Goal: Information Seeking & Learning: Compare options

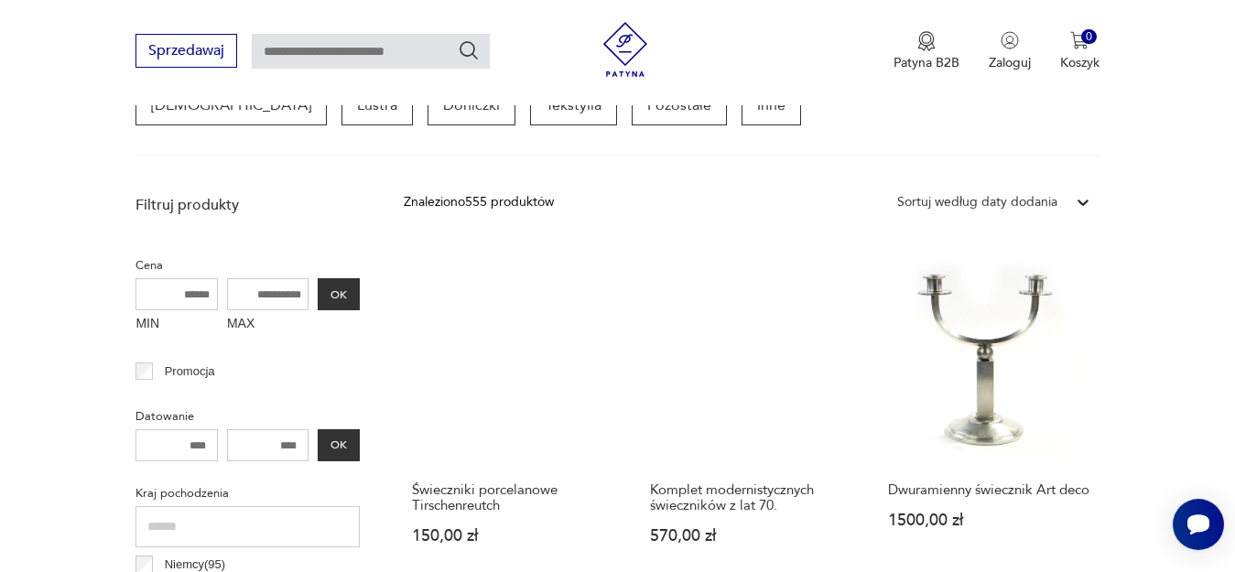
scroll to position [493, 0]
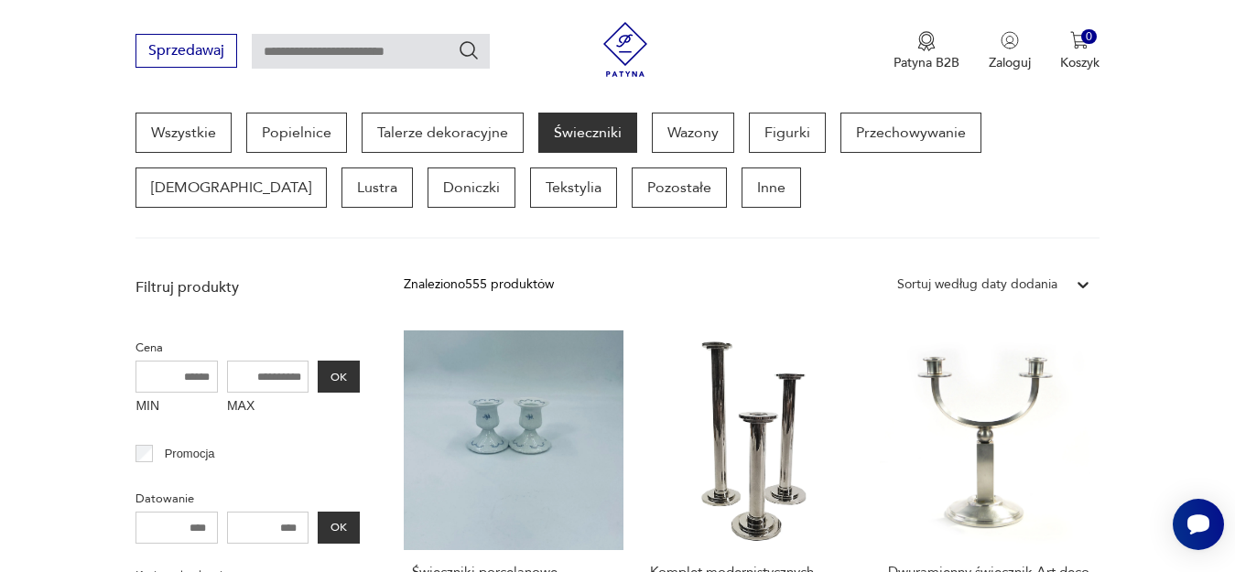
click at [932, 283] on div "Sortuj według daty dodania" at bounding box center [977, 285] width 160 height 20
click at [931, 409] on div "Sortuj według ceny (od największej)" at bounding box center [993, 409] width 211 height 40
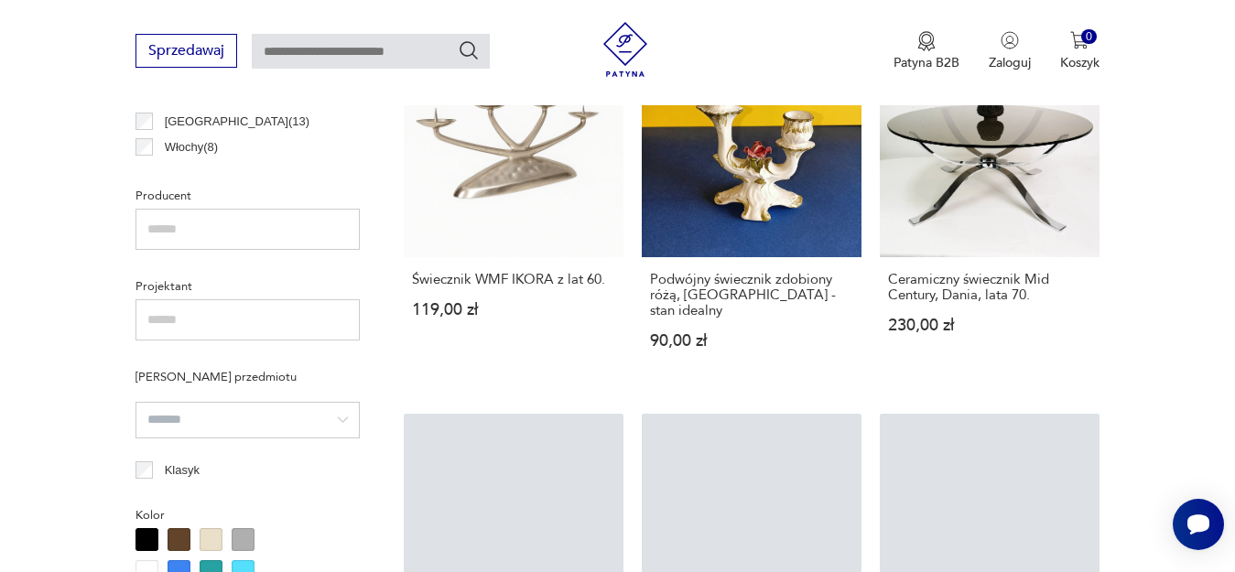
scroll to position [1427, 0]
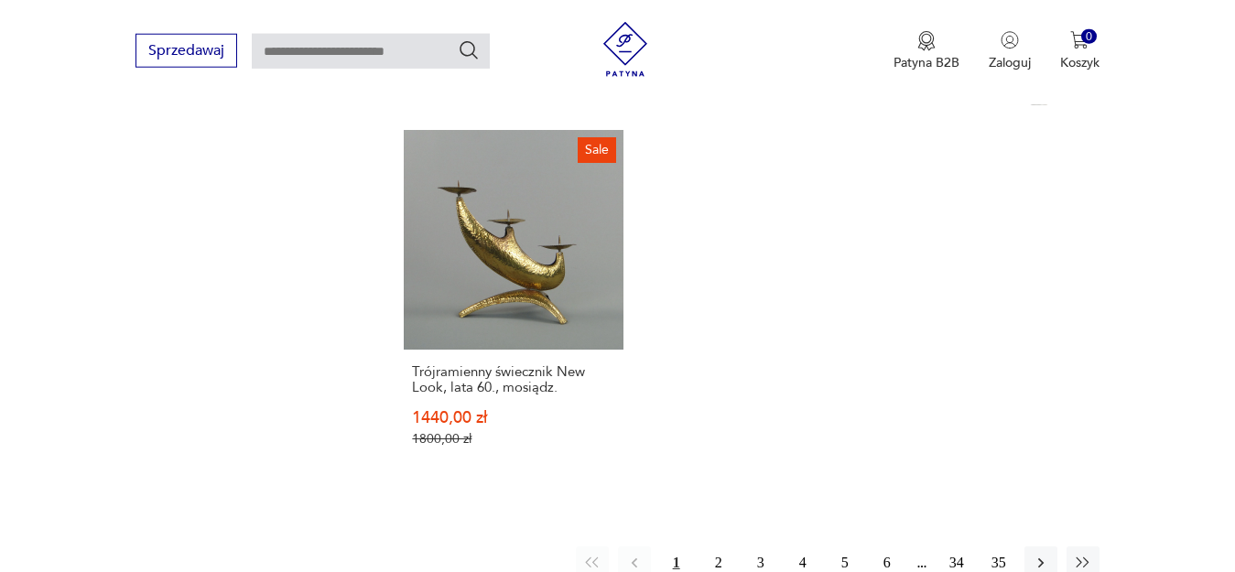
scroll to position [2698, 0]
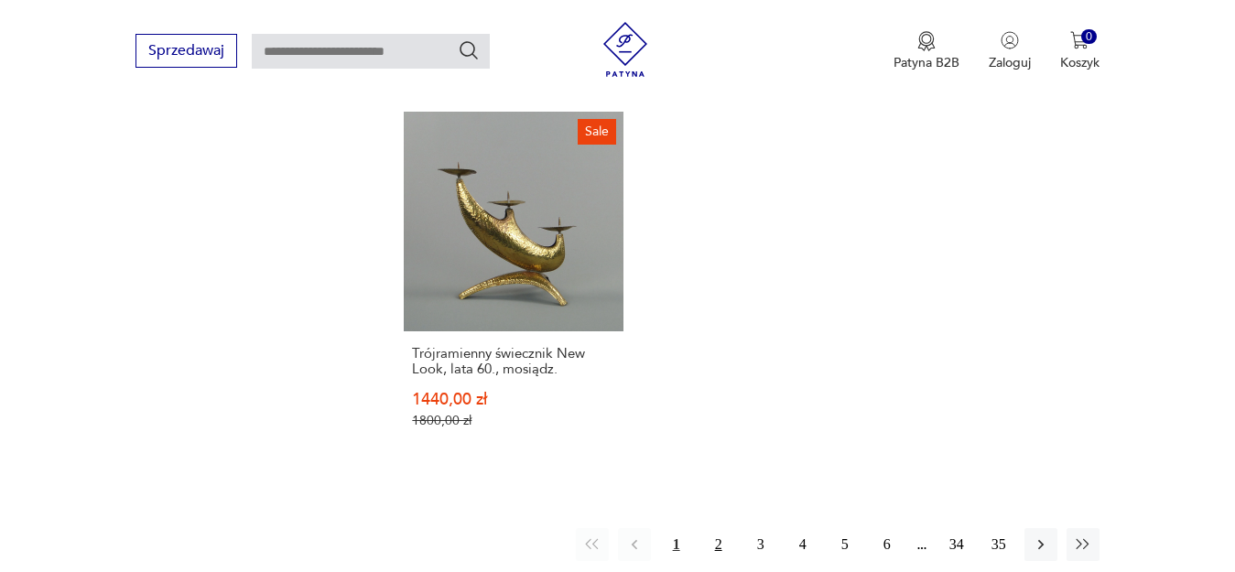
click at [718, 528] on button "2" at bounding box center [718, 544] width 33 height 33
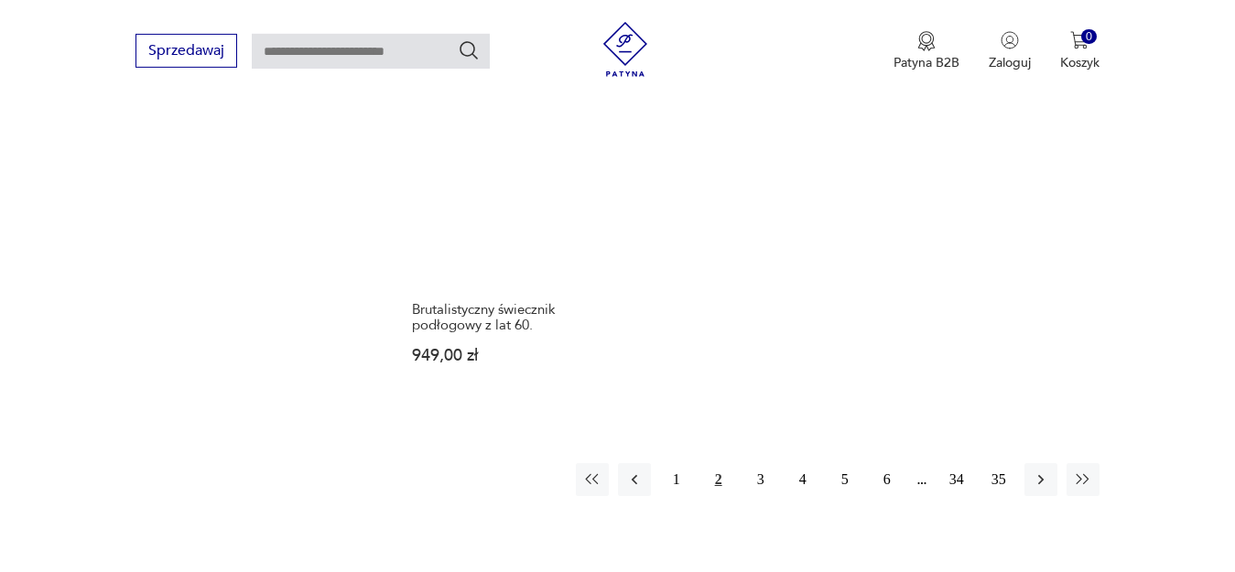
scroll to position [2727, 0]
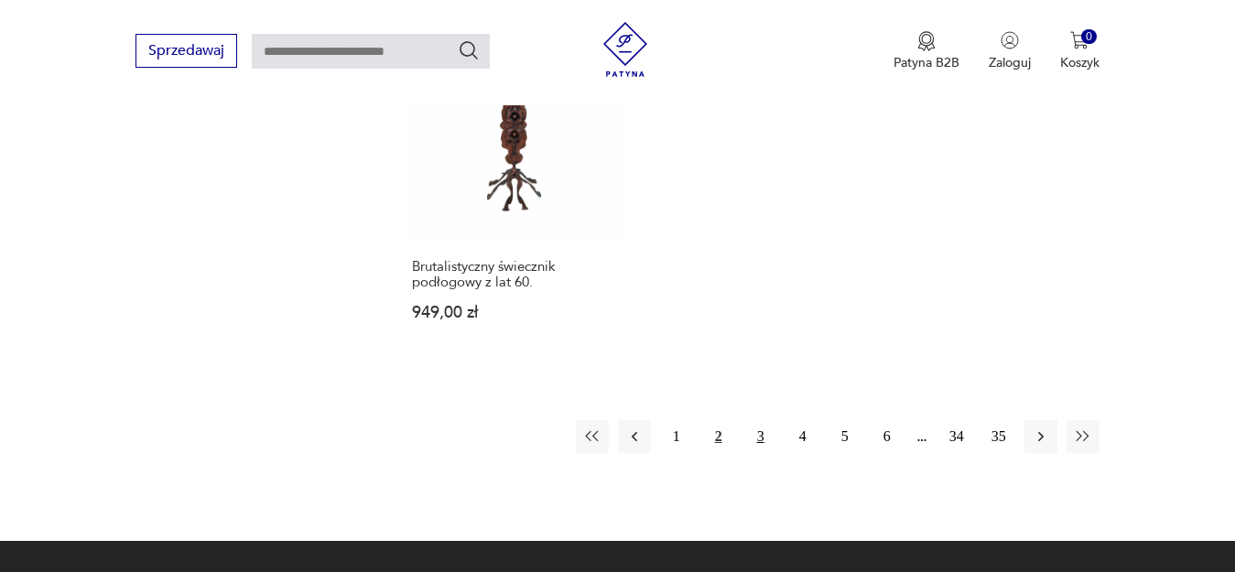
click at [756, 420] on button "3" at bounding box center [760, 436] width 33 height 33
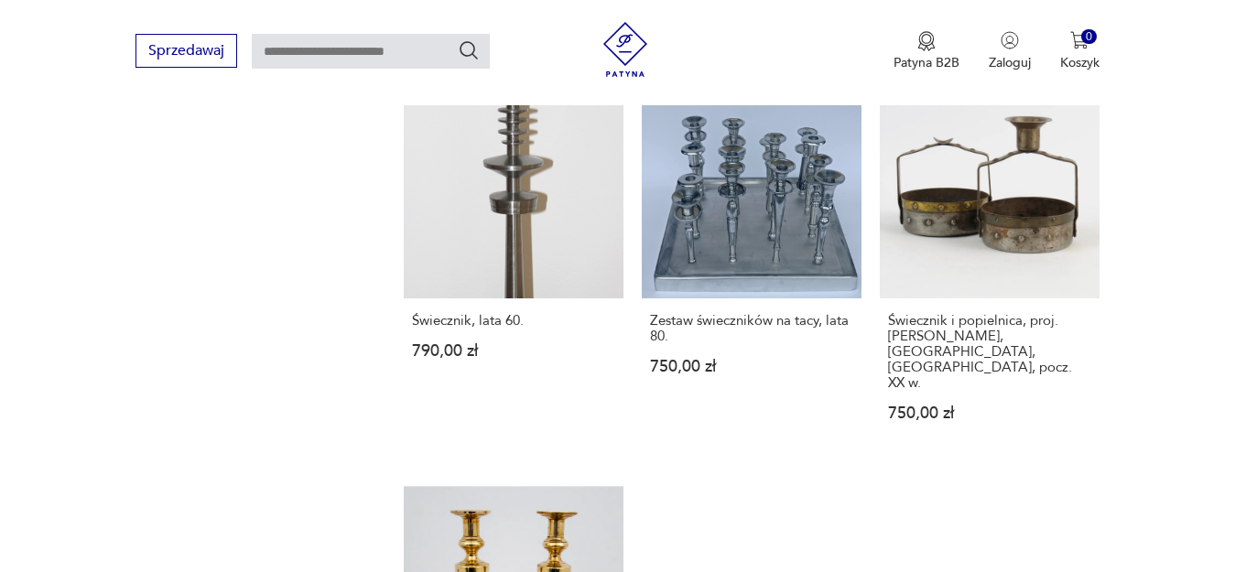
scroll to position [2540, 0]
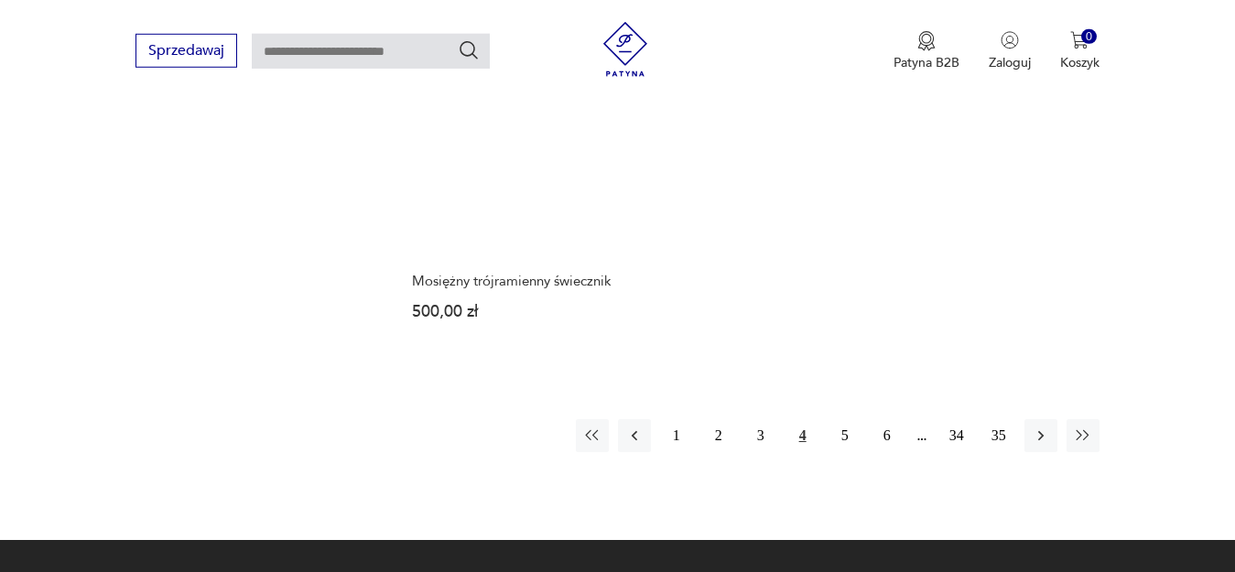
scroll to position [2820, 0]
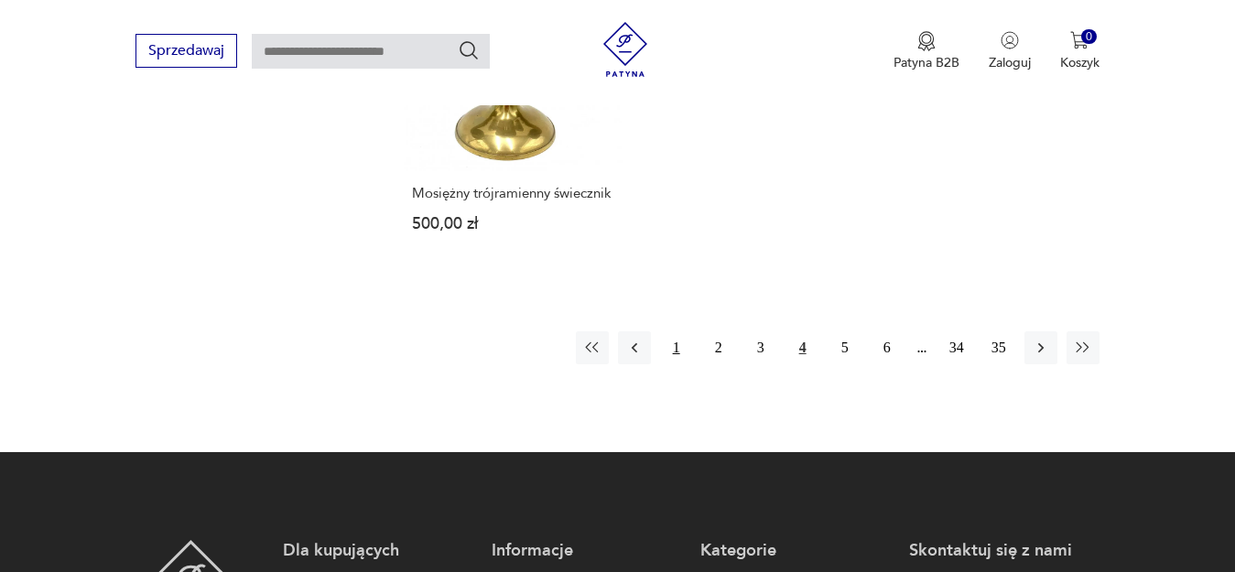
click at [672, 341] on button "1" at bounding box center [676, 347] width 33 height 33
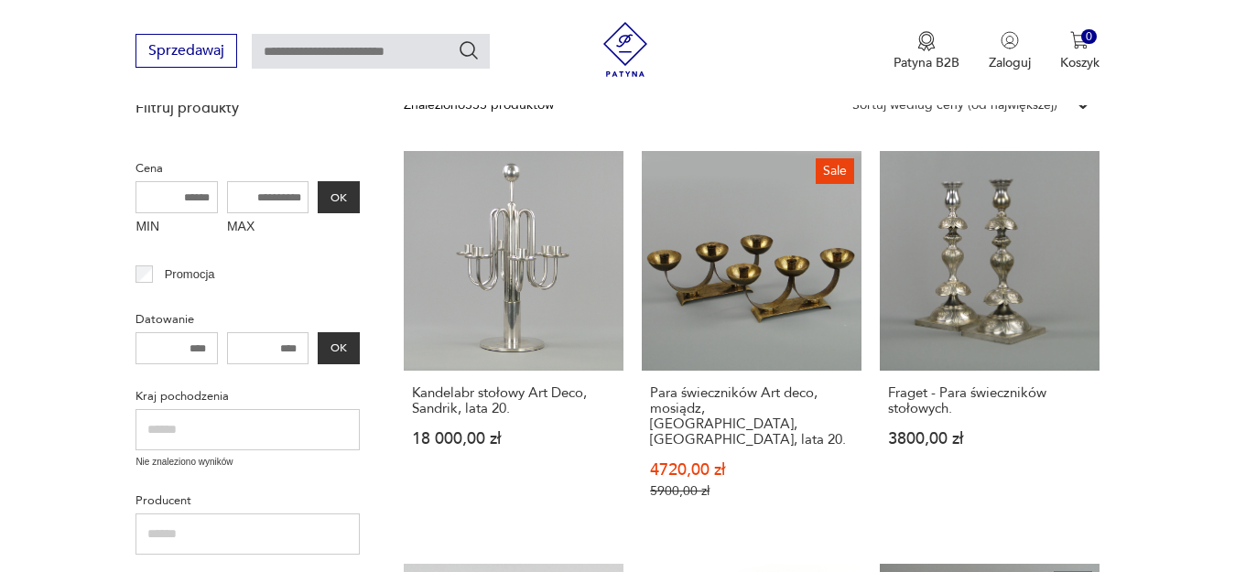
scroll to position [113, 0]
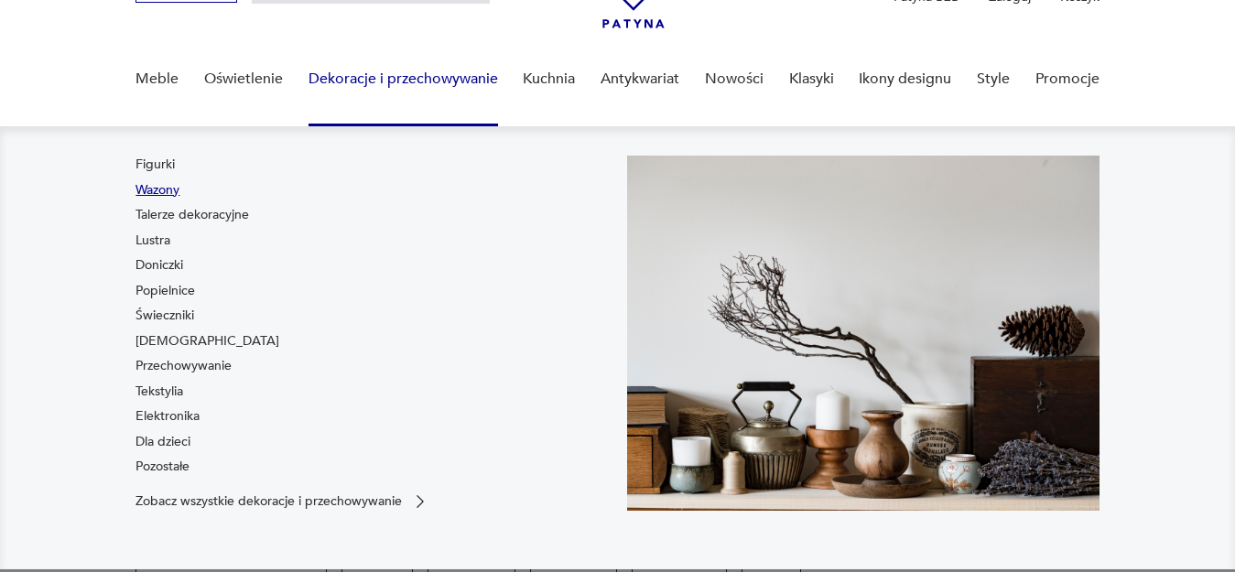
click at [153, 188] on link "Wazony" at bounding box center [157, 190] width 44 height 18
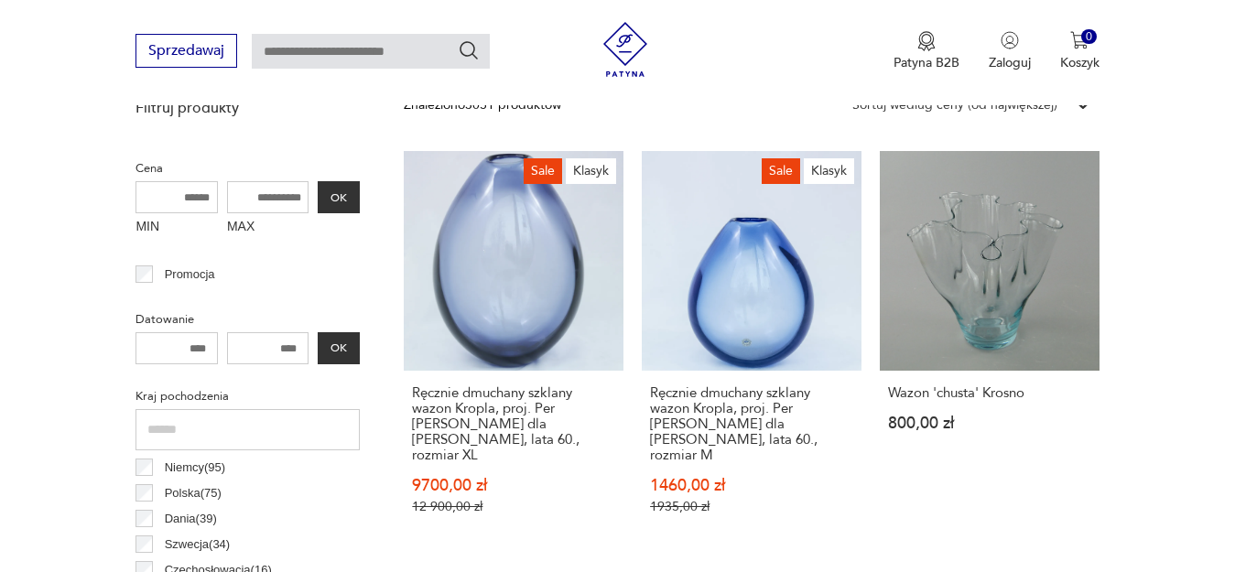
scroll to position [486, 0]
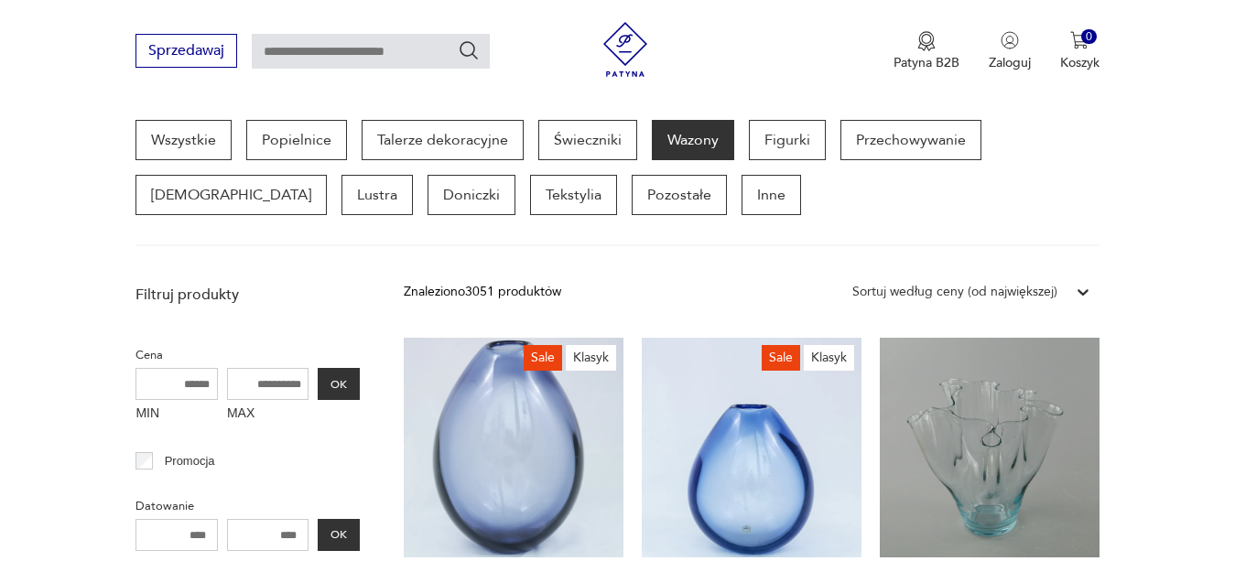
click at [1078, 299] on icon at bounding box center [1083, 292] width 18 height 18
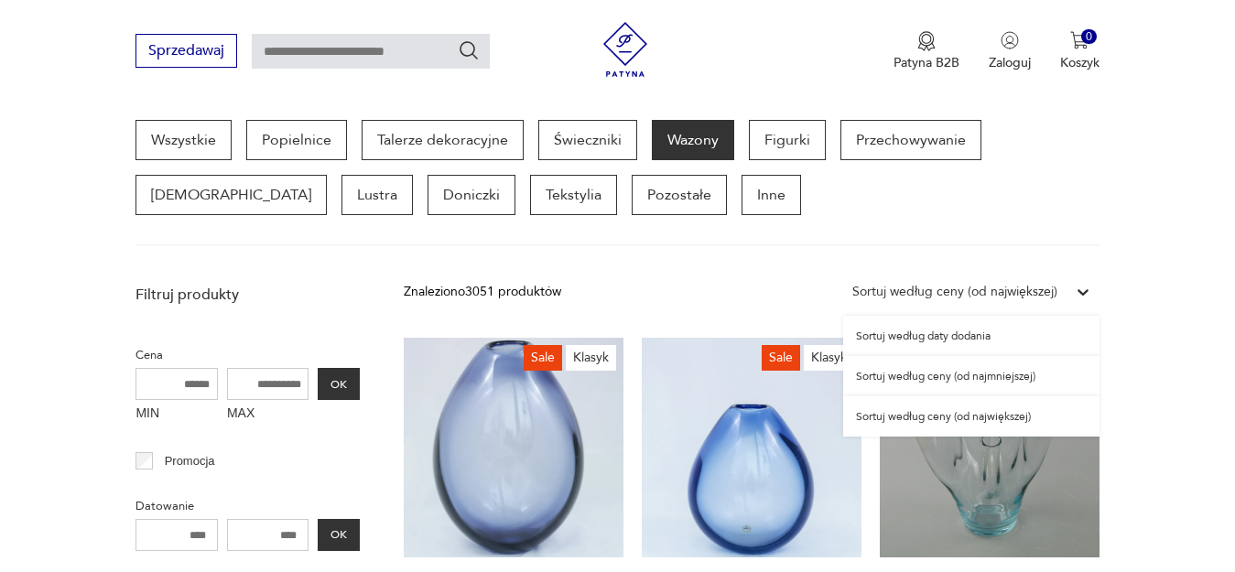
click at [976, 421] on div "Sortuj według ceny (od największej)" at bounding box center [971, 416] width 256 height 40
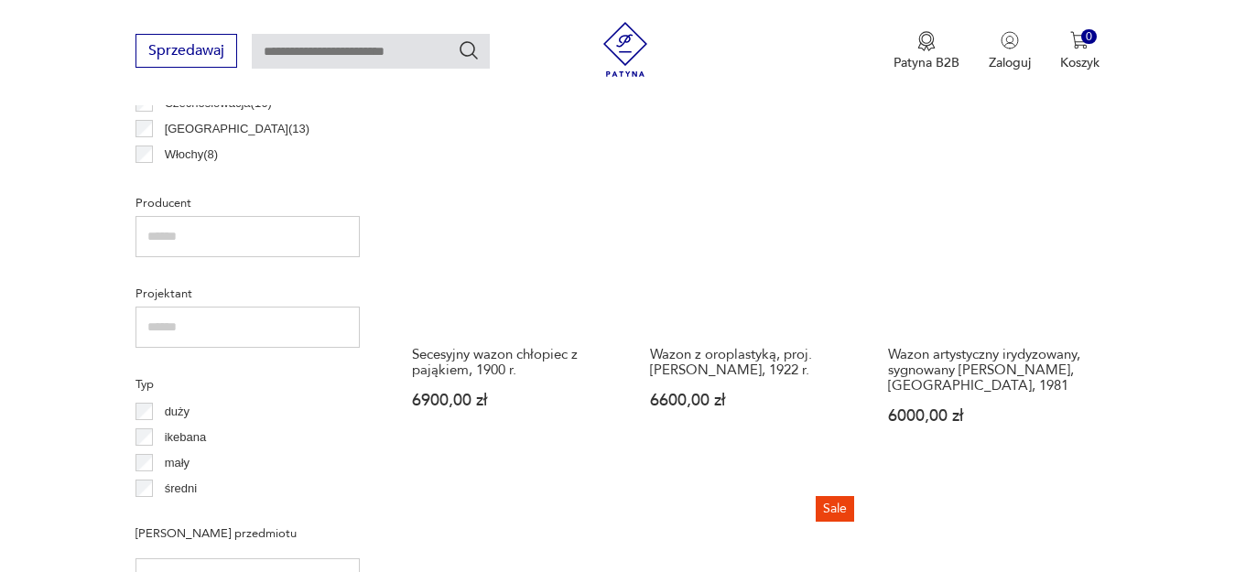
scroll to position [953, 0]
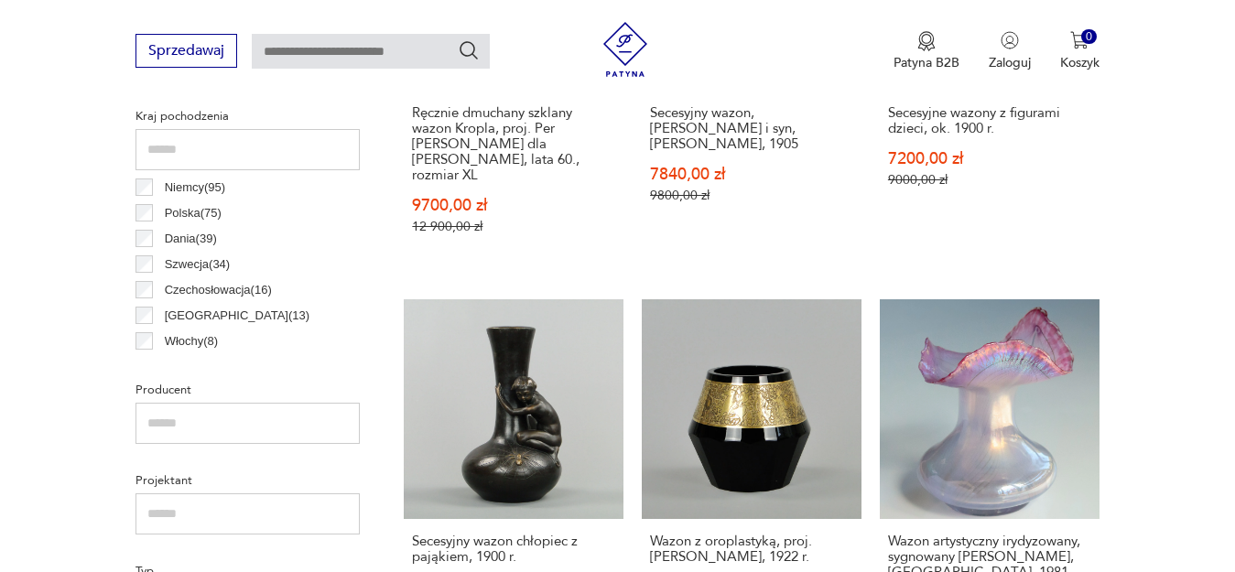
click at [188, 343] on p "Włochy ( 8 )" at bounding box center [192, 341] width 54 height 20
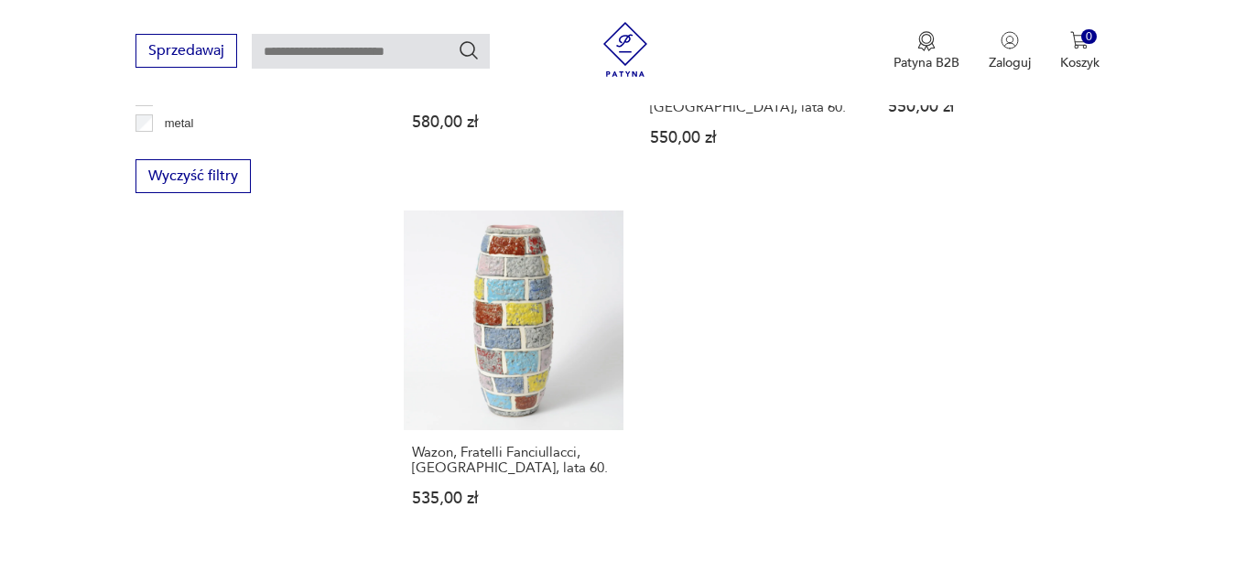
scroll to position [2727, 0]
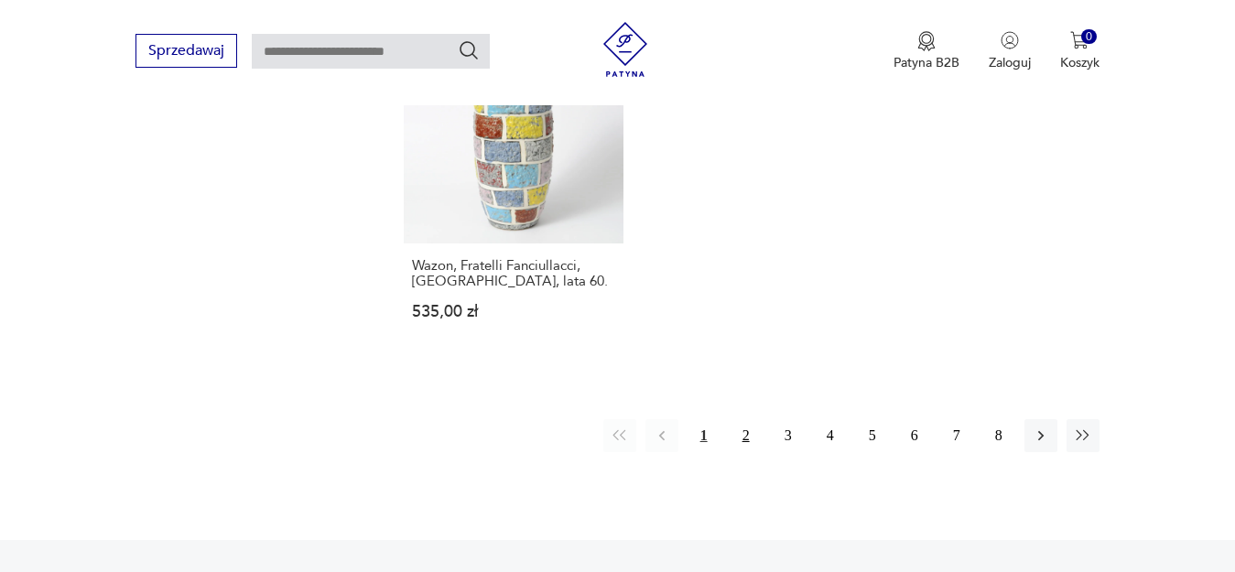
click at [740, 419] on button "2" at bounding box center [746, 435] width 33 height 33
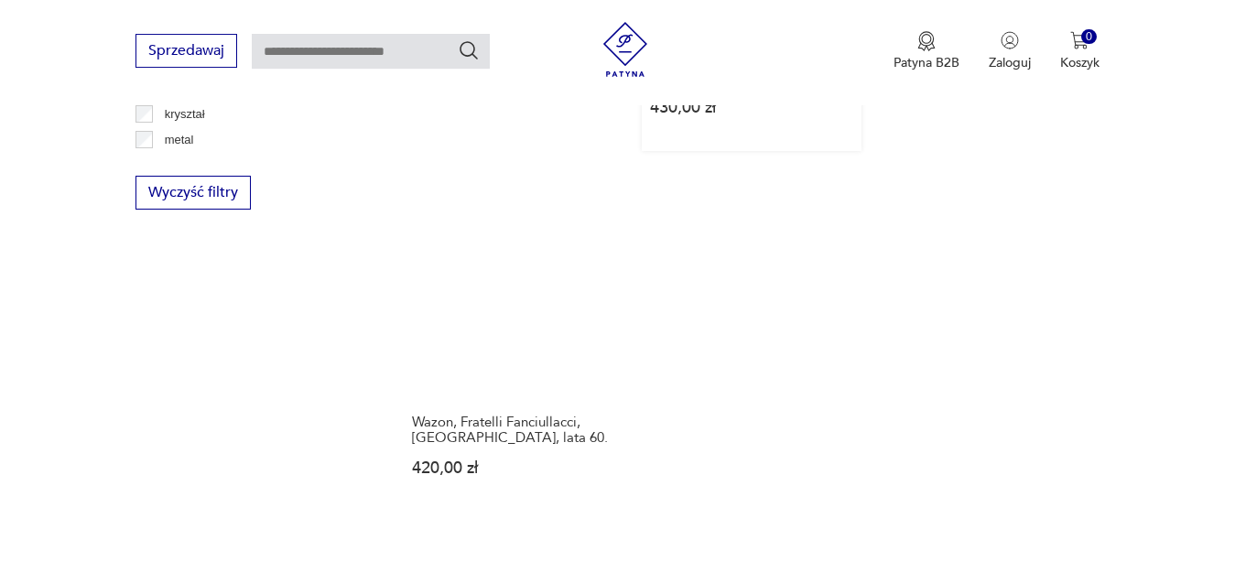
scroll to position [2633, 0]
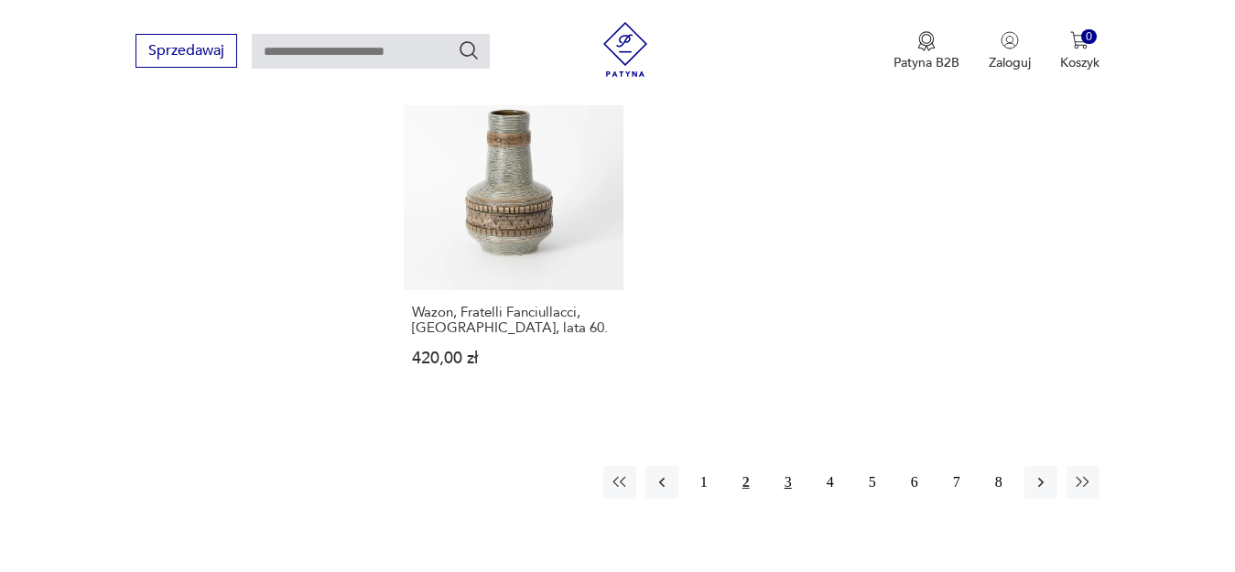
click at [791, 466] on button "3" at bounding box center [788, 482] width 33 height 33
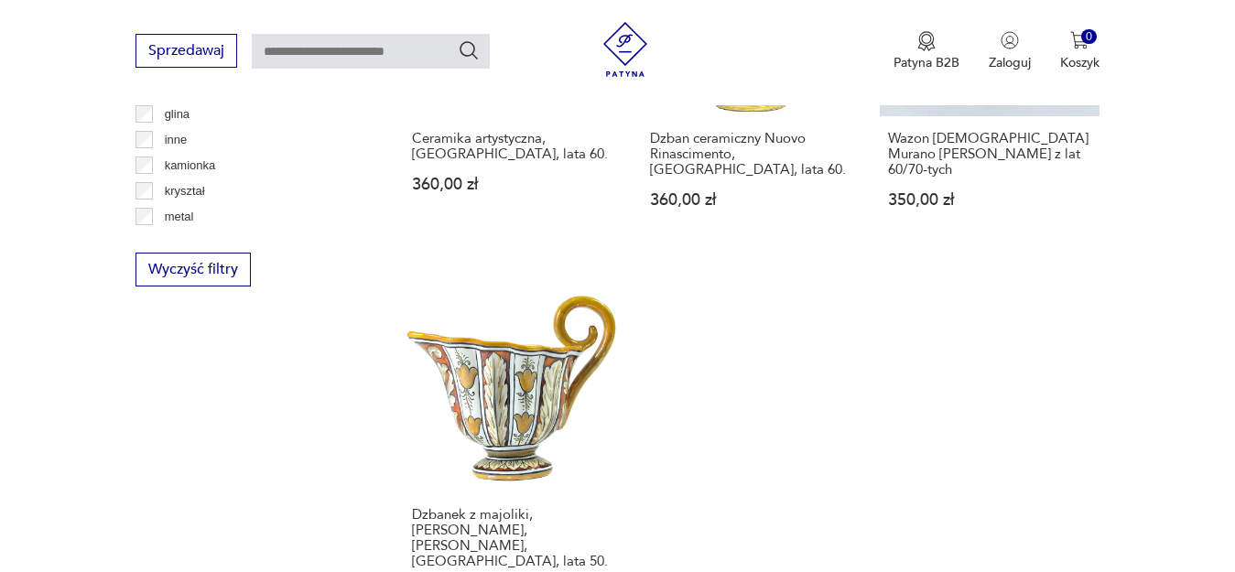
scroll to position [2820, 0]
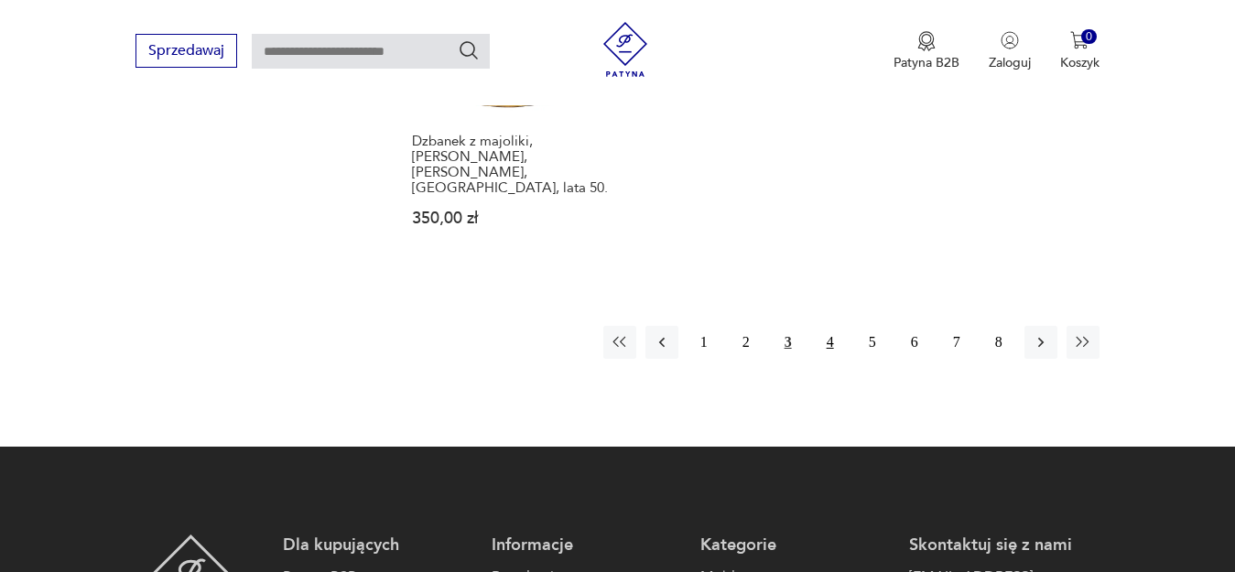
click at [833, 326] on button "4" at bounding box center [830, 342] width 33 height 33
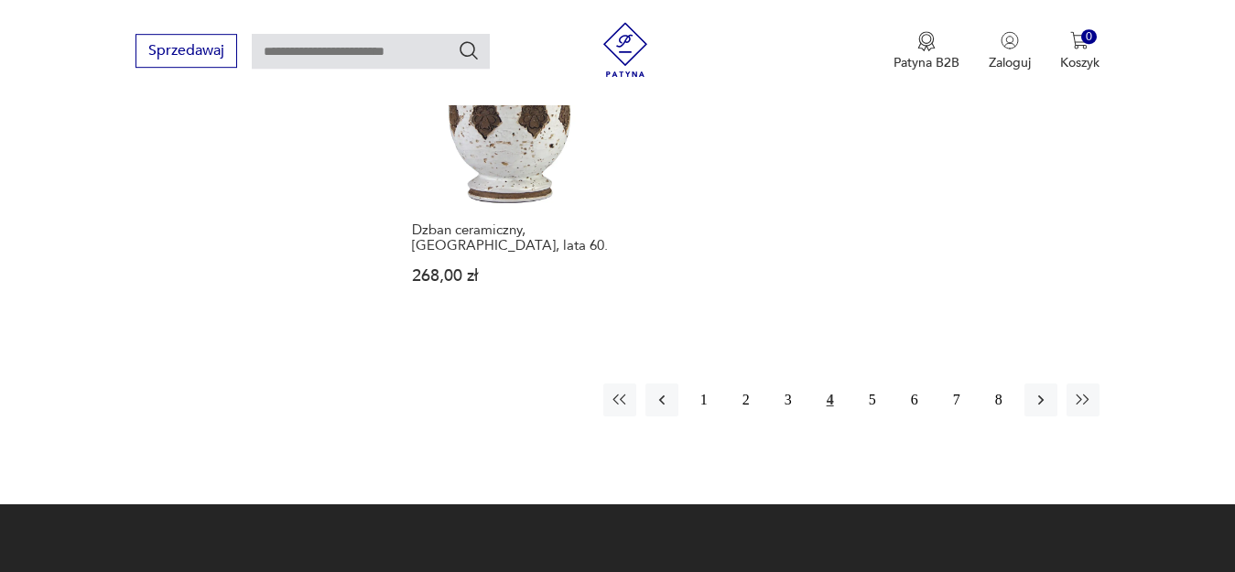
scroll to position [2727, 0]
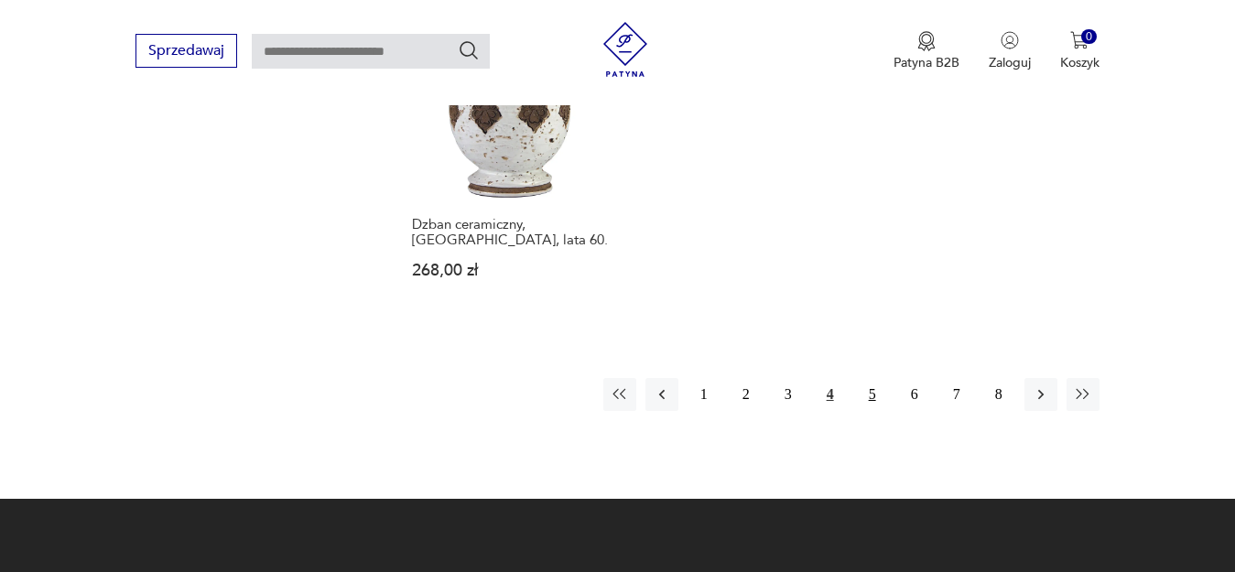
click at [874, 378] on button "5" at bounding box center [872, 394] width 33 height 33
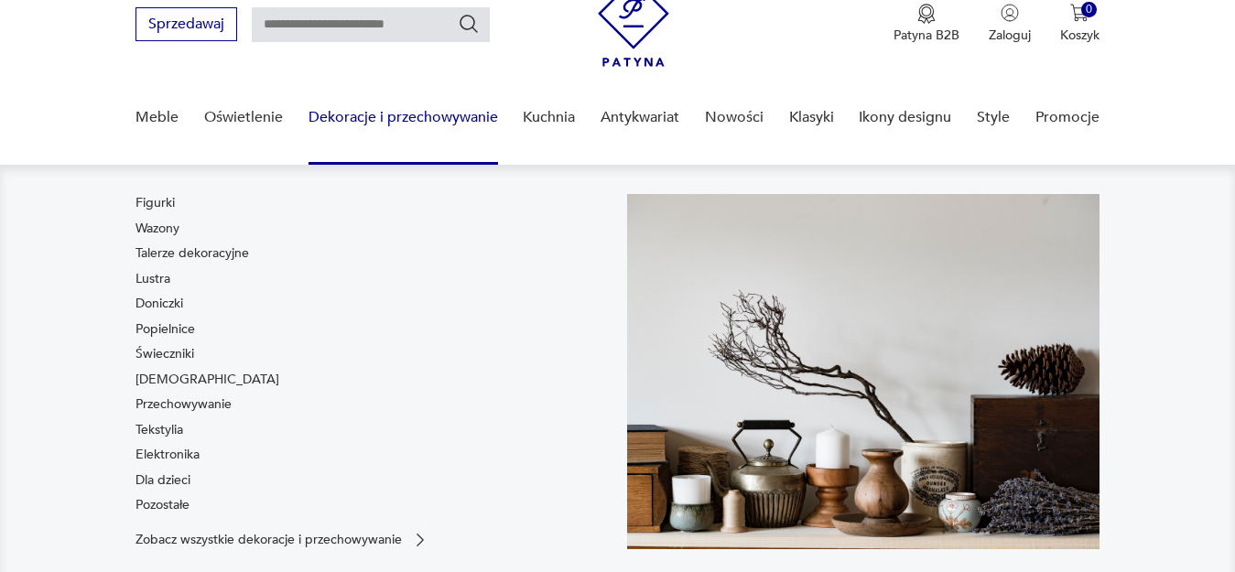
scroll to position [93, 0]
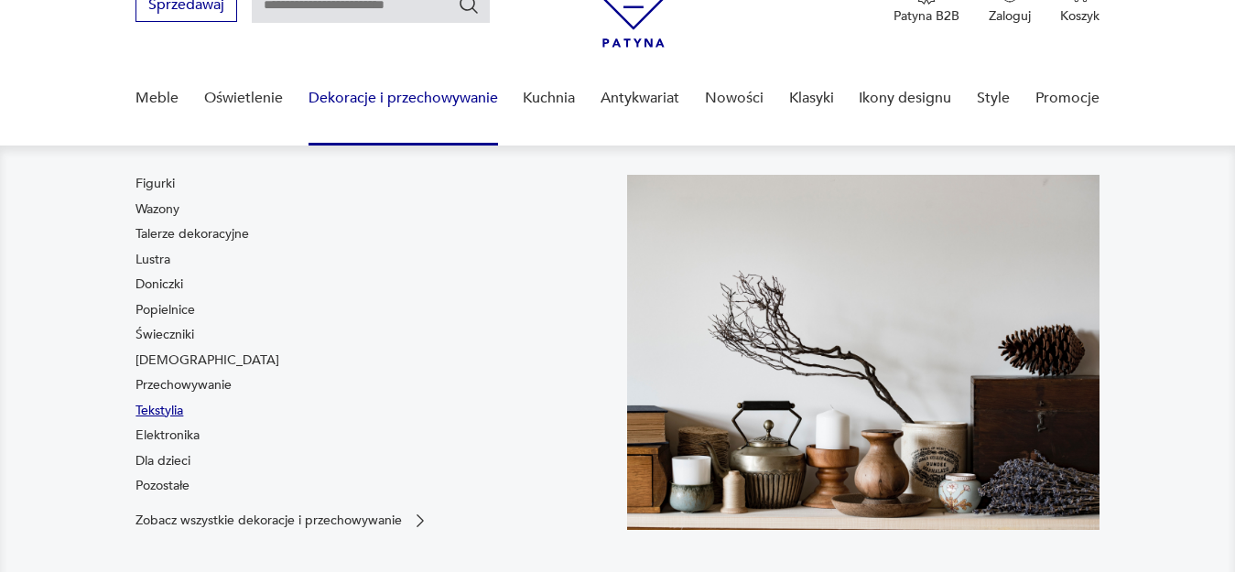
click at [179, 413] on link "Tekstylia" at bounding box center [159, 411] width 48 height 18
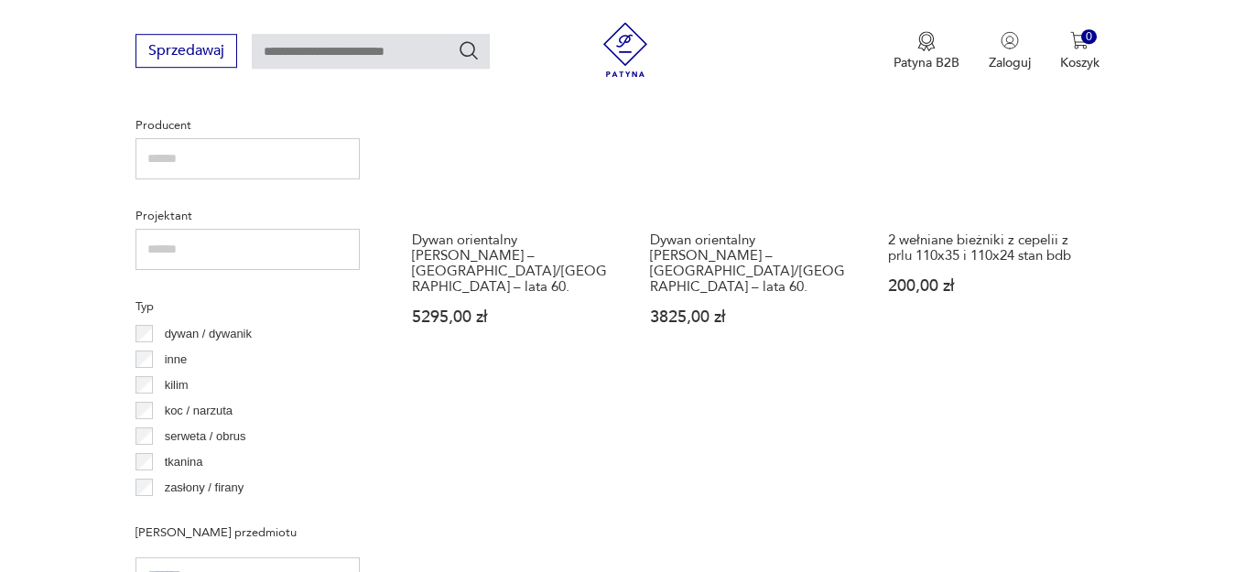
scroll to position [1233, 0]
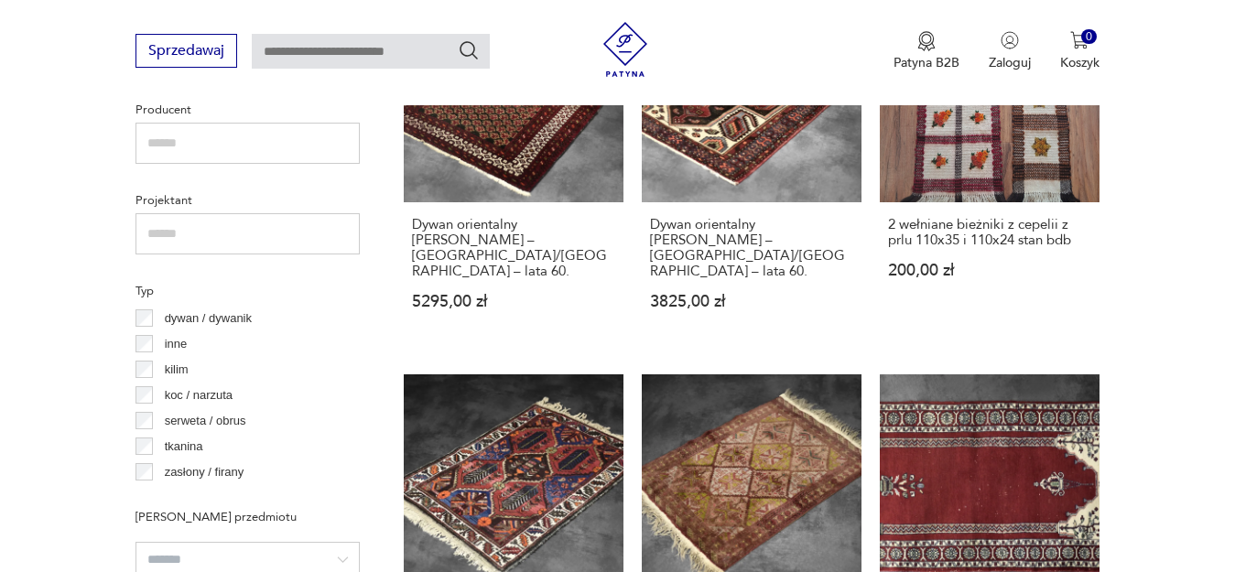
click at [181, 367] on p "kilim" at bounding box center [177, 370] width 24 height 20
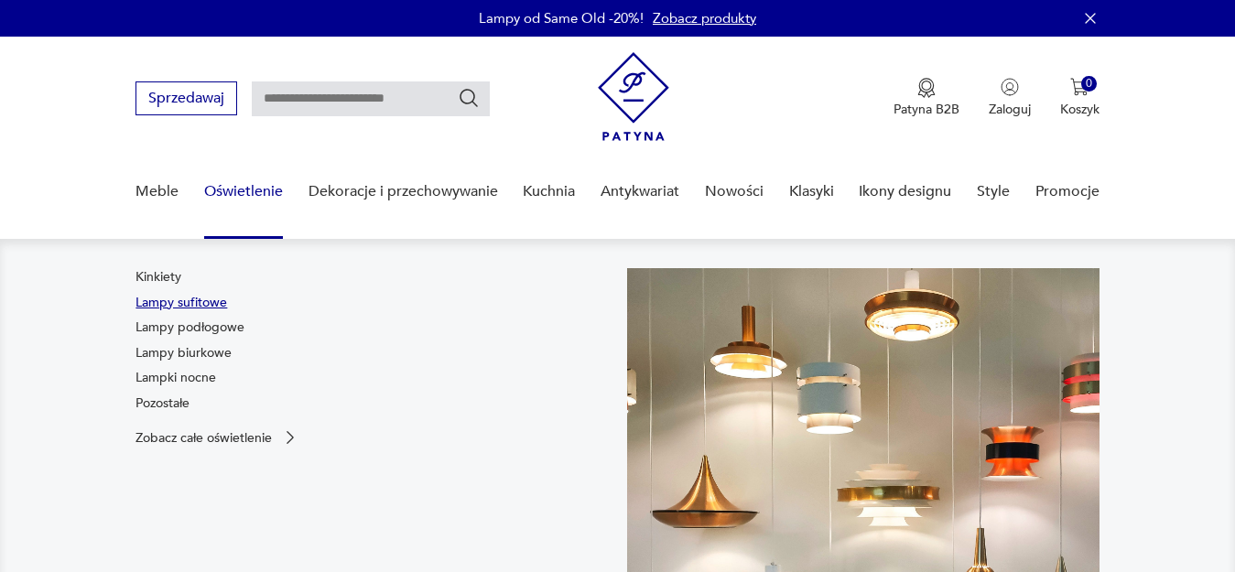
click at [166, 296] on link "Lampy sufitowe" at bounding box center [181, 303] width 92 height 18
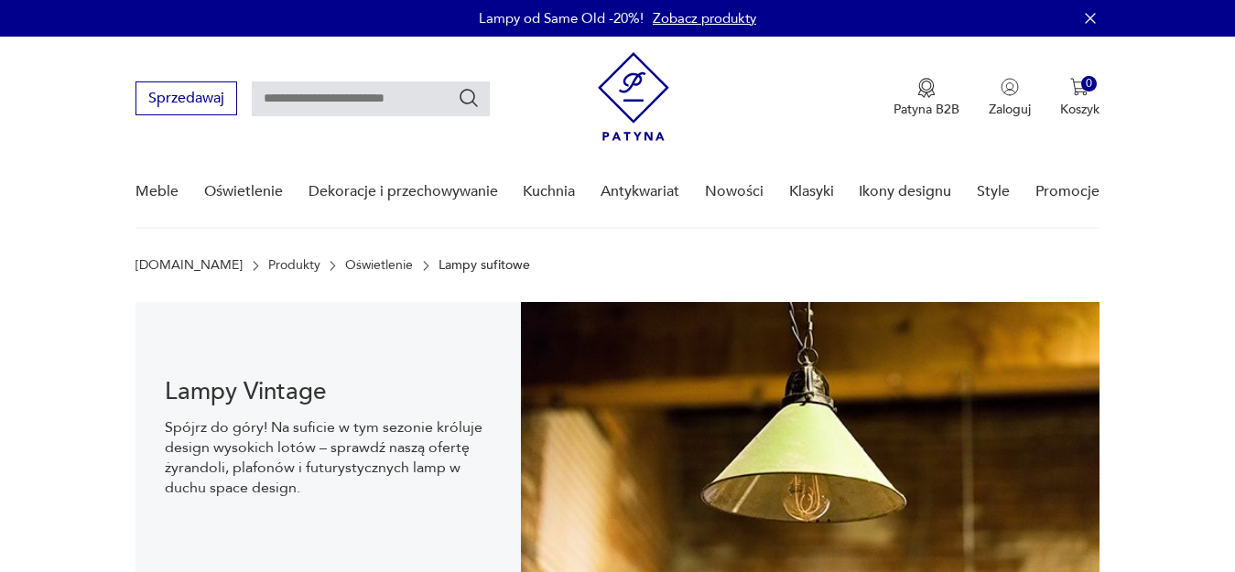
click at [343, 103] on input "text" at bounding box center [371, 98] width 238 height 35
type input "******"
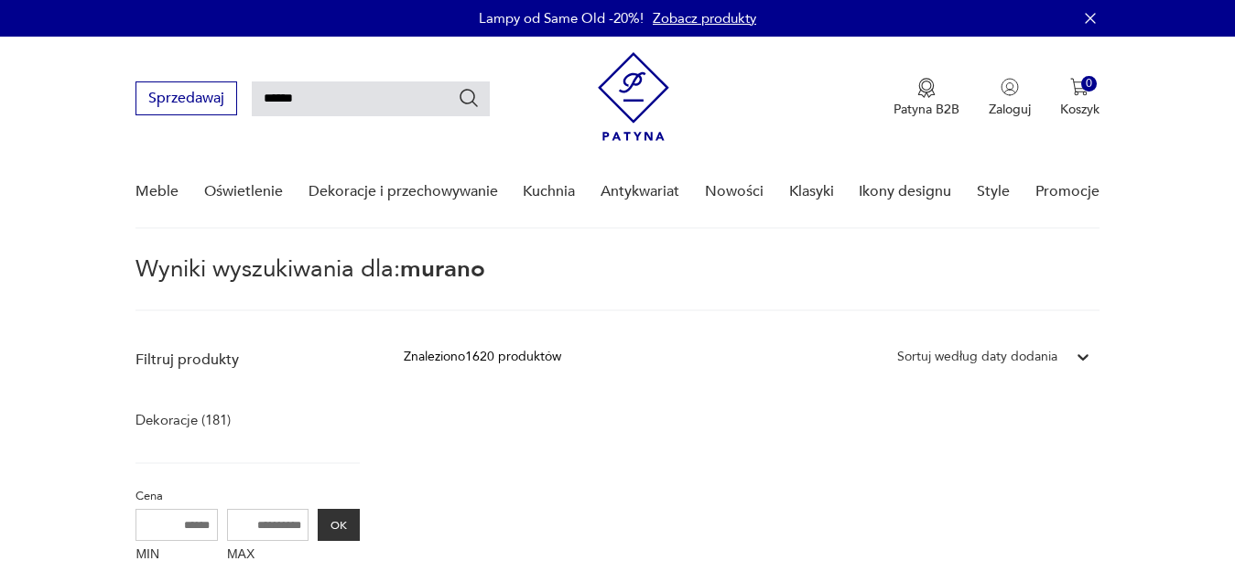
type input "******"
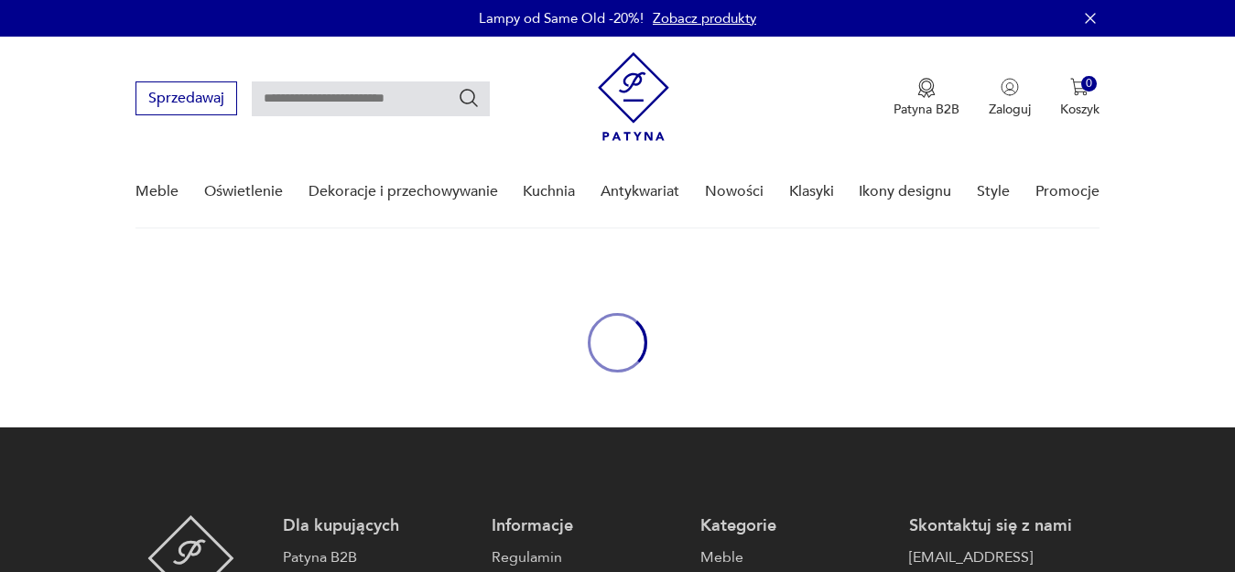
type input "******"
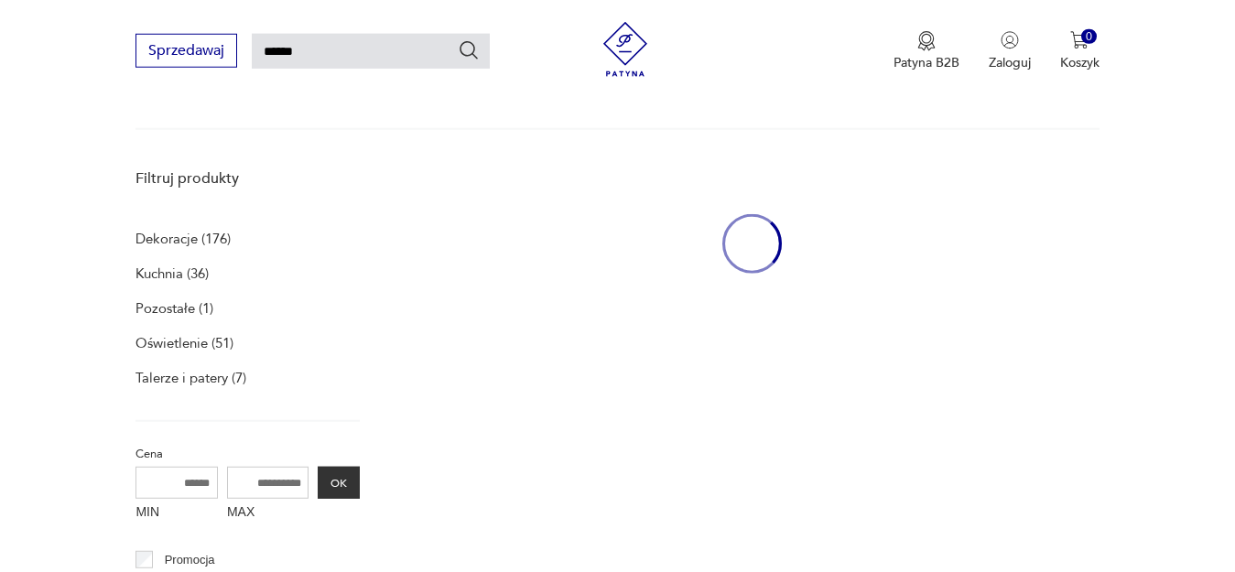
scroll to position [182, 0]
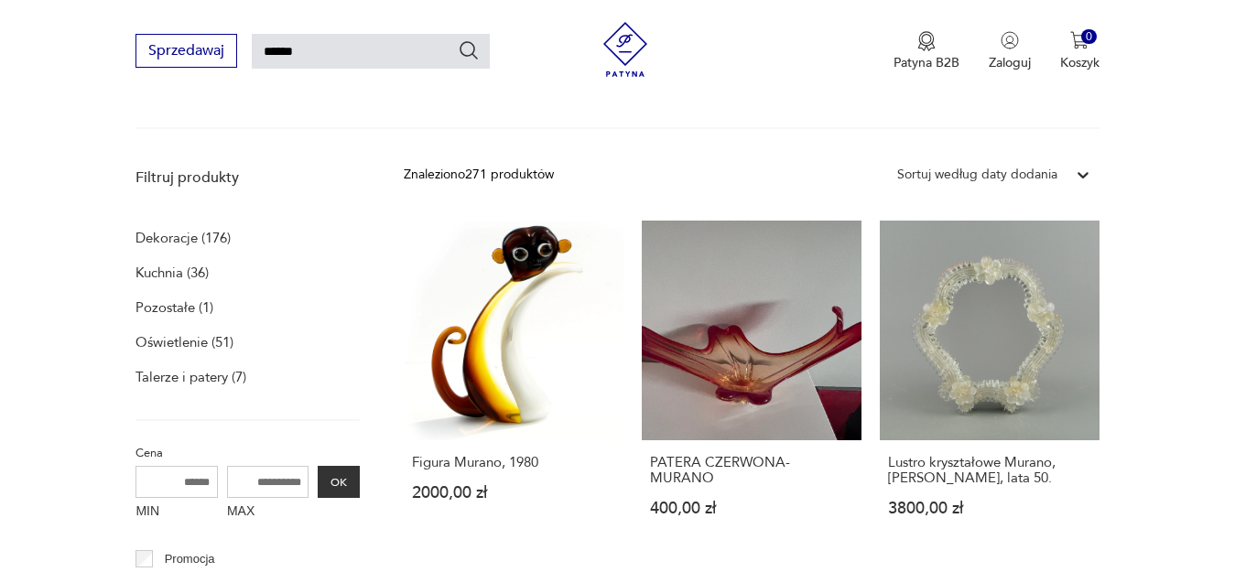
click at [187, 342] on p "Oświetlenie (51)" at bounding box center [184, 343] width 98 height 26
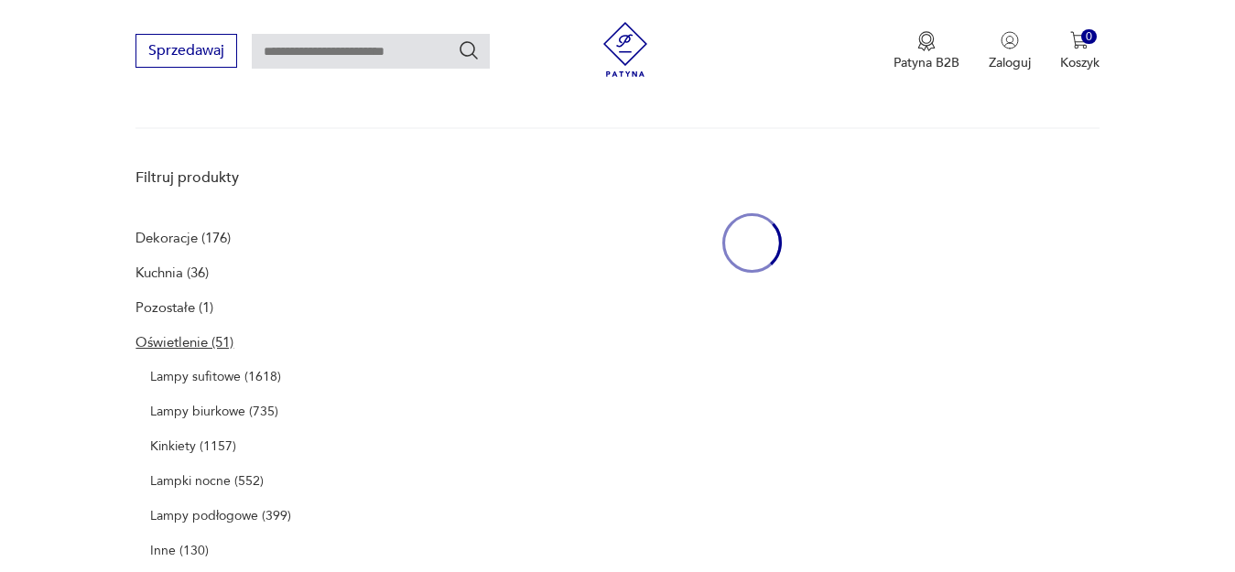
type input "******"
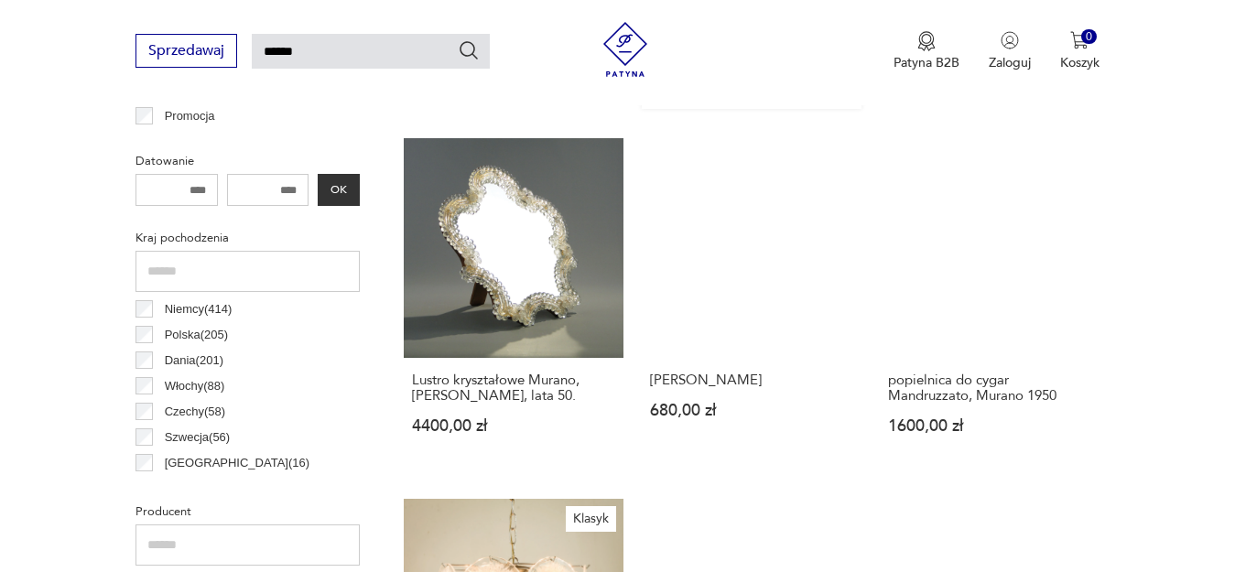
scroll to position [345, 0]
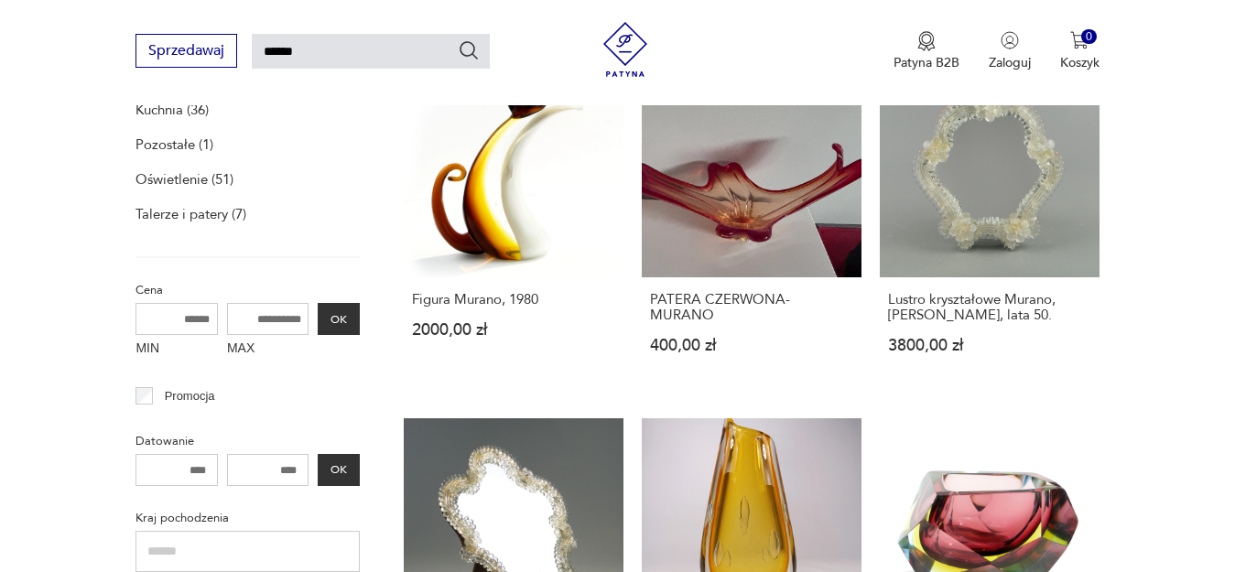
click at [184, 178] on p "Oświetlenie (51)" at bounding box center [184, 180] width 98 height 26
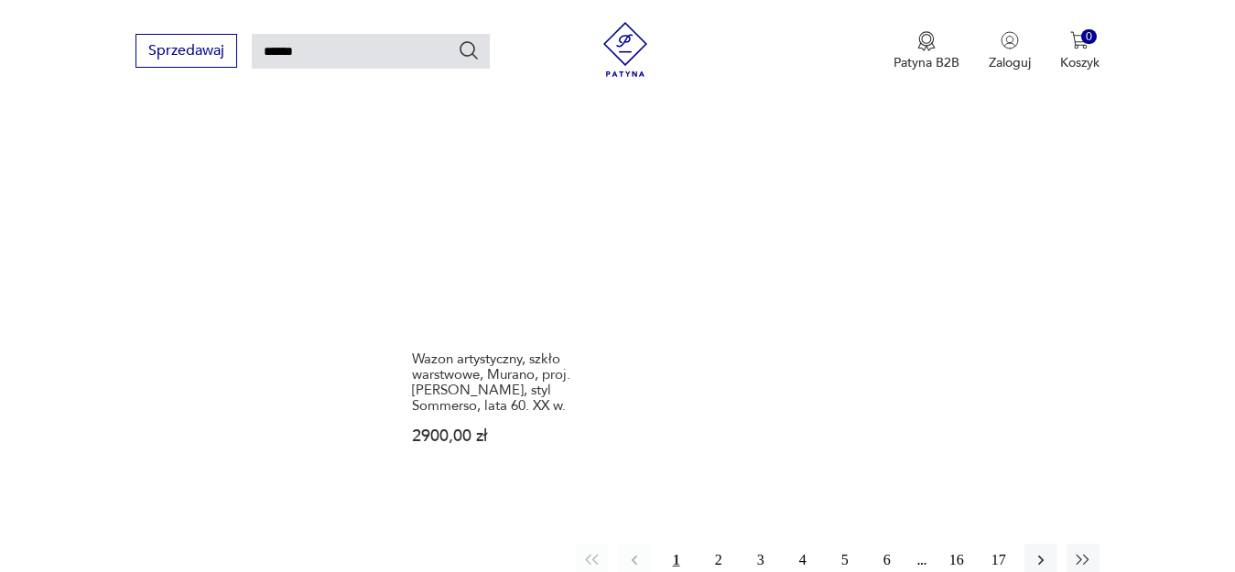
scroll to position [2306, 0]
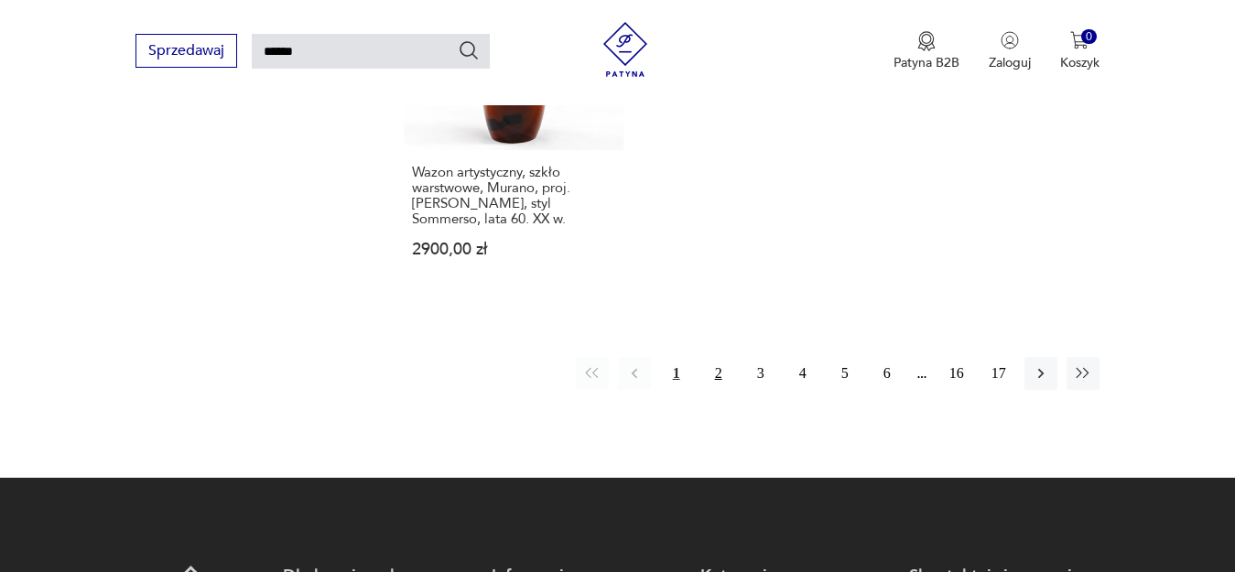
click at [718, 368] on button "2" at bounding box center [718, 373] width 33 height 33
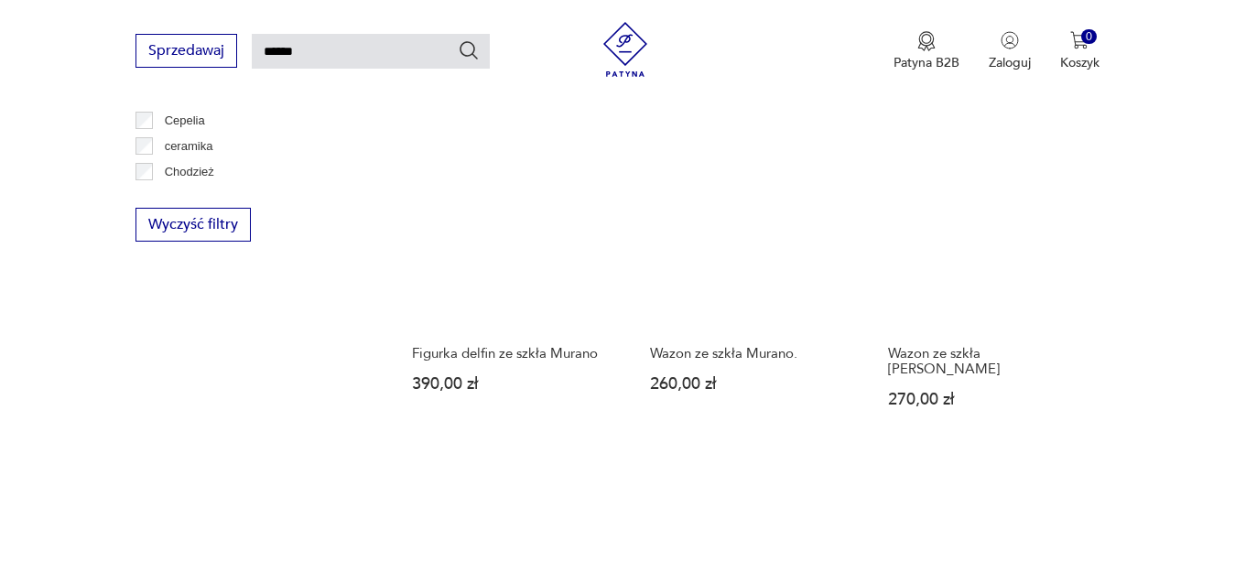
scroll to position [1372, 0]
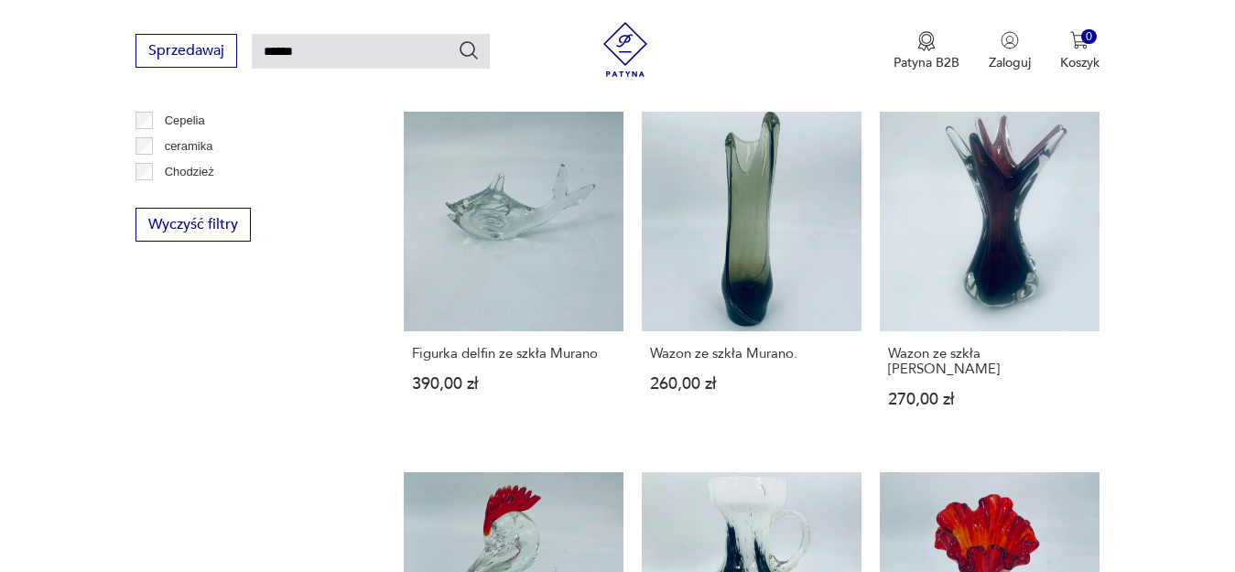
drag, startPoint x: 760, startPoint y: 238, endPoint x: 1192, endPoint y: 233, distance: 432.1
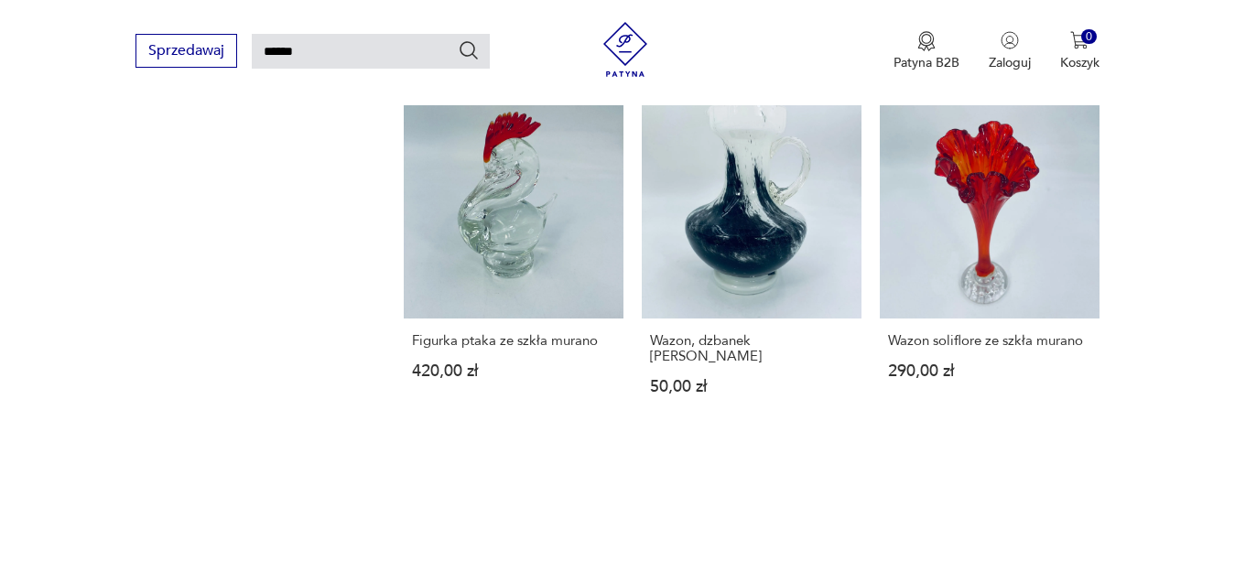
scroll to position [2306, 0]
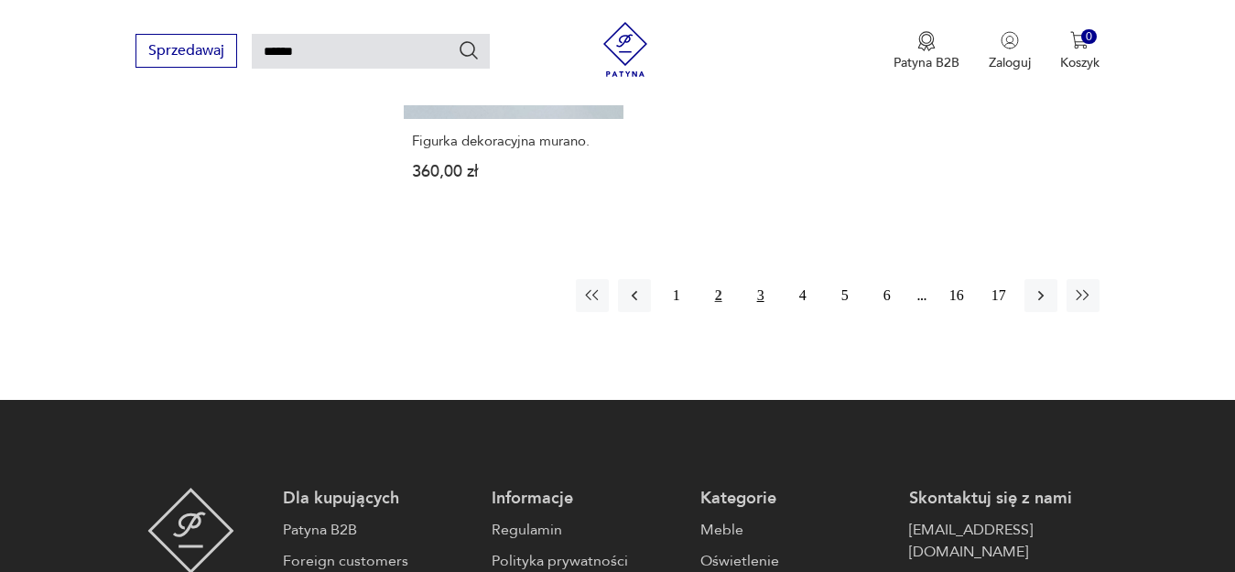
click at [760, 298] on button "3" at bounding box center [760, 295] width 33 height 33
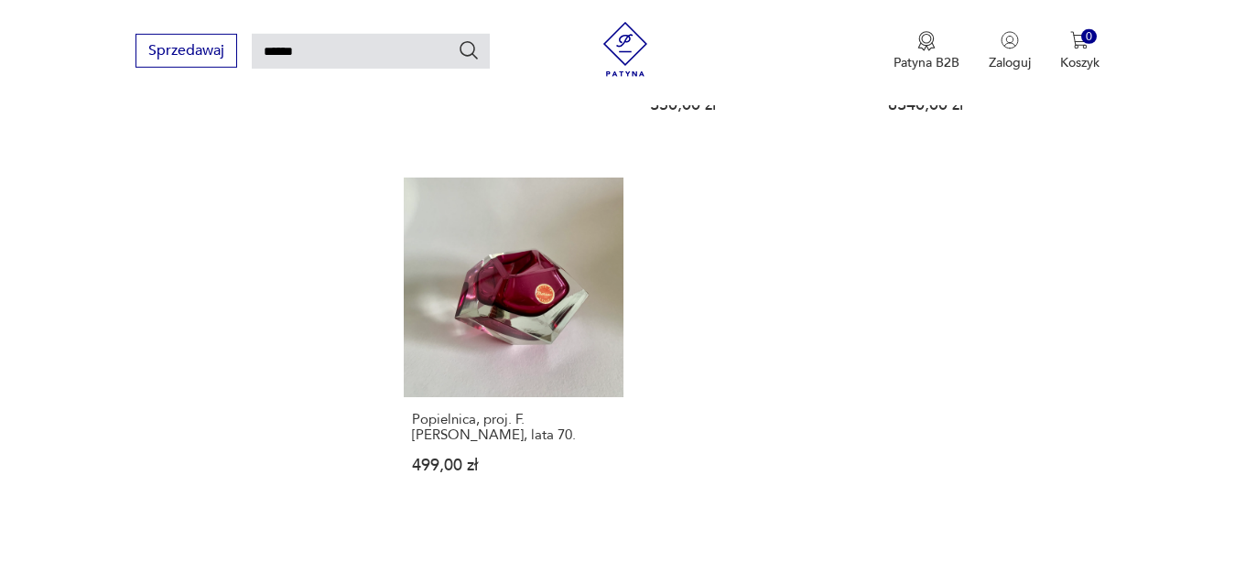
scroll to position [2119, 0]
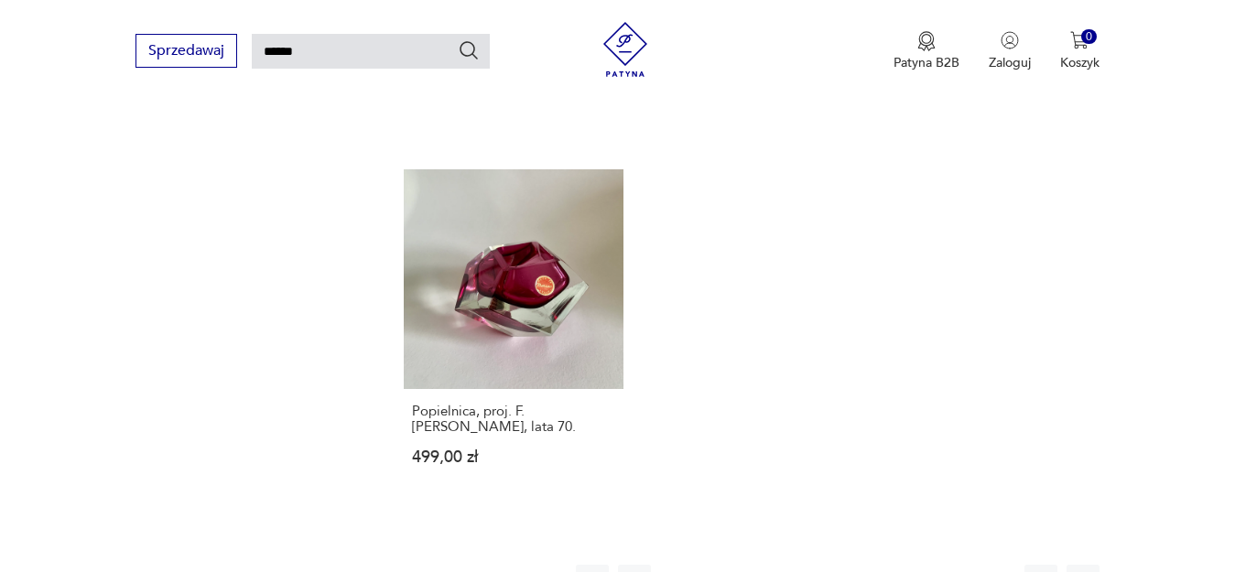
click at [806, 565] on button "4" at bounding box center [802, 581] width 33 height 33
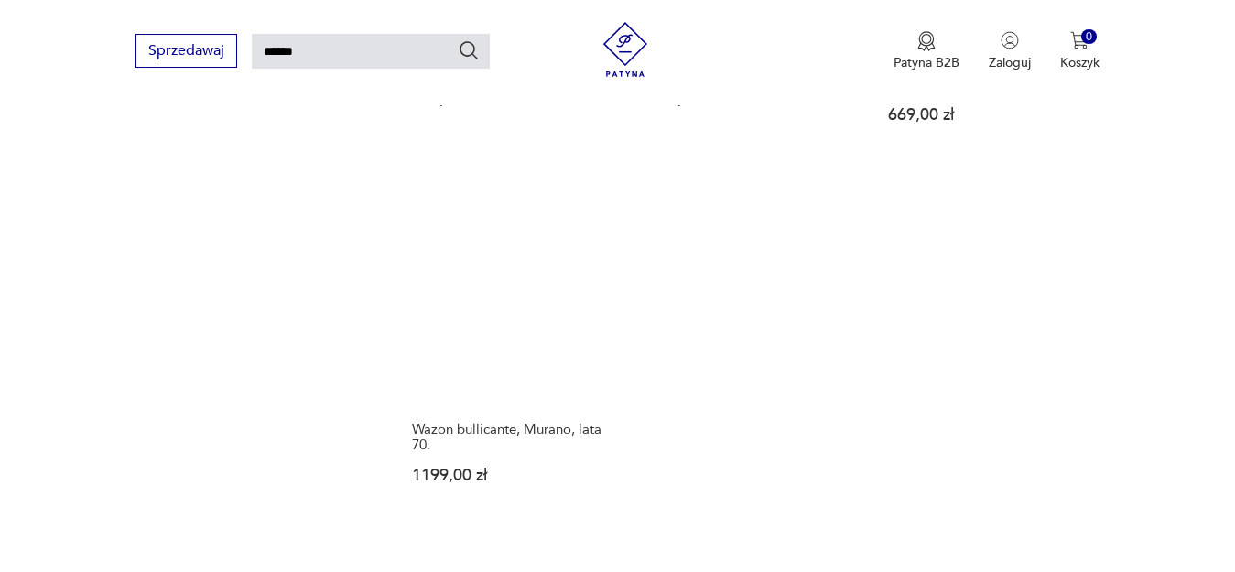
scroll to position [2119, 0]
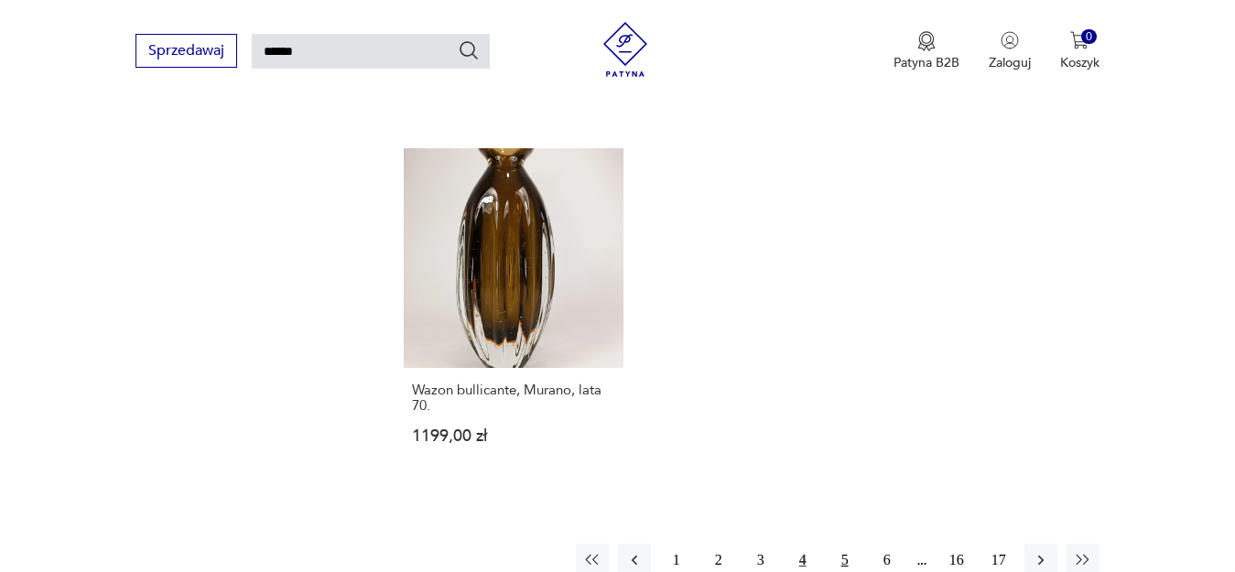
click at [846, 544] on button "5" at bounding box center [844, 560] width 33 height 33
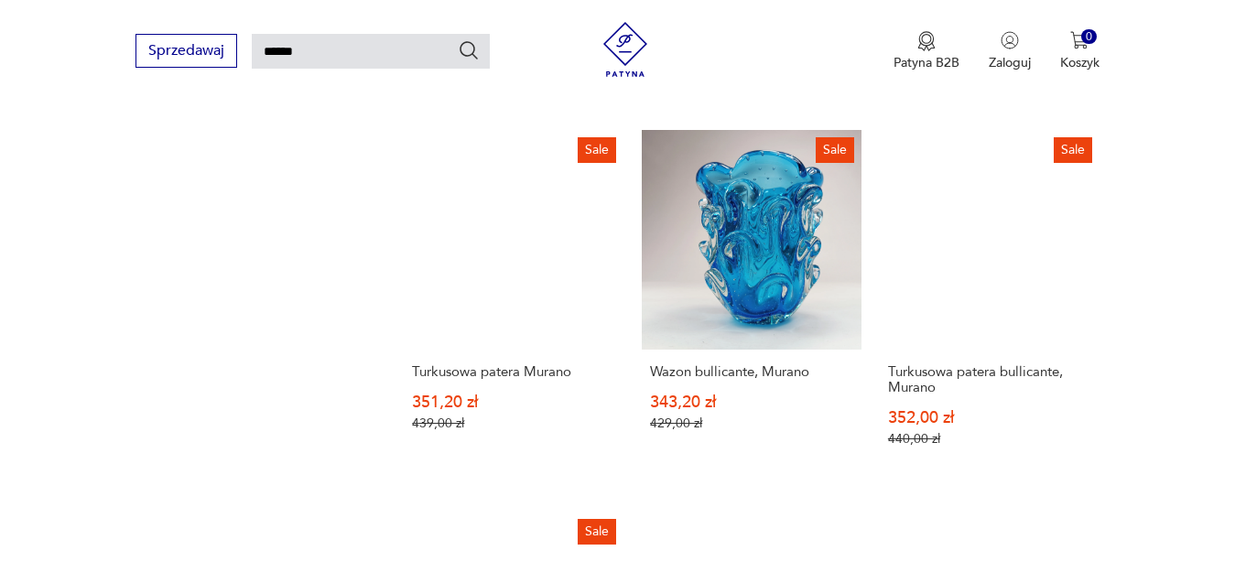
scroll to position [2306, 0]
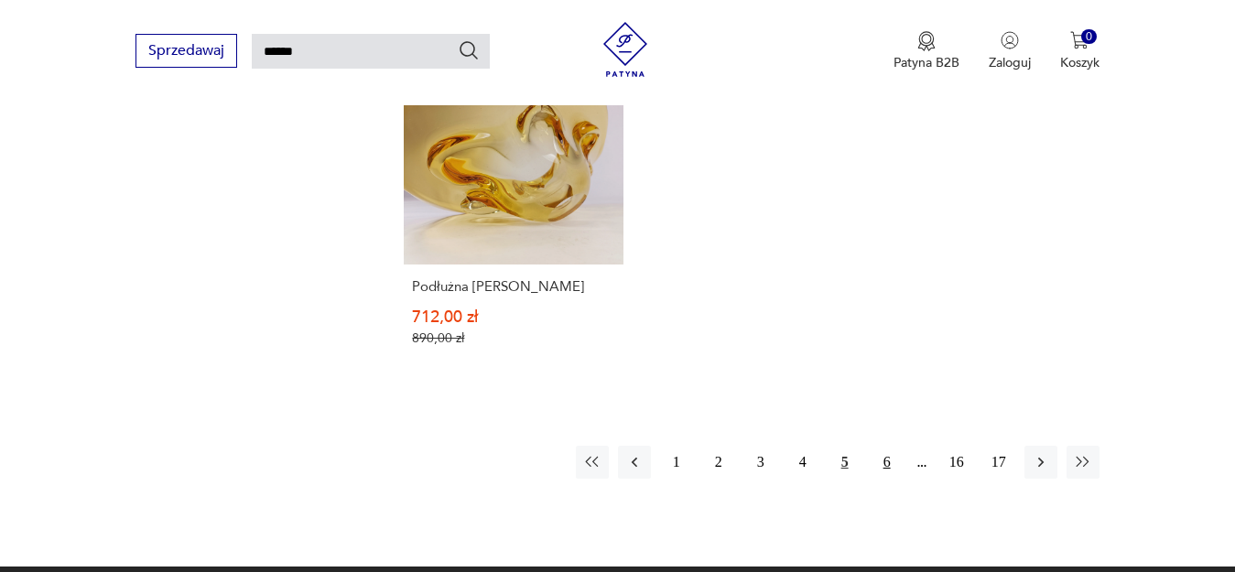
click at [886, 446] on button "6" at bounding box center [887, 462] width 33 height 33
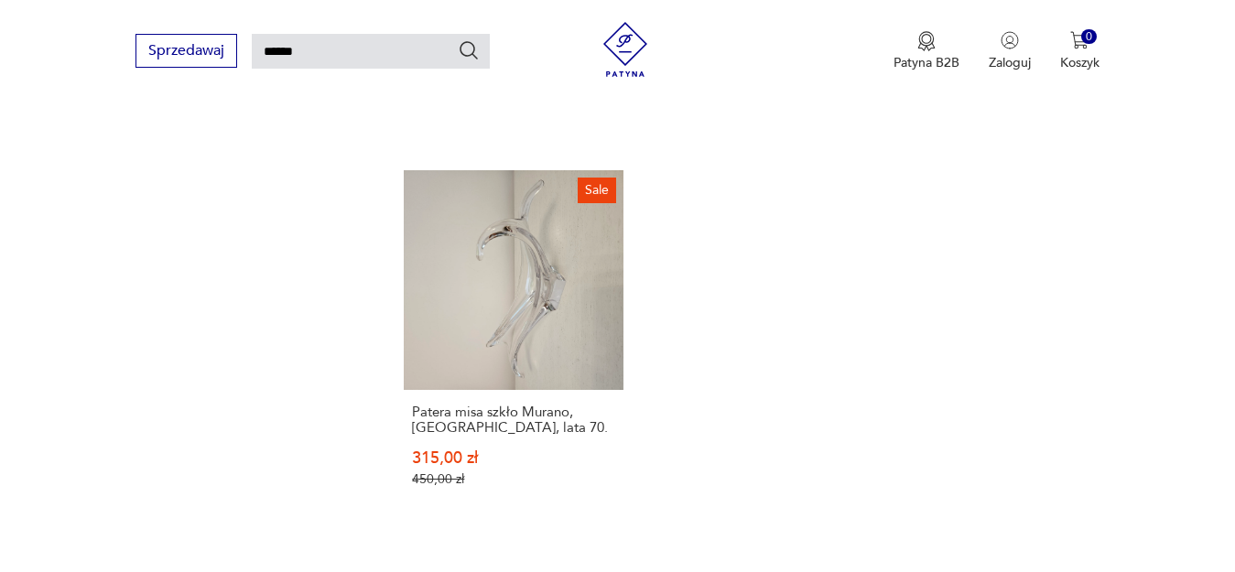
scroll to position [2399, 0]
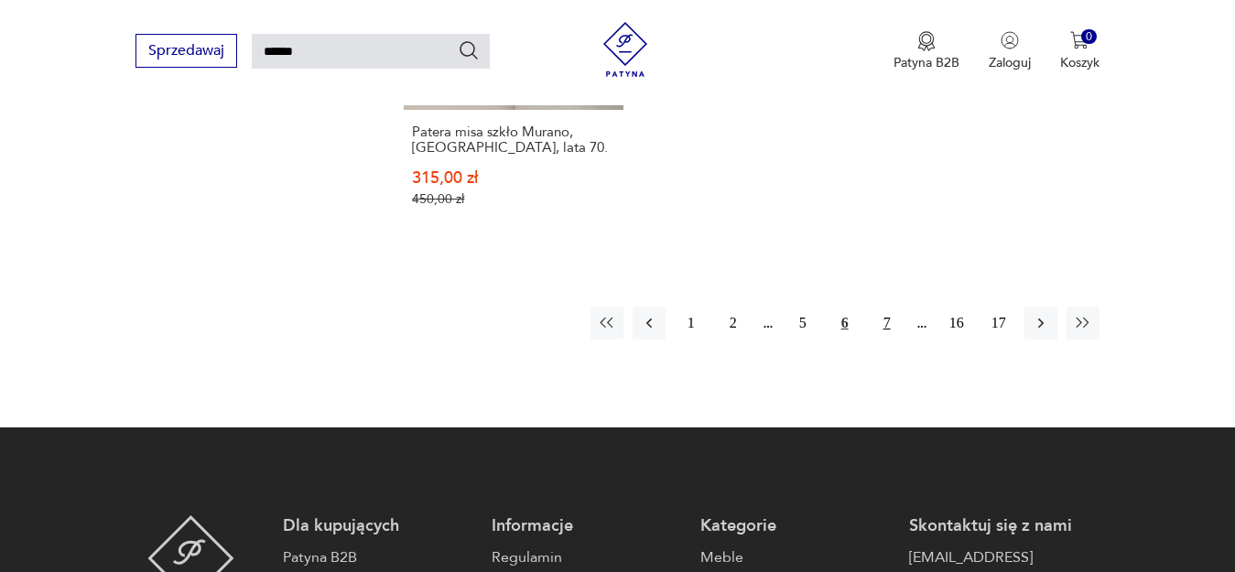
click at [888, 308] on button "7" at bounding box center [887, 323] width 33 height 33
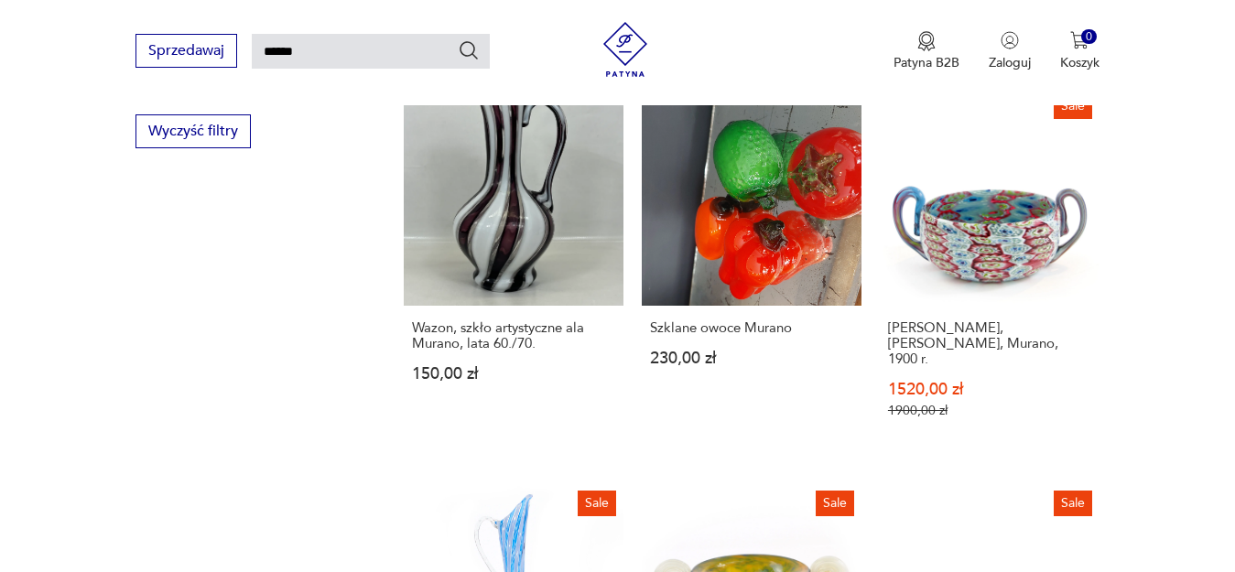
scroll to position [2493, 0]
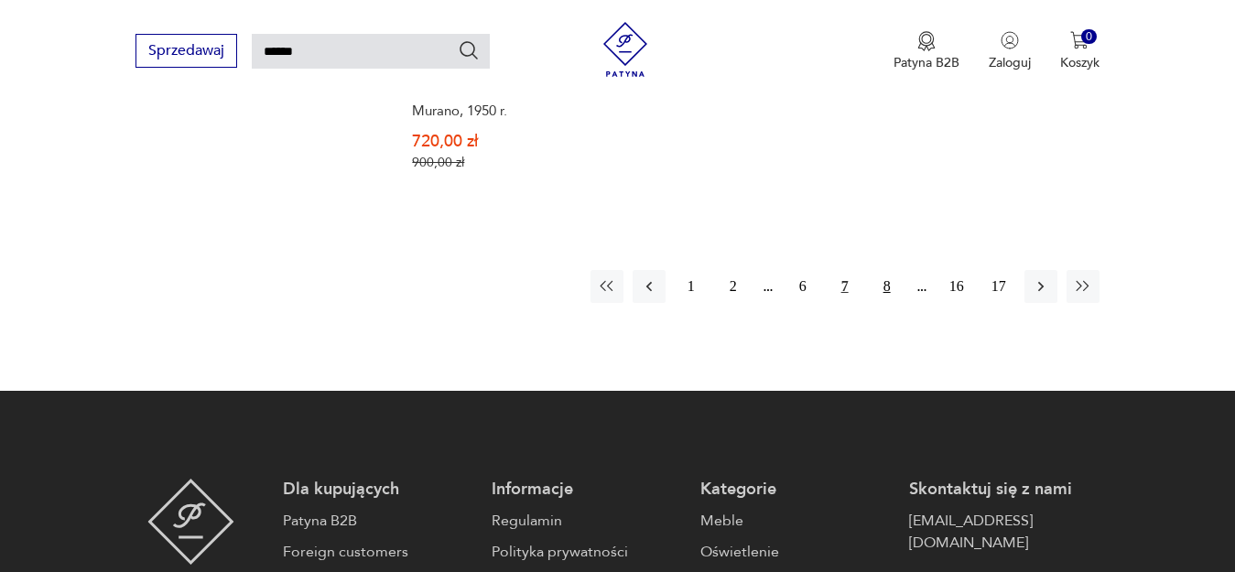
click at [885, 270] on button "8" at bounding box center [887, 286] width 33 height 33
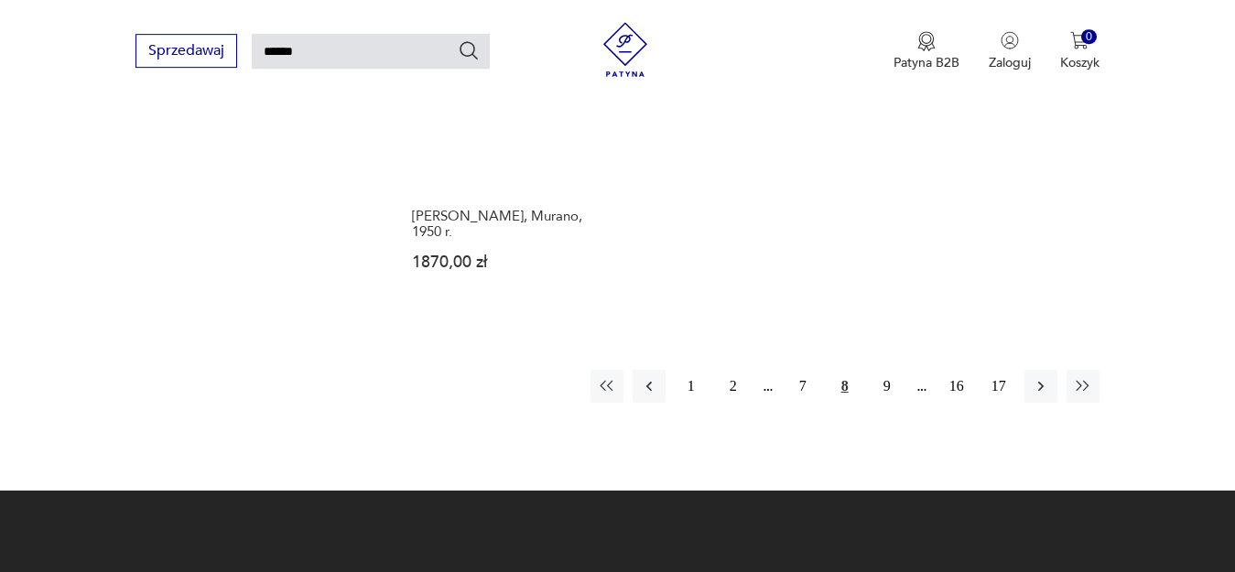
scroll to position [2306, 0]
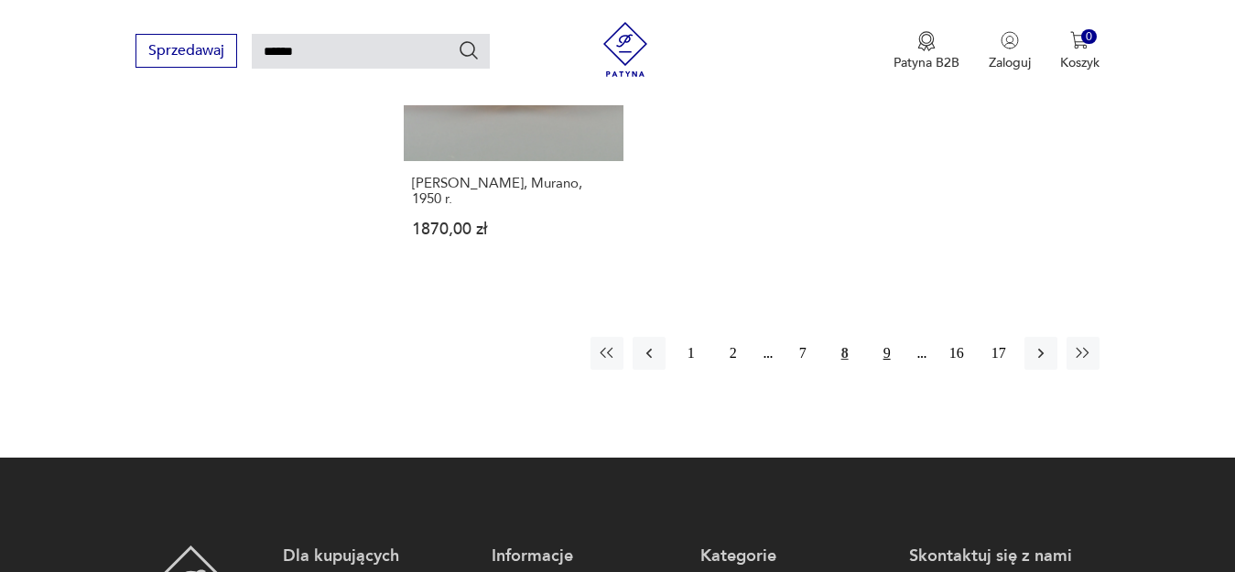
click at [892, 353] on button "9" at bounding box center [887, 353] width 33 height 33
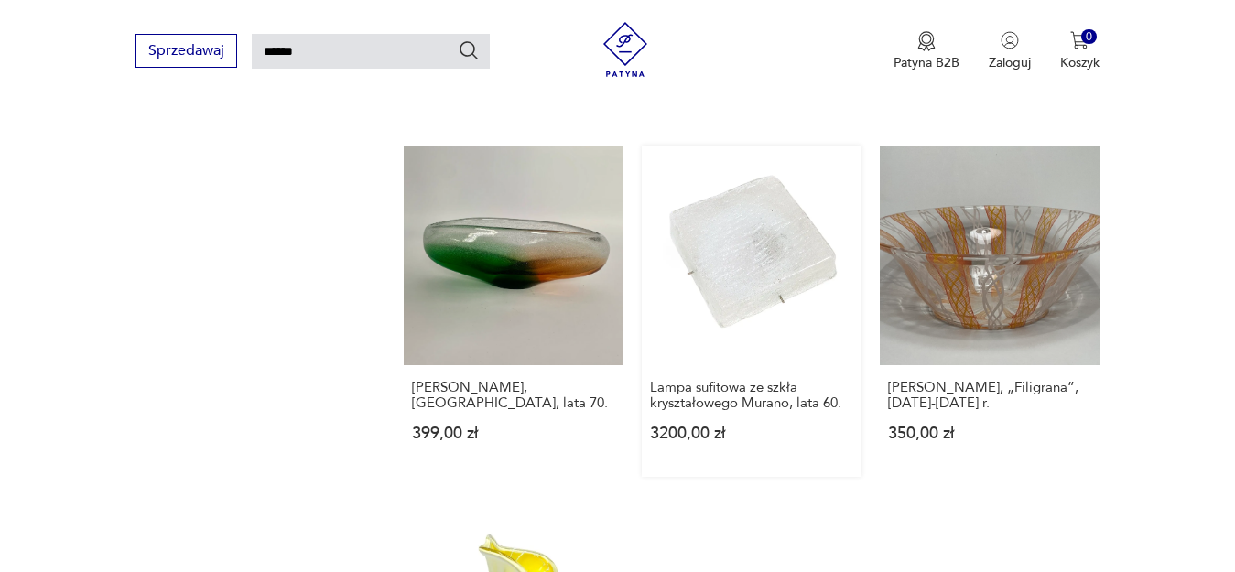
scroll to position [1779, 0]
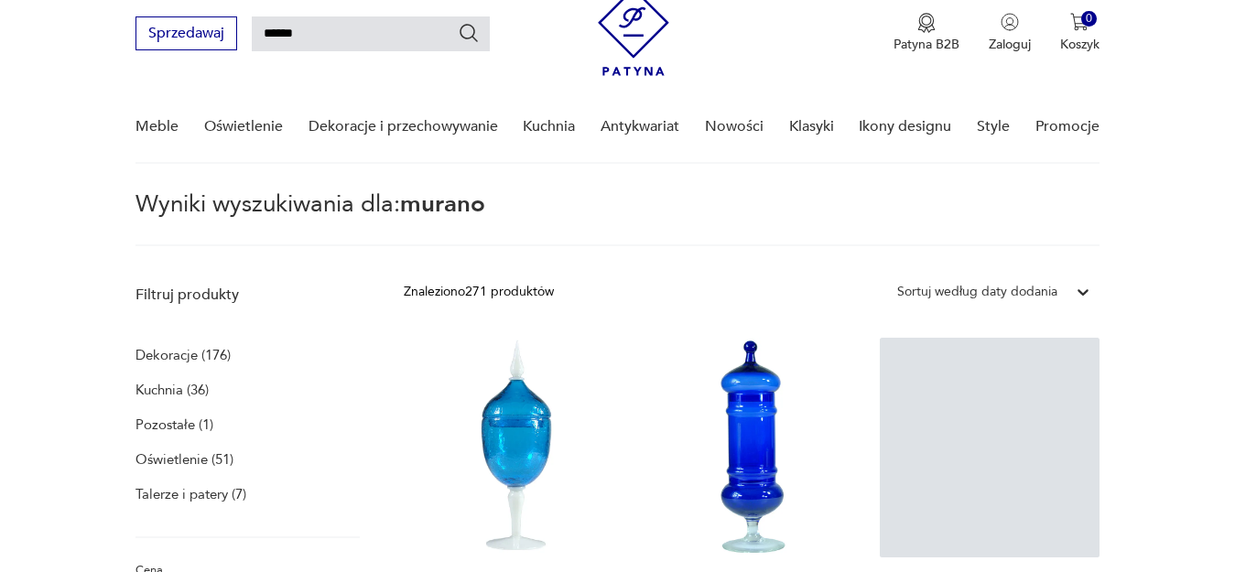
scroll to position [905, 0]
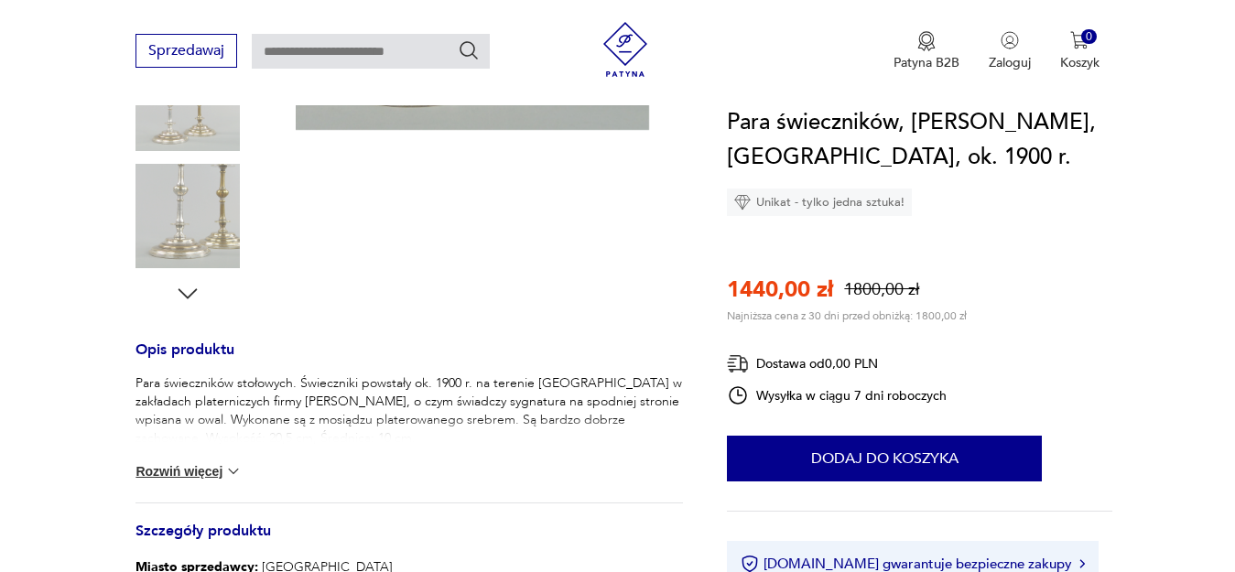
scroll to position [525, 0]
click at [217, 471] on button "Rozwiń więcej" at bounding box center [188, 471] width 106 height 18
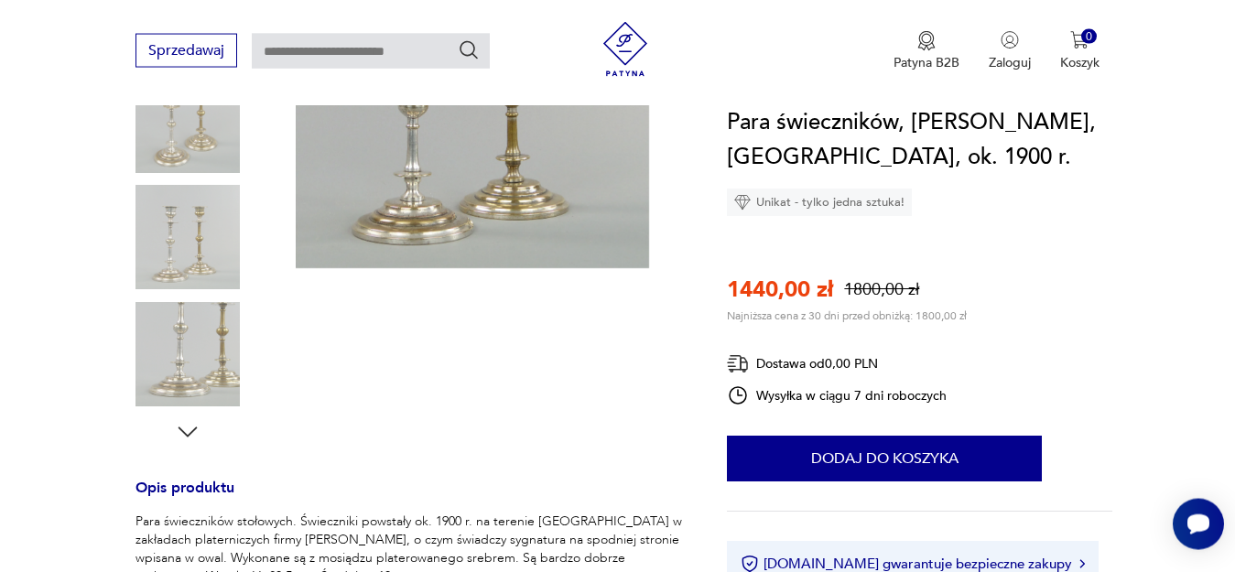
scroll to position [432, 0]
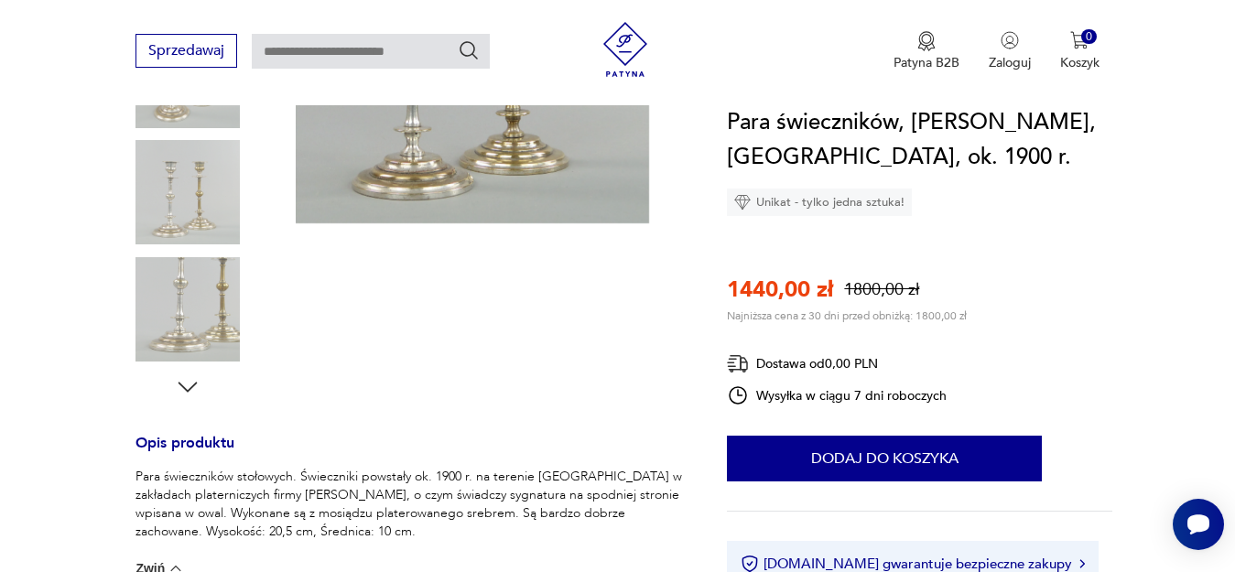
click at [196, 325] on img at bounding box center [187, 309] width 104 height 104
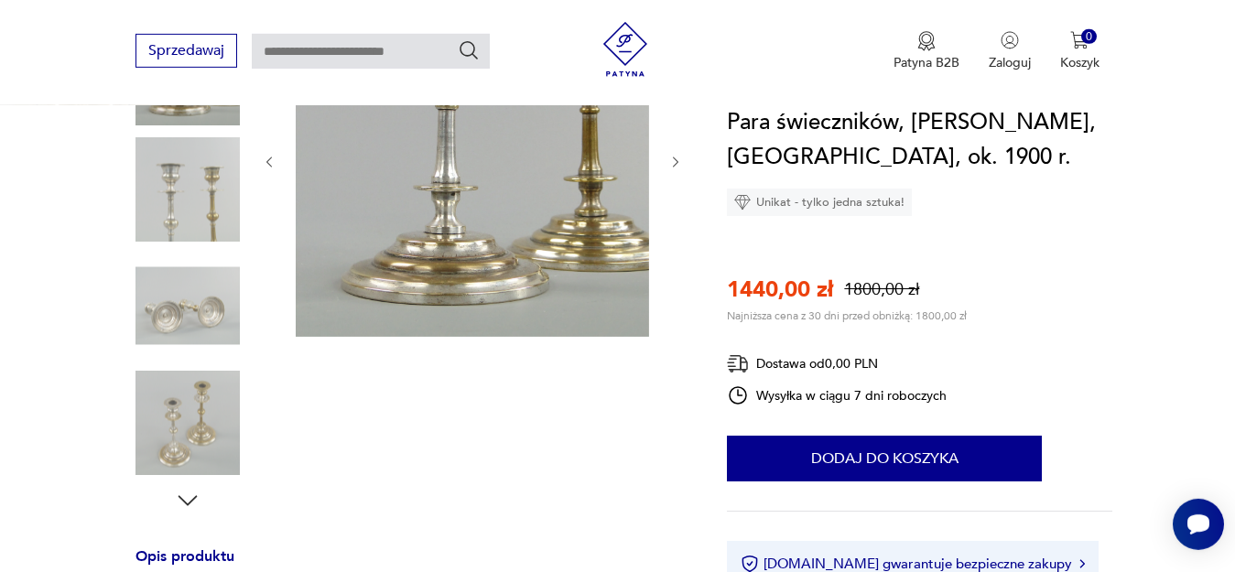
scroll to position [245, 0]
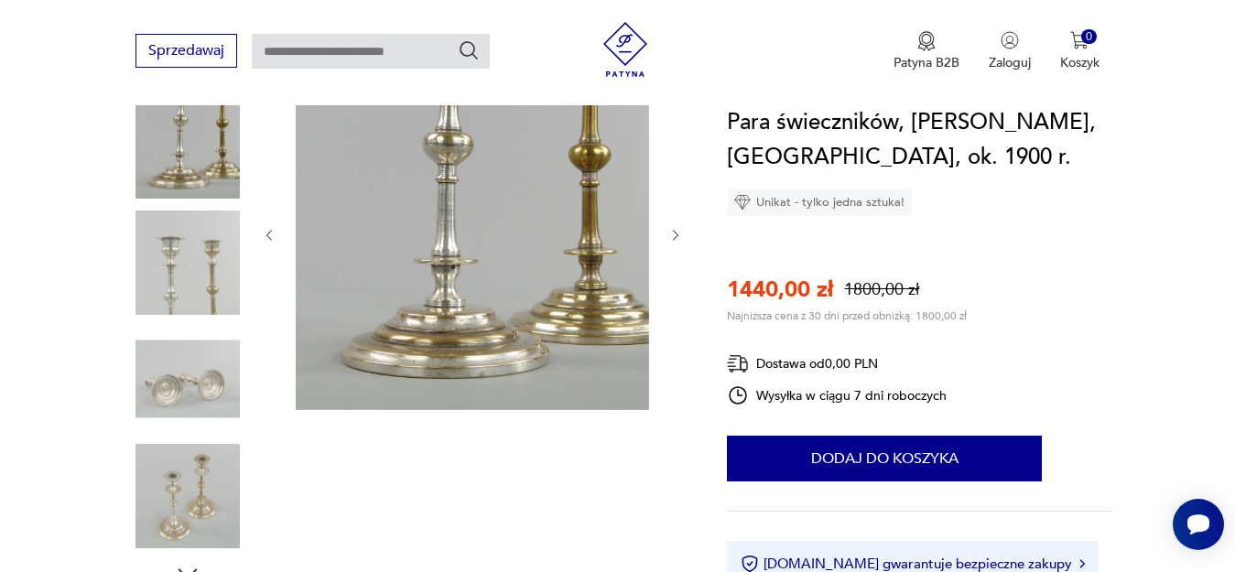
click at [194, 519] on img at bounding box center [187, 496] width 104 height 104
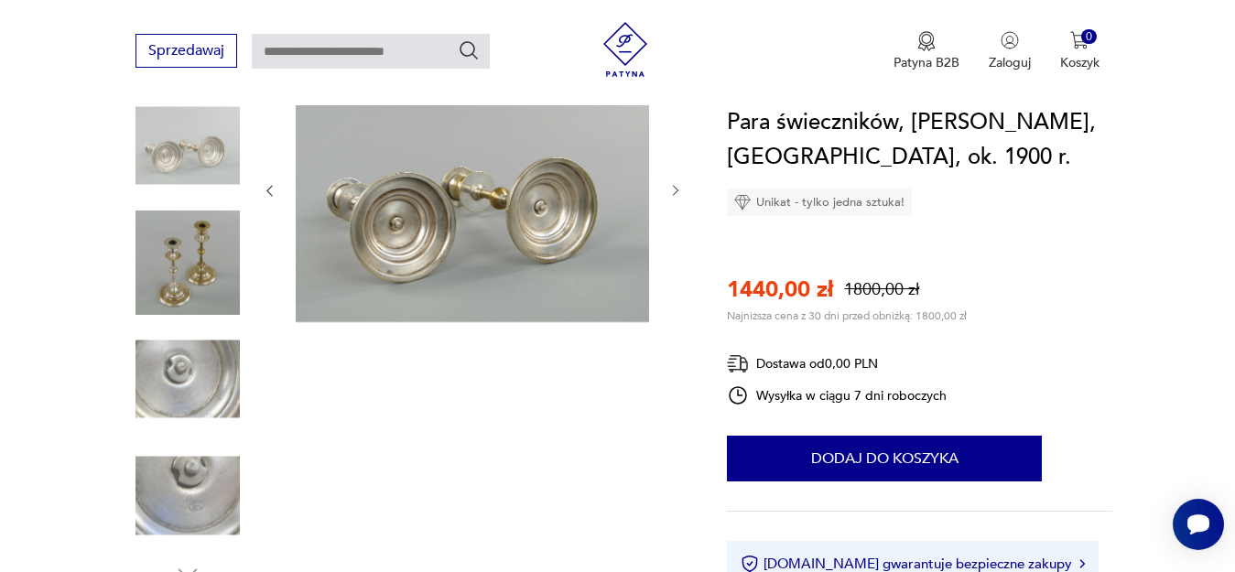
click at [174, 390] on img at bounding box center [187, 379] width 104 height 104
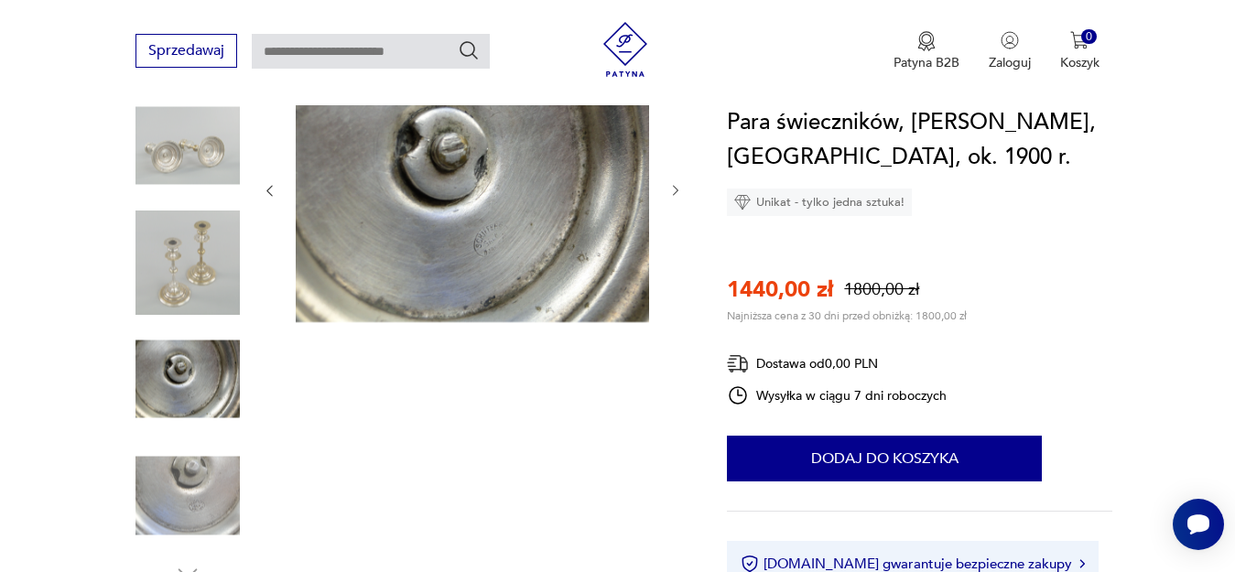
click at [186, 269] on img at bounding box center [187, 263] width 104 height 104
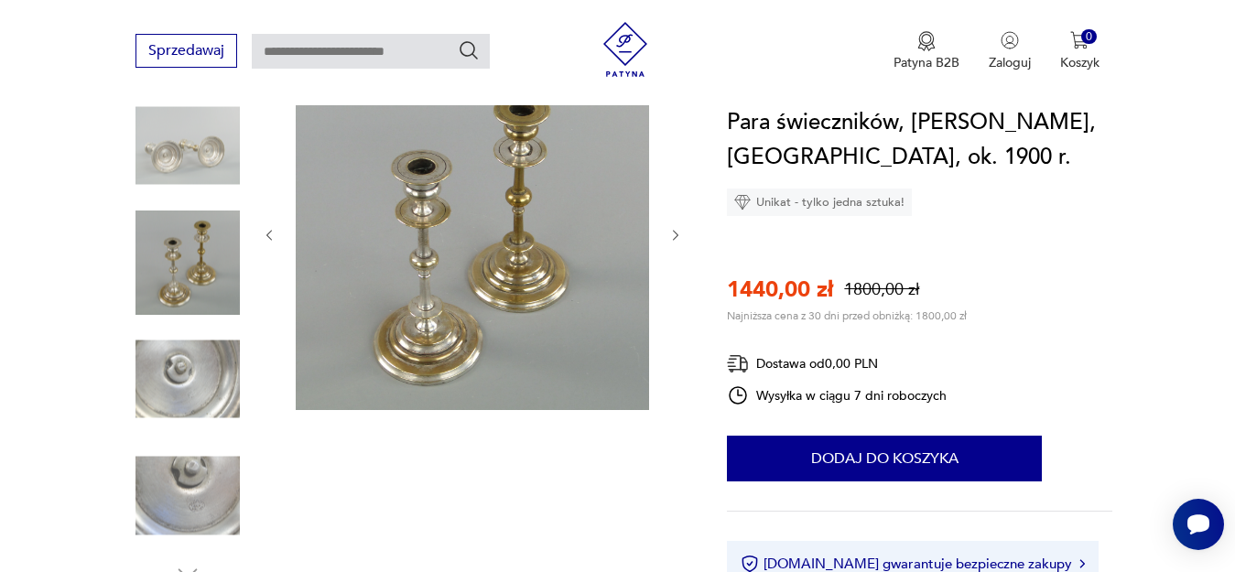
scroll to position [152, 0]
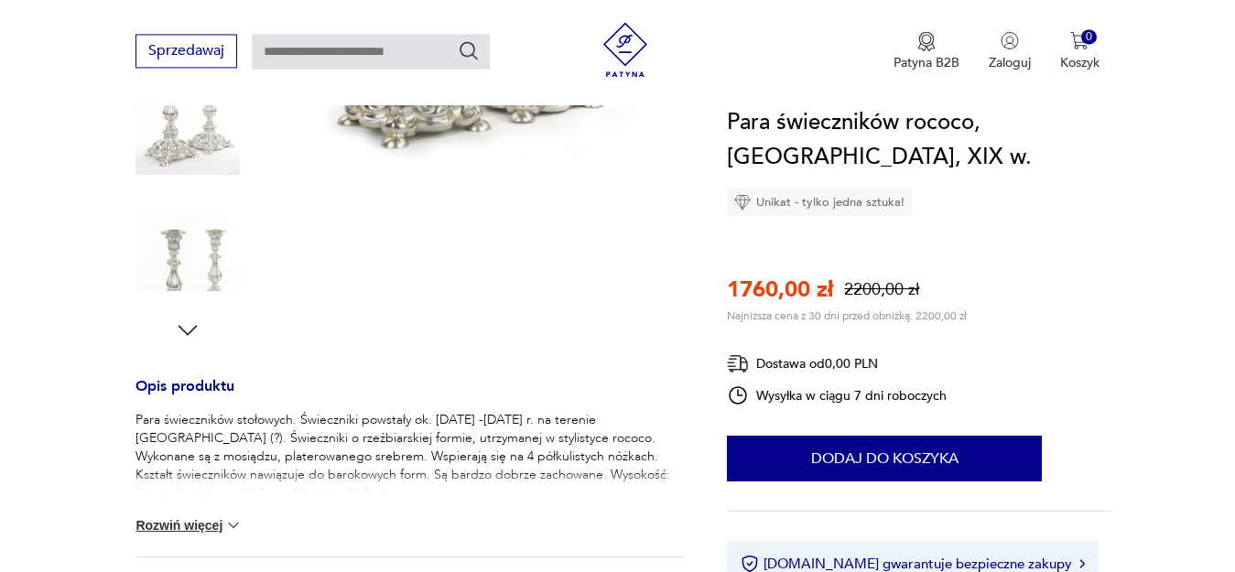
scroll to position [560, 0]
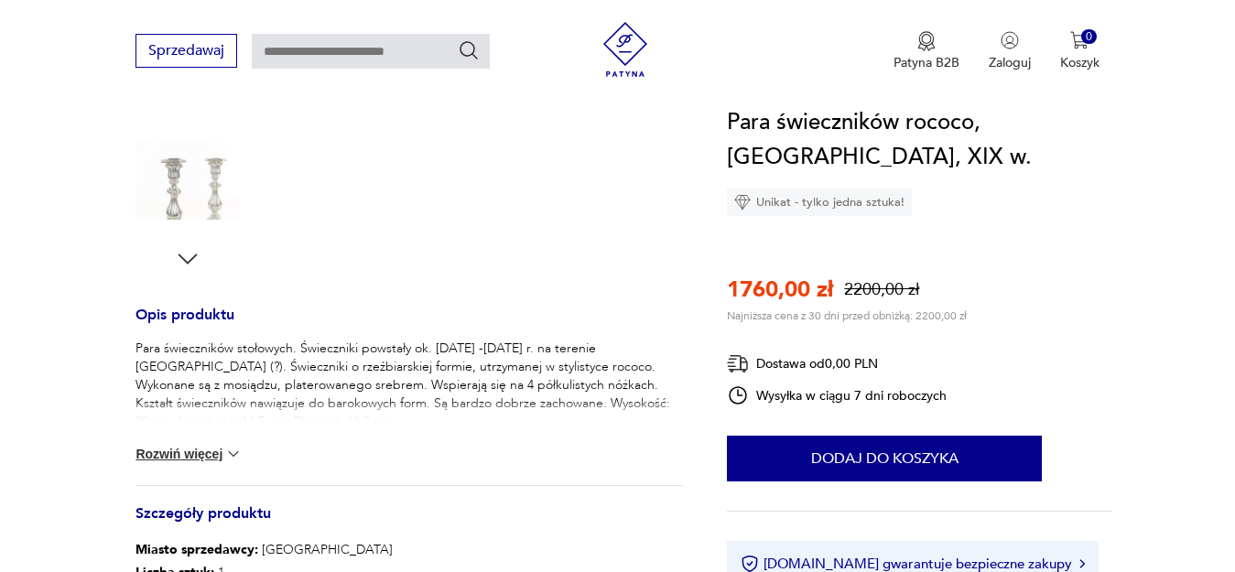
click at [193, 455] on button "Rozwiń więcej" at bounding box center [188, 454] width 106 height 18
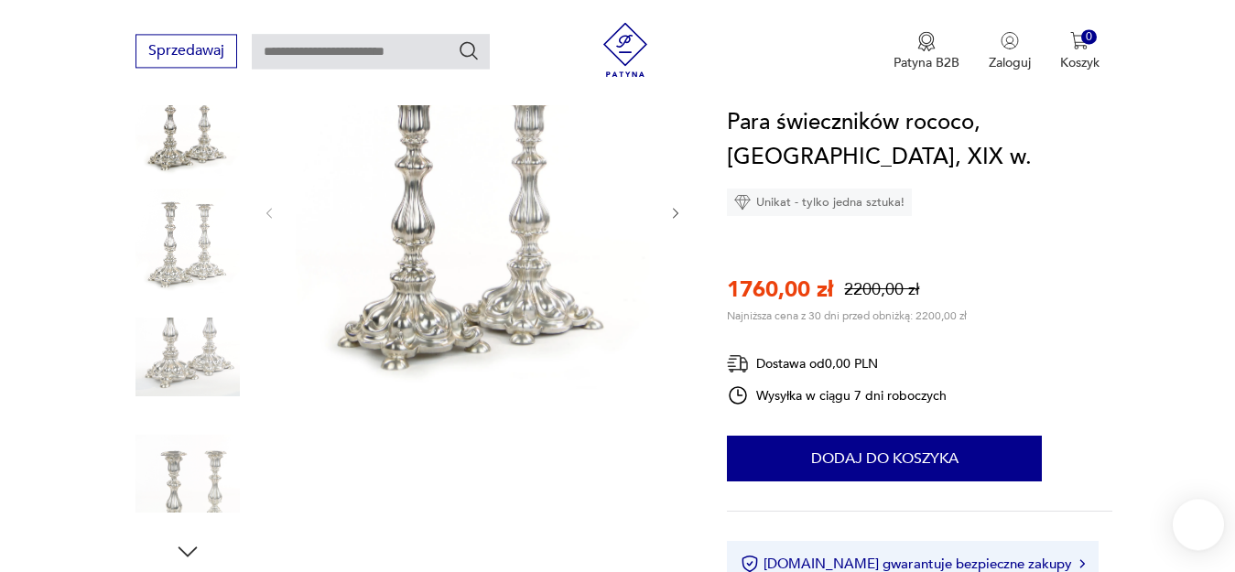
scroll to position [187, 0]
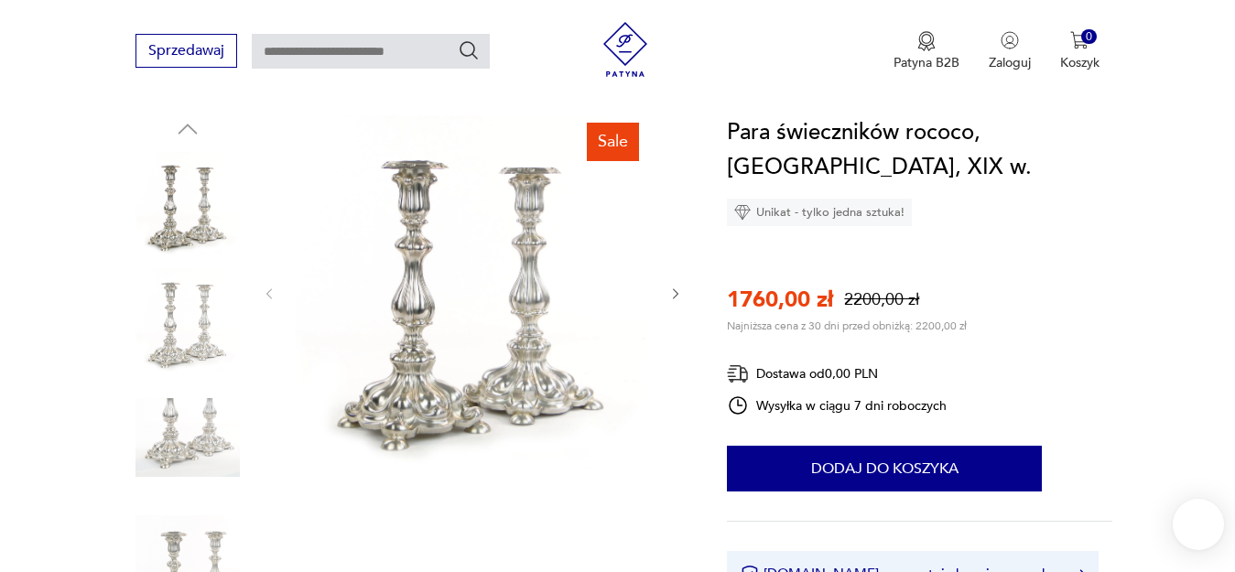
click at [164, 321] on img at bounding box center [187, 321] width 104 height 104
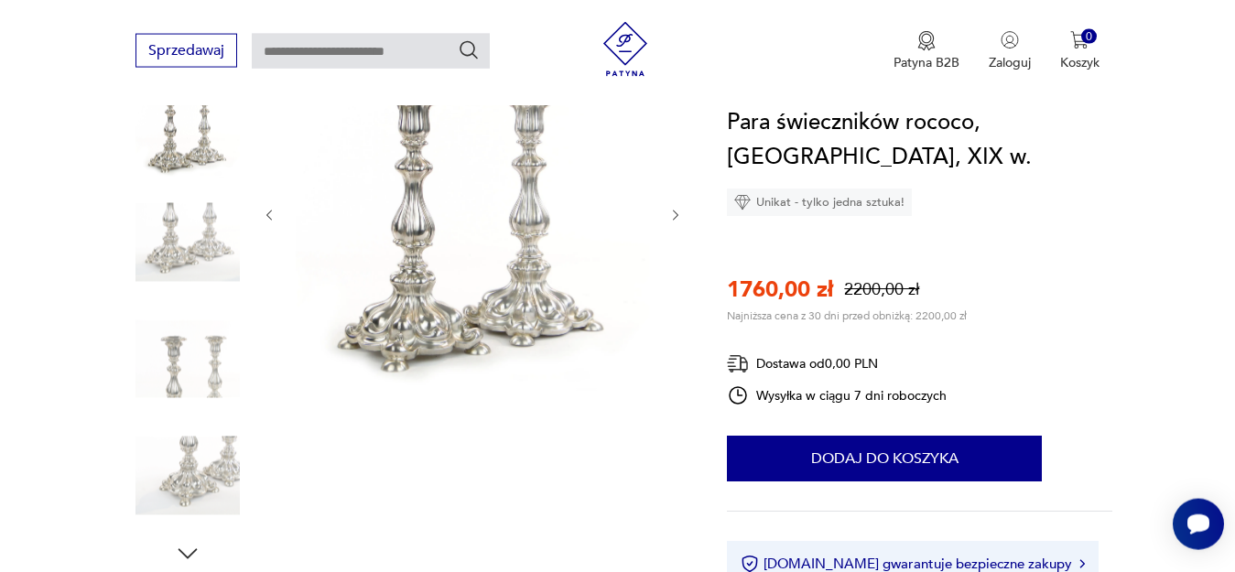
scroll to position [280, 0]
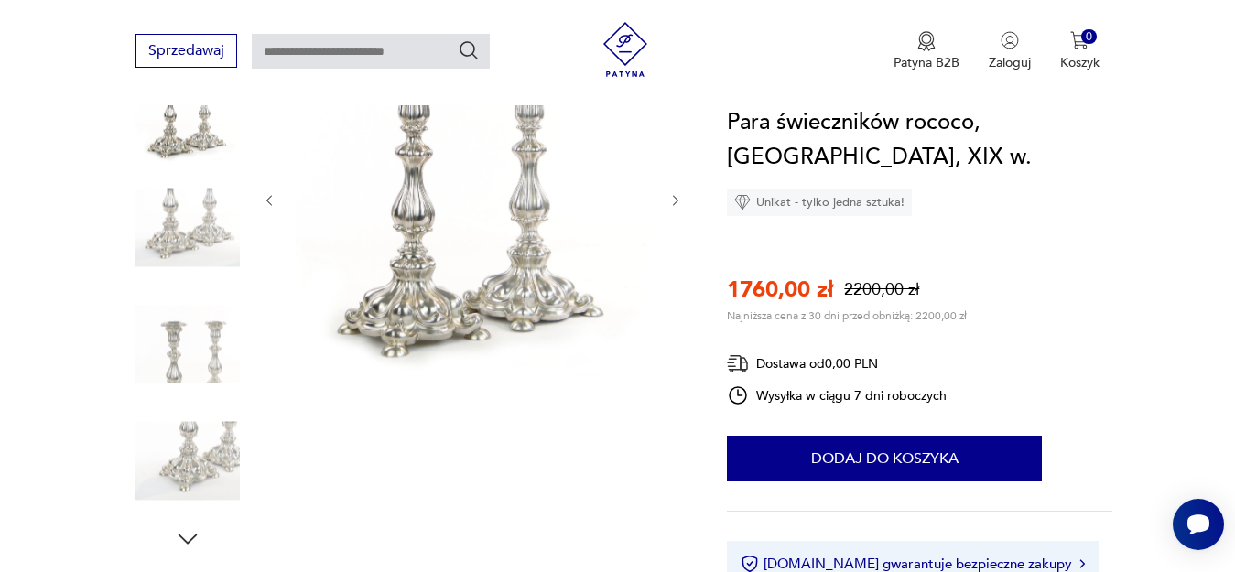
click at [215, 467] on img at bounding box center [187, 461] width 104 height 104
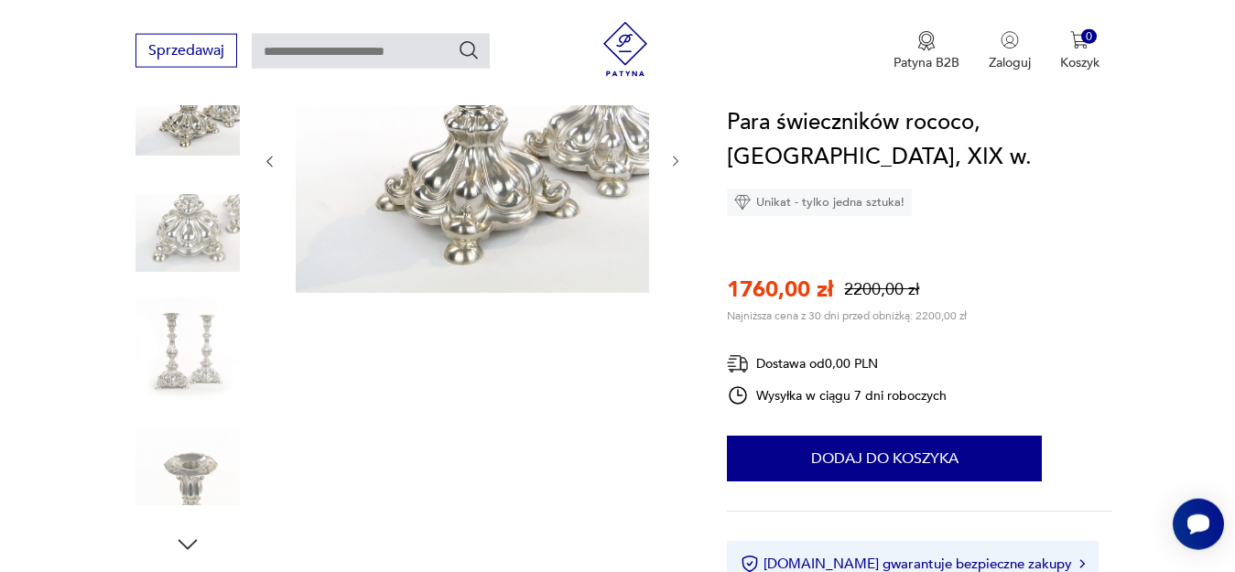
scroll to position [93, 0]
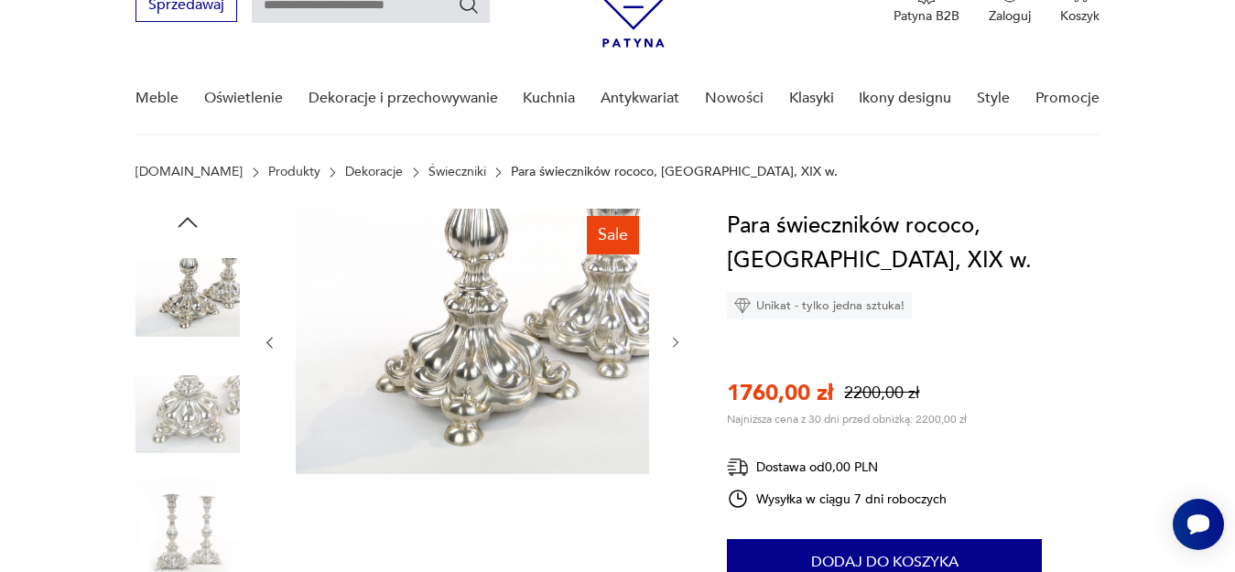
click at [217, 526] on img at bounding box center [187, 531] width 104 height 104
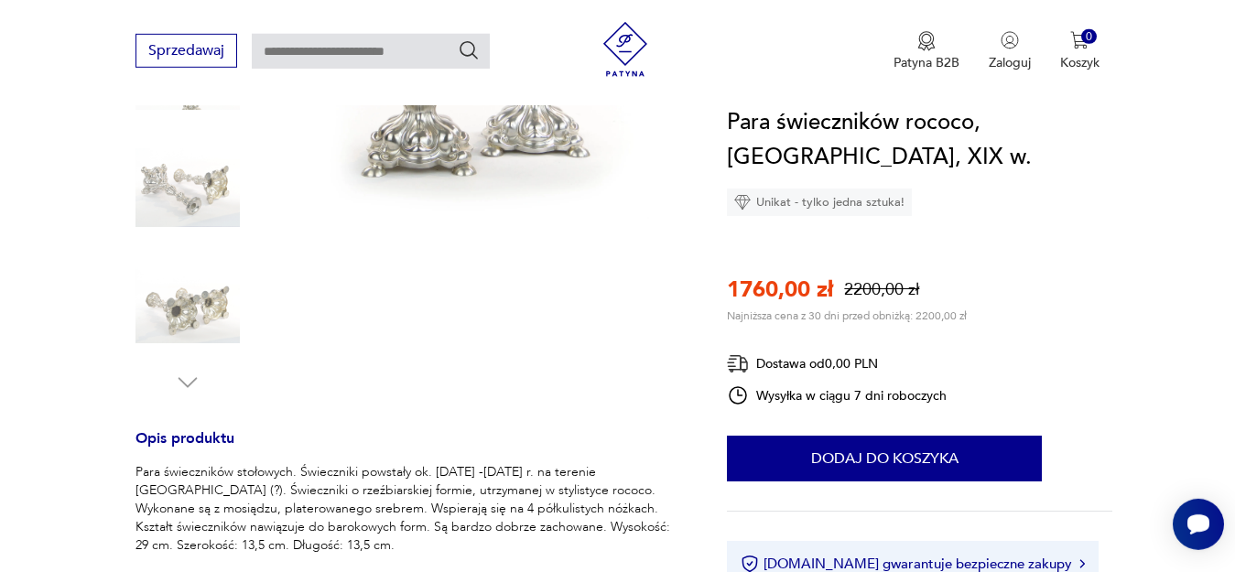
scroll to position [280, 0]
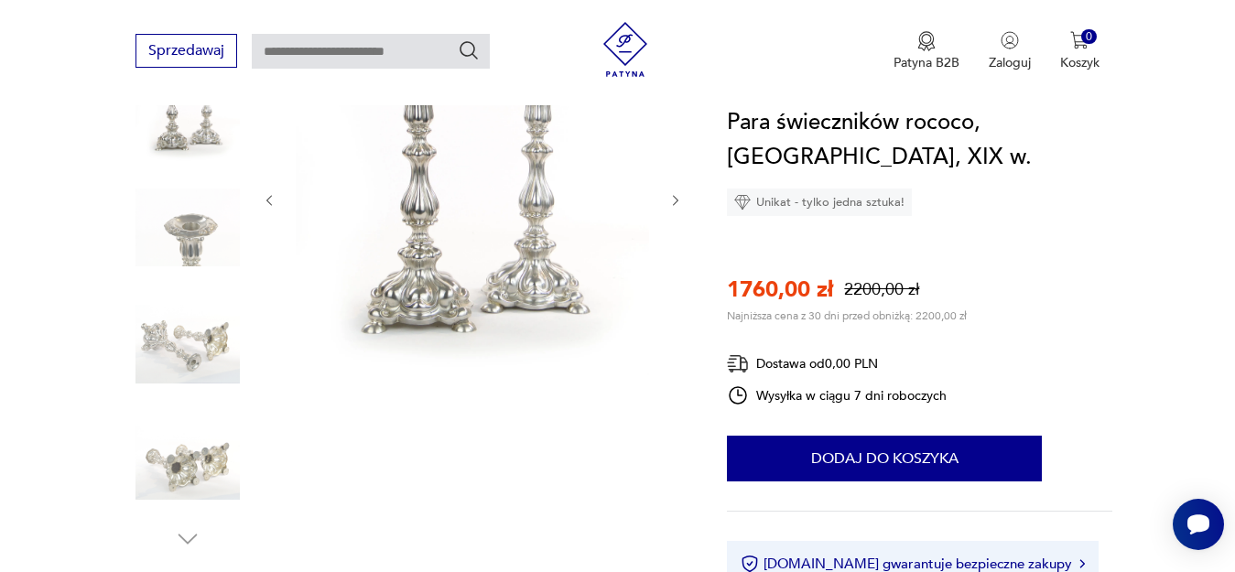
click at [502, 233] on img at bounding box center [472, 198] width 353 height 353
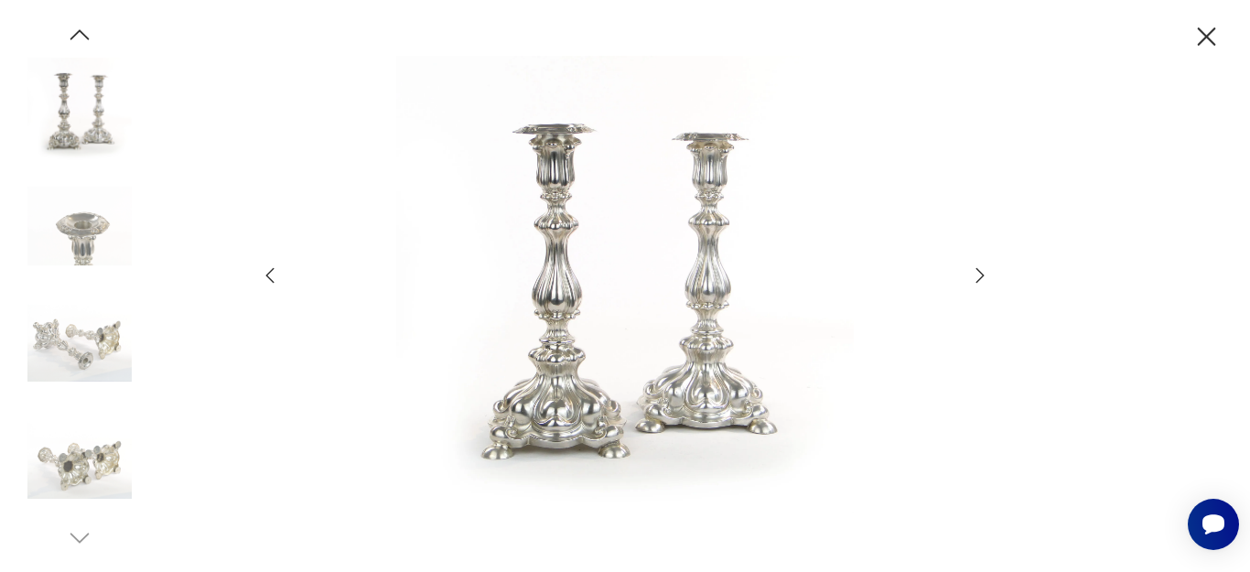
click at [113, 465] on img at bounding box center [79, 459] width 104 height 104
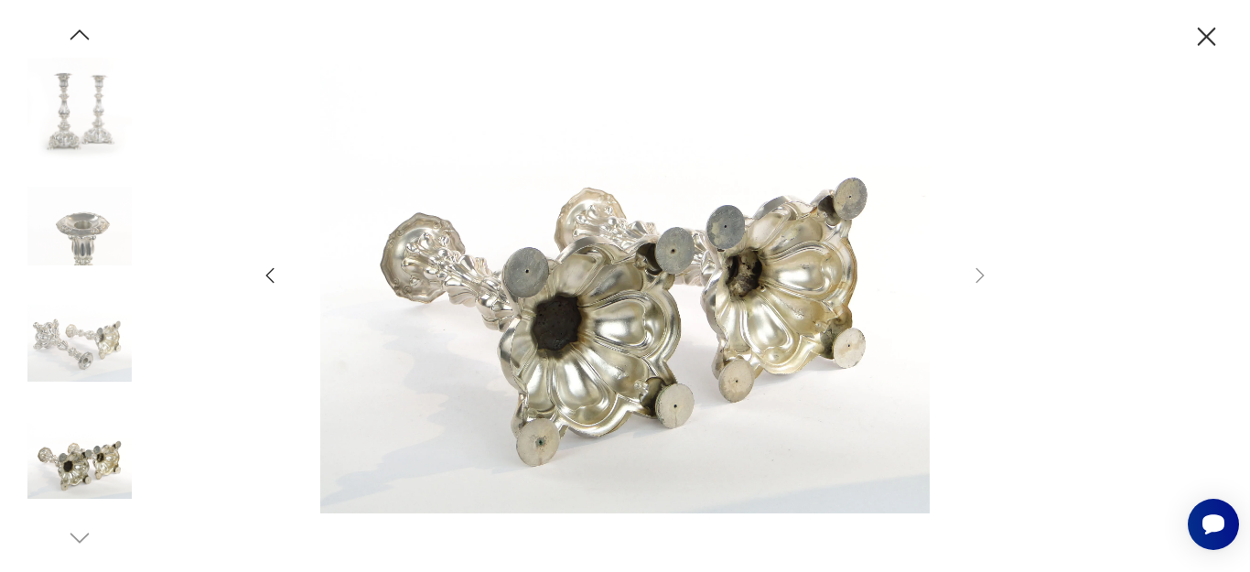
click at [99, 333] on img at bounding box center [79, 343] width 104 height 104
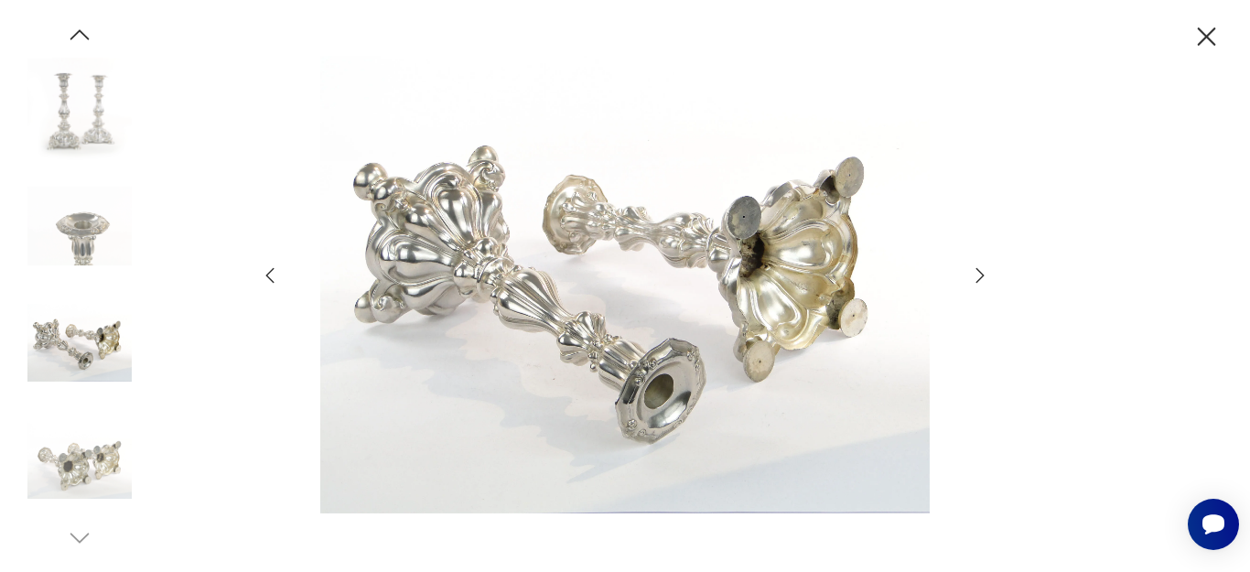
click at [102, 243] on img at bounding box center [79, 226] width 104 height 104
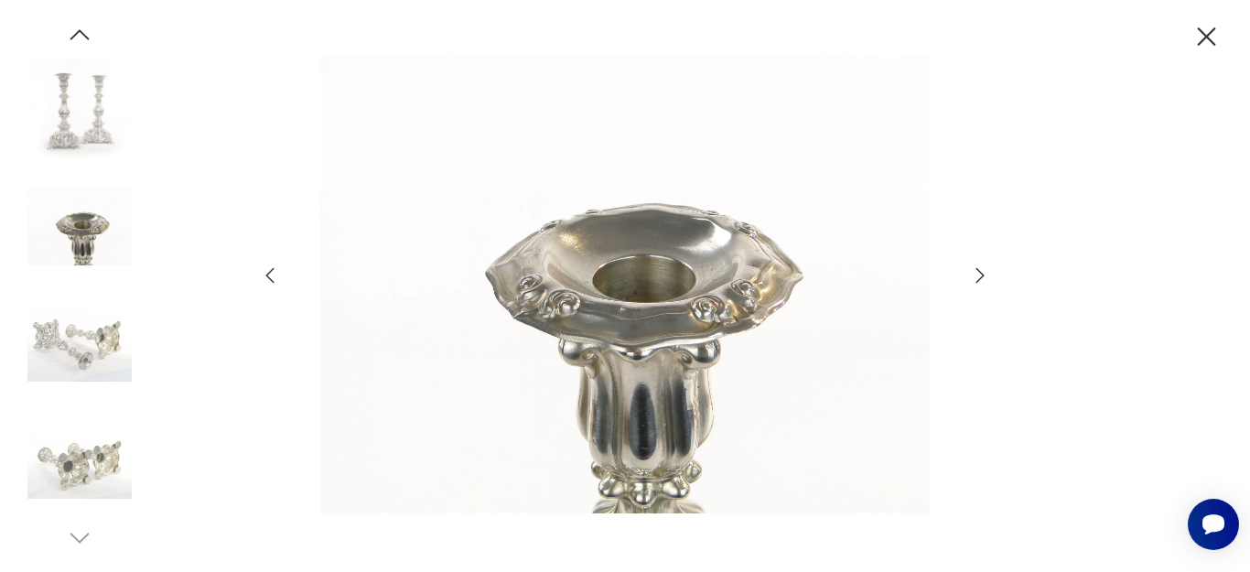
click at [91, 139] on img at bounding box center [79, 110] width 104 height 104
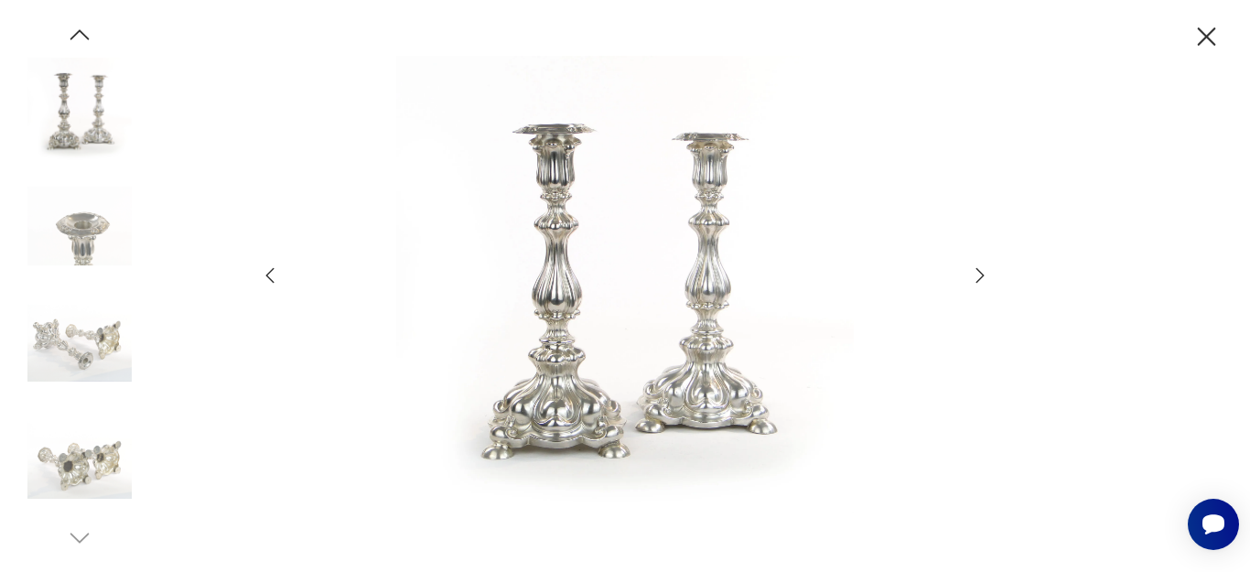
click at [1204, 33] on icon "button" at bounding box center [1207, 36] width 18 height 18
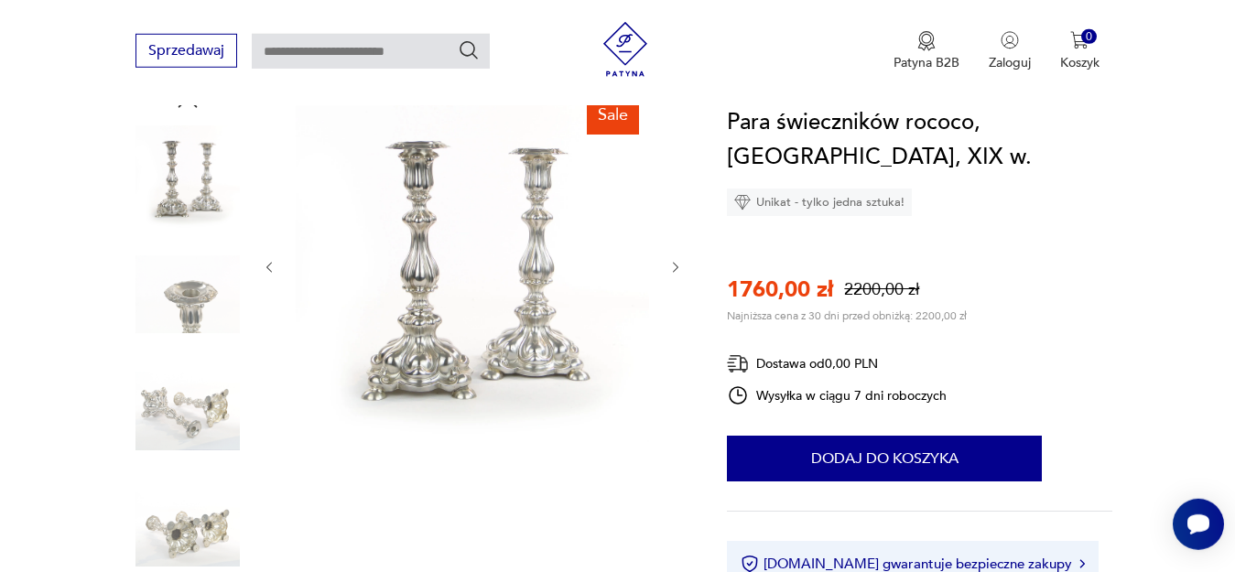
scroll to position [187, 0]
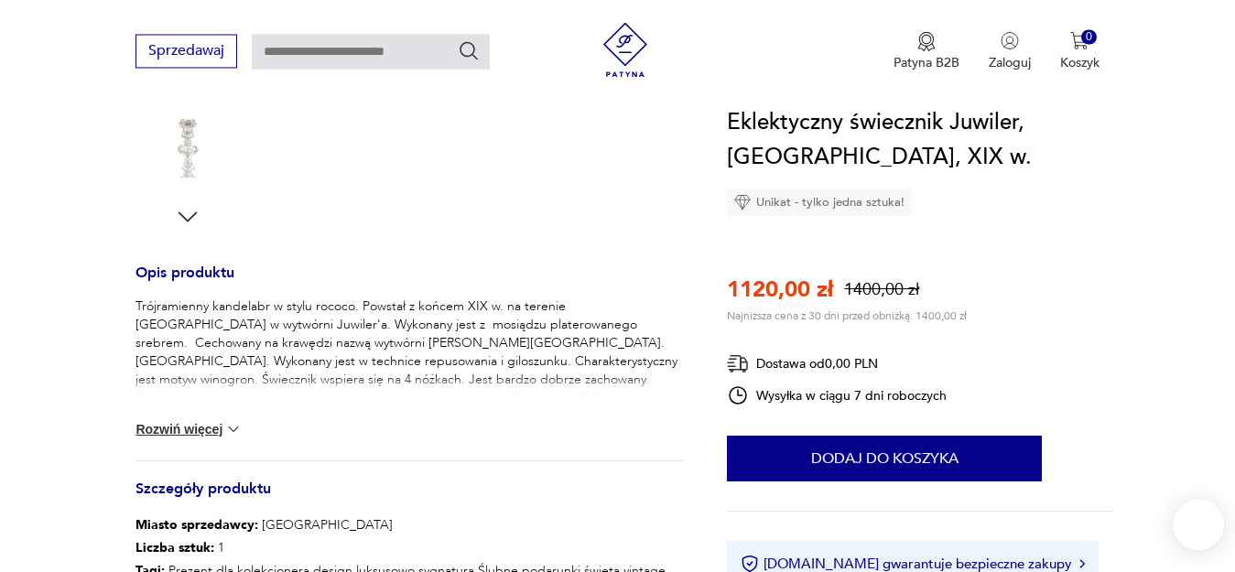
scroll to position [654, 0]
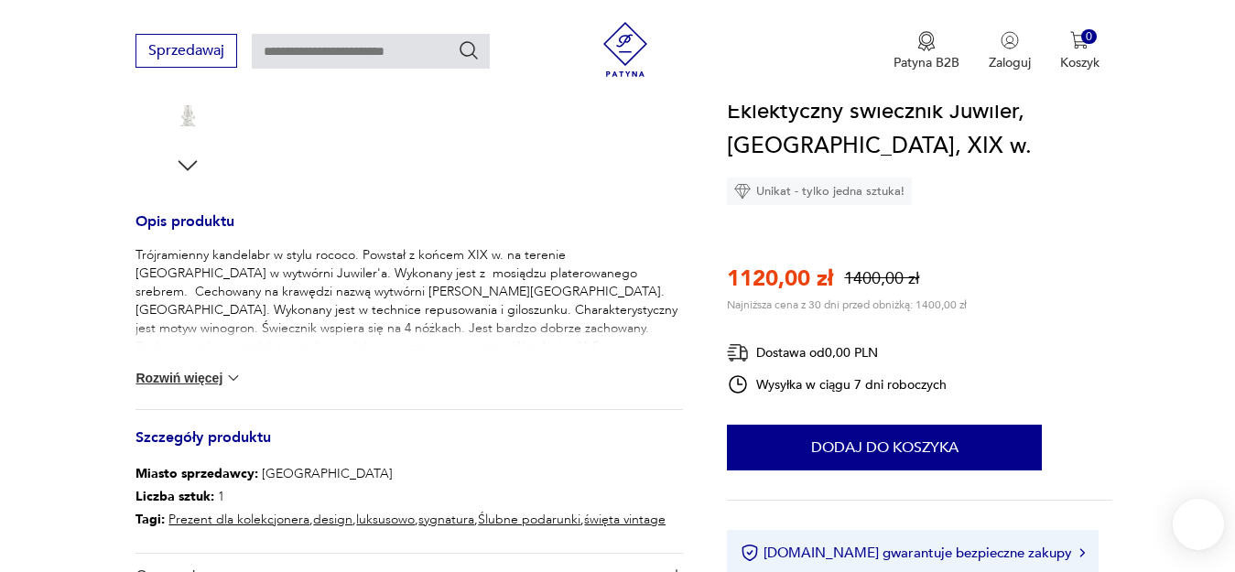
click at [186, 379] on button "Rozwiń więcej" at bounding box center [188, 378] width 106 height 18
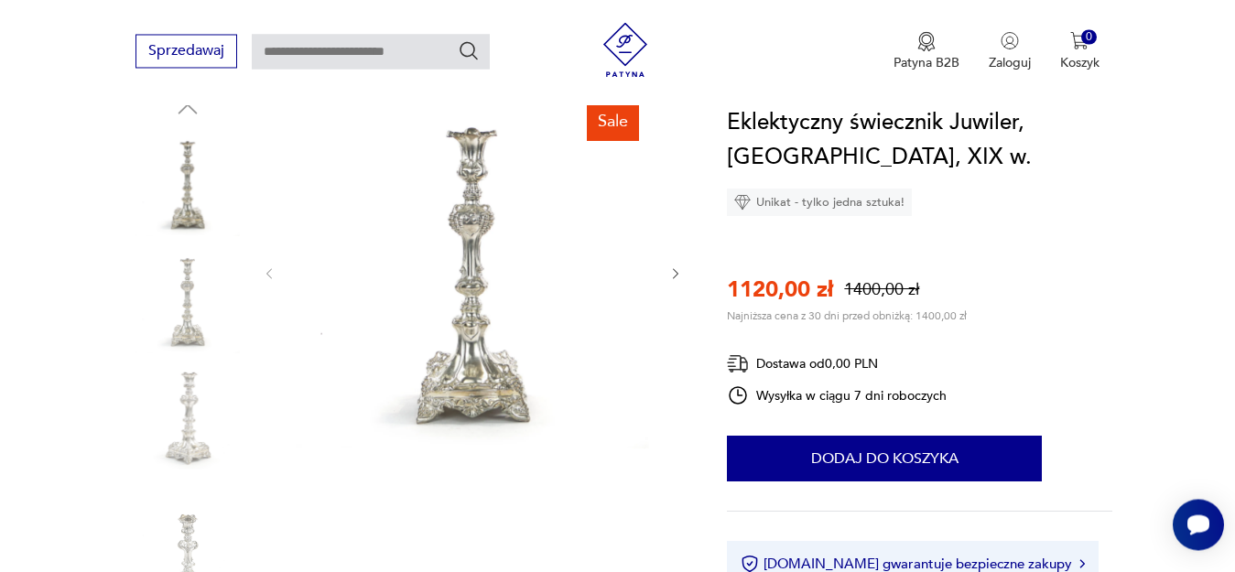
scroll to position [280, 0]
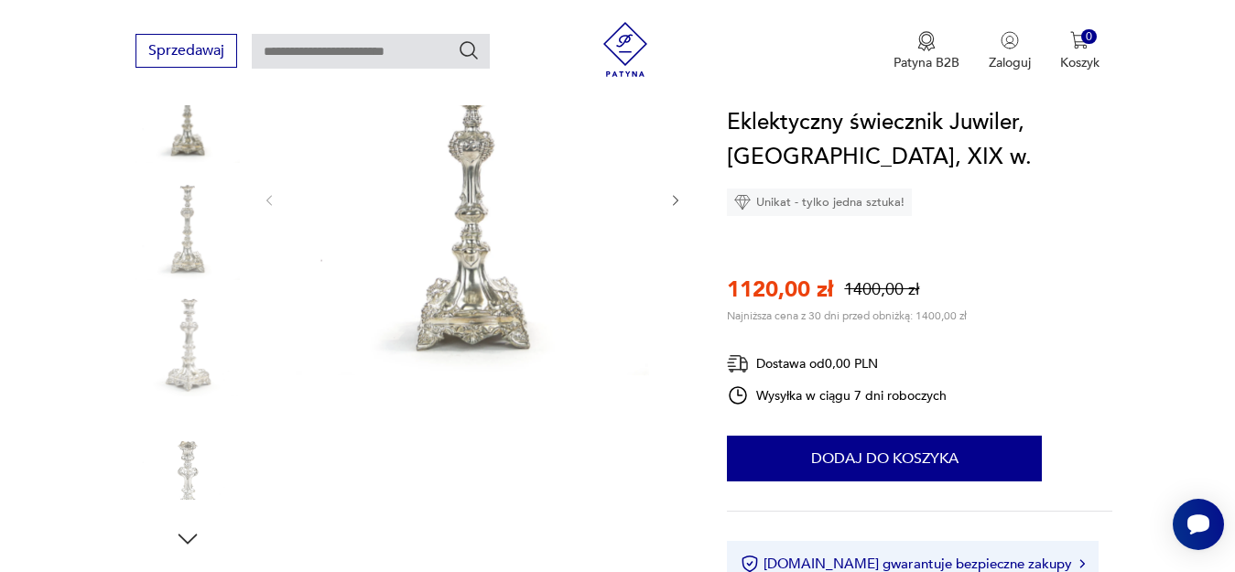
click at [451, 259] on img at bounding box center [472, 198] width 353 height 353
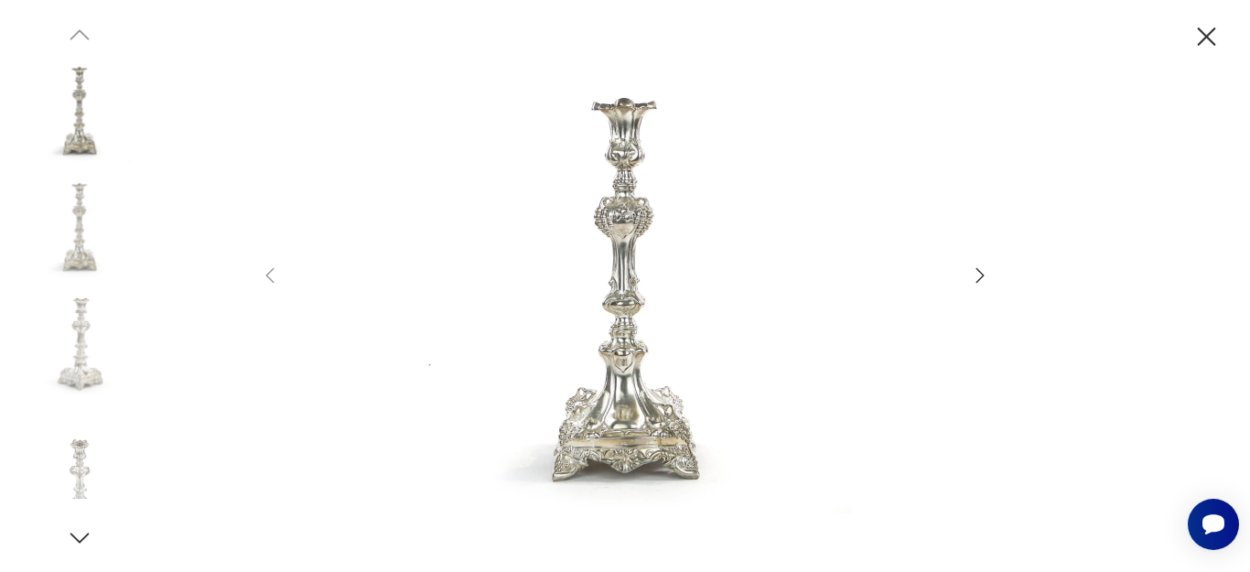
click at [977, 279] on icon "button" at bounding box center [980, 276] width 22 height 22
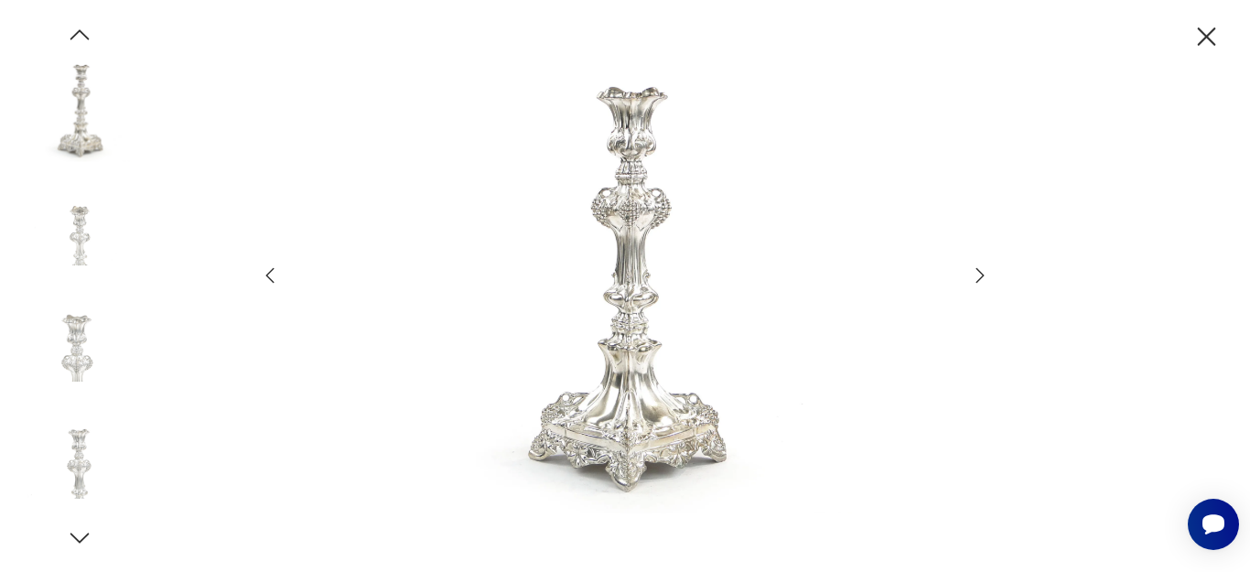
click at [81, 541] on icon "button" at bounding box center [79, 538] width 19 height 10
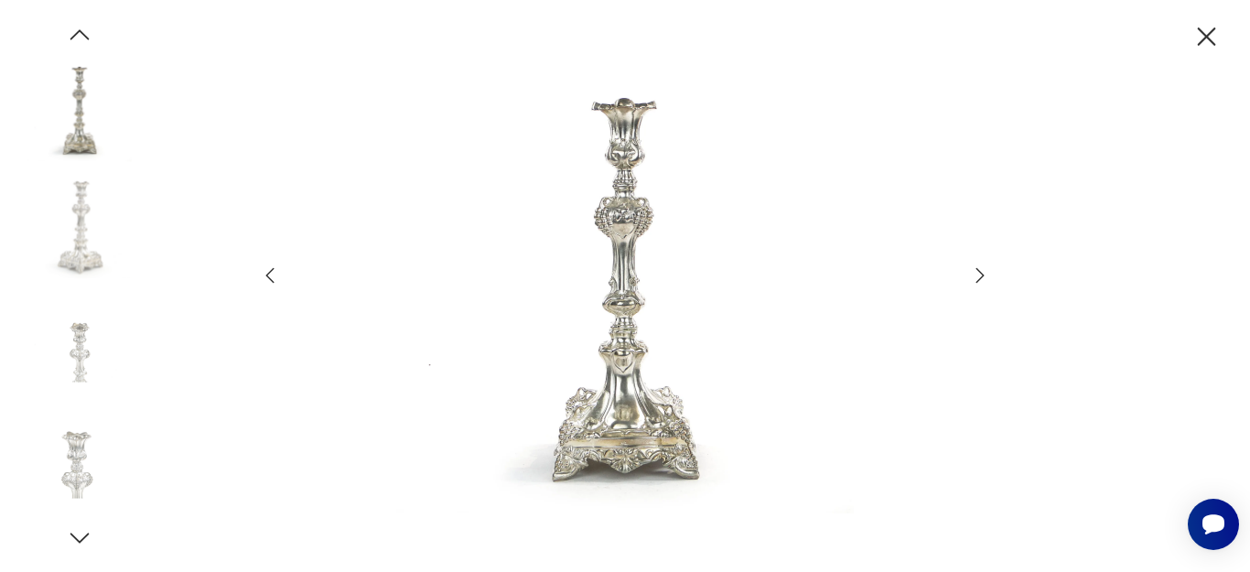
click at [81, 541] on icon "button" at bounding box center [79, 538] width 19 height 10
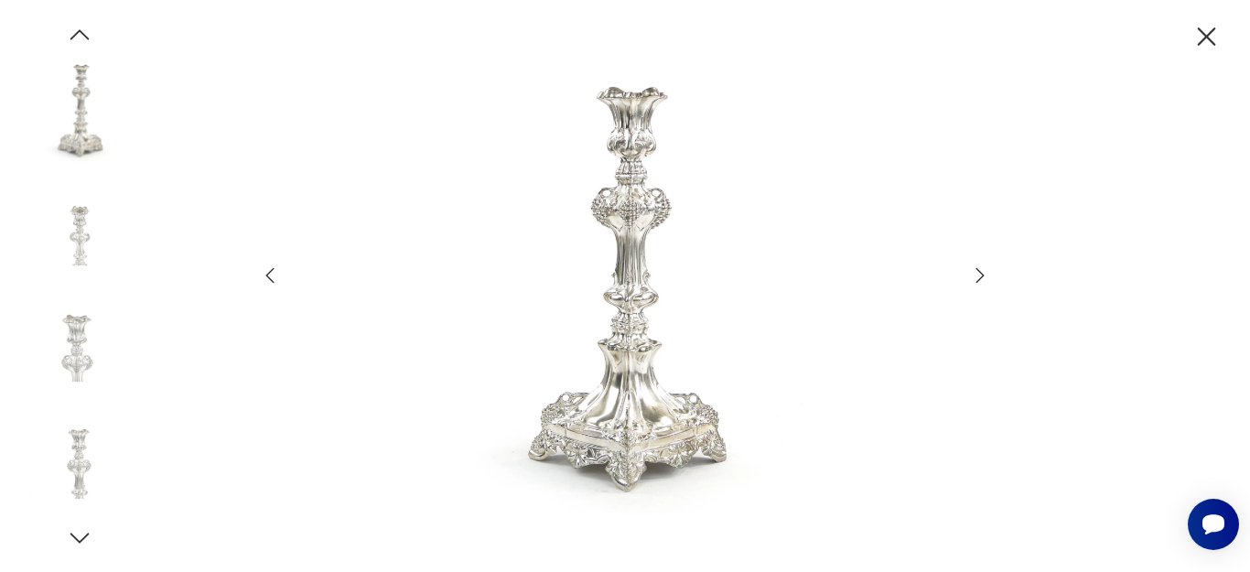
click at [1216, 35] on icon "button" at bounding box center [1207, 37] width 32 height 32
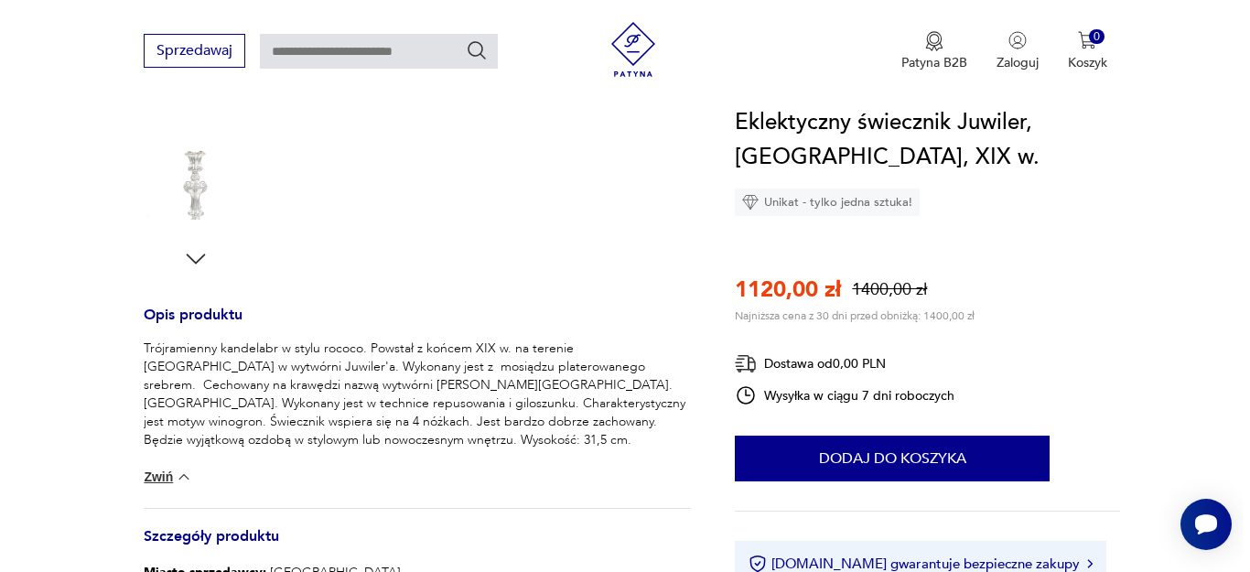
scroll to position [93, 0]
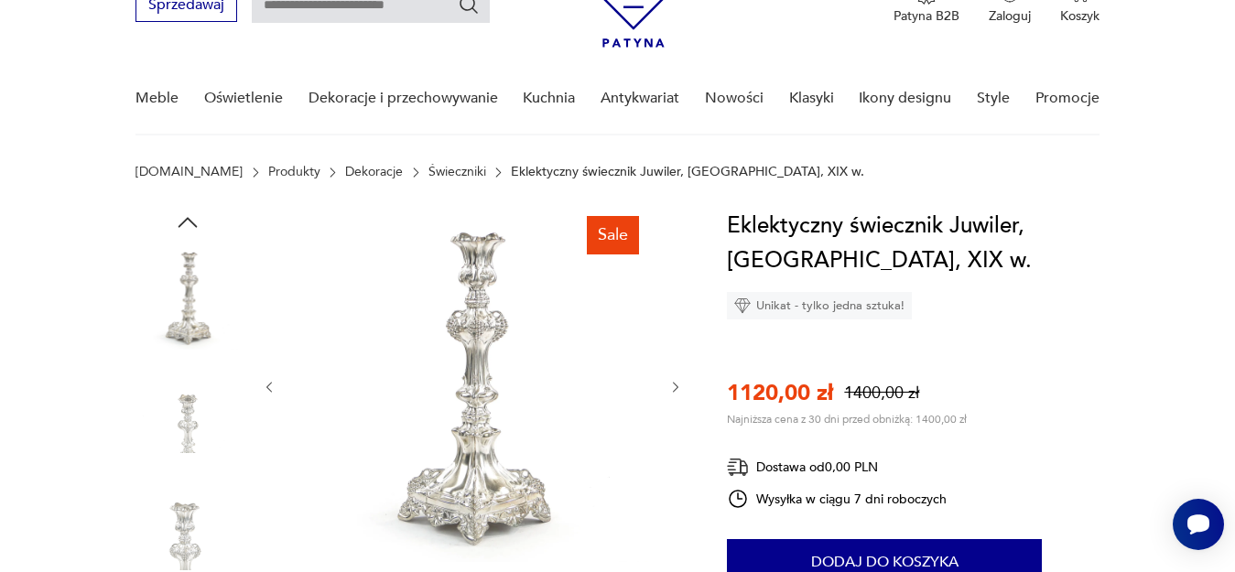
click at [508, 403] on img at bounding box center [472, 385] width 353 height 353
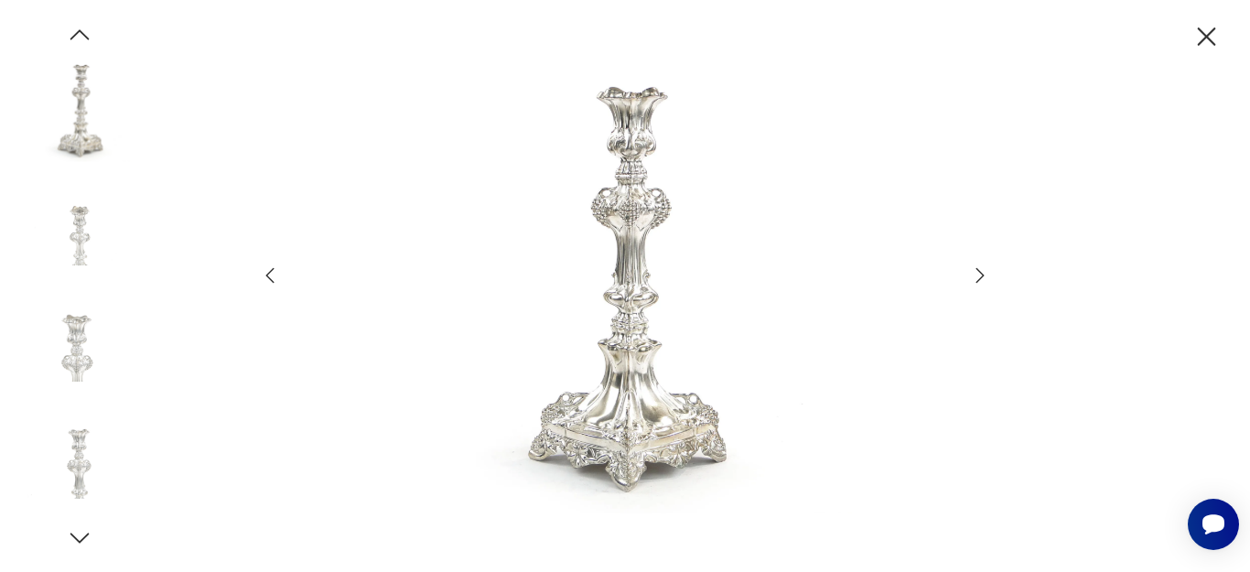
click at [987, 269] on icon "button" at bounding box center [980, 276] width 22 height 22
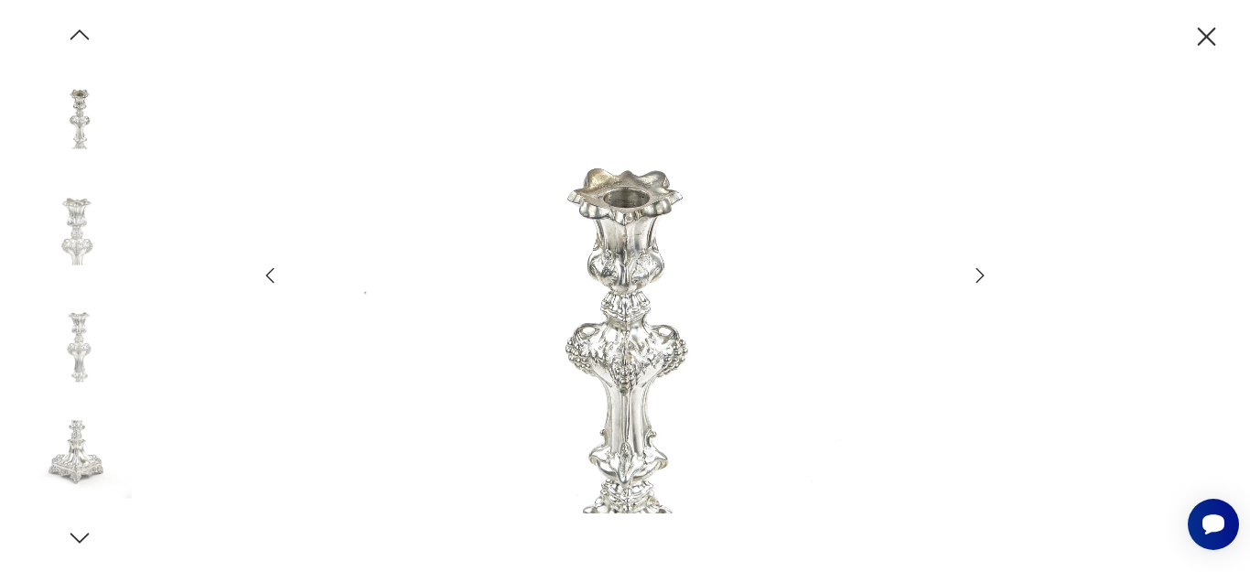
click at [987, 275] on icon "button" at bounding box center [980, 276] width 22 height 22
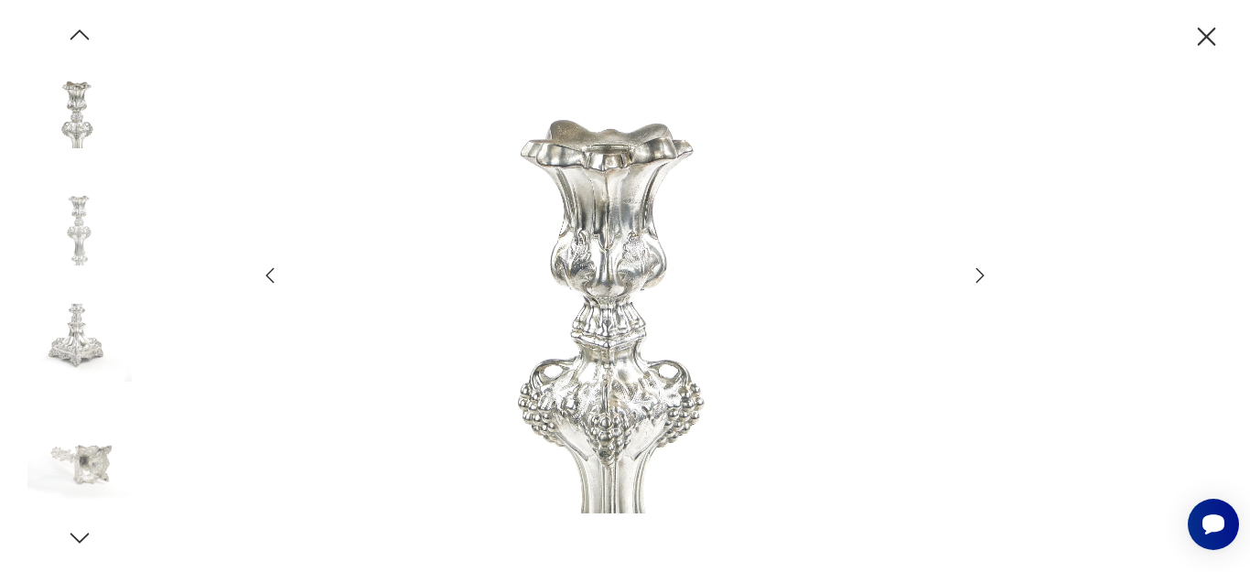
click at [978, 273] on icon "button" at bounding box center [980, 276] width 22 height 22
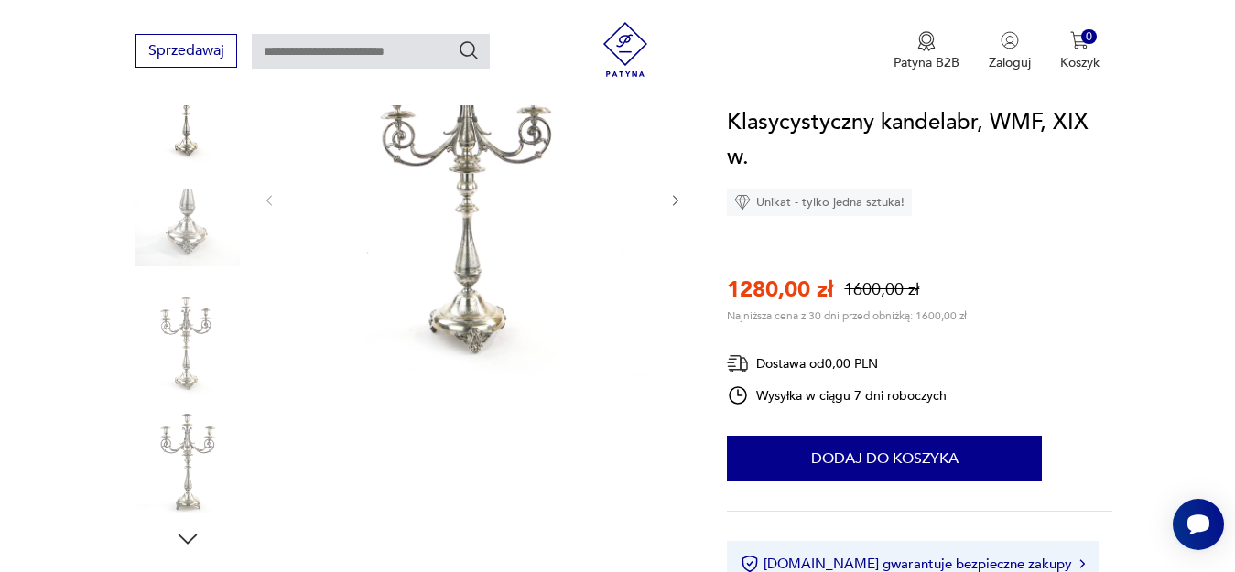
scroll to position [560, 0]
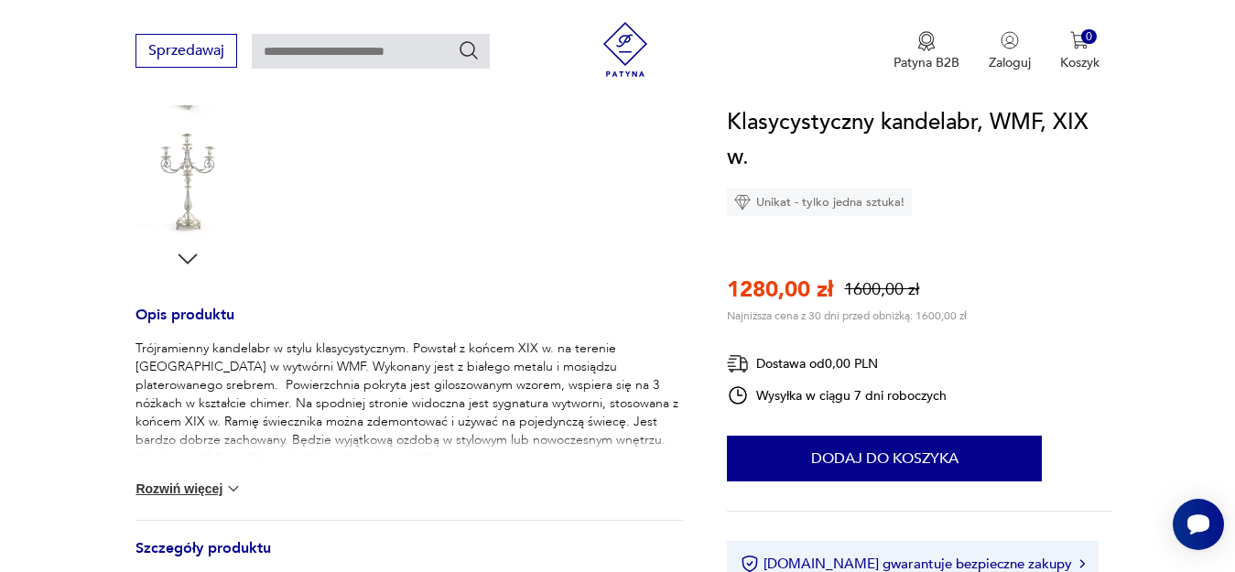
click at [197, 492] on button "Rozwiń więcej" at bounding box center [188, 489] width 106 height 18
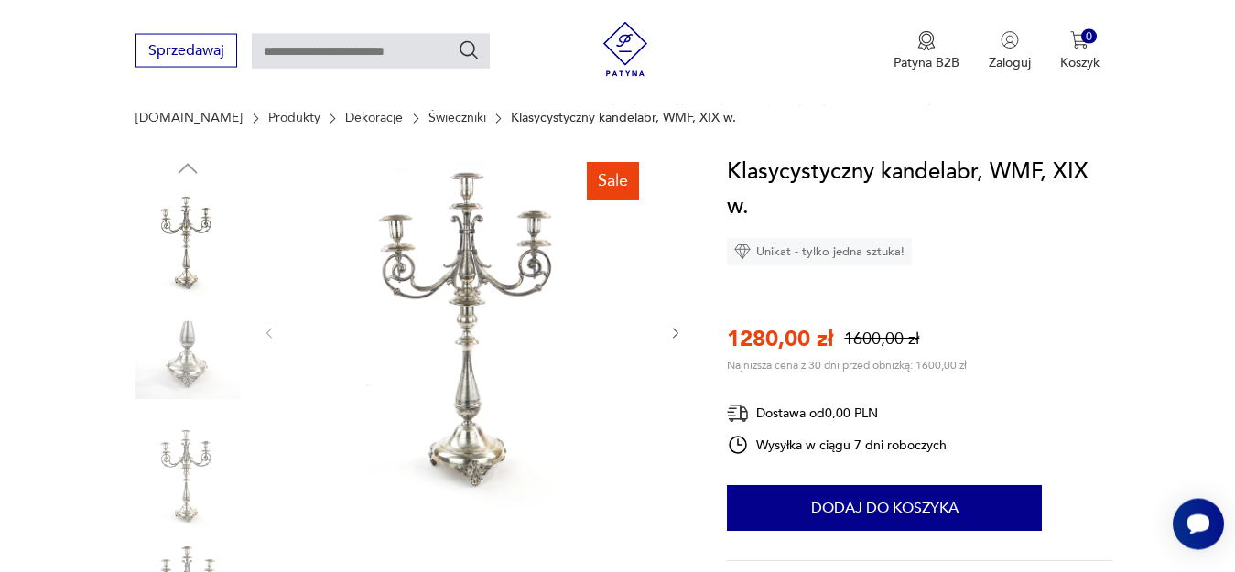
scroll to position [93, 0]
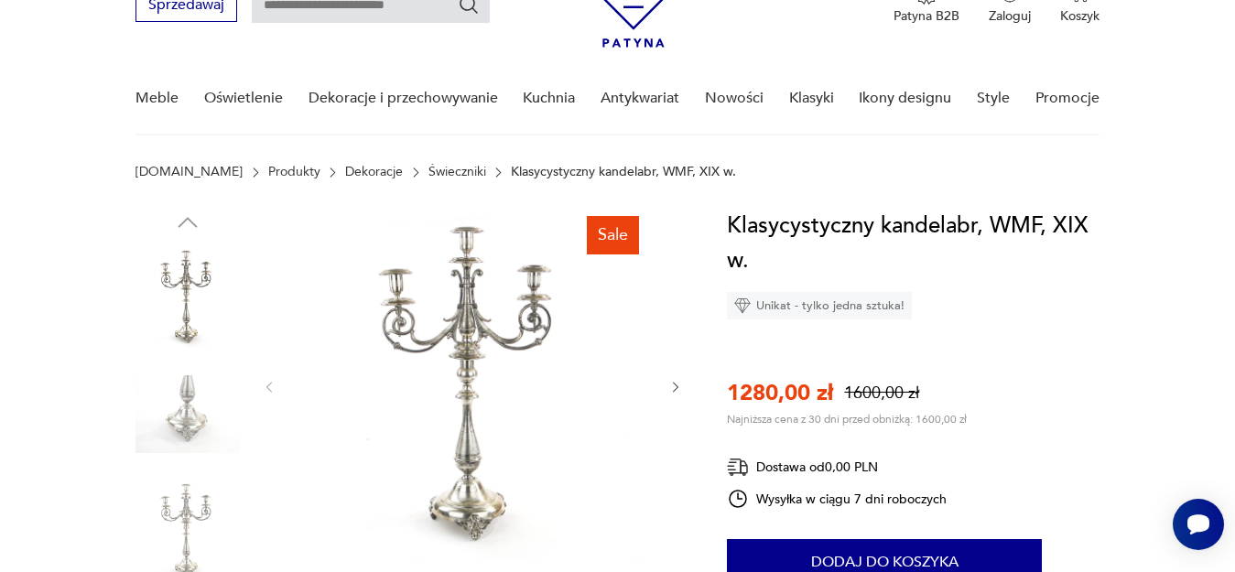
click at [505, 334] on img at bounding box center [472, 385] width 353 height 353
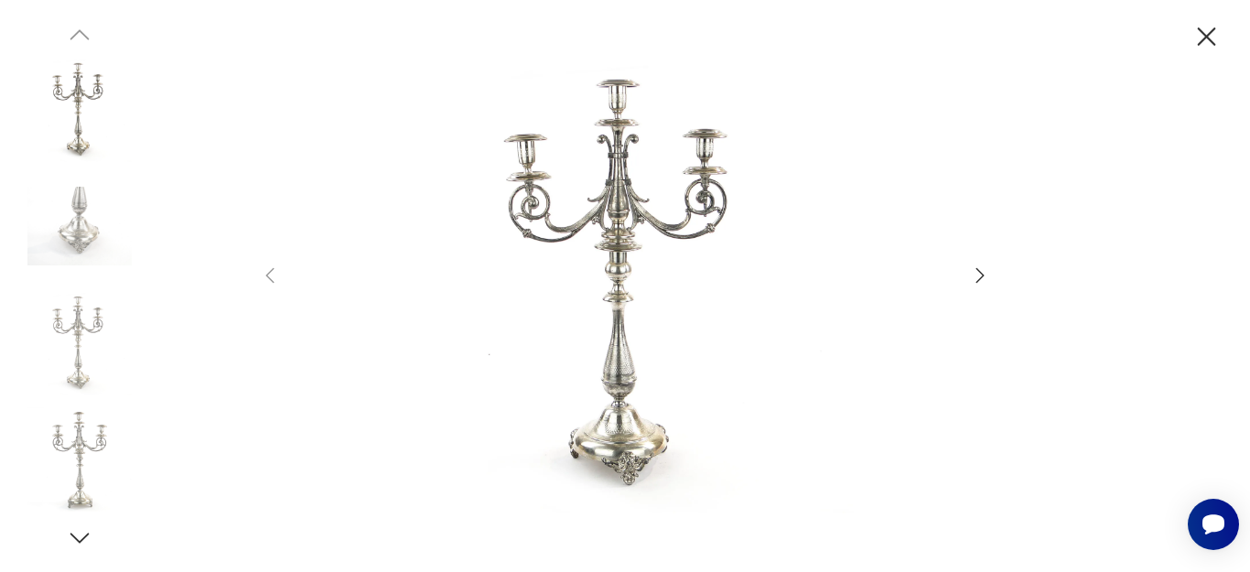
click at [593, 211] on img at bounding box center [625, 285] width 652 height 458
click at [1213, 40] on icon "button" at bounding box center [1207, 37] width 32 height 32
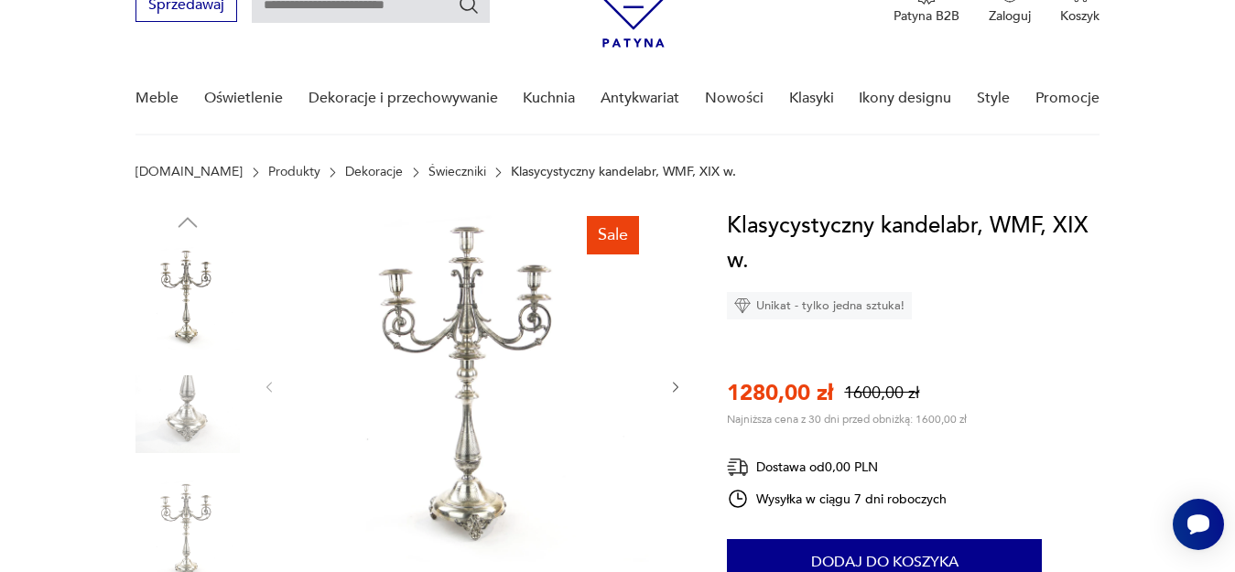
click at [186, 420] on img at bounding box center [187, 414] width 104 height 104
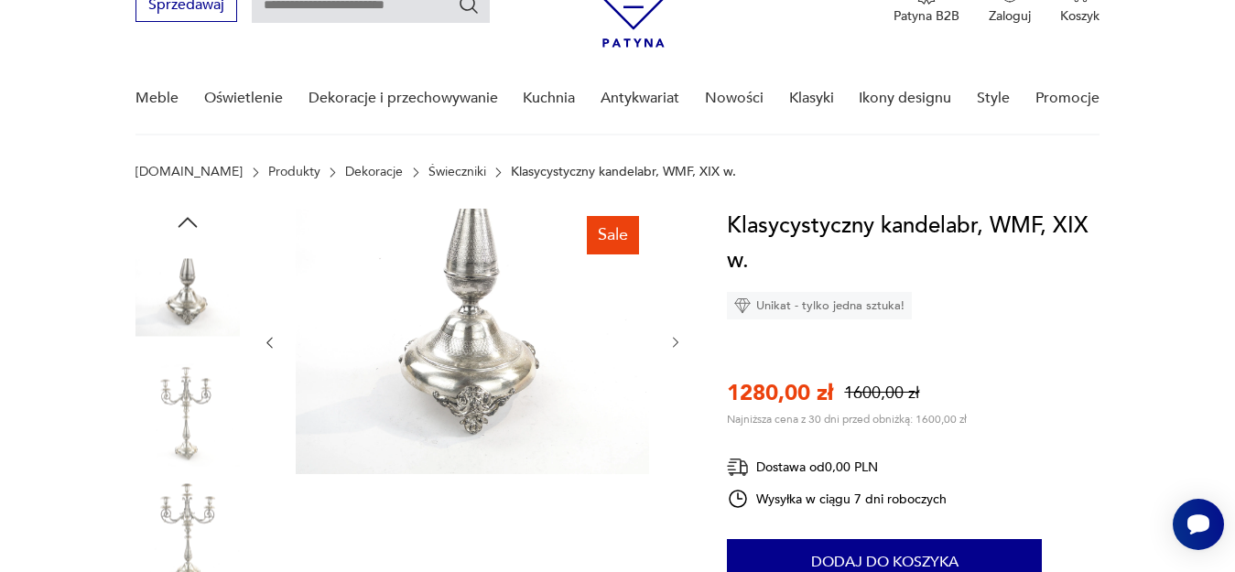
click at [192, 499] on img at bounding box center [187, 531] width 104 height 104
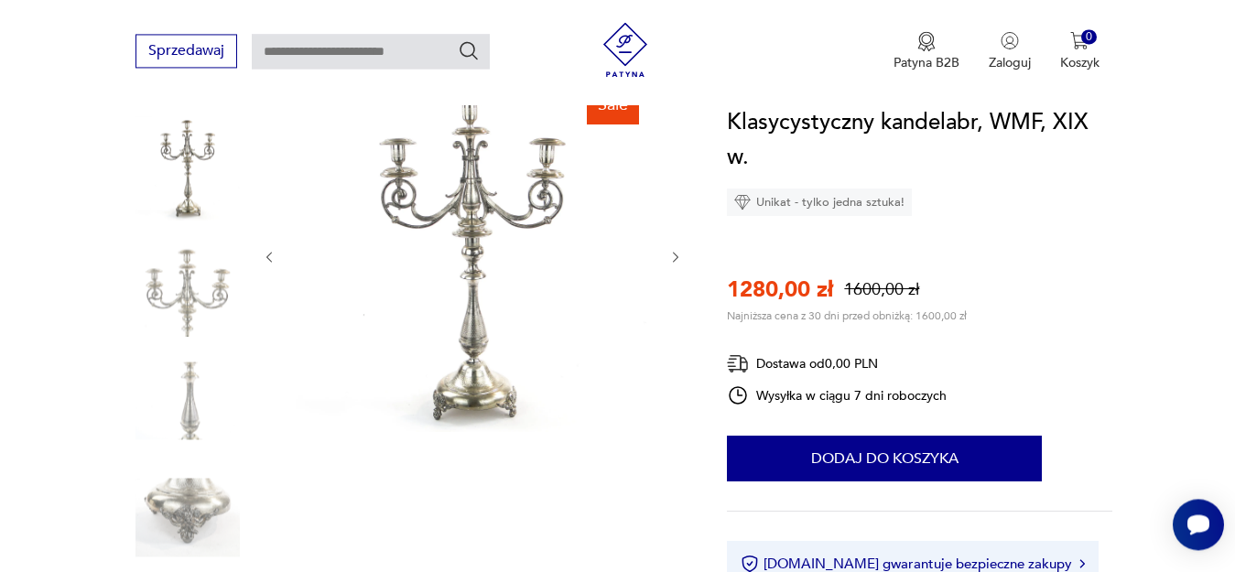
scroll to position [187, 0]
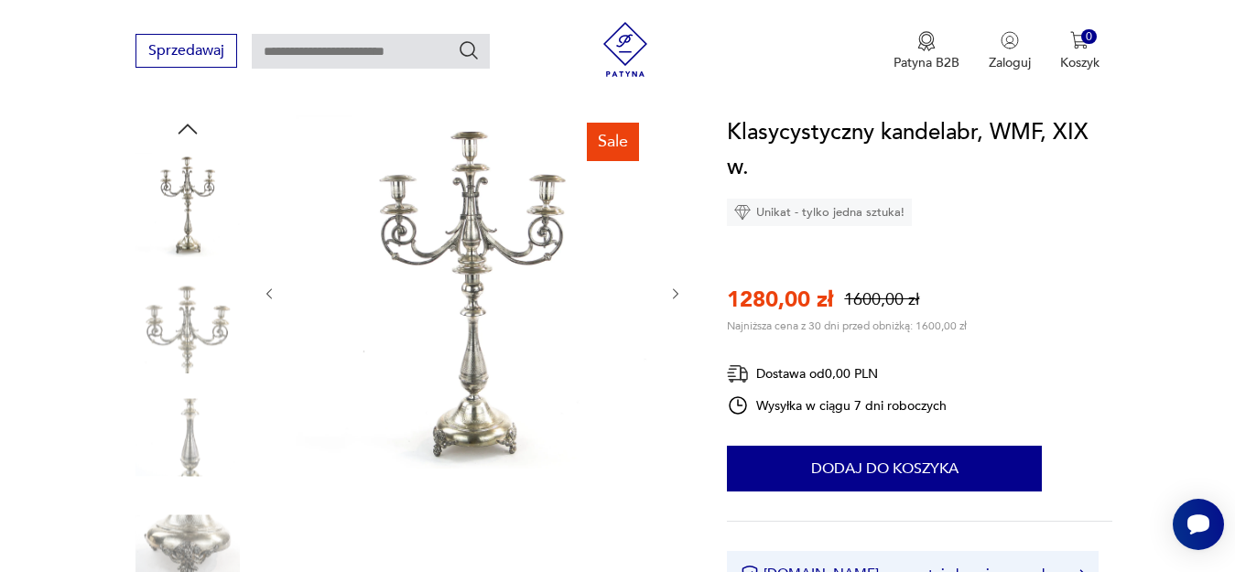
click at [171, 349] on img at bounding box center [187, 321] width 104 height 104
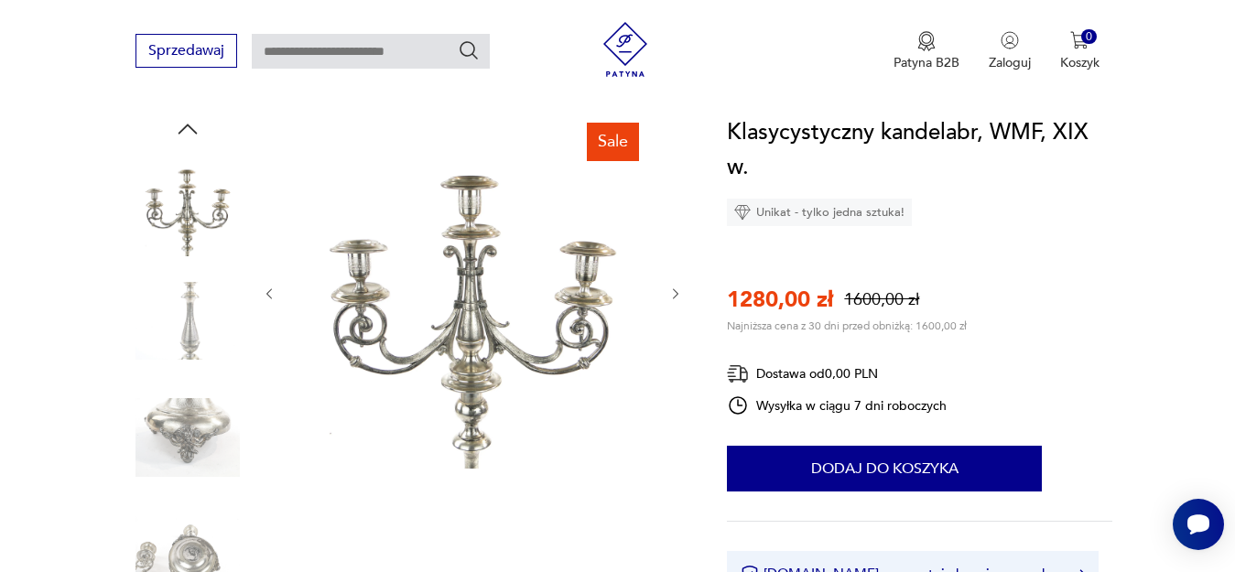
click at [168, 565] on img at bounding box center [187, 555] width 104 height 104
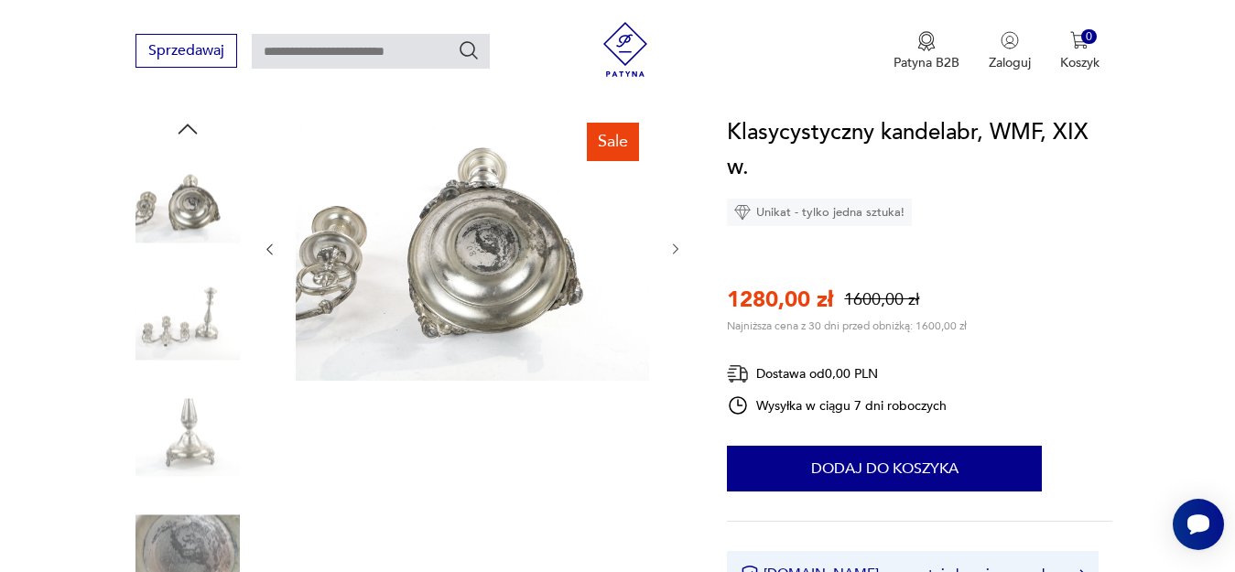
click at [172, 548] on img at bounding box center [187, 555] width 104 height 104
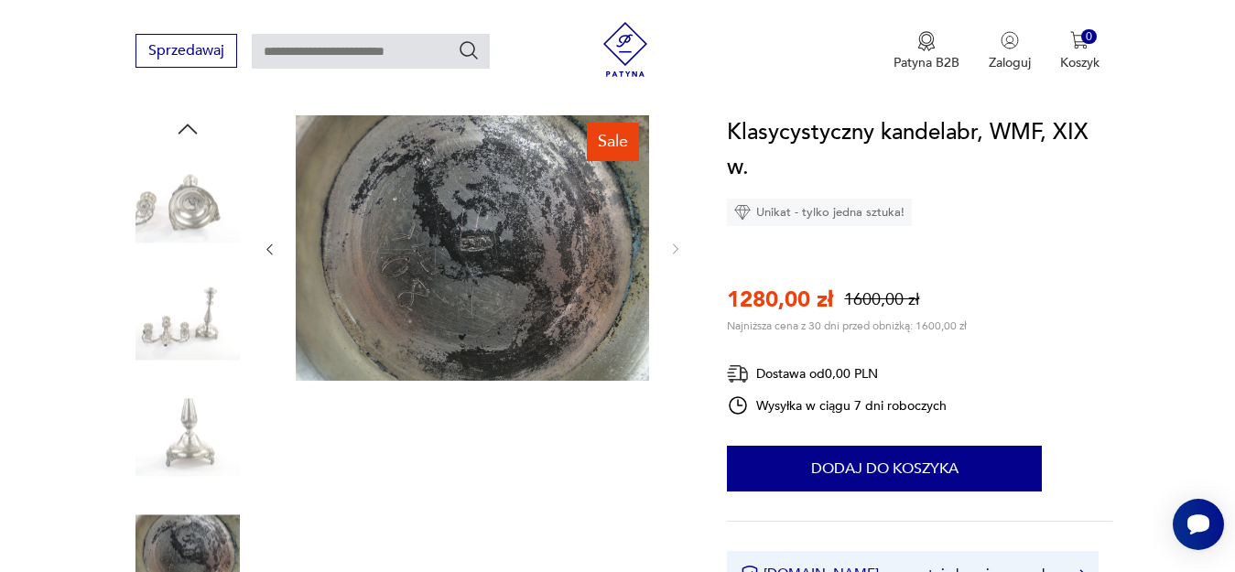
click at [198, 332] on img at bounding box center [187, 321] width 104 height 104
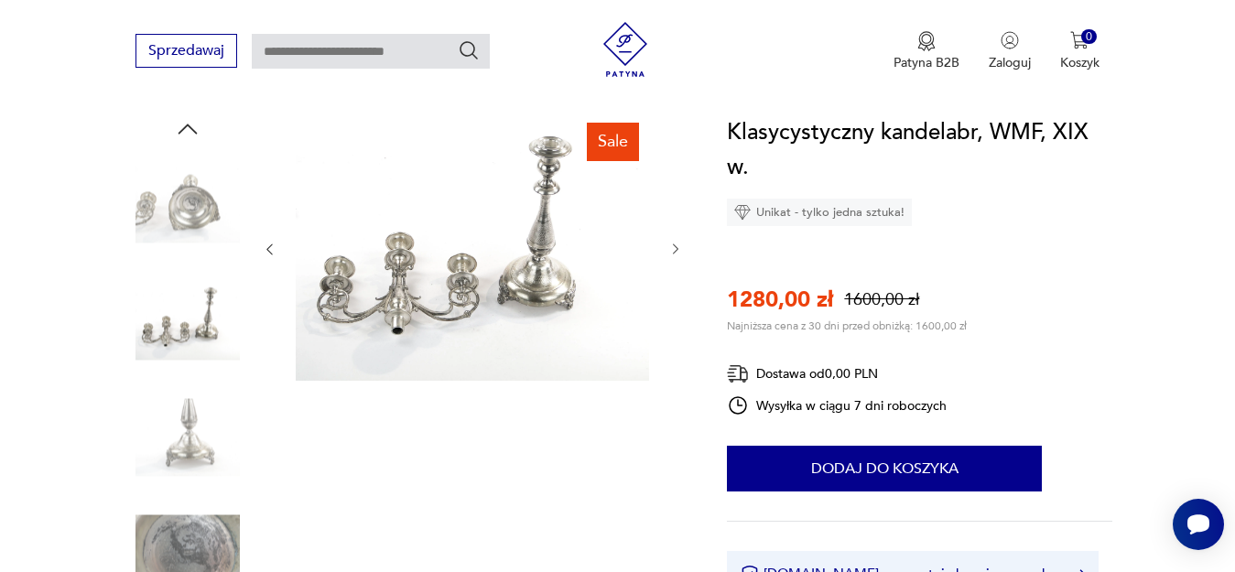
click at [410, 256] on img at bounding box center [472, 247] width 353 height 265
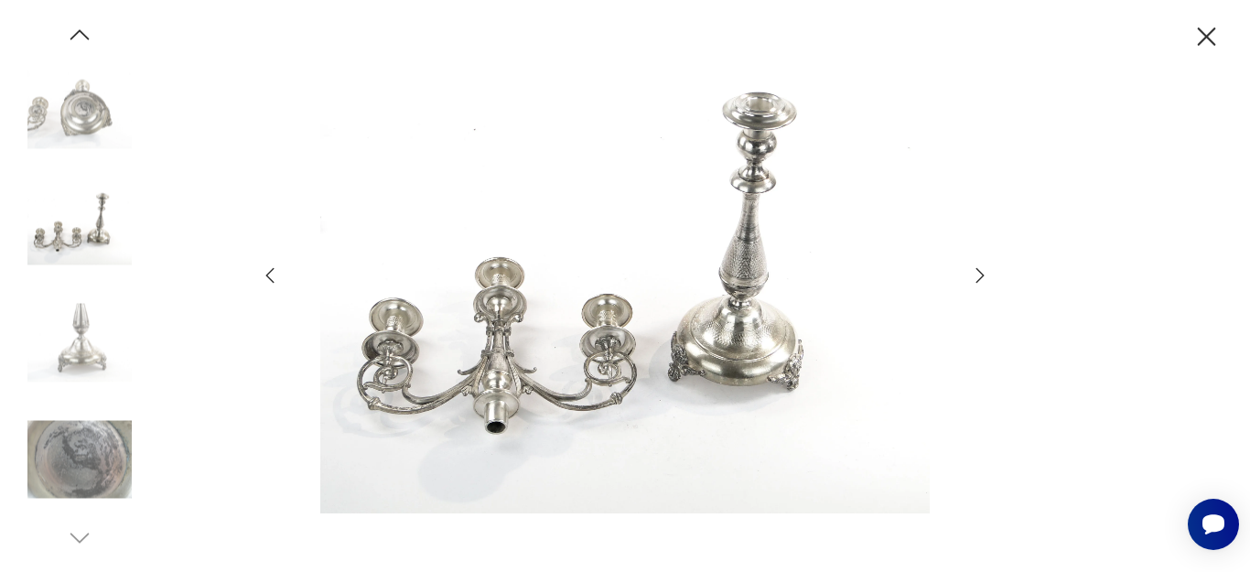
click at [1212, 29] on icon "button" at bounding box center [1207, 37] width 32 height 32
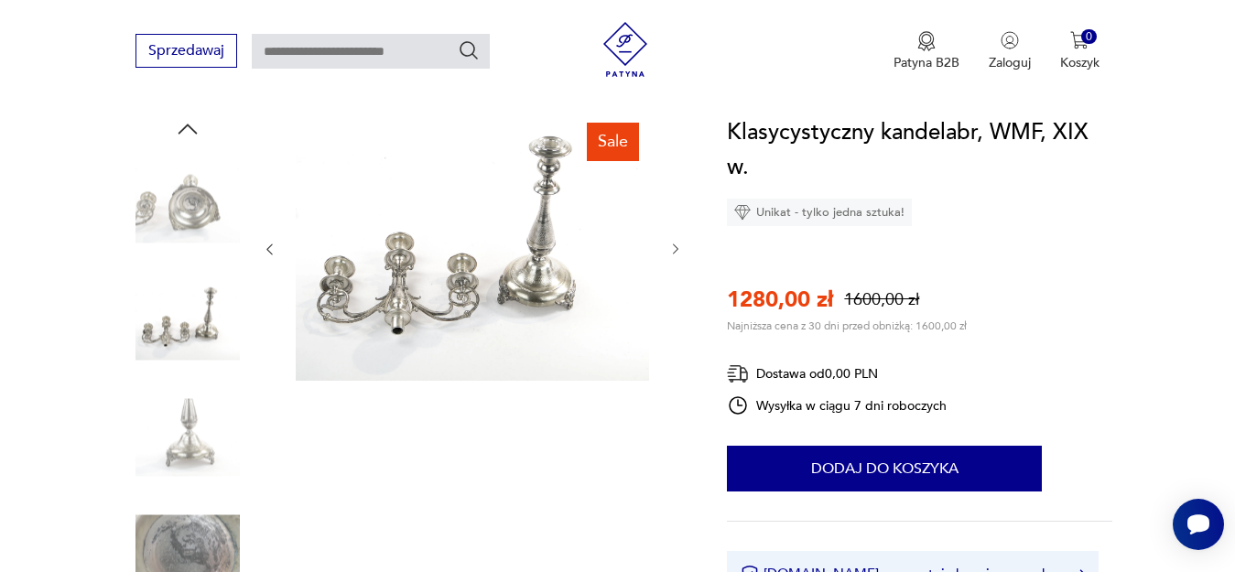
click at [196, 446] on img at bounding box center [187, 437] width 104 height 104
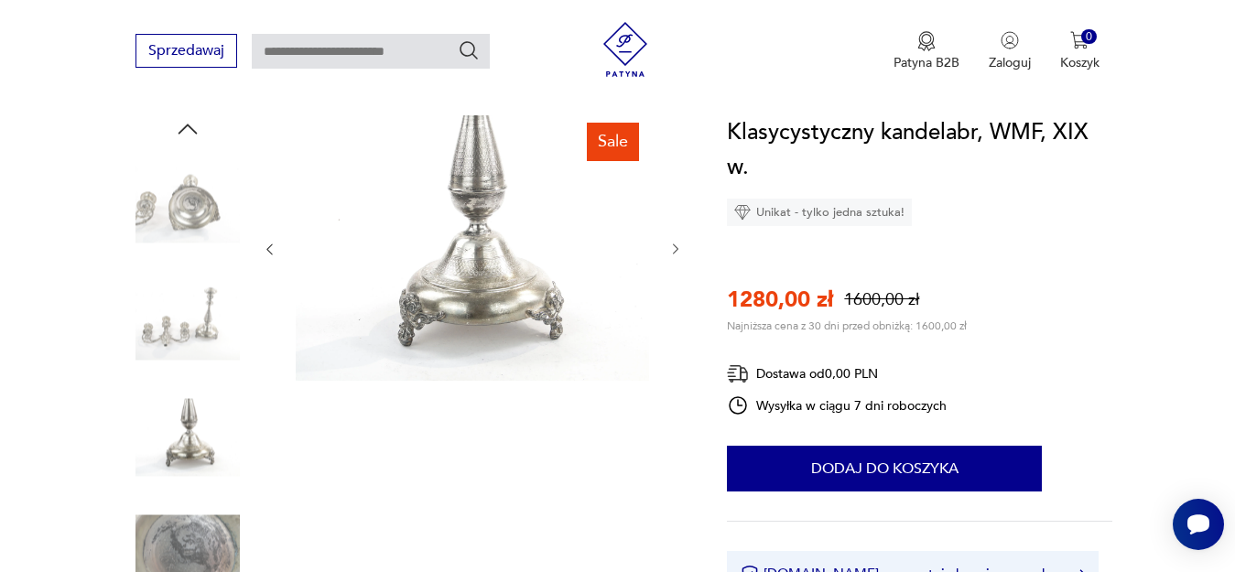
click at [394, 304] on img at bounding box center [472, 247] width 353 height 265
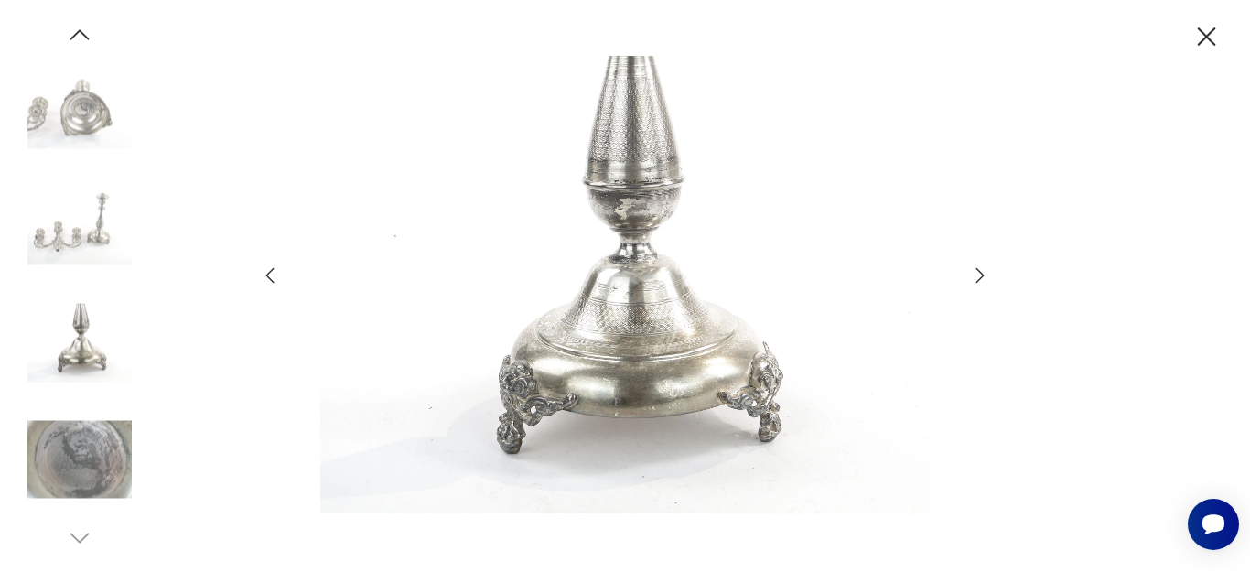
click at [983, 280] on icon "button" at bounding box center [980, 276] width 22 height 22
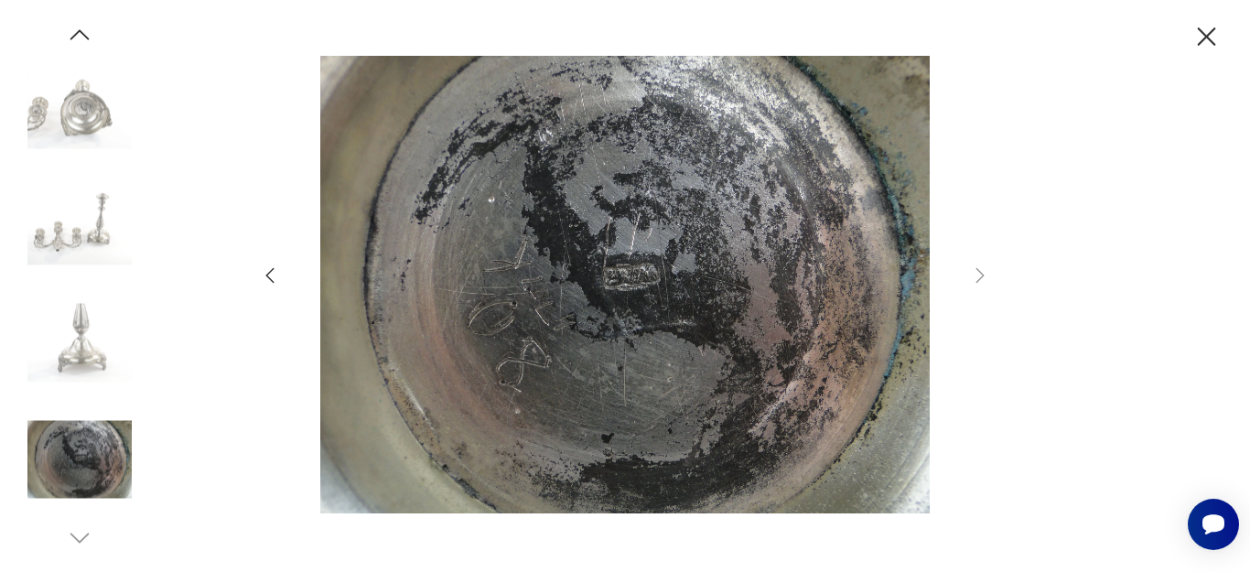
click at [276, 281] on icon "button" at bounding box center [270, 276] width 22 height 22
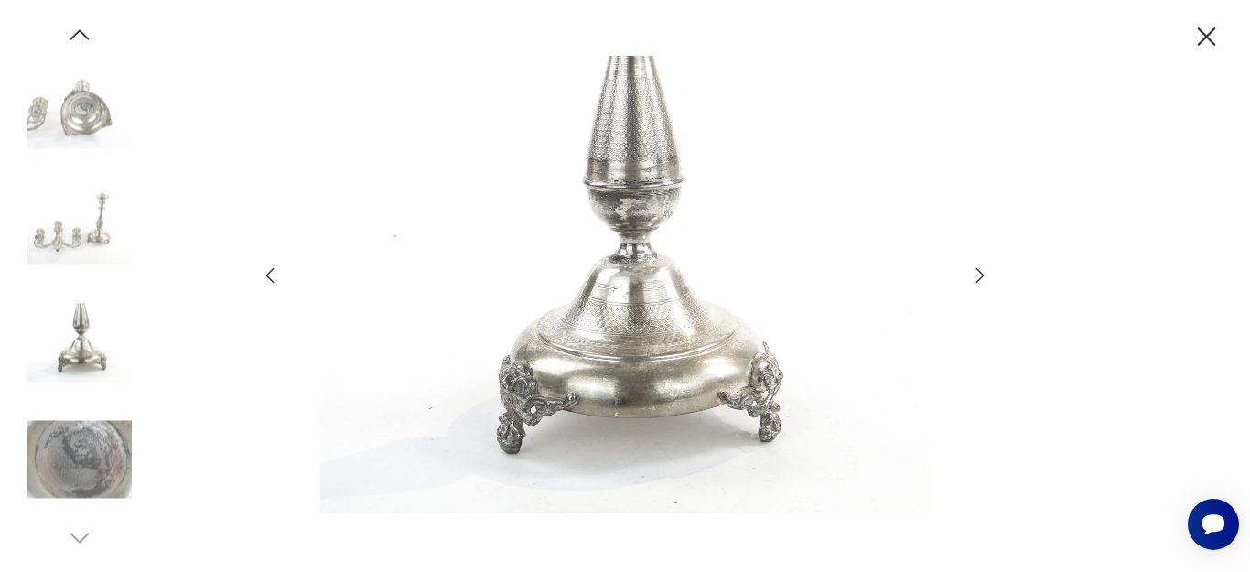
click at [276, 281] on icon "button" at bounding box center [270, 276] width 22 height 22
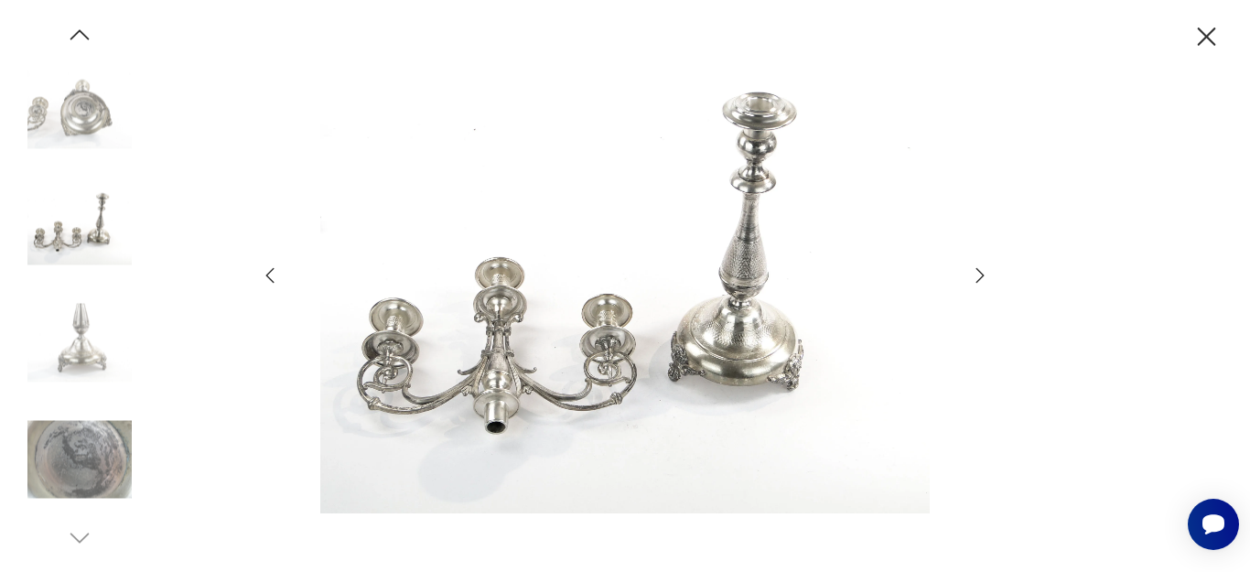
click at [275, 276] on icon "button" at bounding box center [270, 276] width 22 height 22
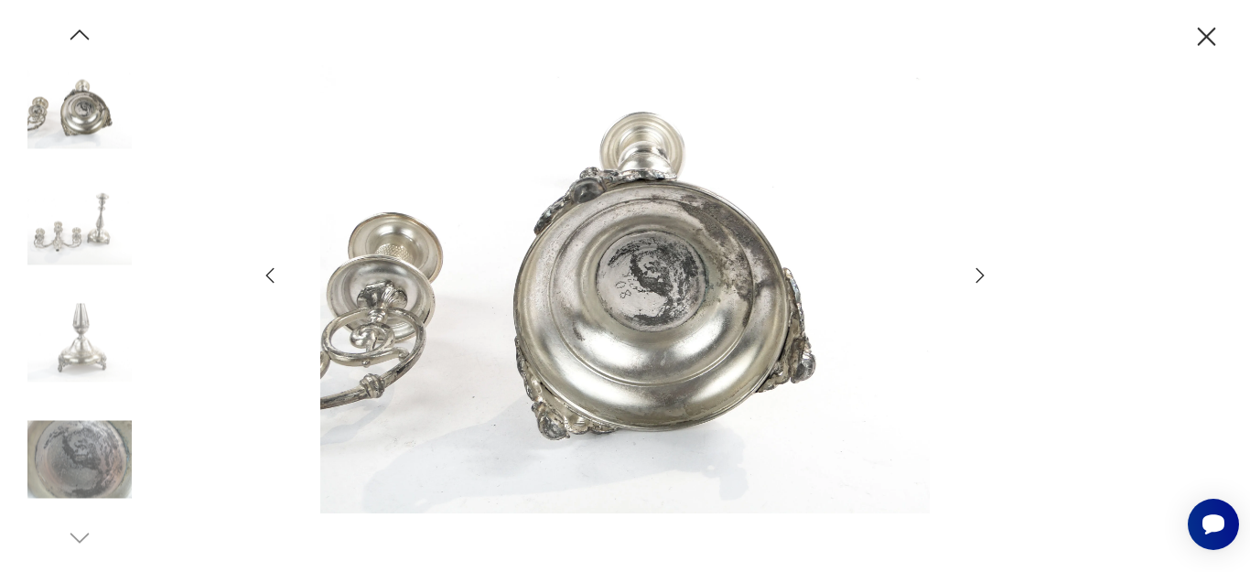
click at [275, 276] on icon "button" at bounding box center [270, 276] width 22 height 22
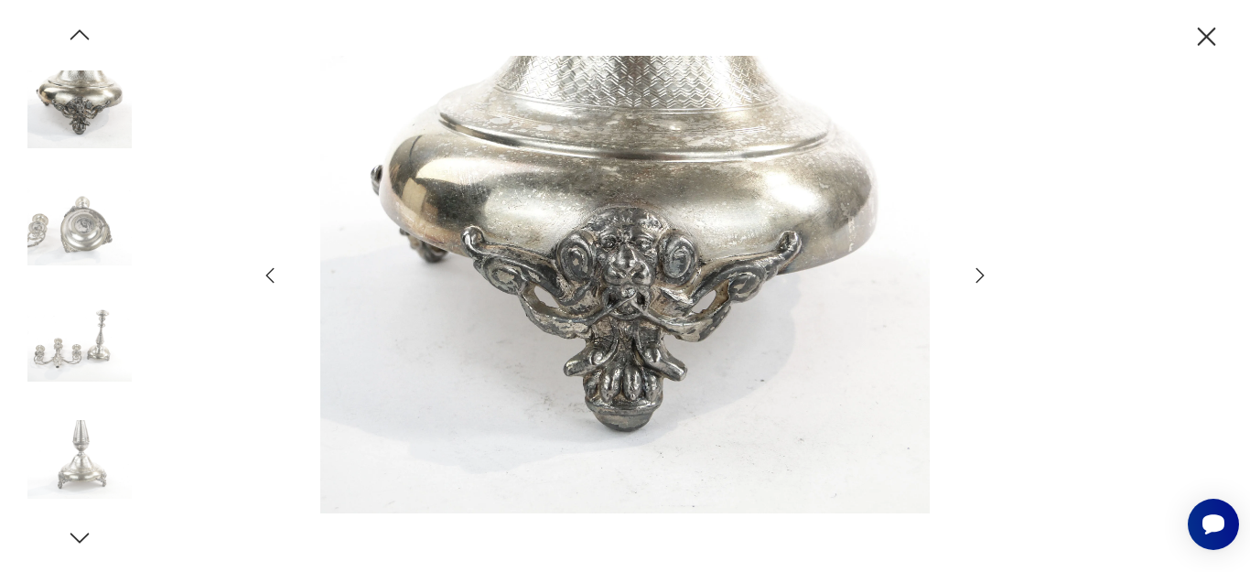
click at [257, 278] on div at bounding box center [625, 286] width 1250 height 572
click at [264, 276] on icon "button" at bounding box center [270, 276] width 22 height 22
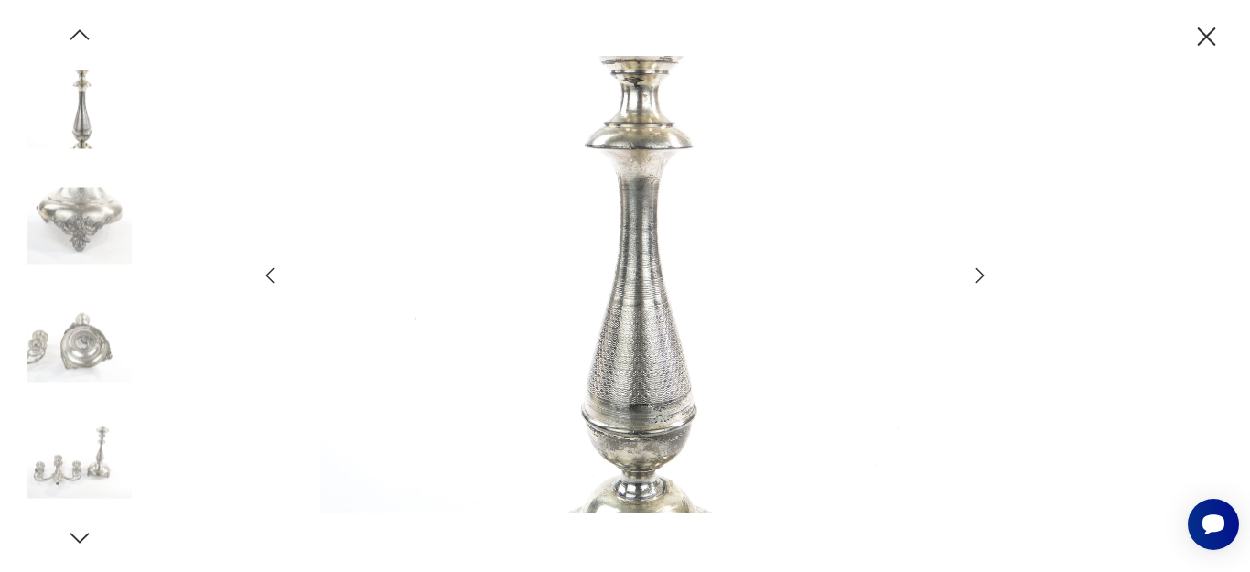
click at [264, 276] on icon "button" at bounding box center [270, 276] width 22 height 22
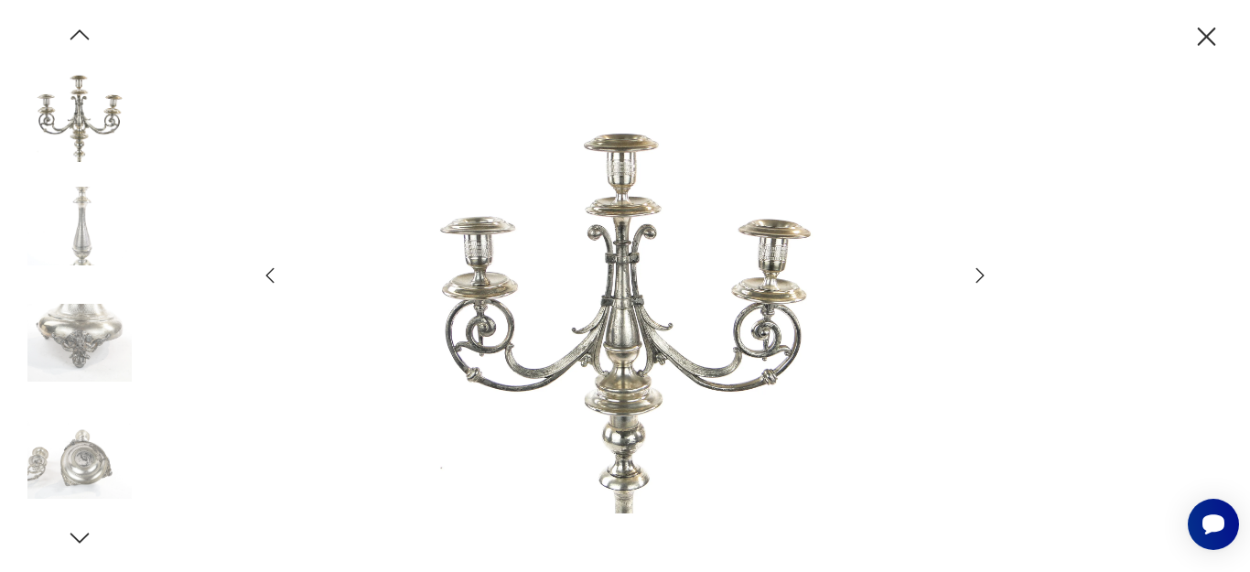
click at [264, 276] on icon "button" at bounding box center [270, 276] width 22 height 22
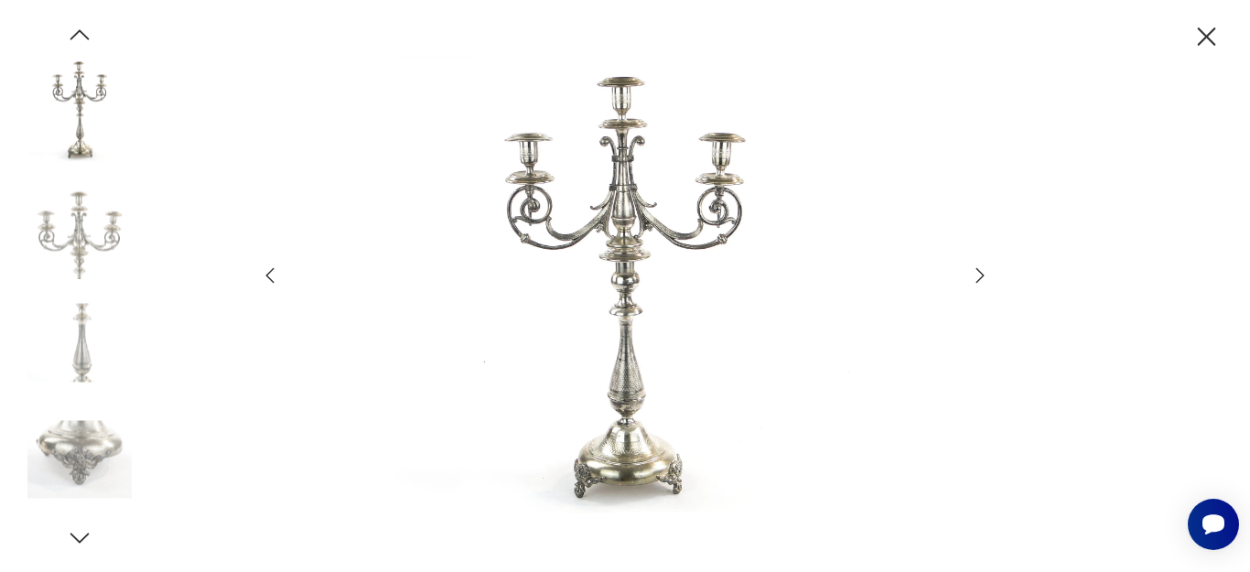
click at [1196, 33] on icon "button" at bounding box center [1207, 37] width 32 height 32
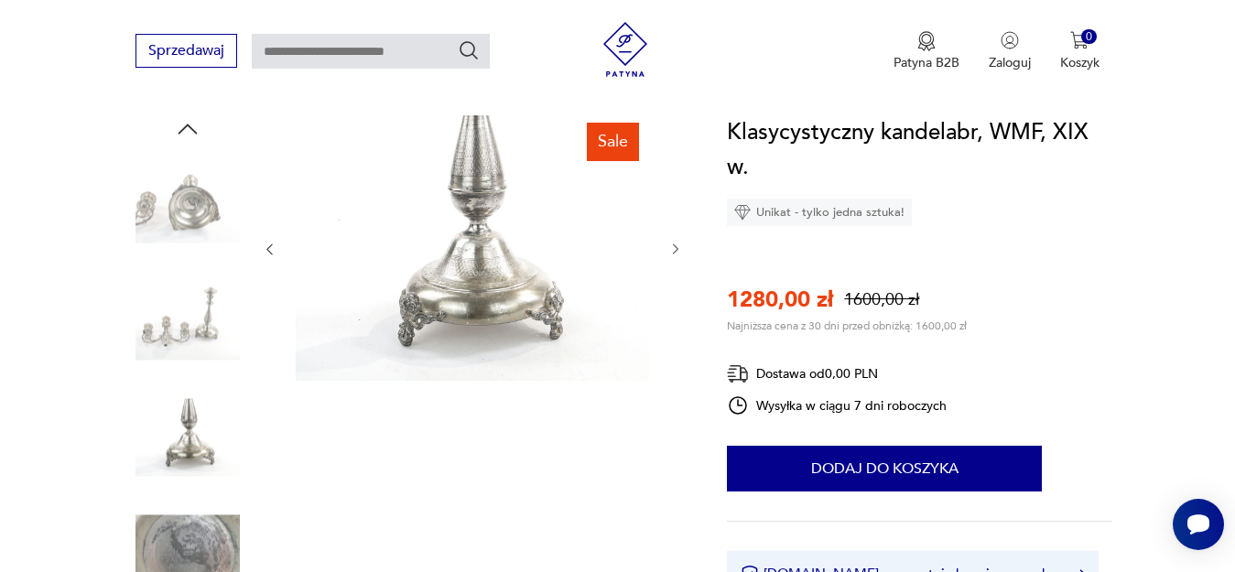
click at [168, 448] on img at bounding box center [187, 437] width 104 height 104
click at [189, 325] on img at bounding box center [187, 321] width 104 height 104
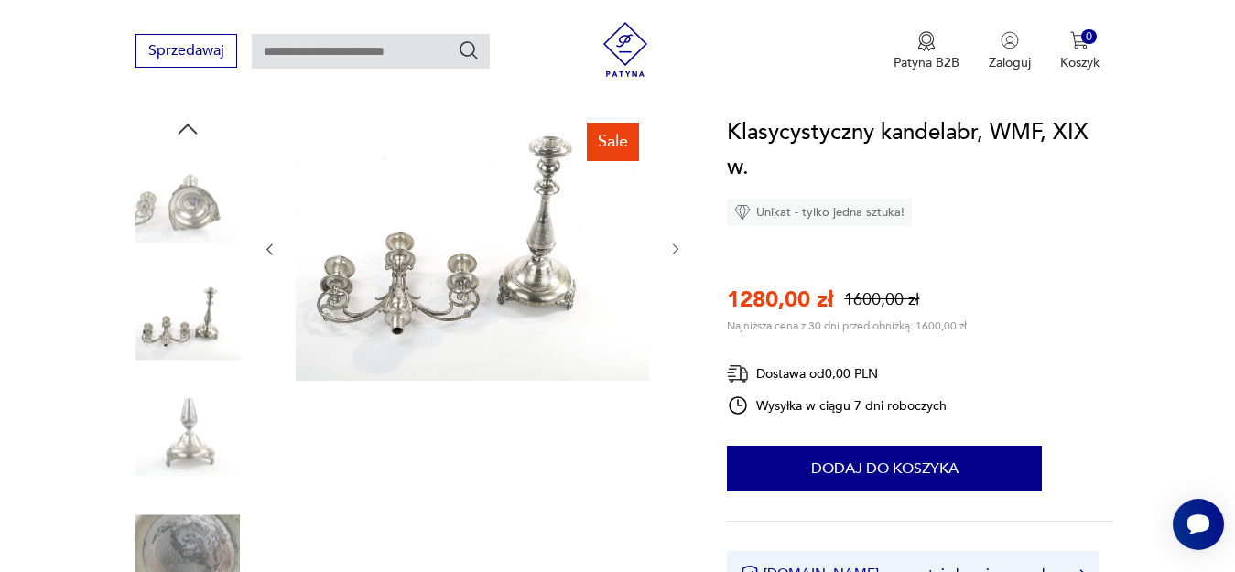
click at [471, 276] on img at bounding box center [472, 247] width 353 height 265
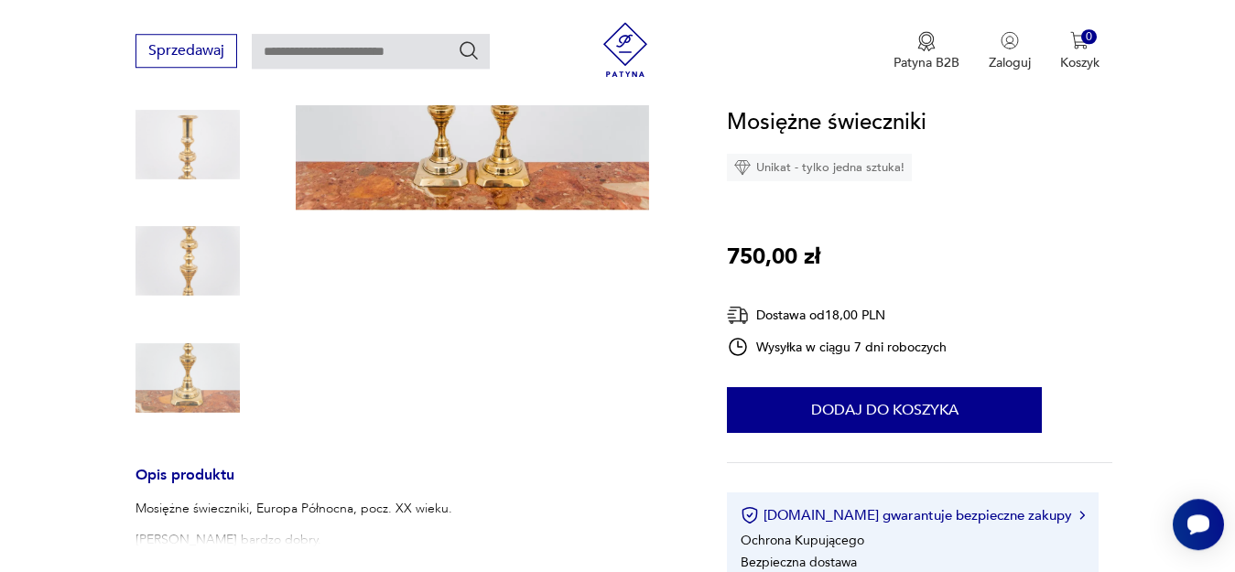
scroll to position [373, 0]
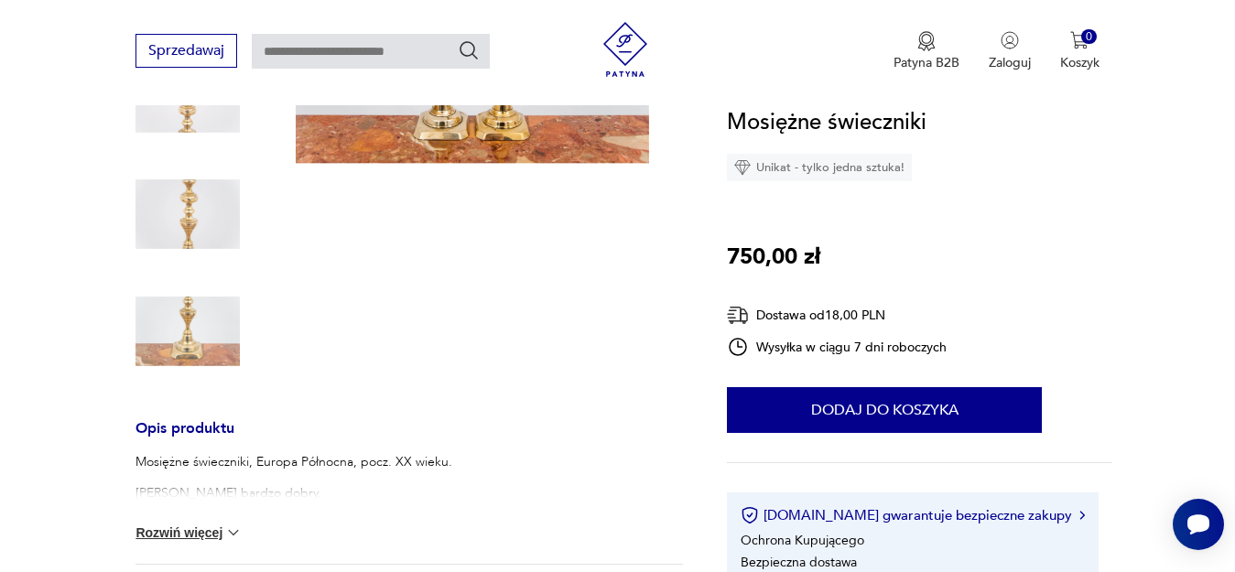
click at [180, 539] on button "Rozwiń więcej" at bounding box center [188, 533] width 106 height 18
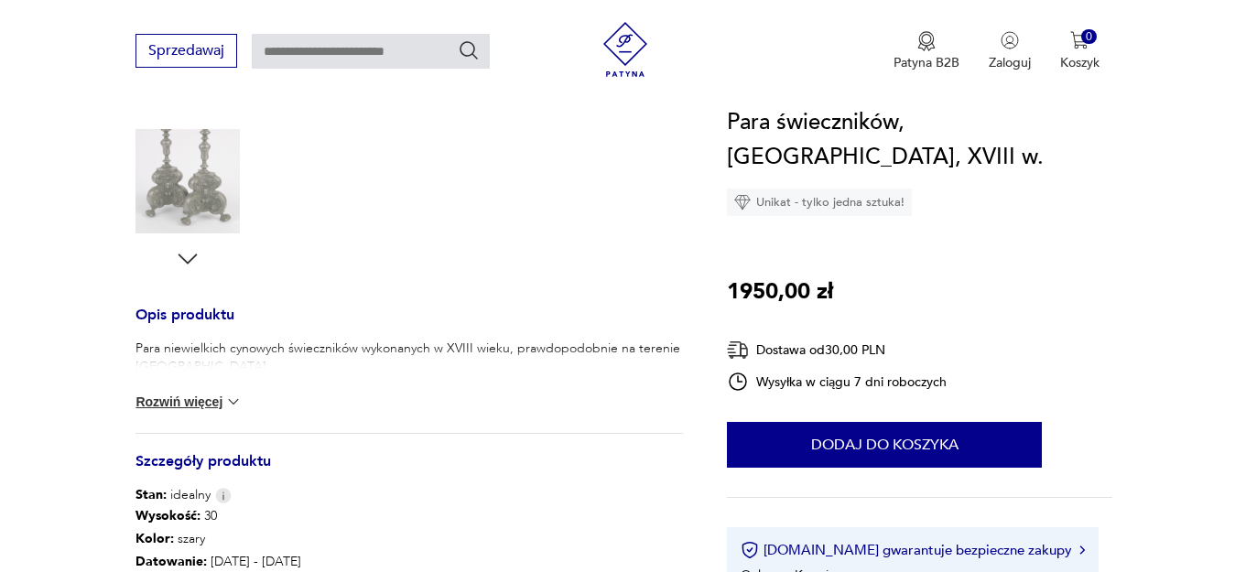
scroll to position [560, 0]
click at [192, 398] on button "Rozwiń więcej" at bounding box center [188, 402] width 106 height 18
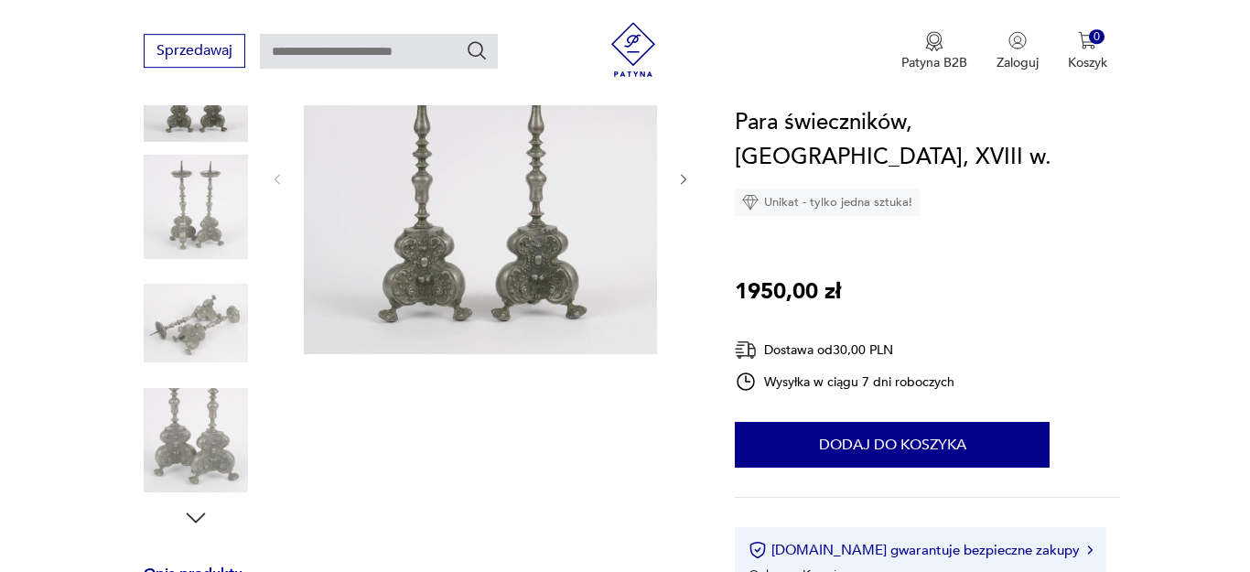
scroll to position [187, 0]
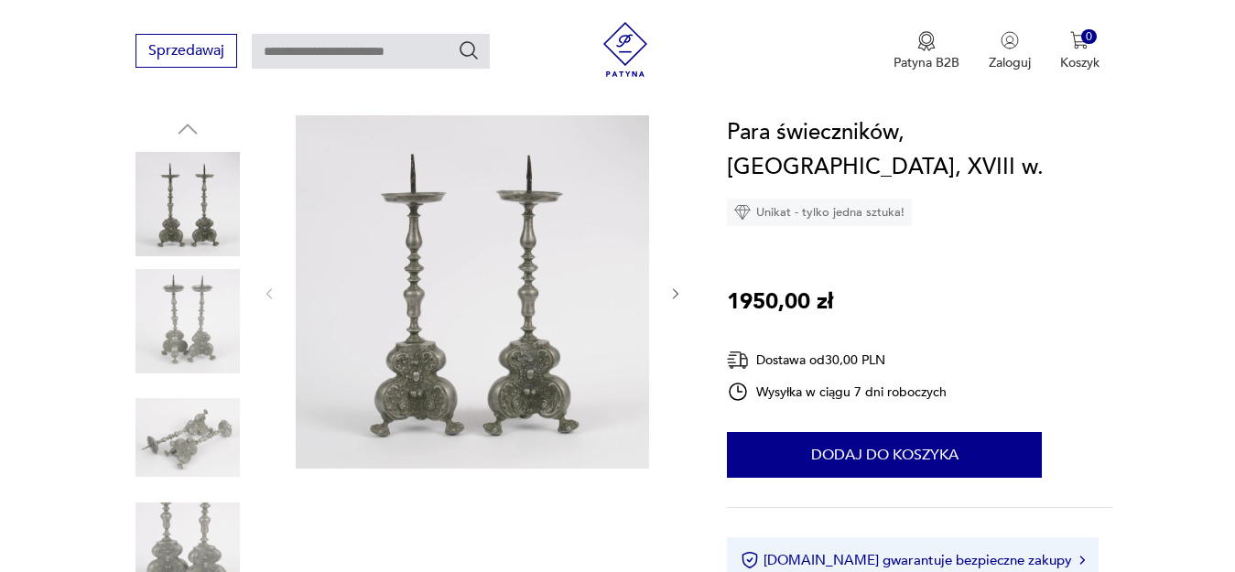
click at [557, 394] on img at bounding box center [472, 291] width 353 height 353
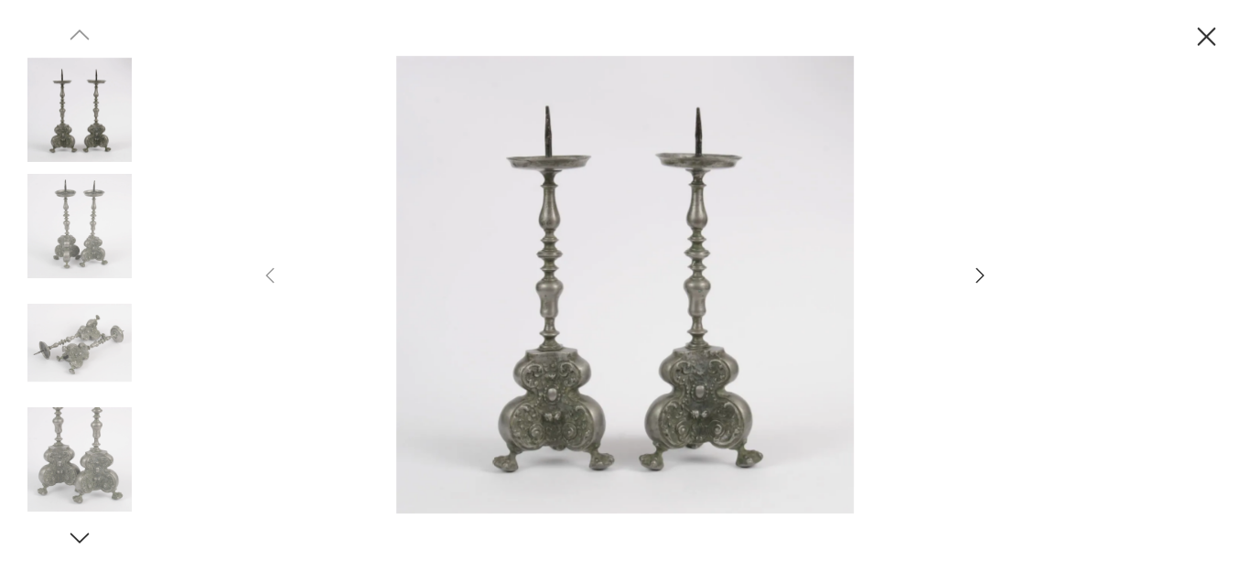
click at [978, 282] on icon "button" at bounding box center [981, 274] width 8 height 15
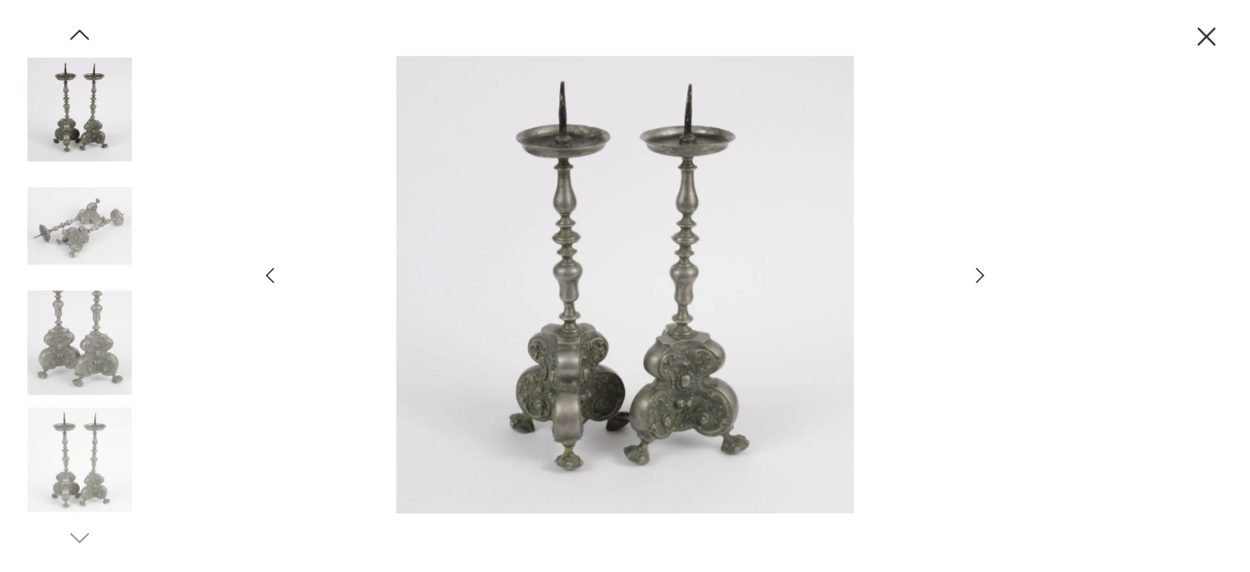
click at [978, 282] on icon "button" at bounding box center [981, 274] width 8 height 15
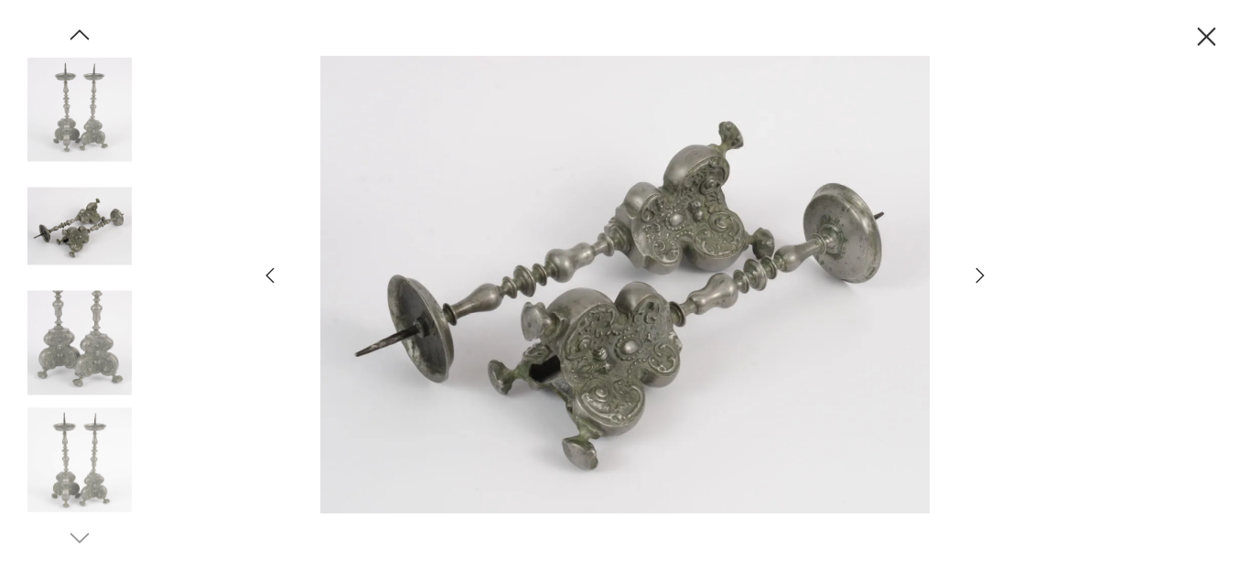
click at [978, 282] on icon "button" at bounding box center [981, 274] width 8 height 15
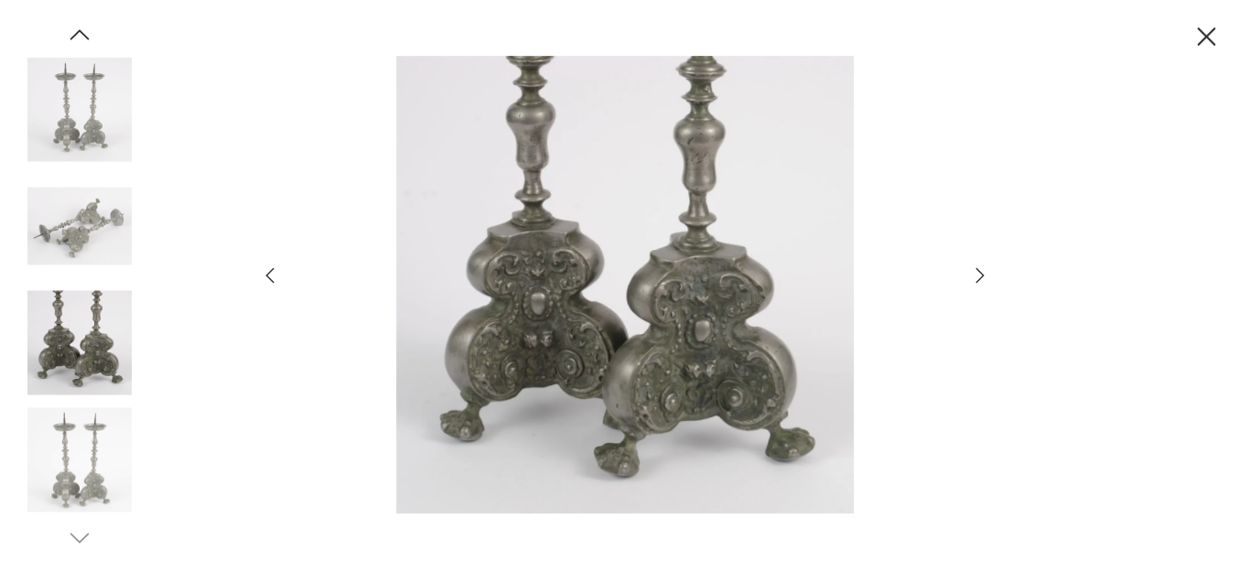
click at [978, 282] on icon "button" at bounding box center [981, 274] width 8 height 15
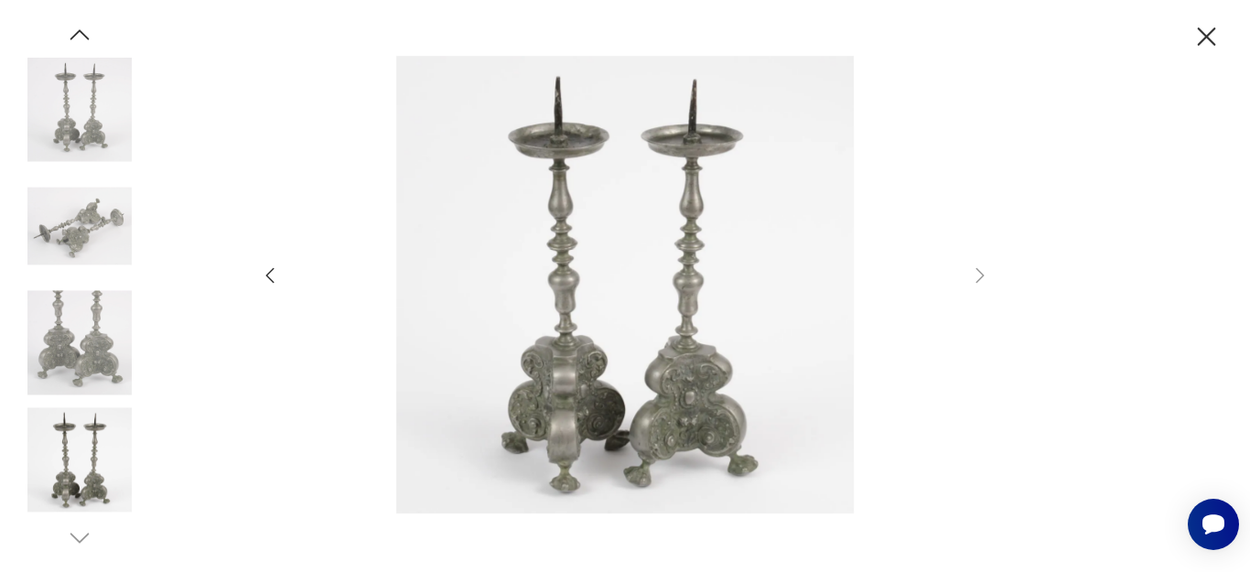
scroll to position [0, 0]
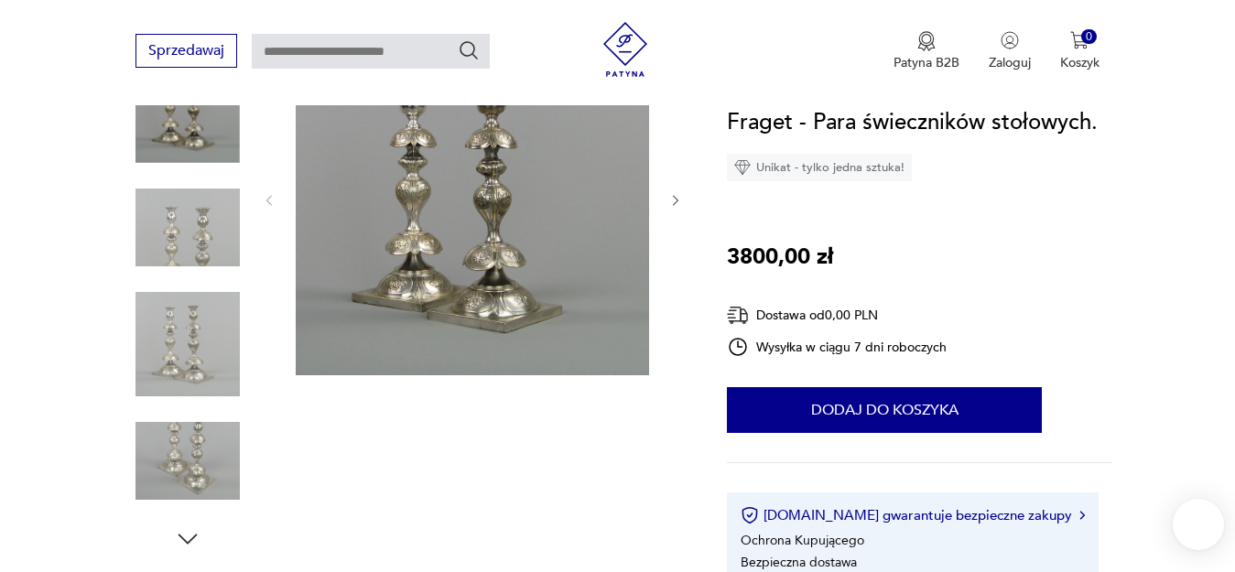
scroll to position [560, 0]
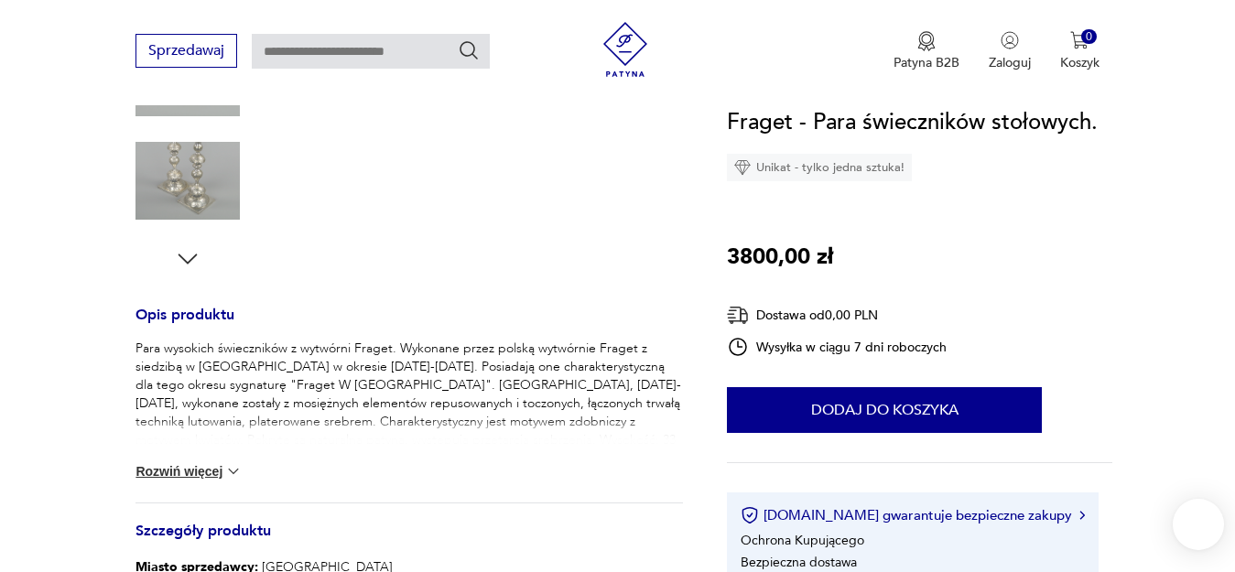
click at [211, 465] on button "Rozwiń więcej" at bounding box center [188, 471] width 106 height 18
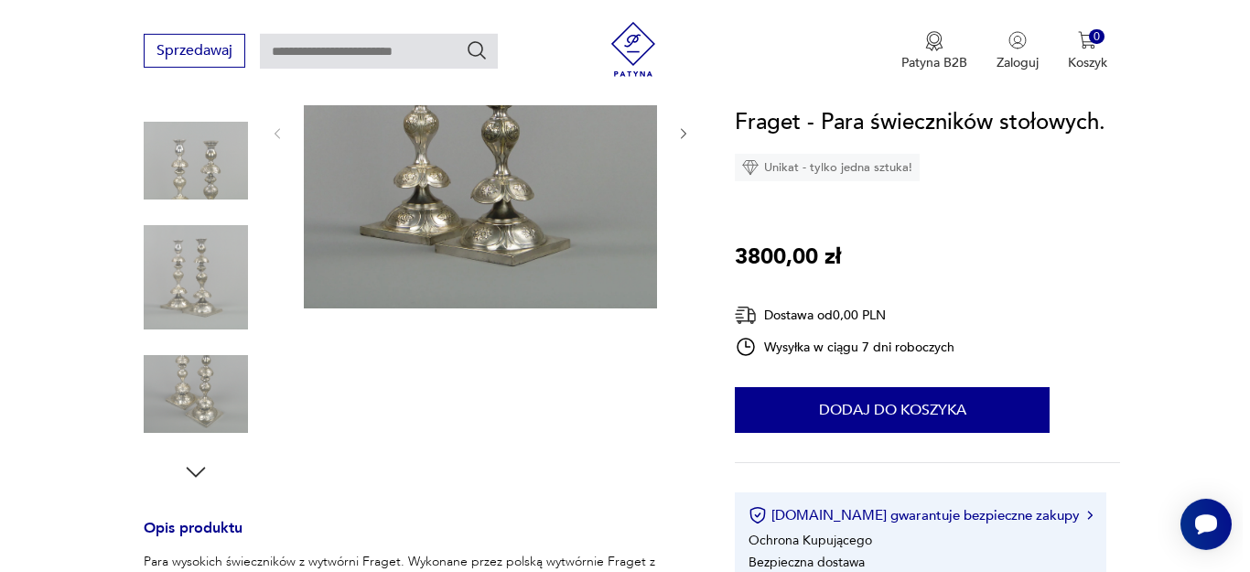
scroll to position [280, 0]
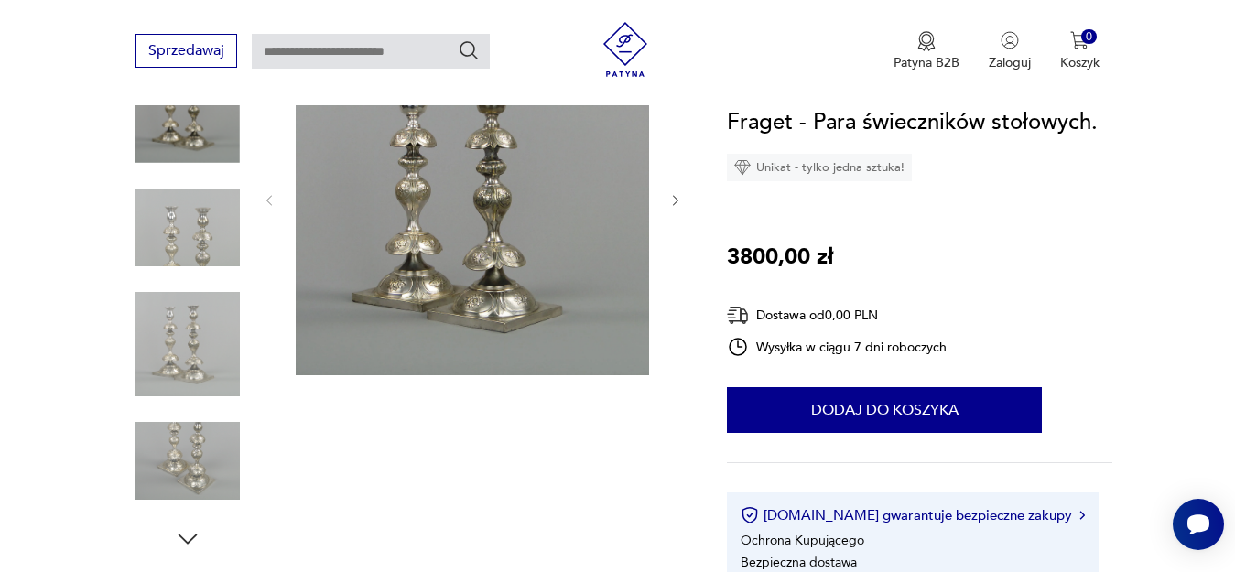
click at [492, 287] on img at bounding box center [472, 198] width 353 height 353
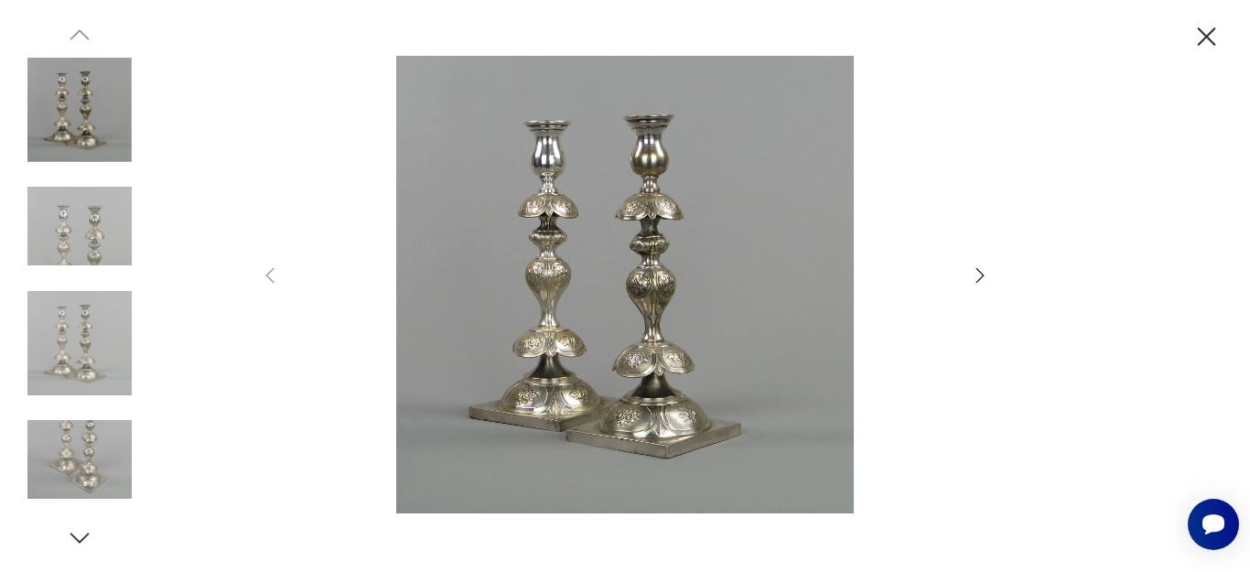
click at [565, 338] on img at bounding box center [625, 285] width 652 height 458
click at [979, 273] on icon "button" at bounding box center [980, 276] width 22 height 22
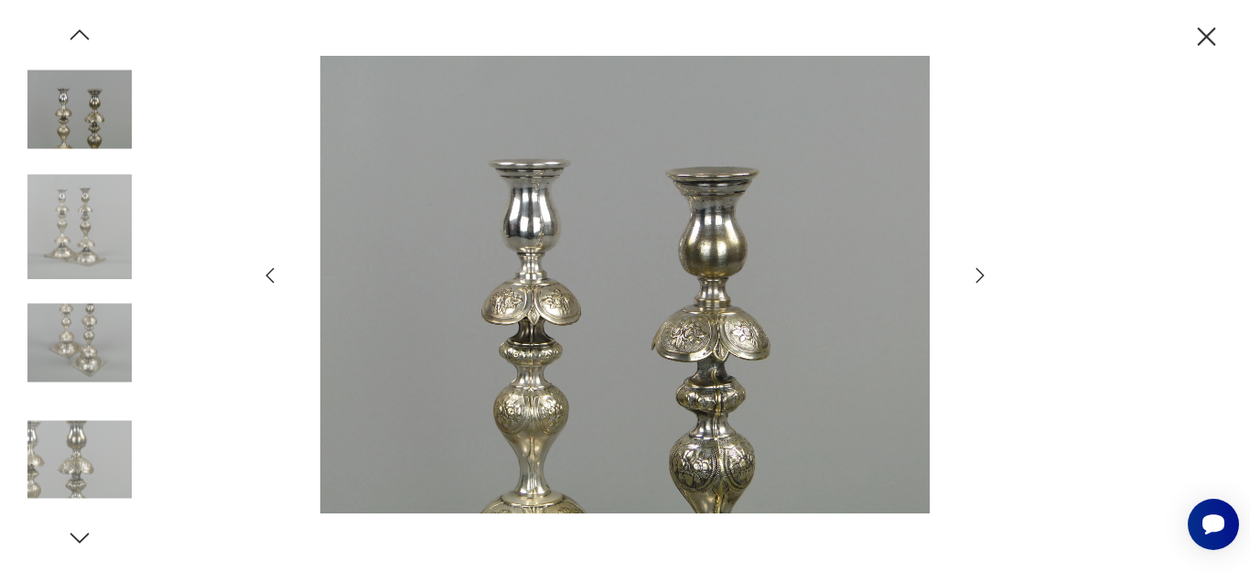
click at [979, 273] on icon "button" at bounding box center [980, 276] width 22 height 22
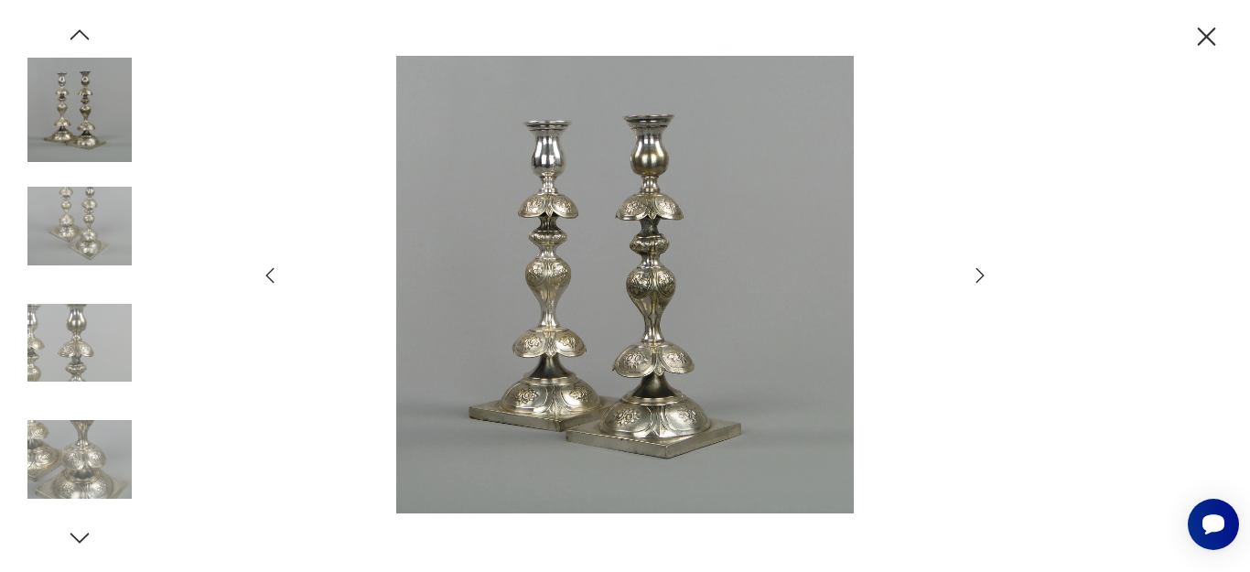
click at [979, 273] on icon "button" at bounding box center [980, 276] width 22 height 22
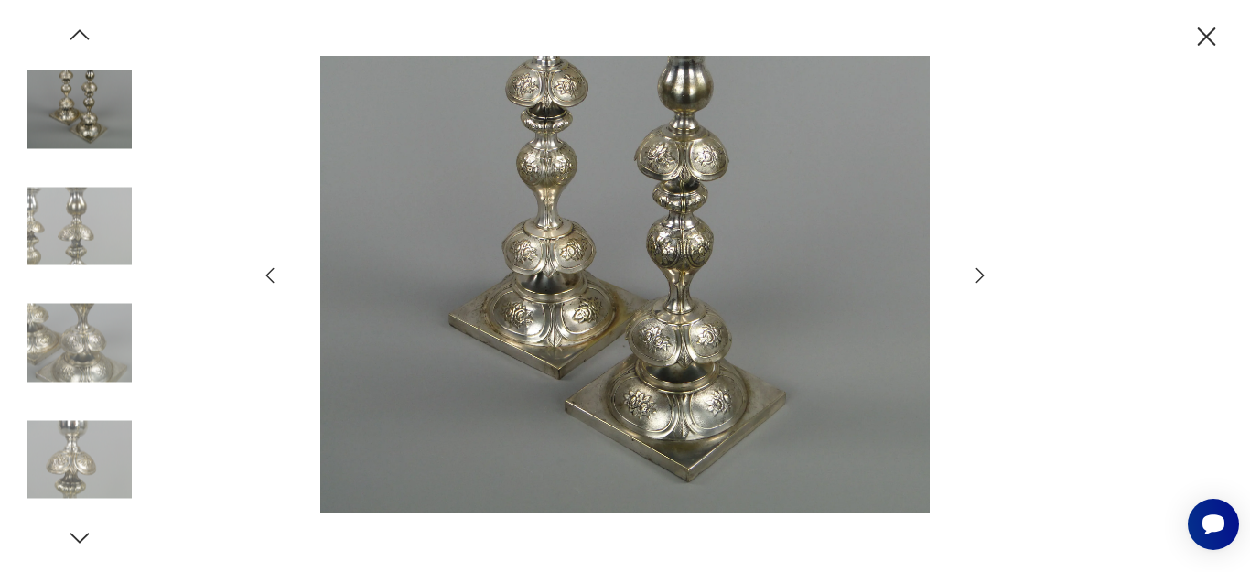
click at [979, 273] on icon "button" at bounding box center [980, 276] width 22 height 22
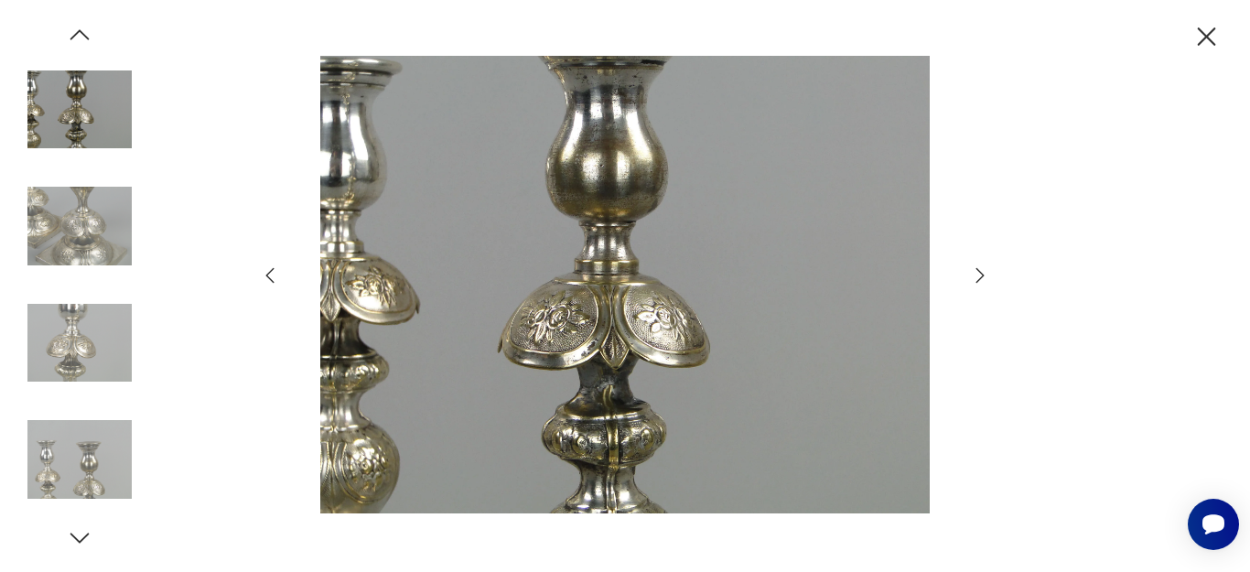
click at [979, 273] on icon "button" at bounding box center [980, 276] width 22 height 22
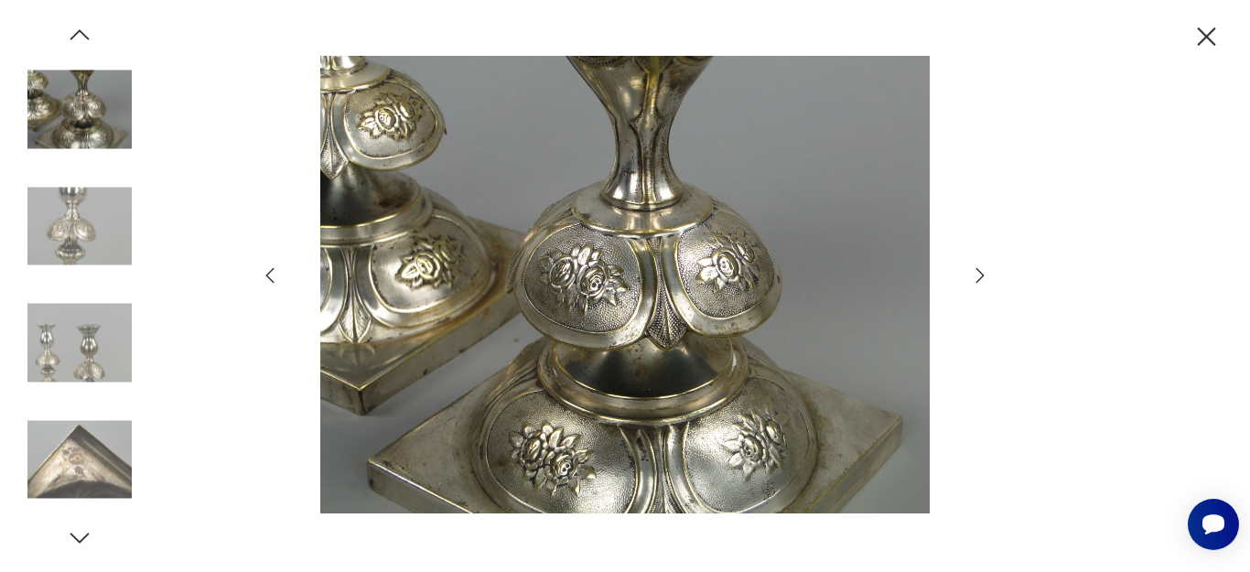
click at [979, 273] on icon "button" at bounding box center [980, 276] width 22 height 22
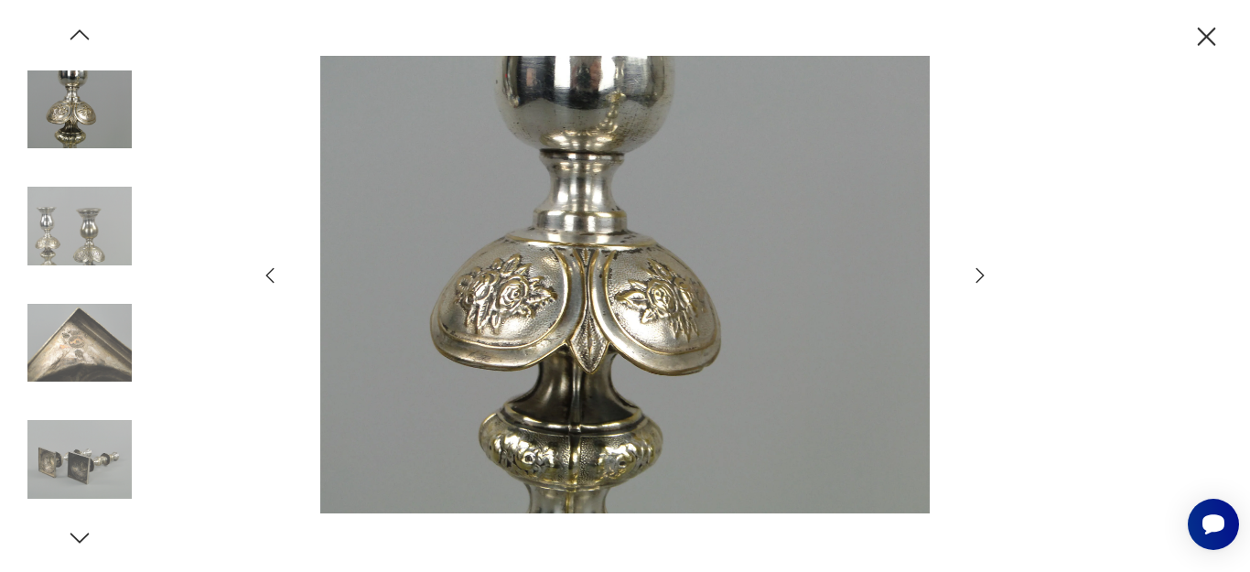
click at [979, 273] on icon "button" at bounding box center [980, 276] width 22 height 22
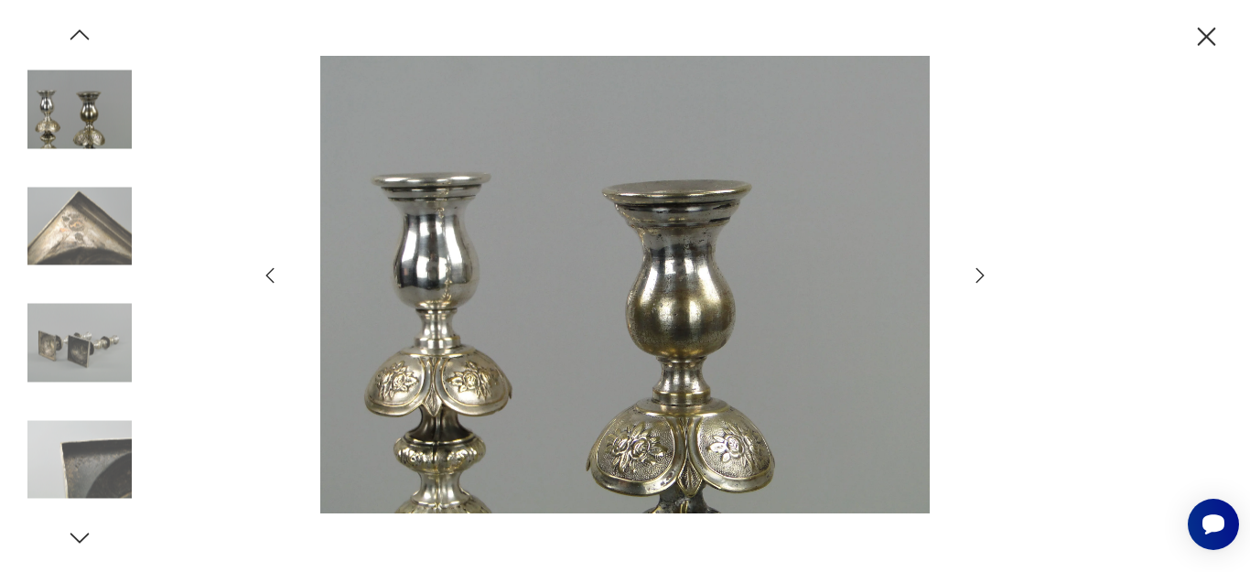
click at [979, 273] on icon "button" at bounding box center [980, 276] width 22 height 22
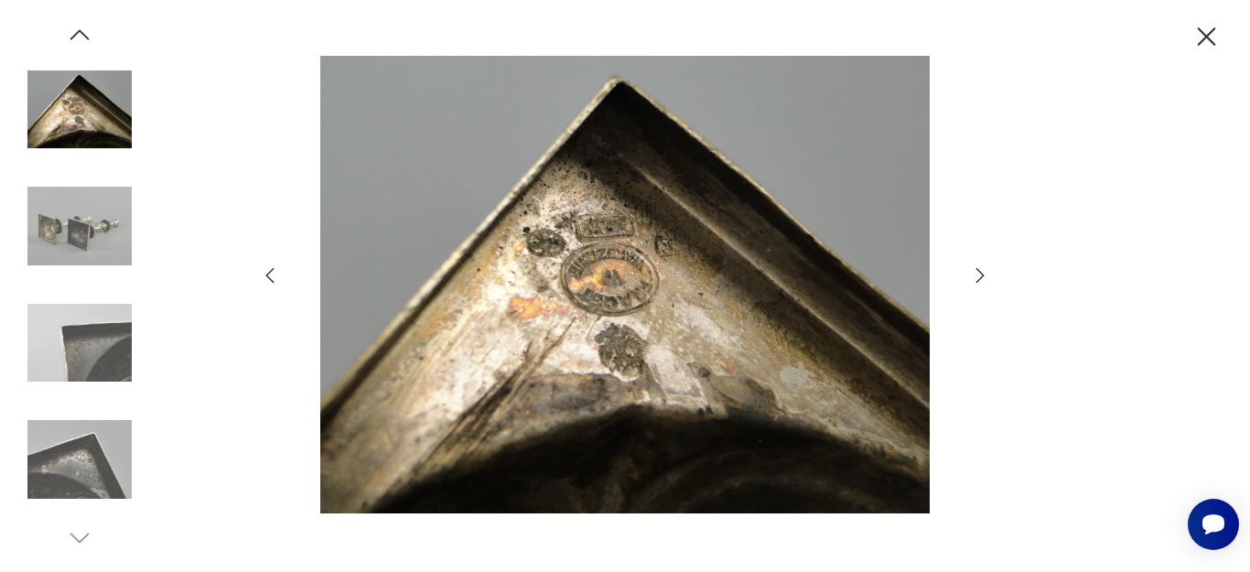
click at [979, 273] on icon "button" at bounding box center [980, 276] width 22 height 22
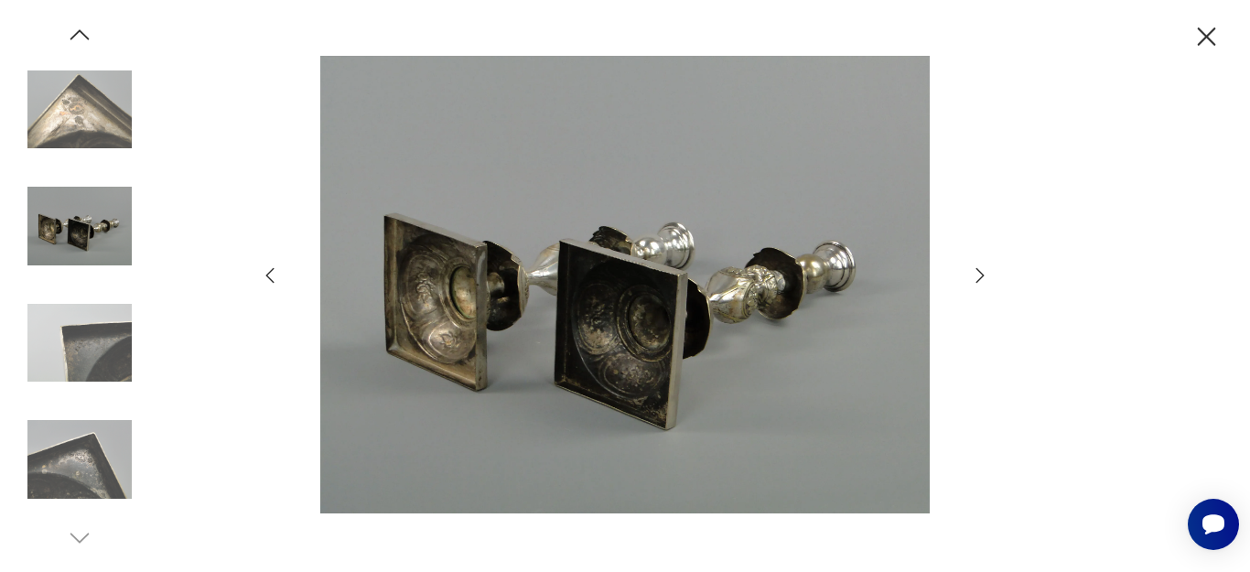
click at [979, 273] on icon "button" at bounding box center [980, 276] width 22 height 22
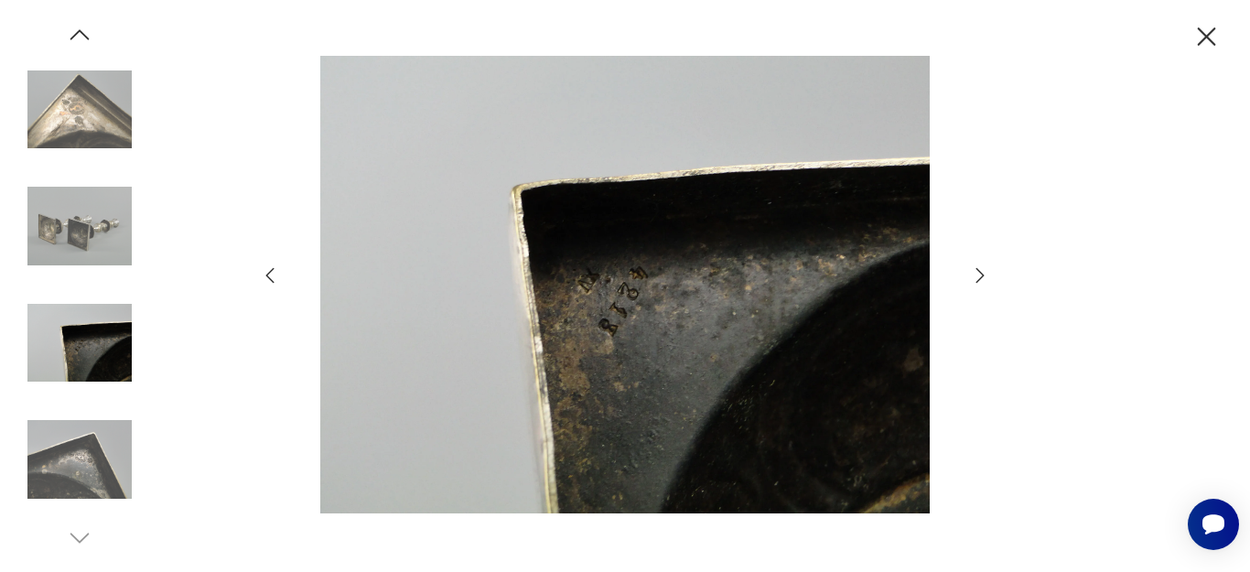
click at [979, 273] on icon "button" at bounding box center [980, 276] width 22 height 22
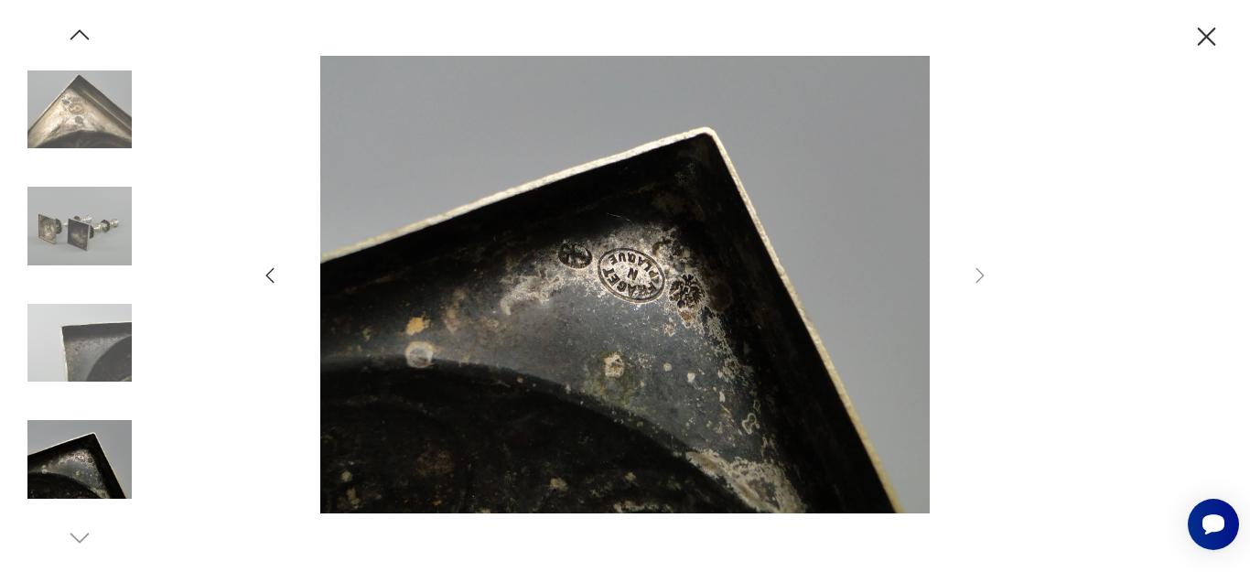
click at [70, 40] on icon "button" at bounding box center [79, 34] width 27 height 27
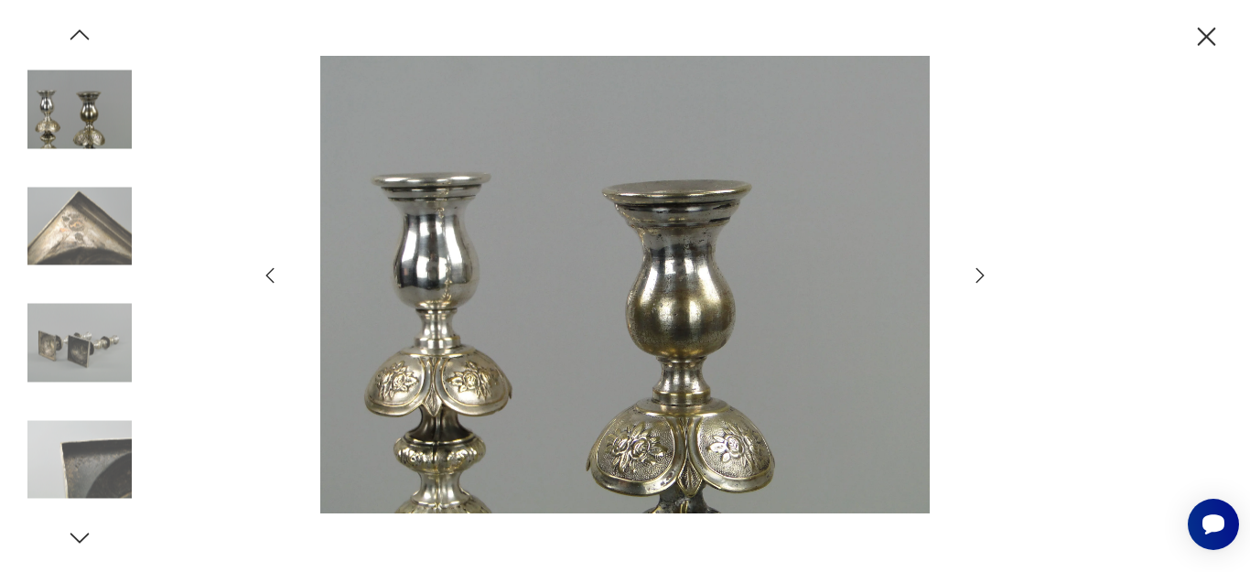
click at [70, 40] on icon "button" at bounding box center [79, 34] width 27 height 27
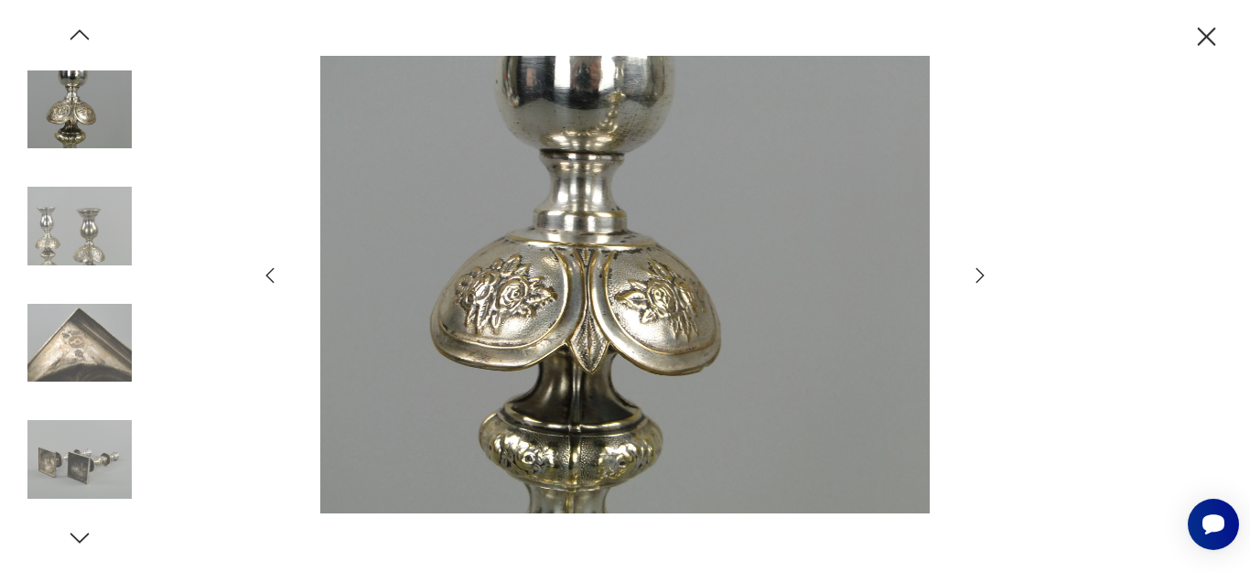
click at [70, 40] on icon "button" at bounding box center [79, 34] width 27 height 27
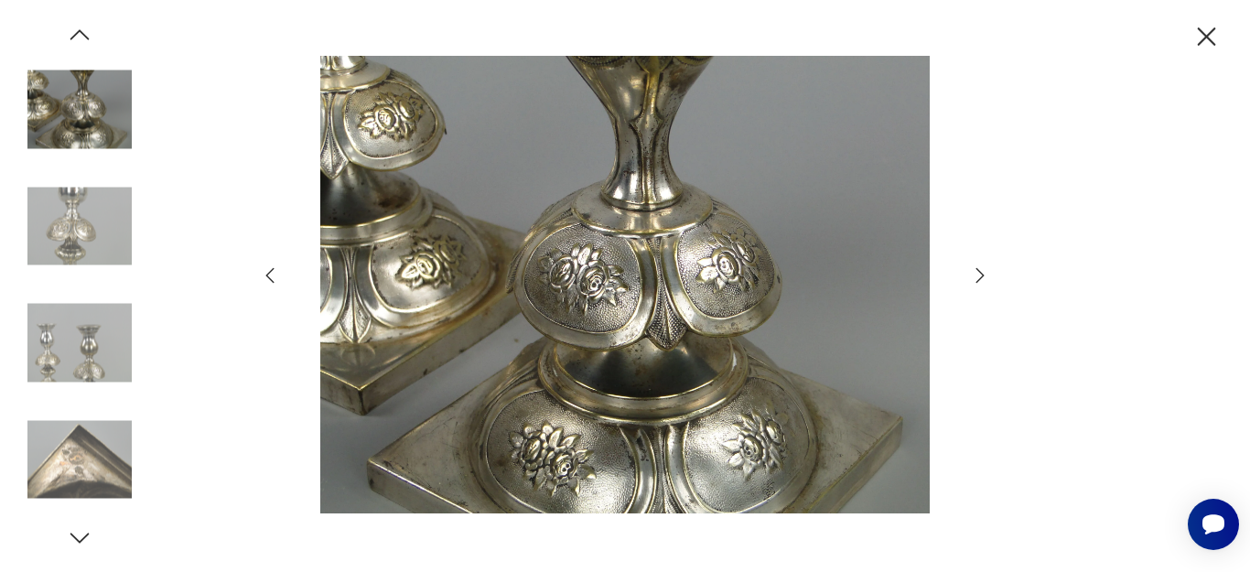
click at [70, 40] on icon "button" at bounding box center [79, 34] width 27 height 27
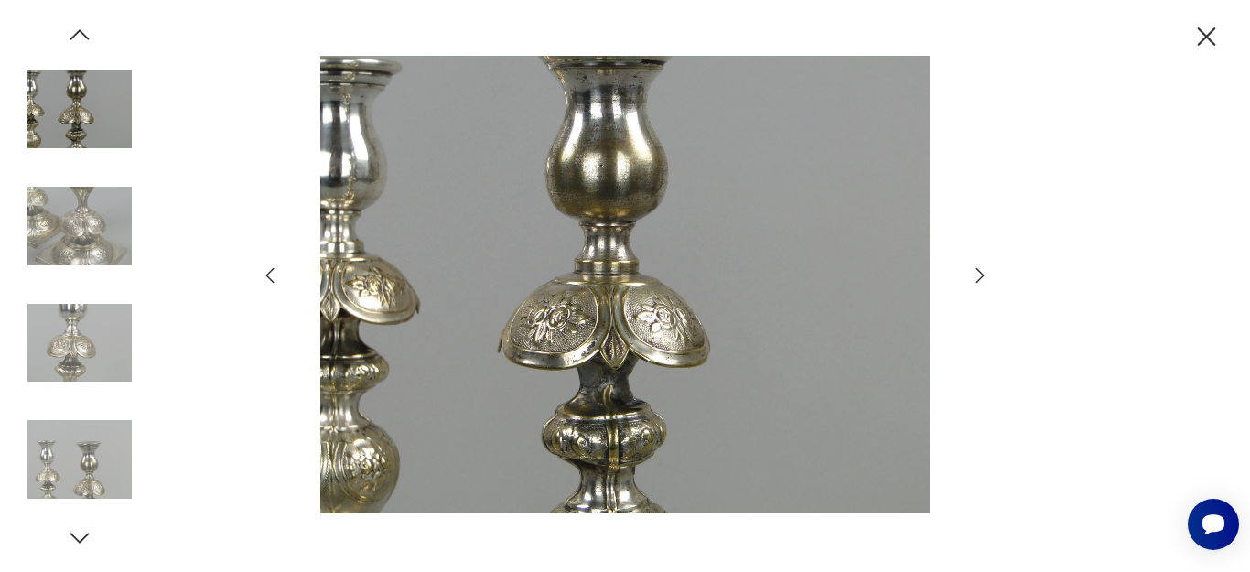
click at [70, 40] on icon "button" at bounding box center [79, 34] width 27 height 27
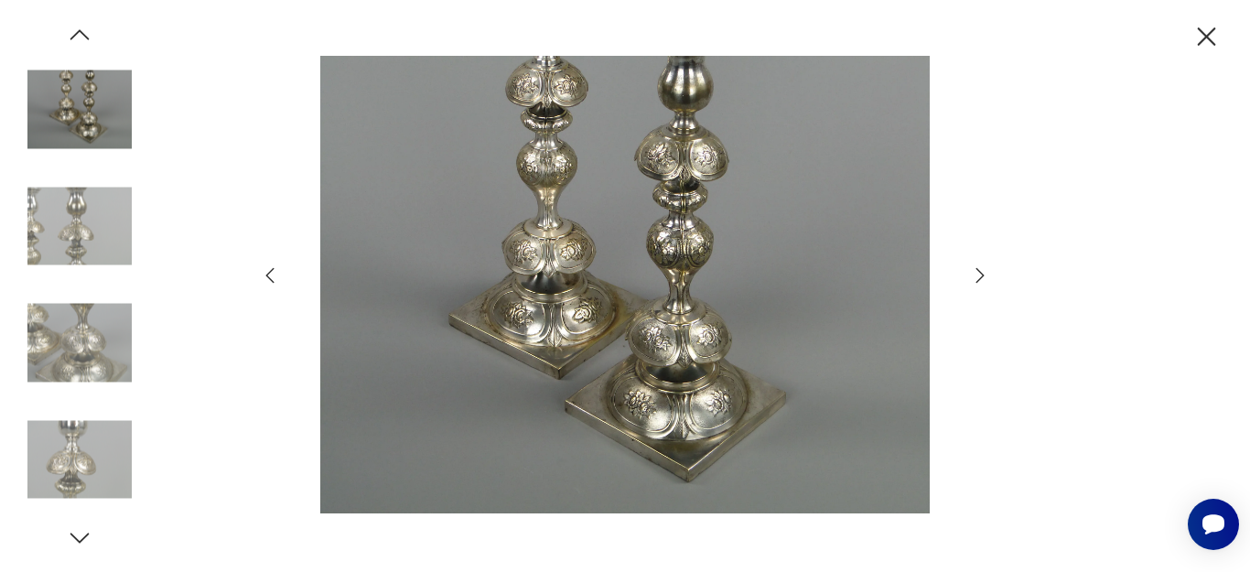
click at [70, 40] on icon "button" at bounding box center [79, 34] width 27 height 27
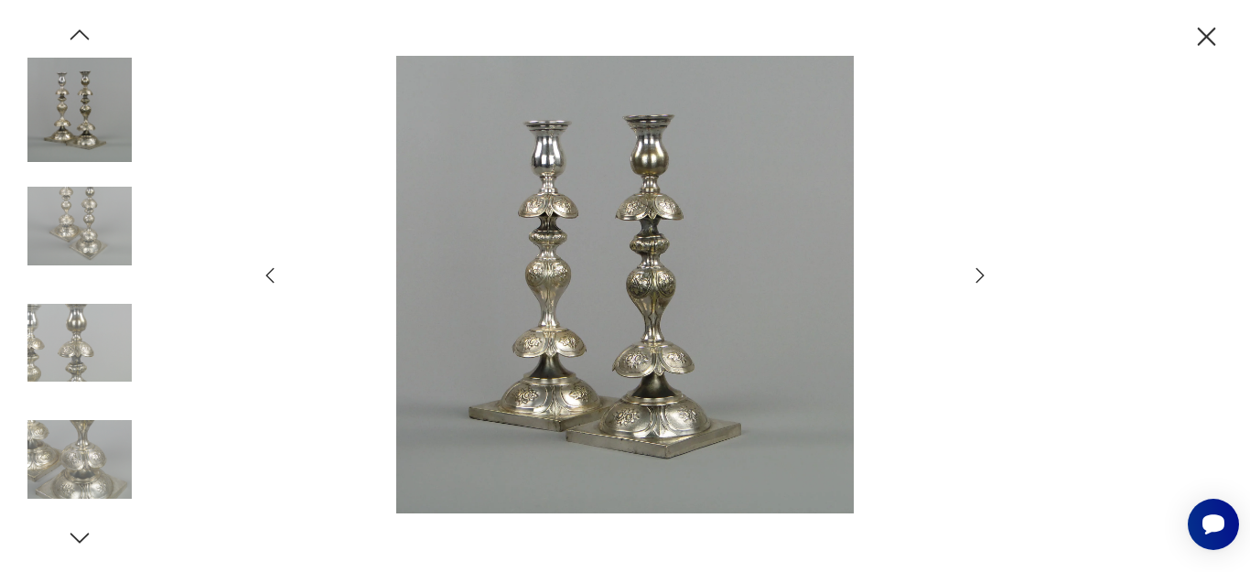
click at [63, 78] on img at bounding box center [79, 110] width 104 height 104
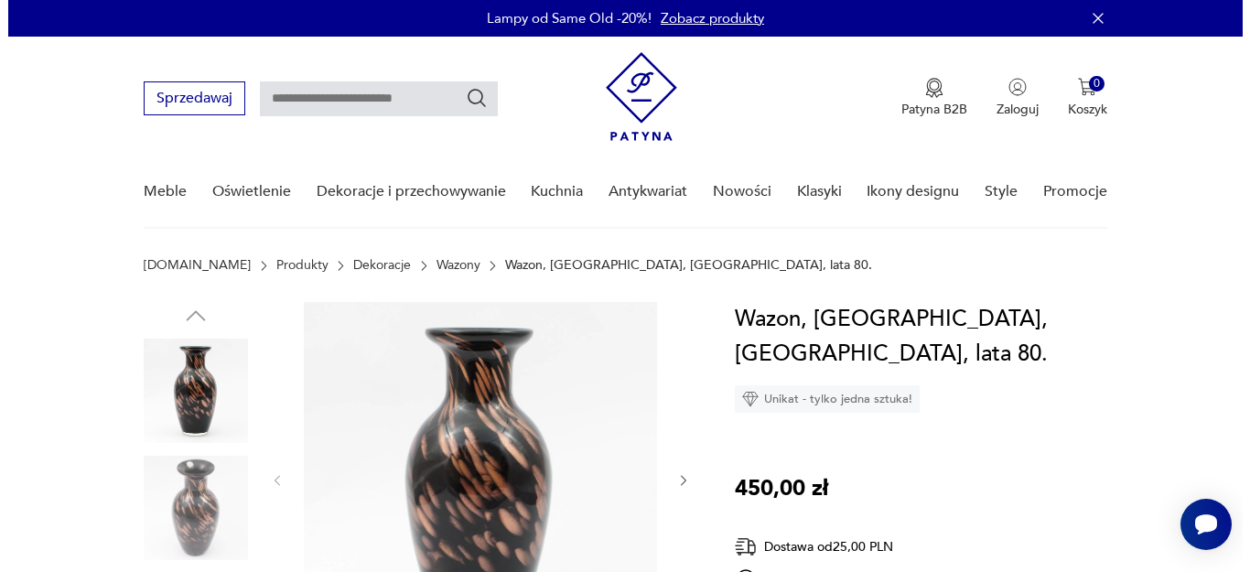
scroll to position [187, 0]
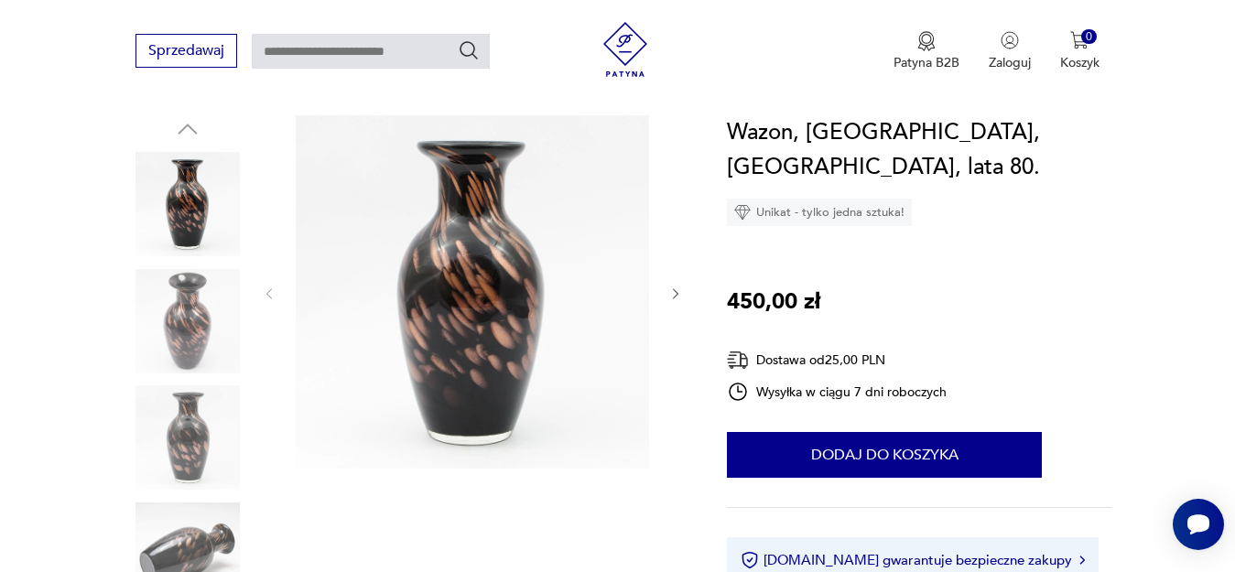
click at [481, 342] on img at bounding box center [472, 291] width 353 height 353
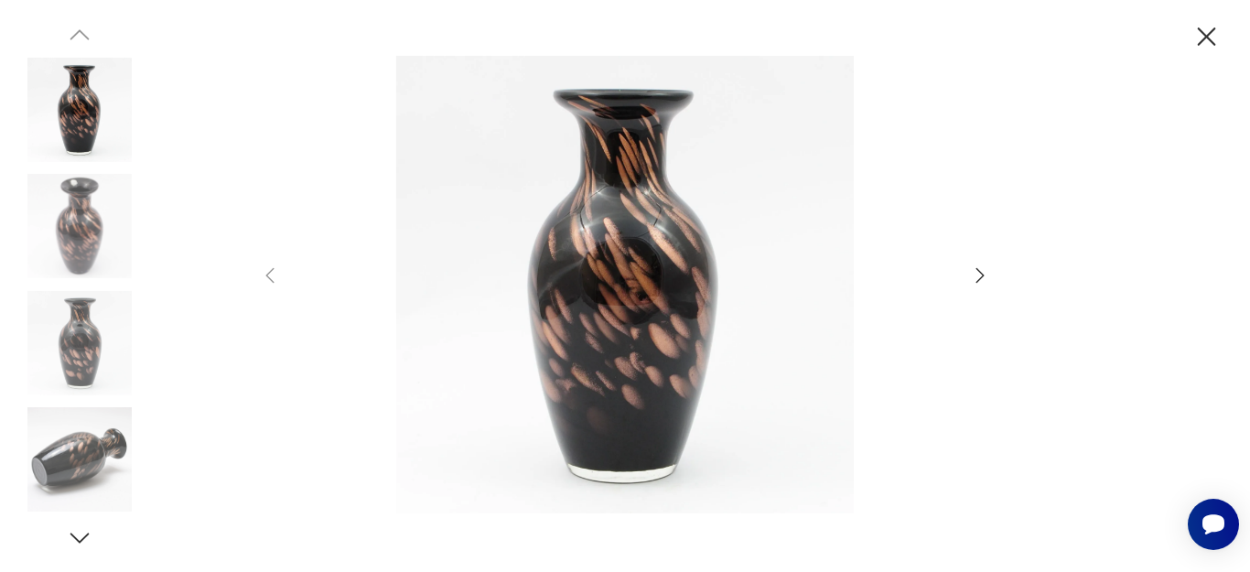
click at [981, 276] on icon "button" at bounding box center [980, 276] width 22 height 22
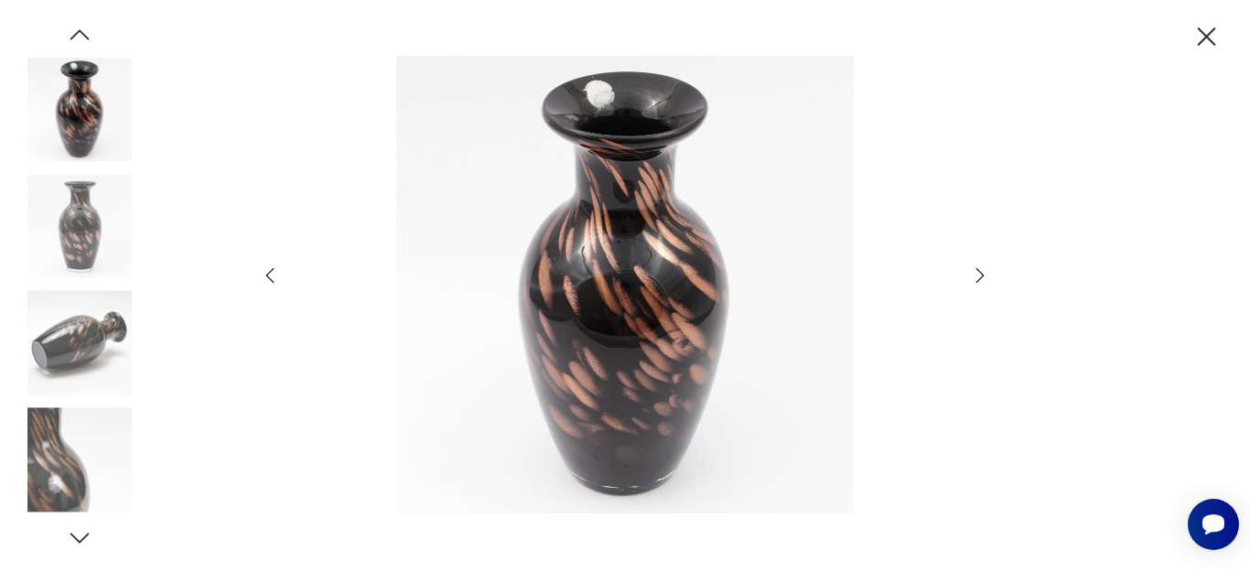
click at [981, 276] on icon "button" at bounding box center [980, 276] width 22 height 22
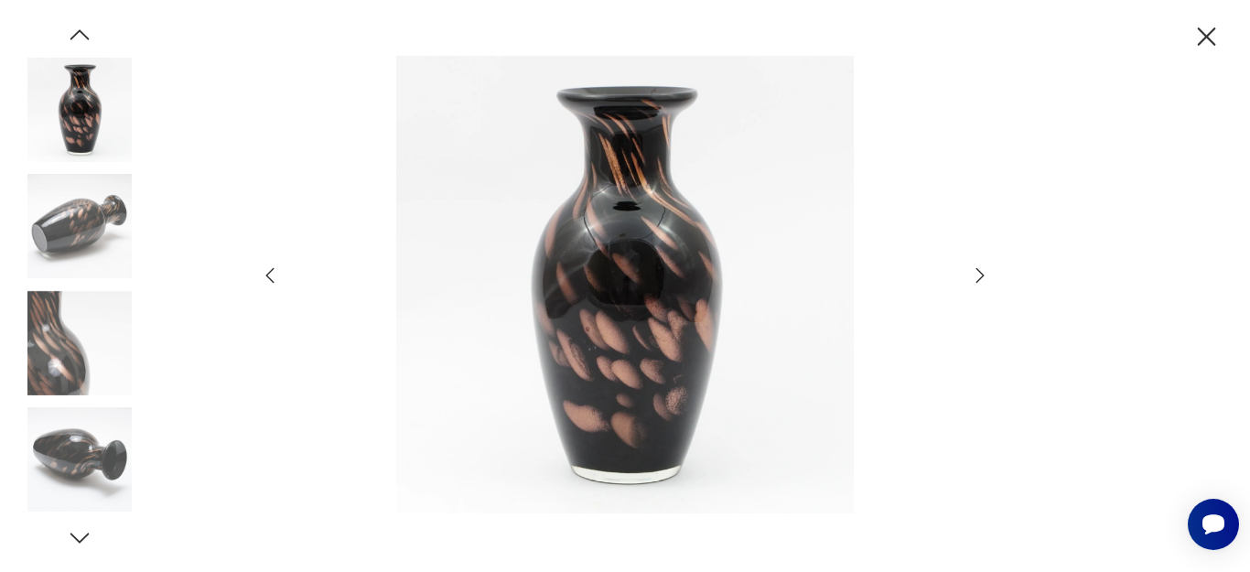
click at [981, 276] on icon "button" at bounding box center [980, 276] width 22 height 22
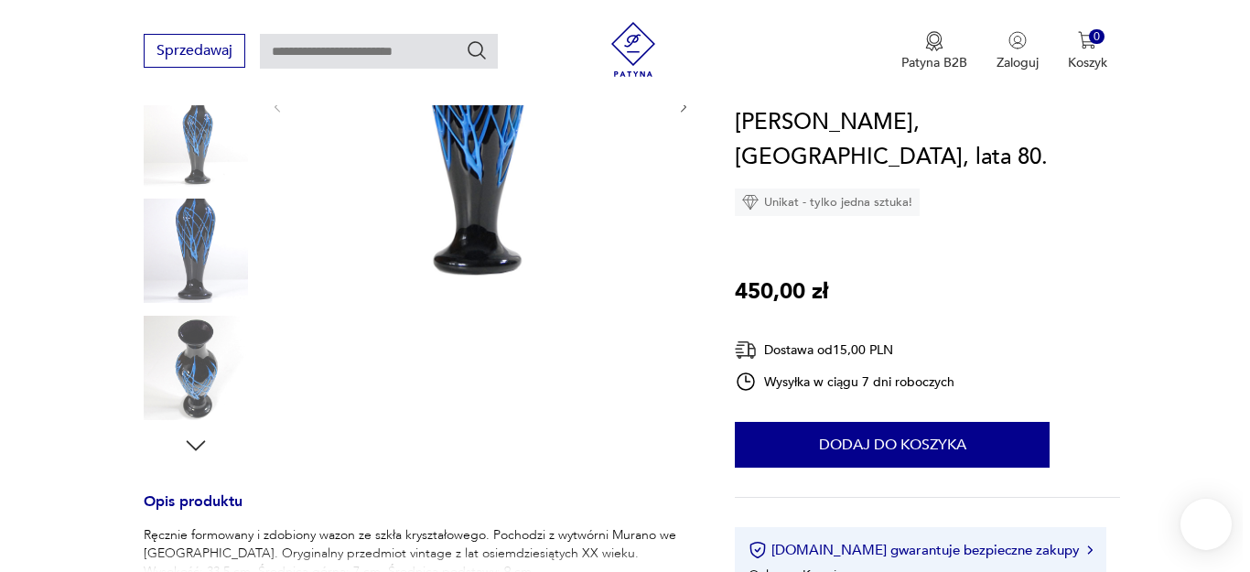
scroll to position [187, 0]
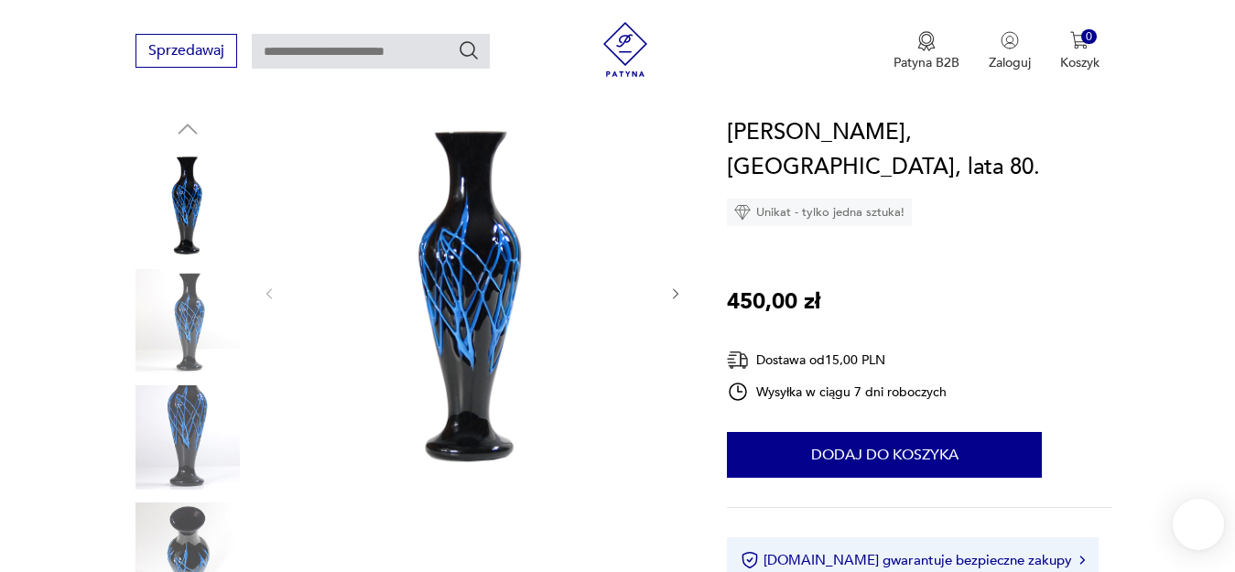
click at [468, 330] on img at bounding box center [472, 291] width 353 height 353
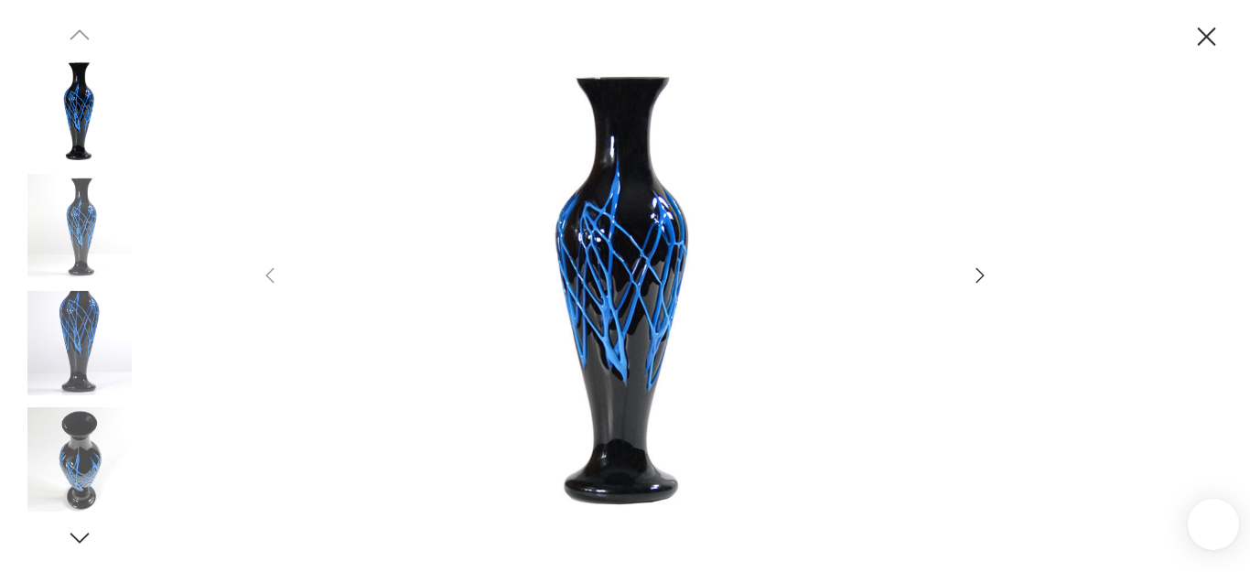
click at [88, 475] on img at bounding box center [79, 459] width 104 height 104
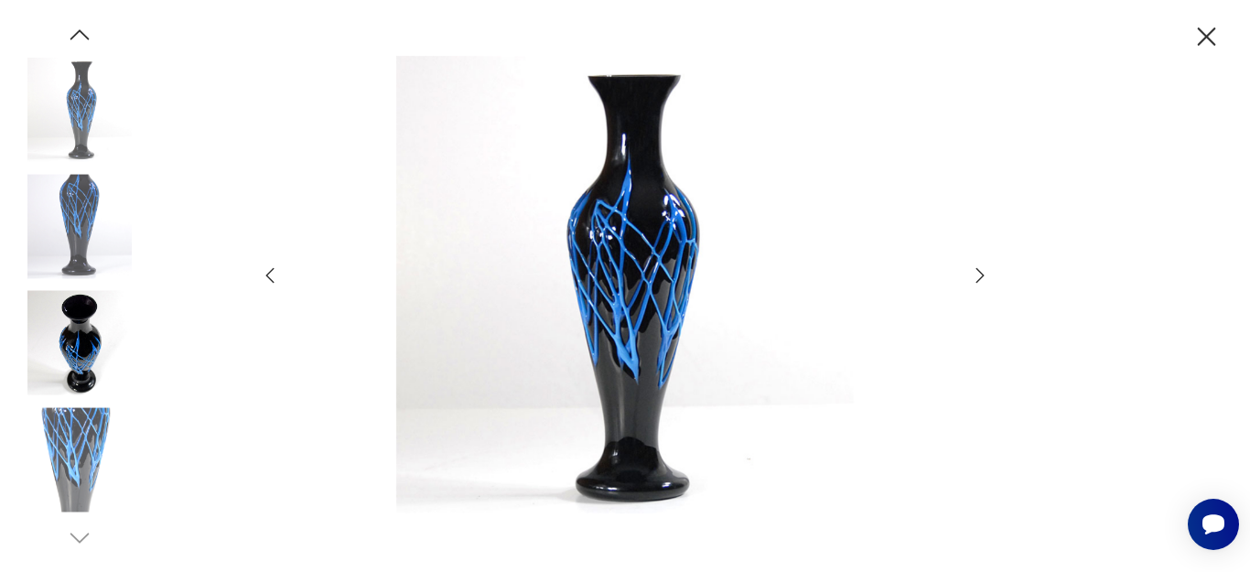
scroll to position [0, 0]
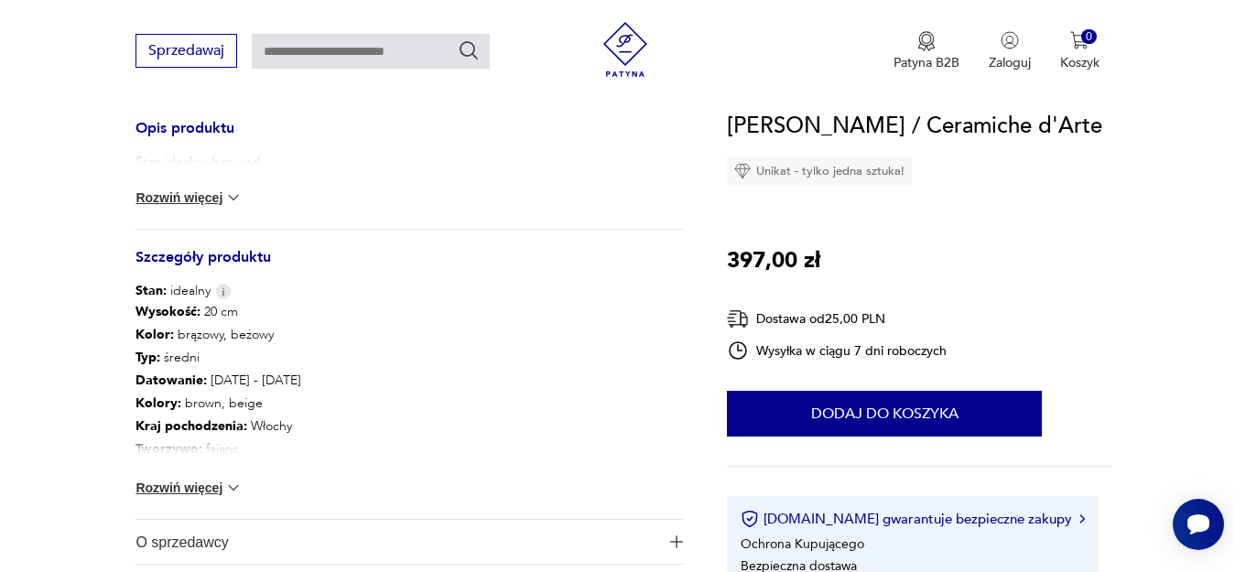
click at [204, 201] on button "Rozwiń więcej" at bounding box center [188, 198] width 106 height 18
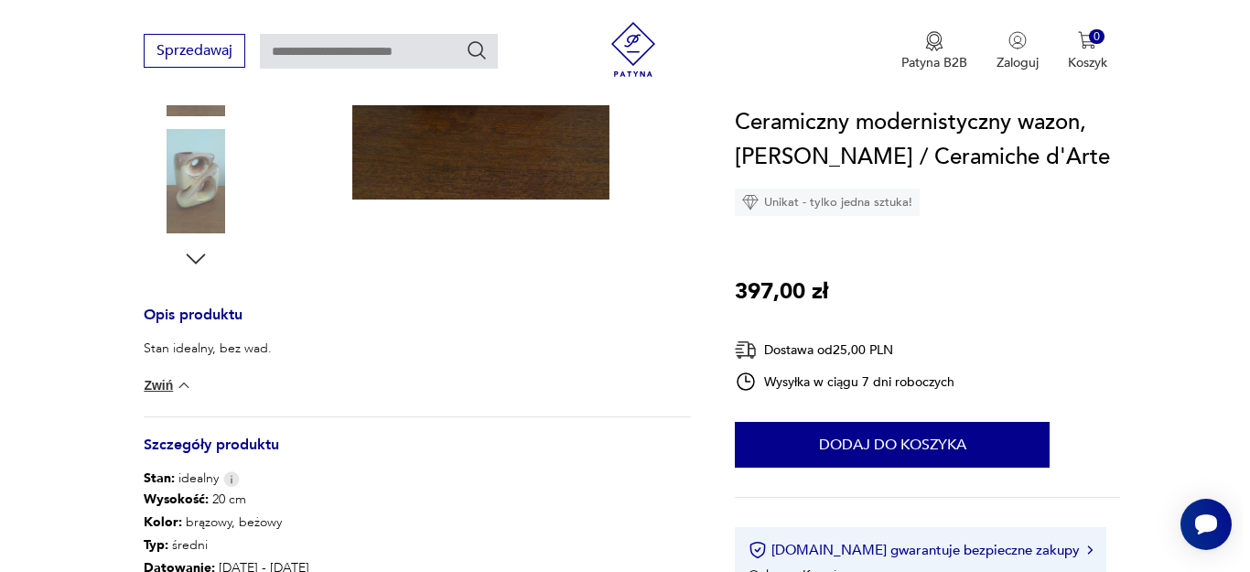
scroll to position [373, 0]
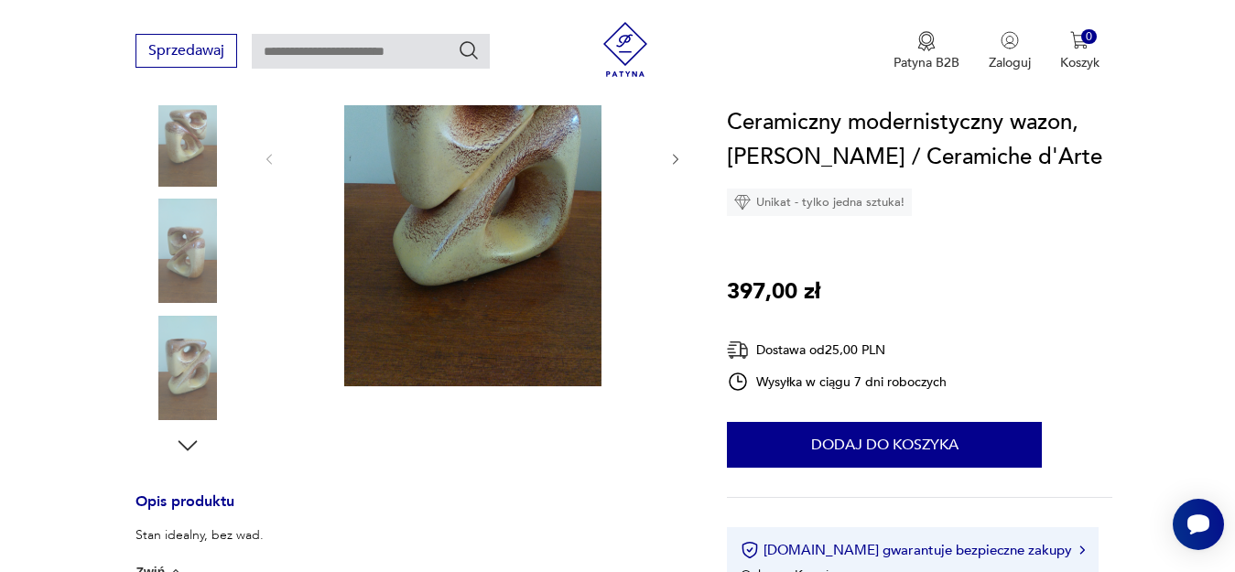
click at [451, 257] on img at bounding box center [472, 158] width 353 height 458
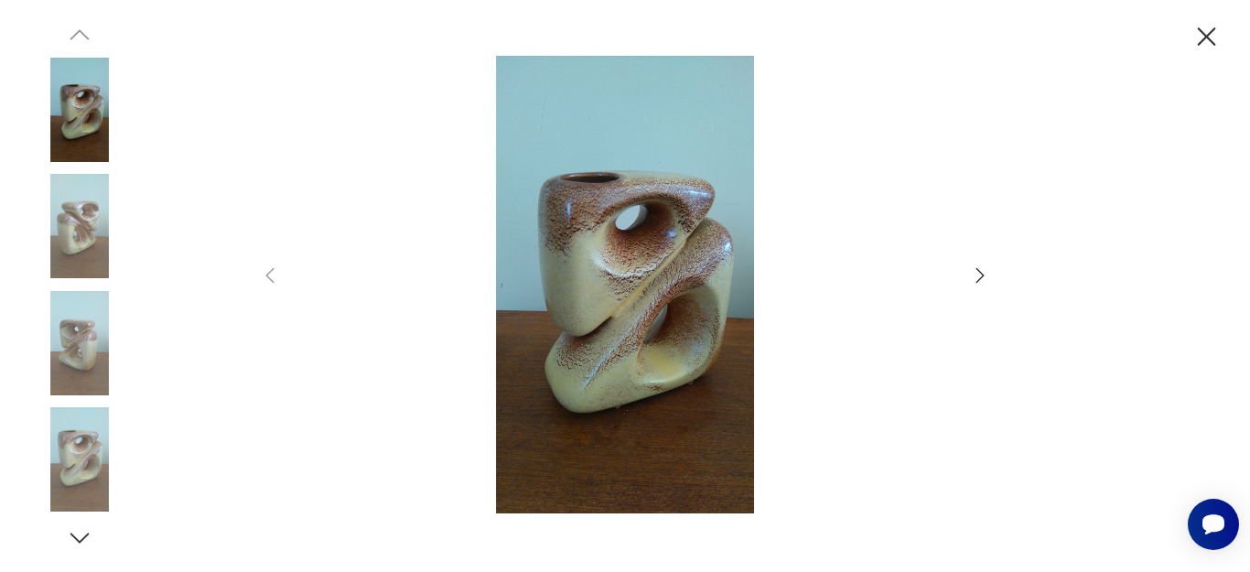
click at [975, 274] on icon "button" at bounding box center [980, 276] width 22 height 22
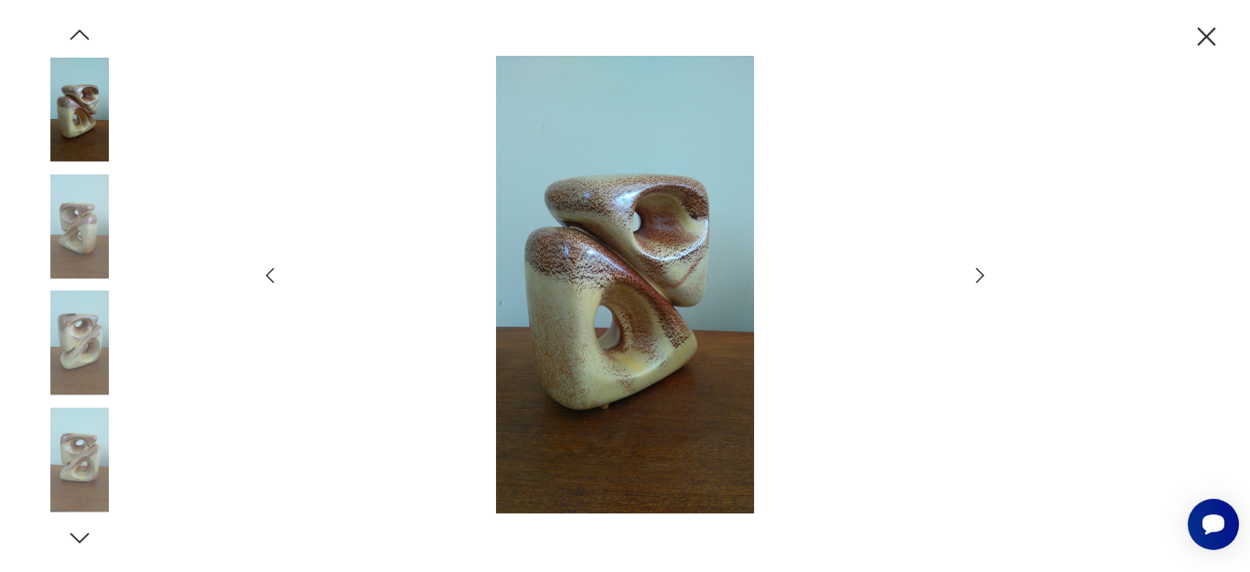
click at [981, 275] on icon "button" at bounding box center [980, 276] width 22 height 22
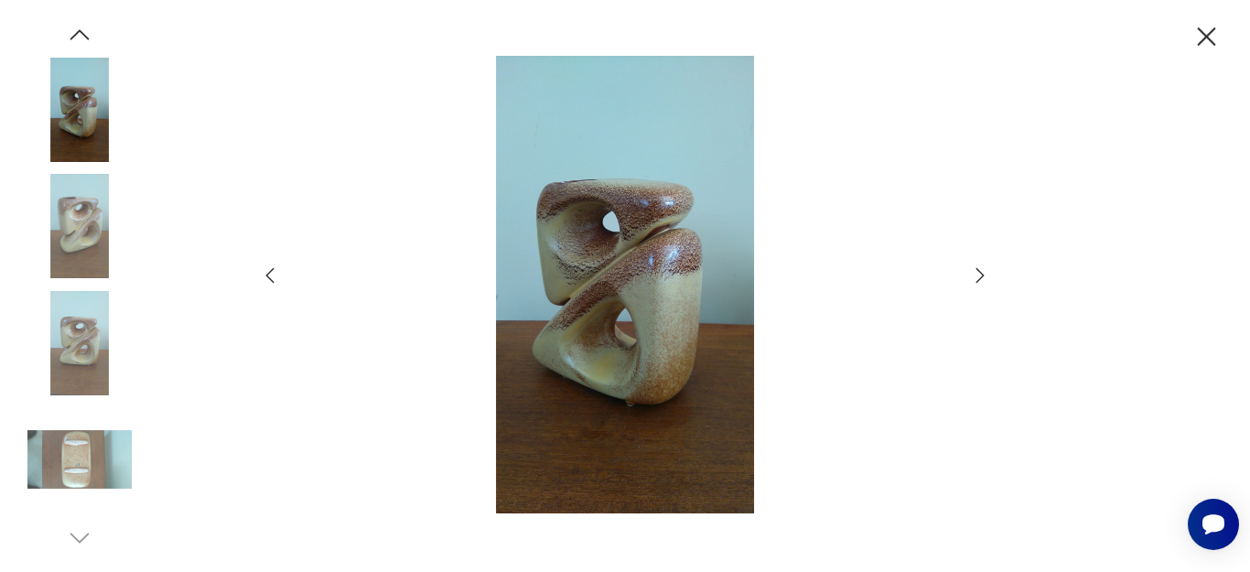
click at [981, 275] on icon "button" at bounding box center [980, 276] width 22 height 22
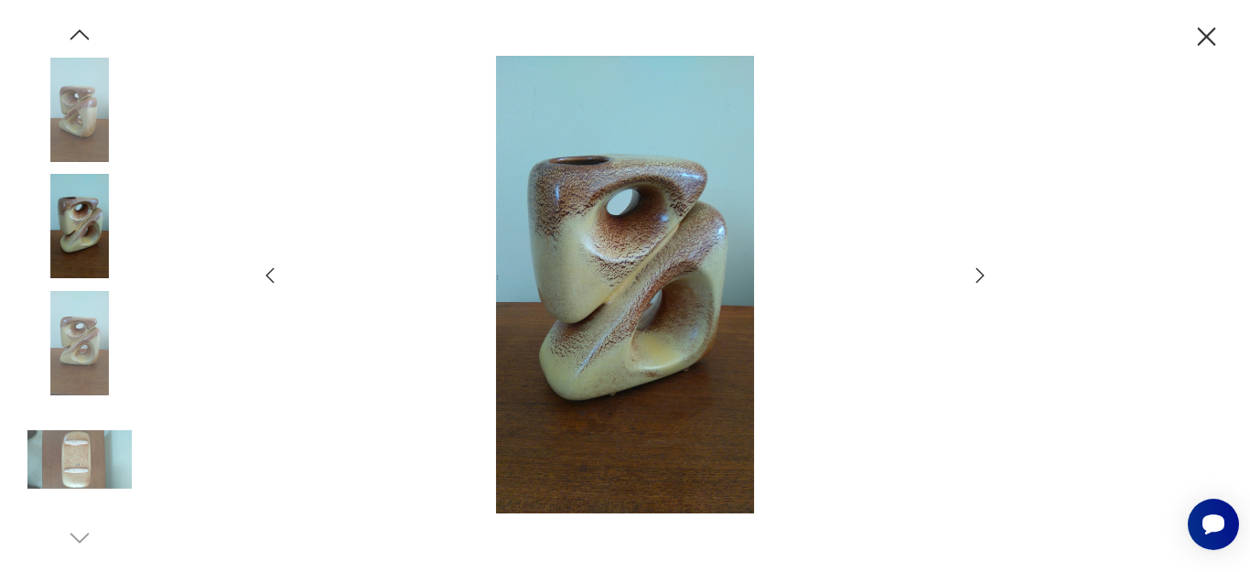
click at [981, 275] on icon "button" at bounding box center [980, 276] width 22 height 22
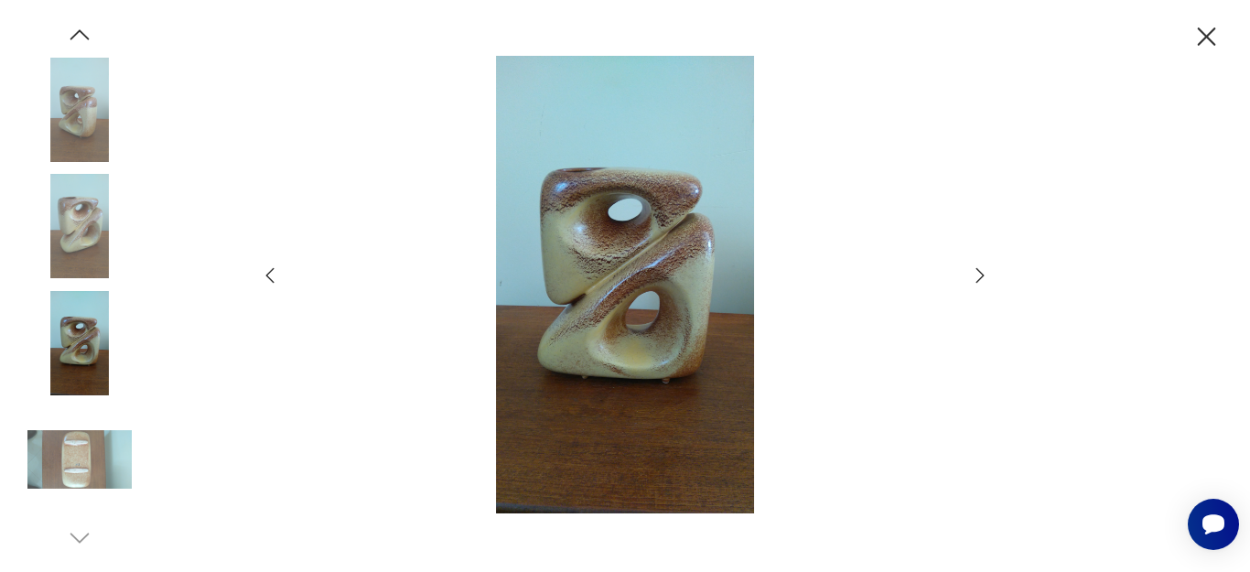
click at [981, 275] on icon "button" at bounding box center [980, 276] width 22 height 22
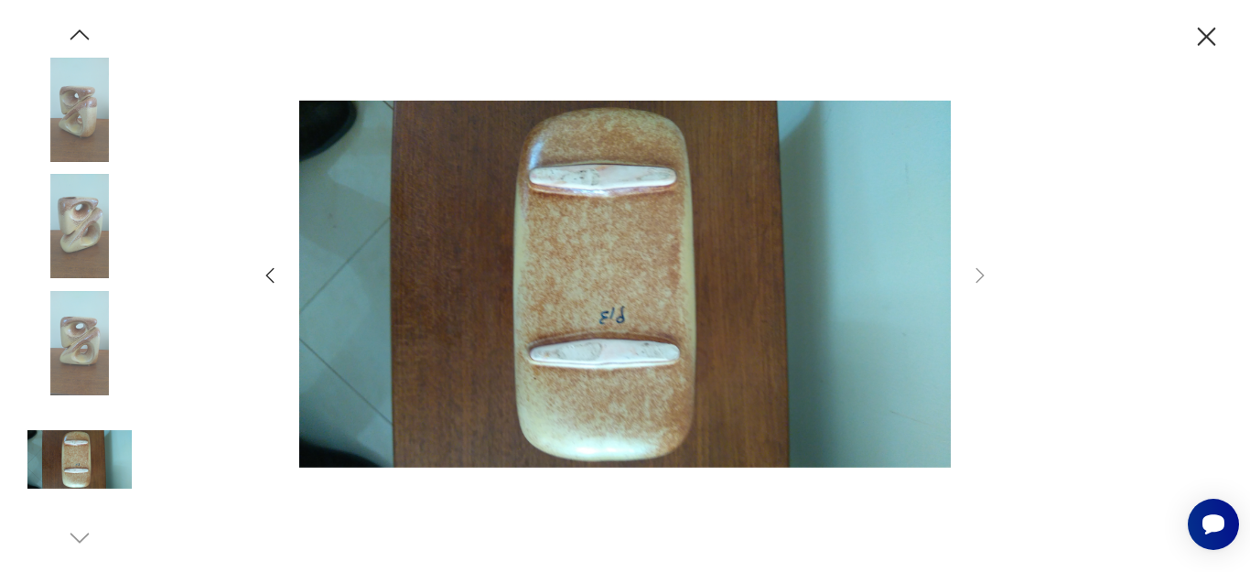
click at [83, 373] on img at bounding box center [79, 343] width 104 height 104
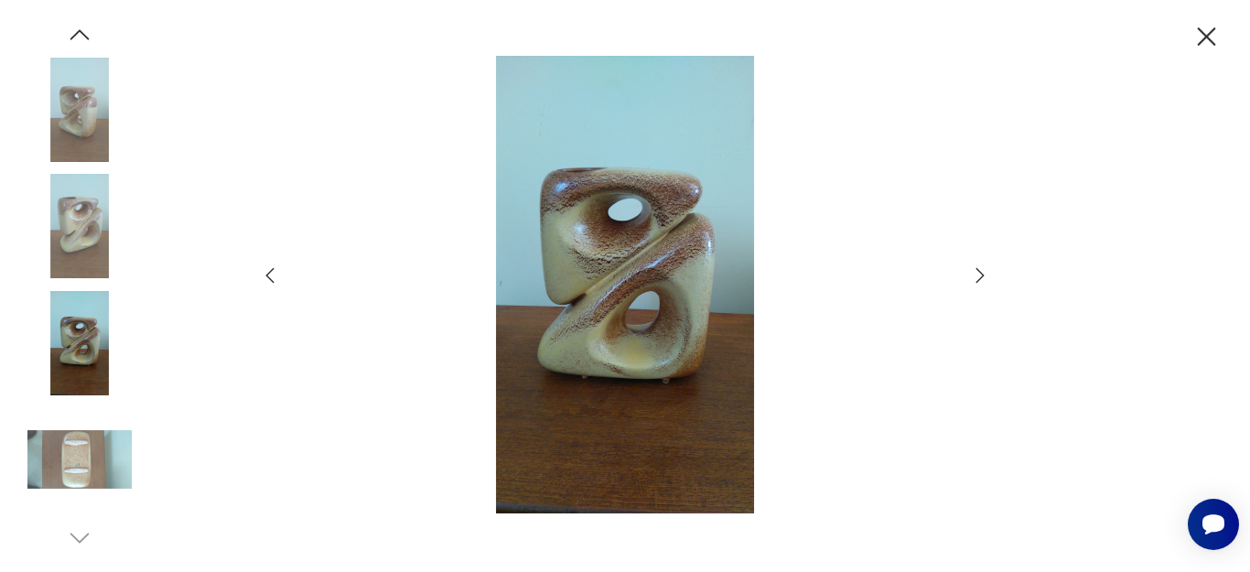
click at [1208, 36] on icon "button" at bounding box center [1207, 36] width 18 height 18
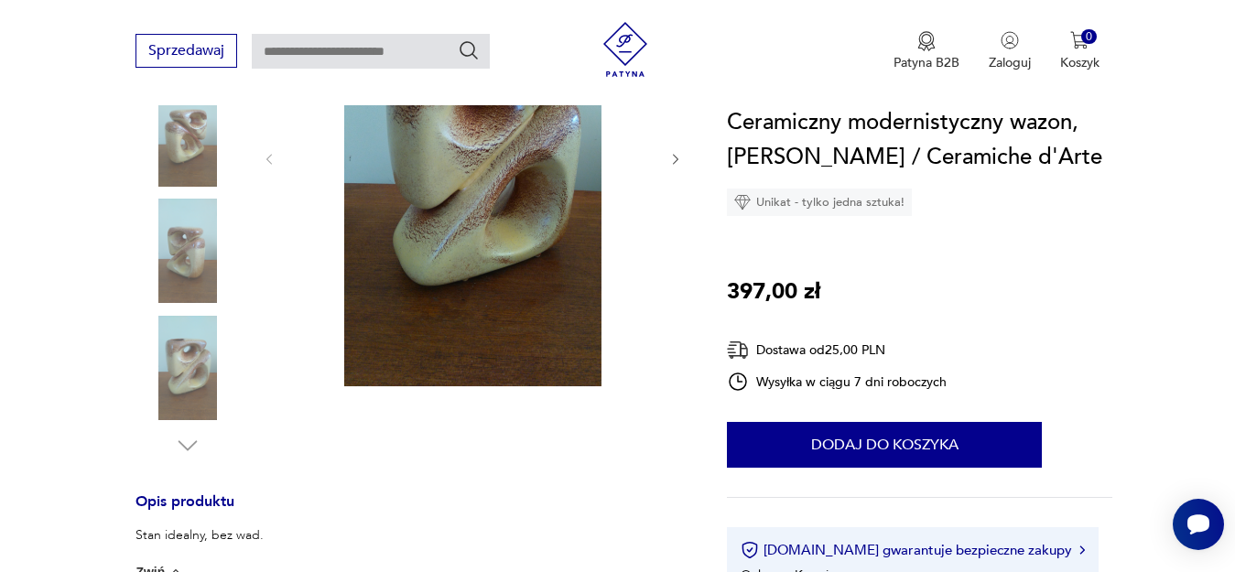
click at [170, 253] on img at bounding box center [187, 251] width 104 height 104
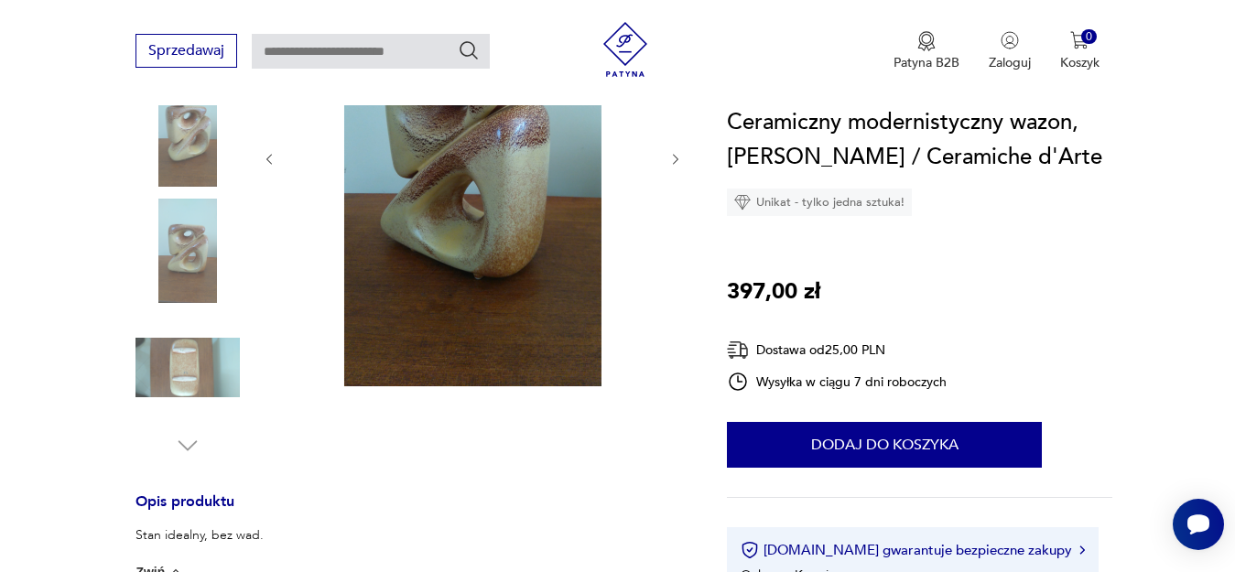
click at [205, 238] on img at bounding box center [187, 251] width 104 height 104
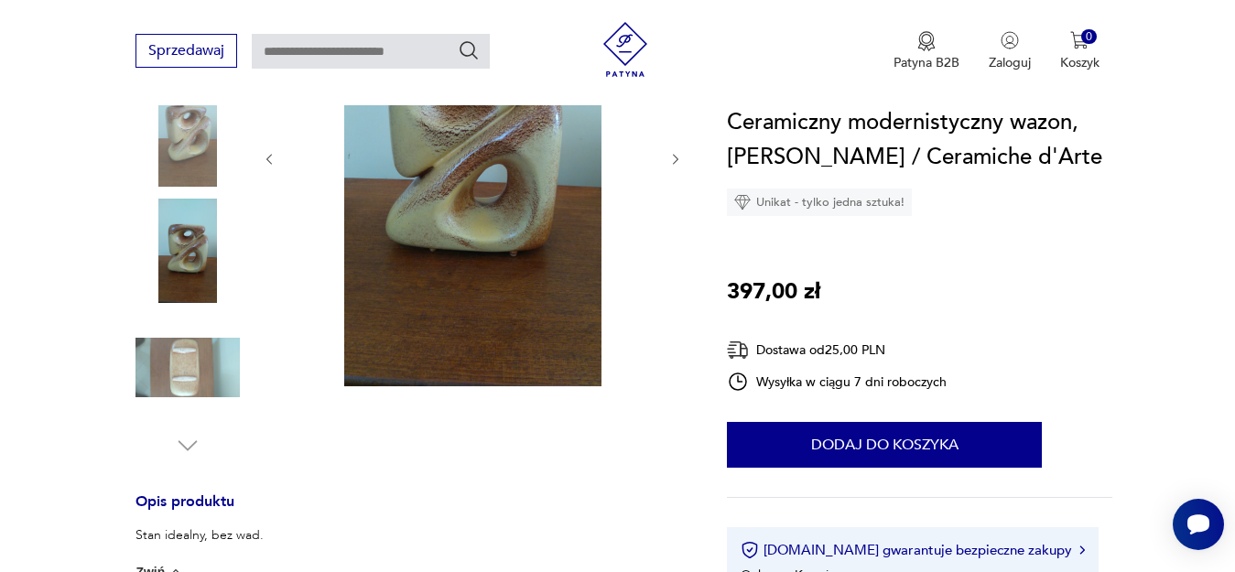
click at [383, 220] on img at bounding box center [472, 158] width 353 height 458
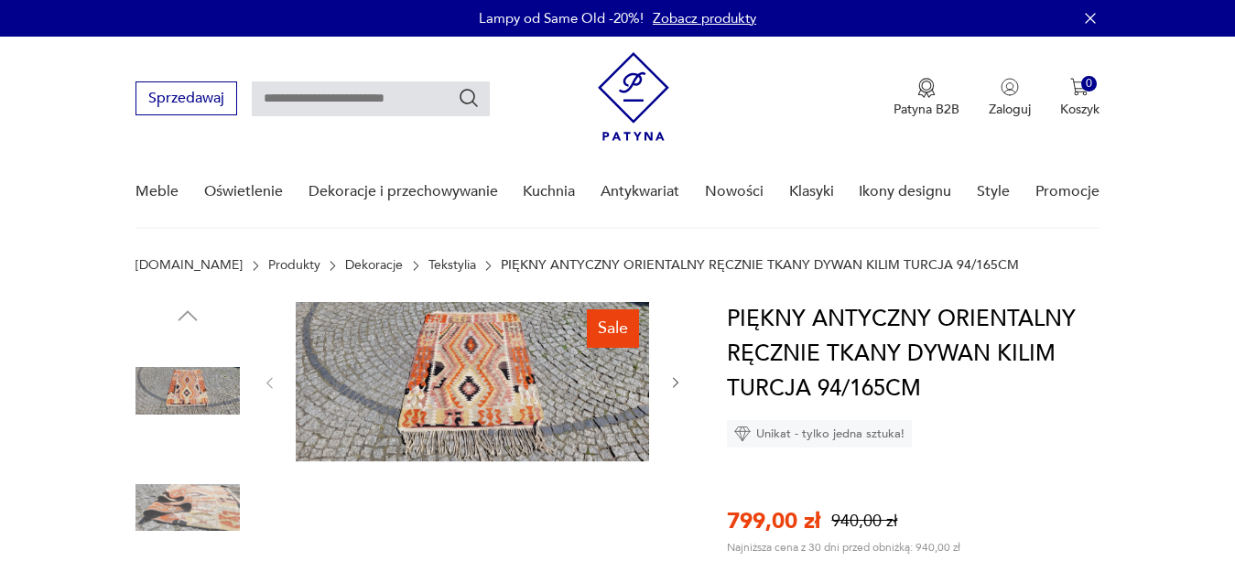
click at [431, 385] on img at bounding box center [472, 381] width 353 height 159
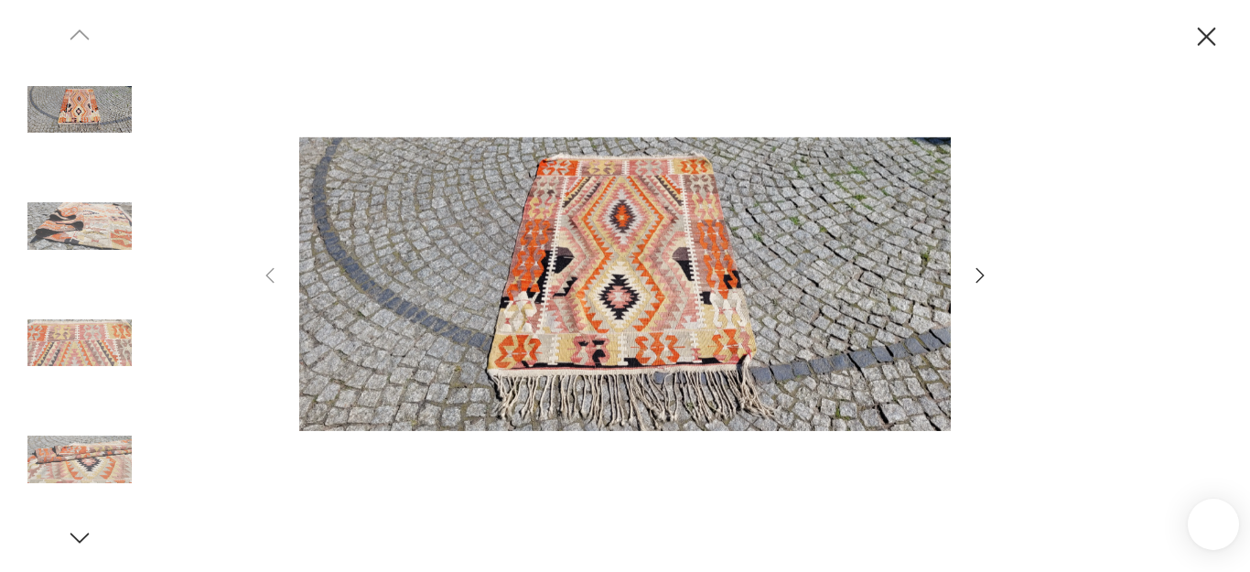
click at [979, 276] on icon "button" at bounding box center [980, 276] width 22 height 22
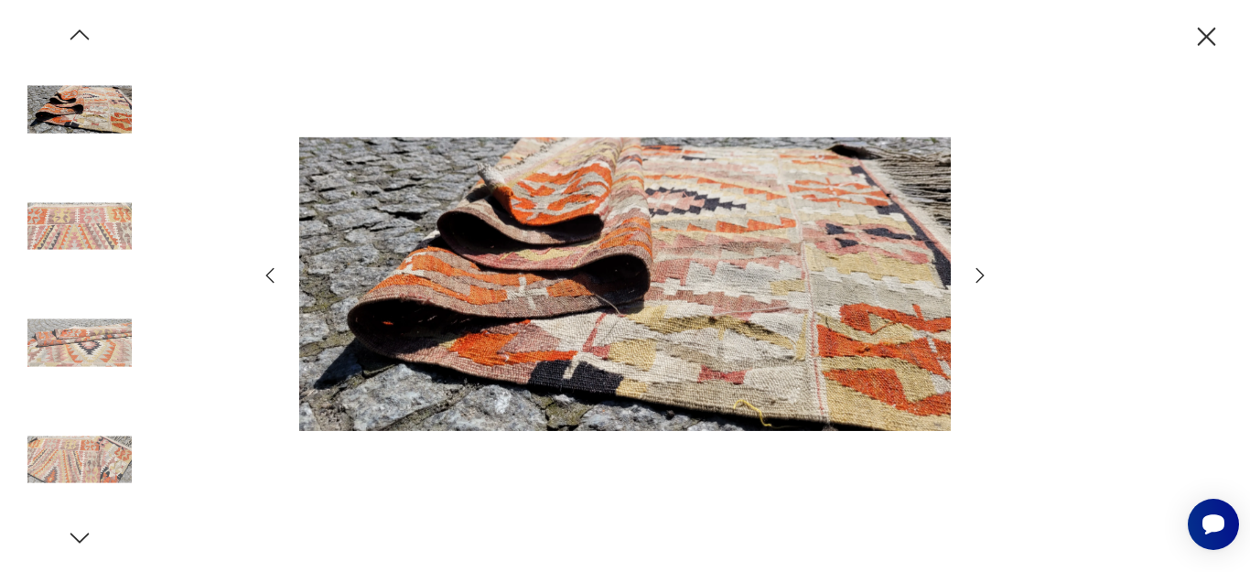
click at [979, 276] on icon "button" at bounding box center [980, 276] width 22 height 22
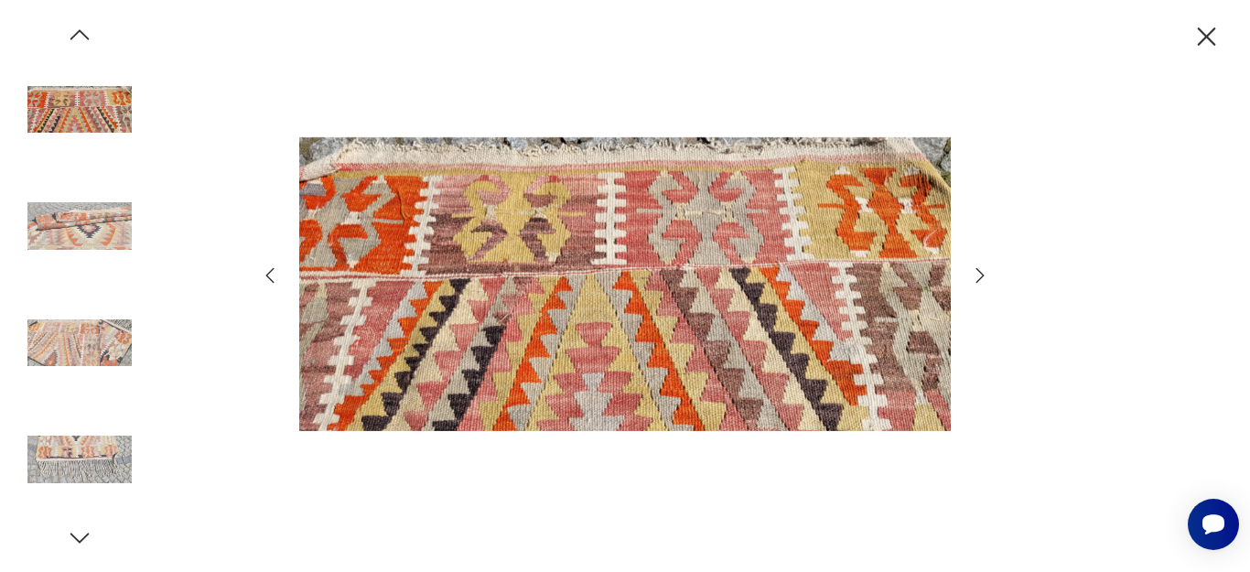
click at [979, 276] on icon "button" at bounding box center [980, 276] width 22 height 22
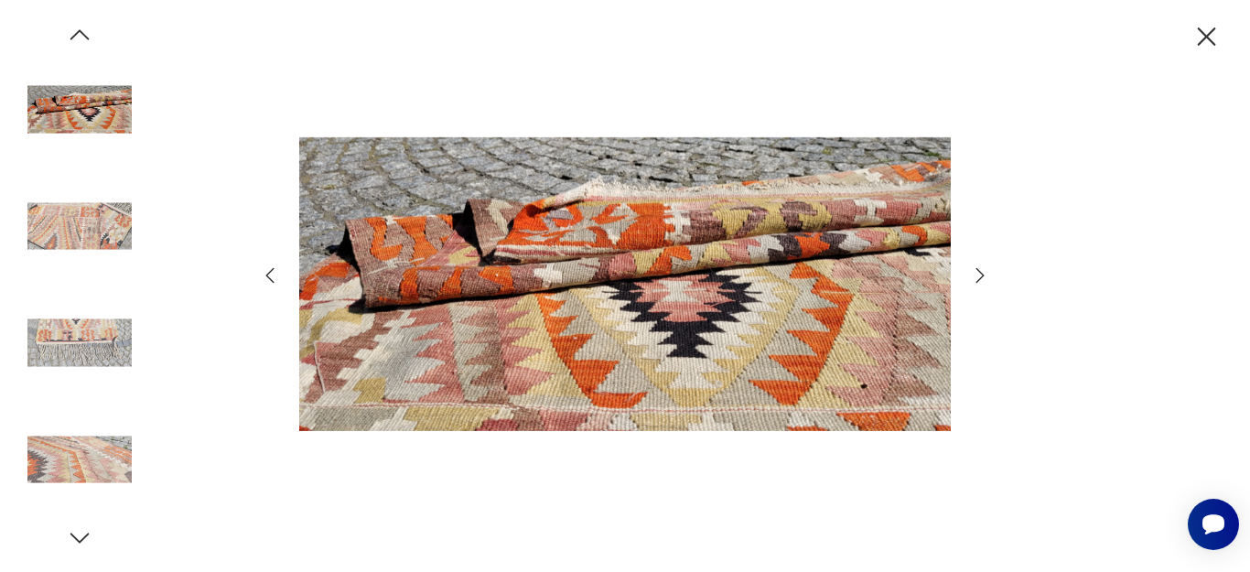
click at [979, 276] on icon "button" at bounding box center [980, 276] width 22 height 22
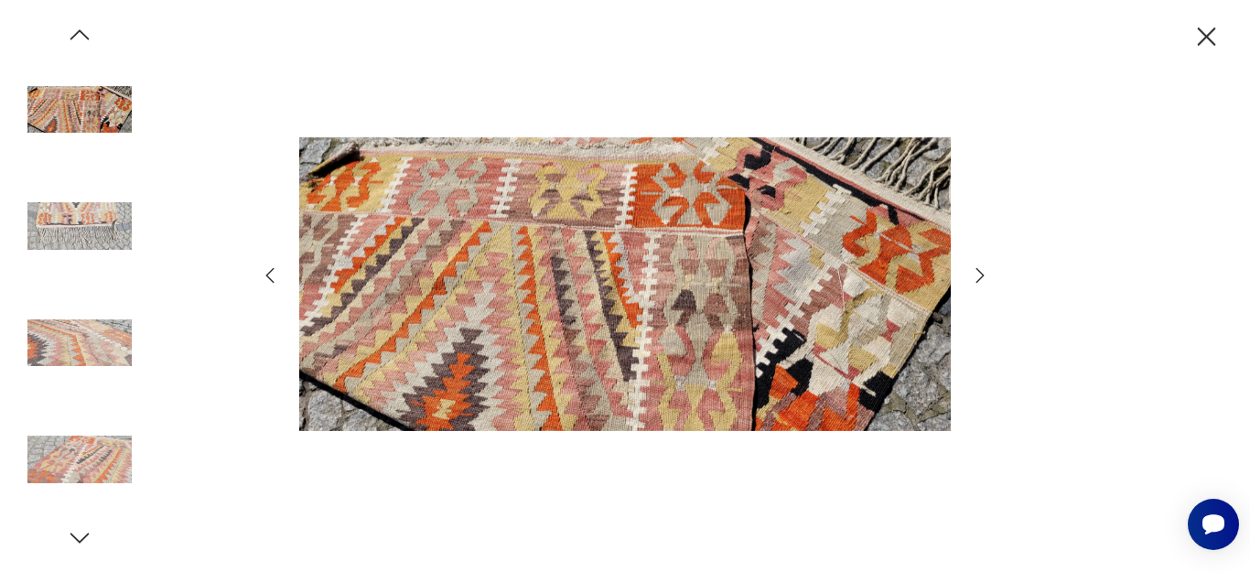
click at [979, 276] on icon "button" at bounding box center [980, 276] width 22 height 22
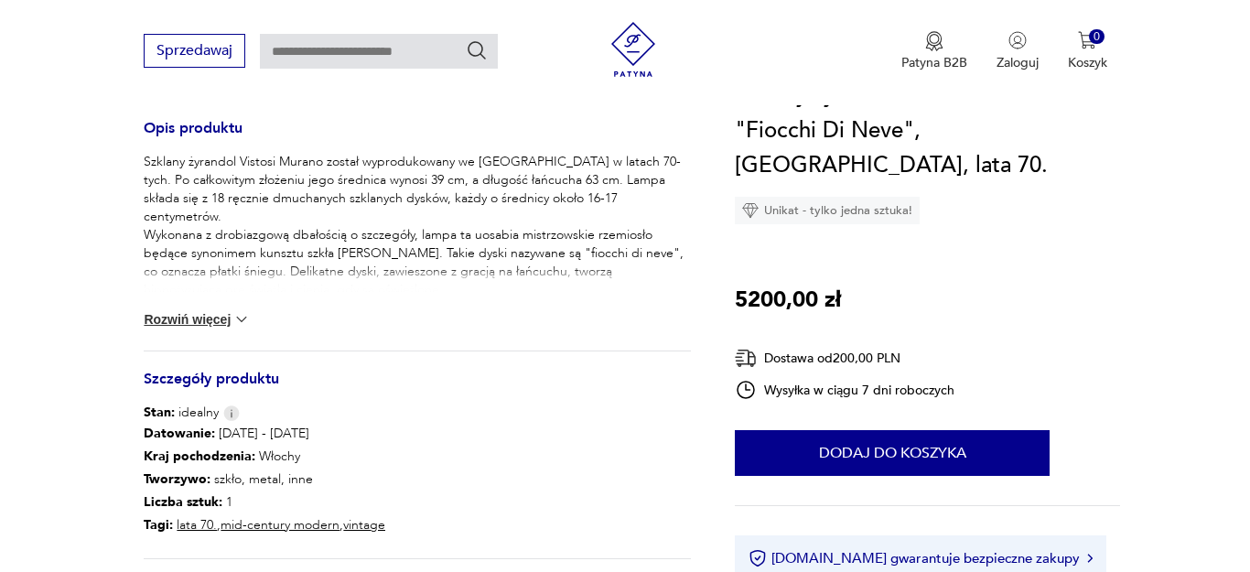
scroll to position [373, 0]
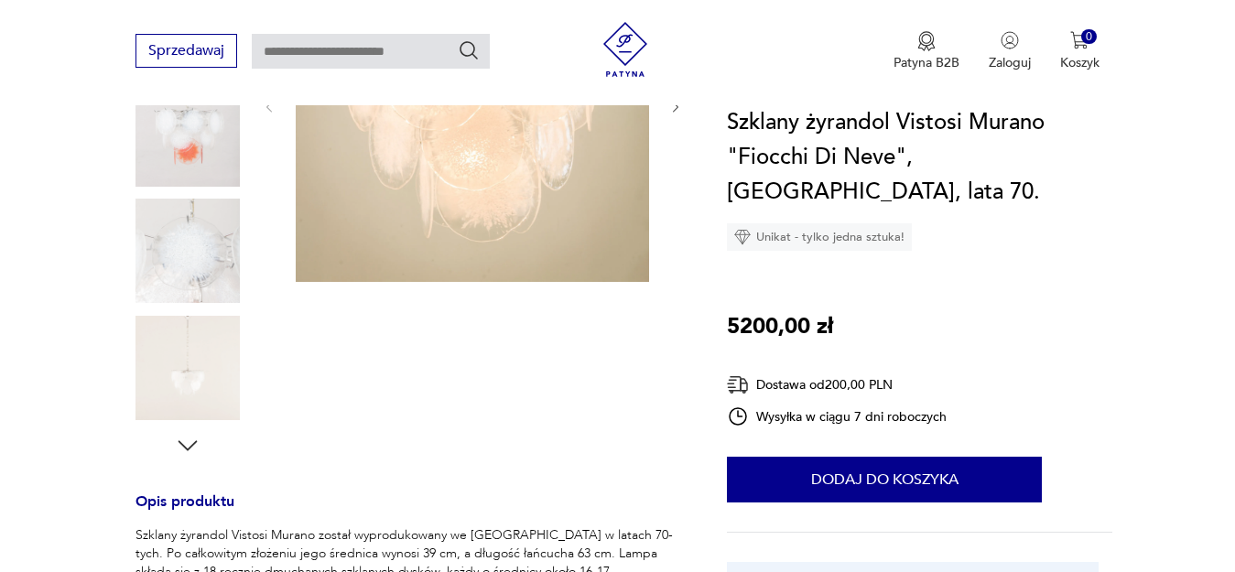
click at [462, 228] on img at bounding box center [472, 105] width 353 height 353
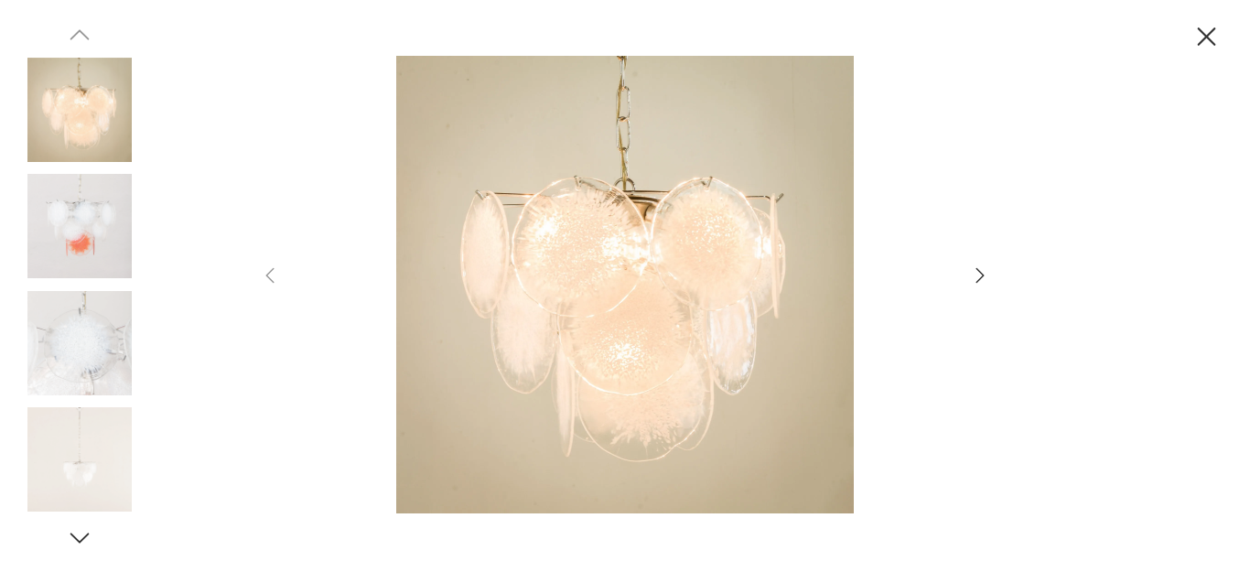
click at [968, 276] on div at bounding box center [625, 286] width 732 height 461
click at [973, 276] on icon "button" at bounding box center [980, 276] width 22 height 22
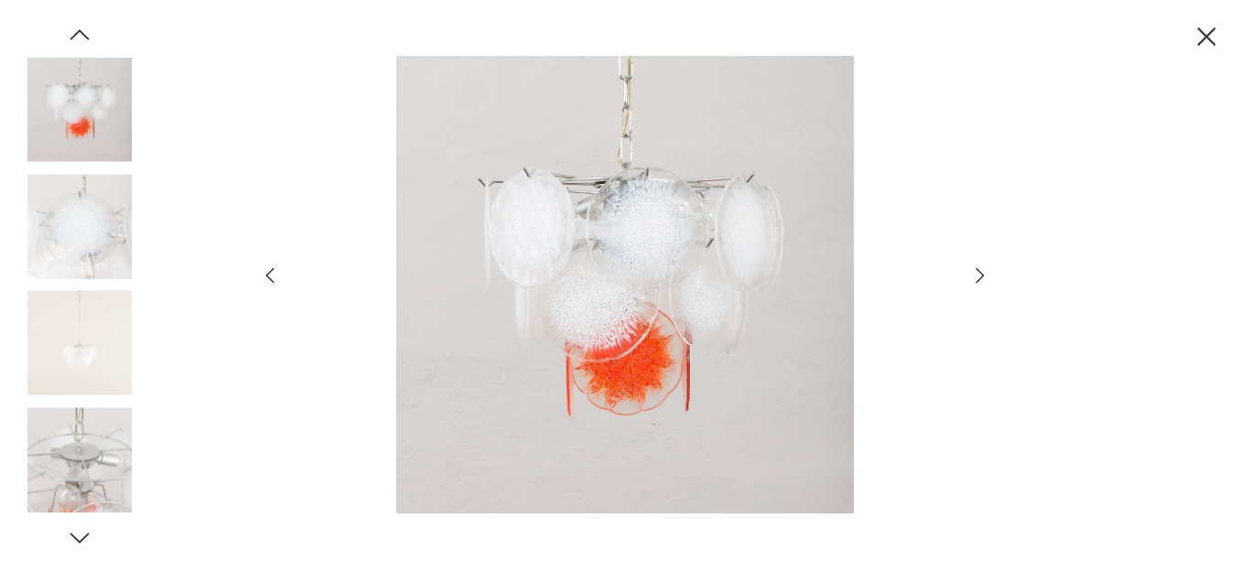
scroll to position [0, 0]
click at [973, 276] on icon "button" at bounding box center [980, 276] width 22 height 22
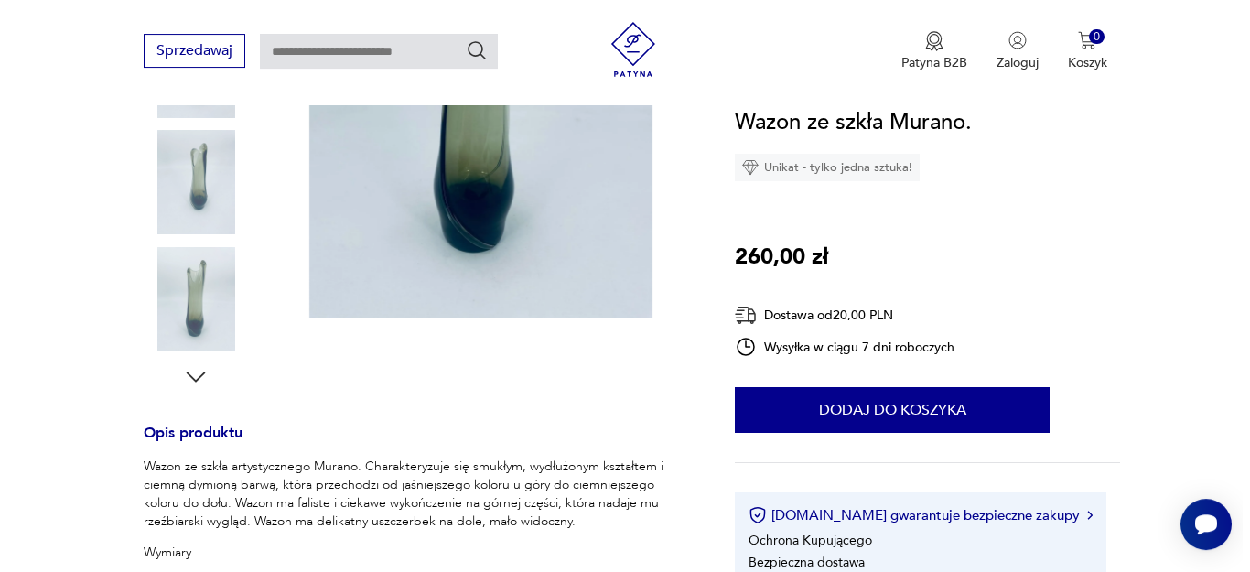
scroll to position [467, 0]
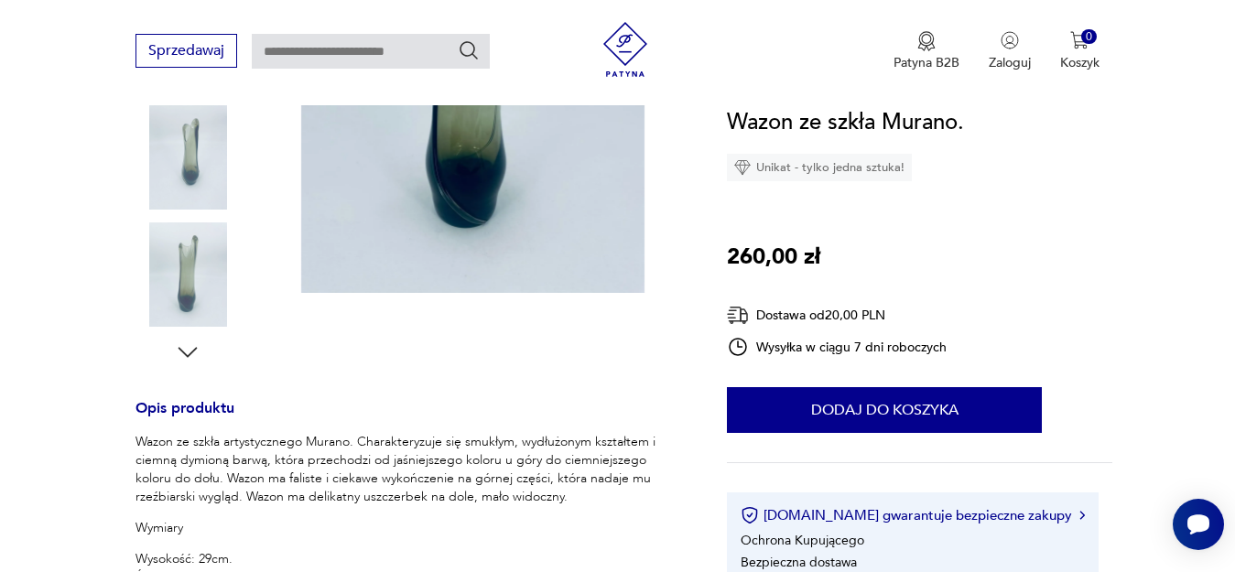
click at [461, 208] on img at bounding box center [472, 64] width 353 height 458
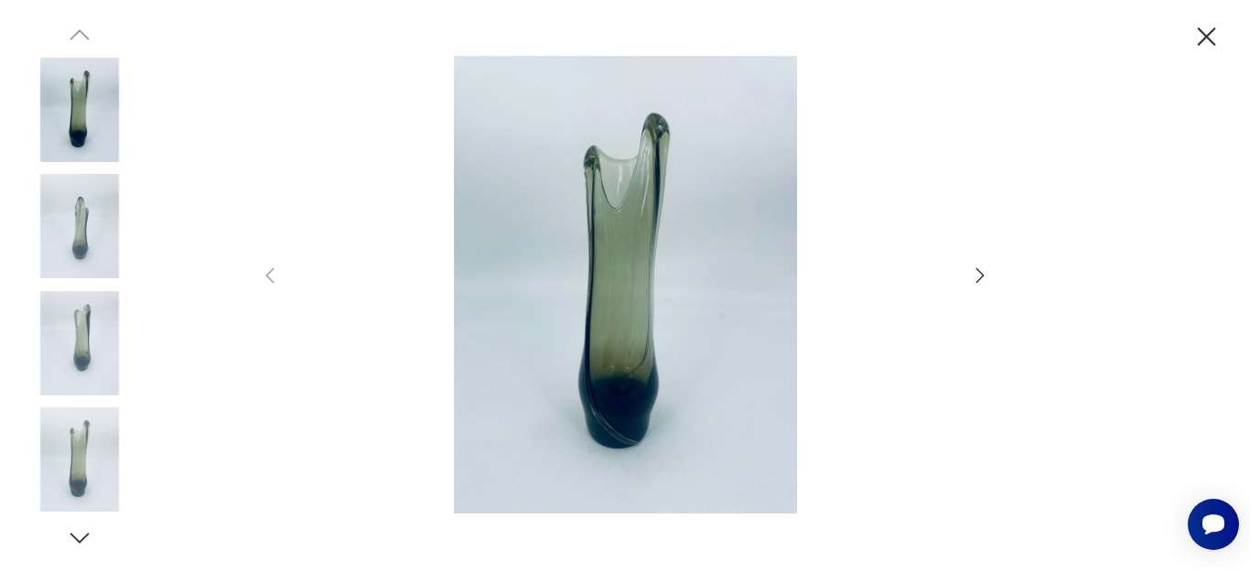
click at [611, 238] on img at bounding box center [625, 285] width 652 height 458
click at [980, 266] on icon "button" at bounding box center [980, 276] width 22 height 22
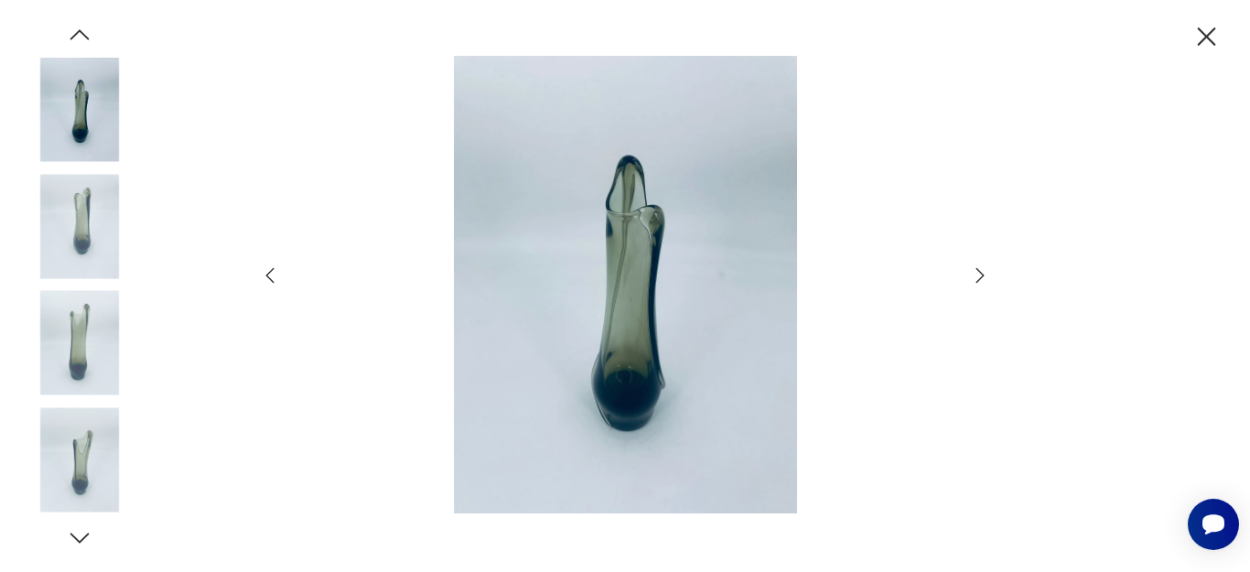
click at [980, 266] on icon "button" at bounding box center [980, 276] width 22 height 22
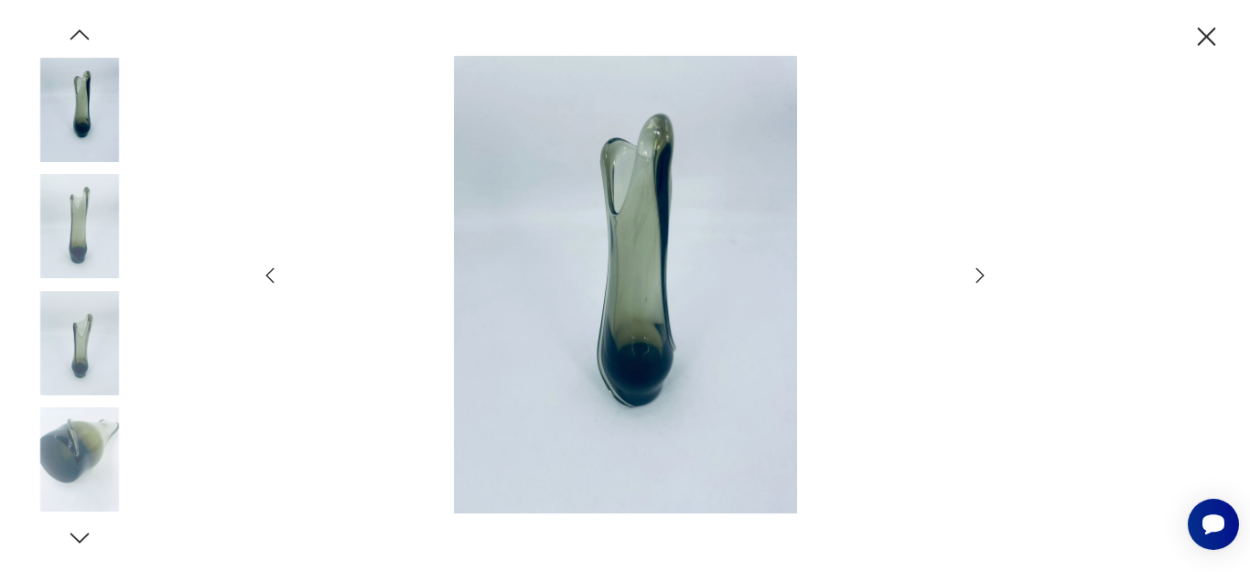
click at [980, 266] on icon "button" at bounding box center [980, 276] width 22 height 22
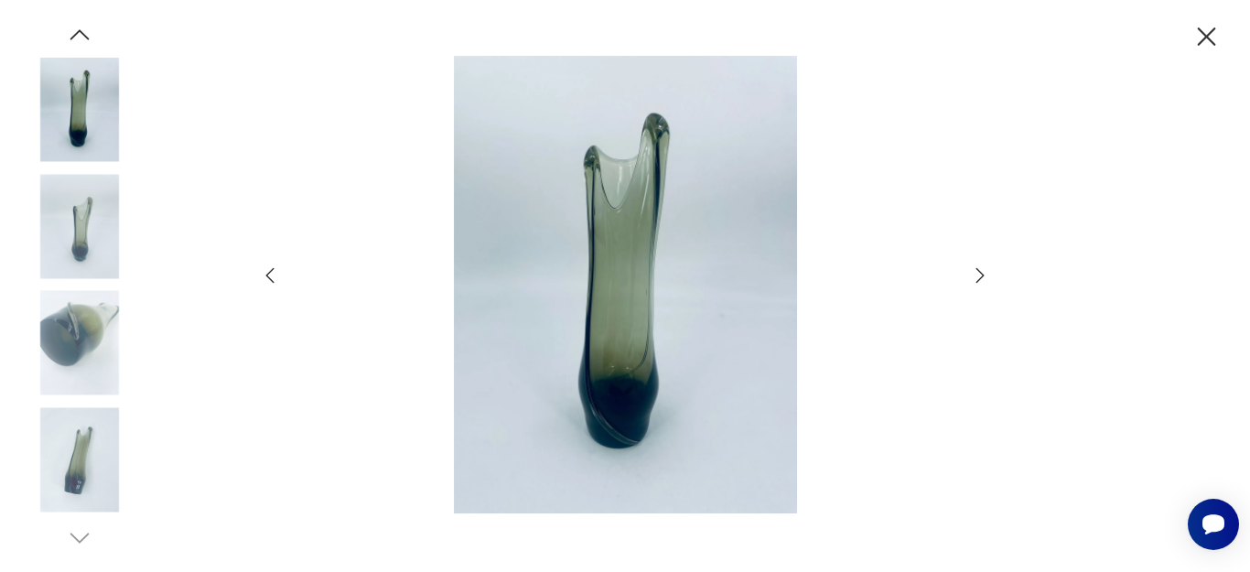
click at [980, 266] on icon "button" at bounding box center [980, 276] width 22 height 22
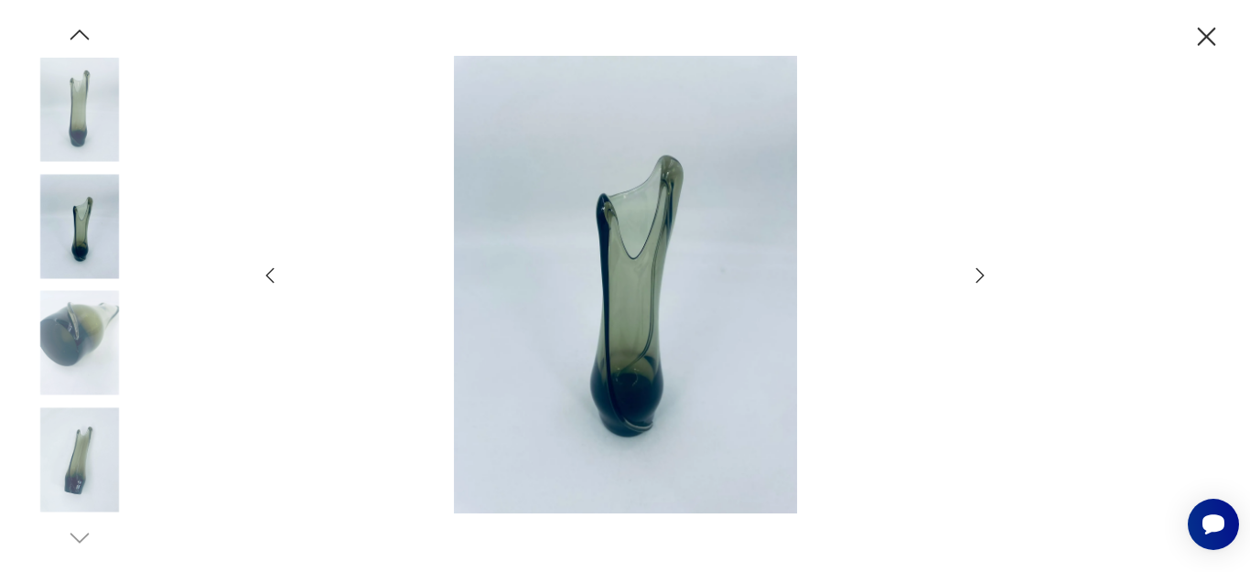
click at [980, 266] on icon "button" at bounding box center [980, 276] width 22 height 22
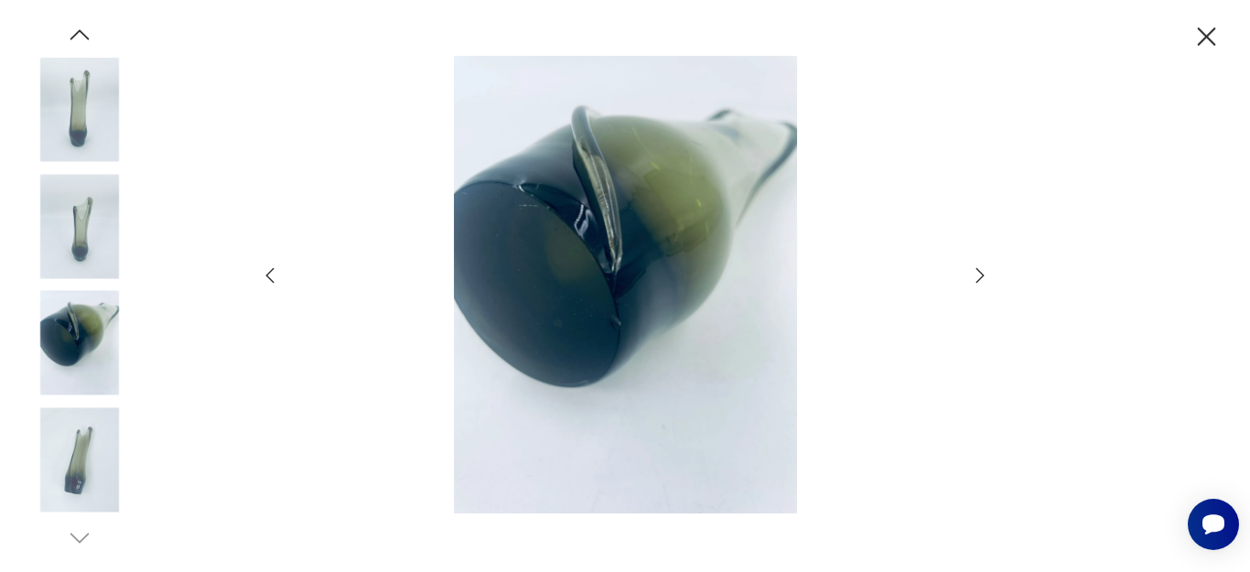
click at [980, 266] on icon "button" at bounding box center [980, 276] width 22 height 22
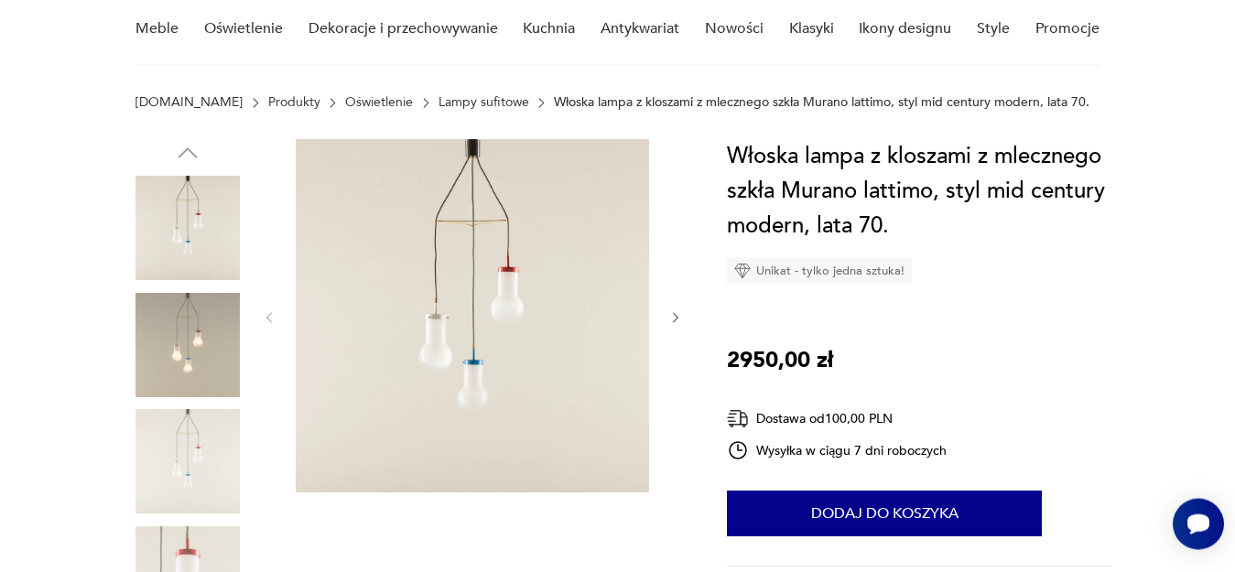
scroll to position [156, 0]
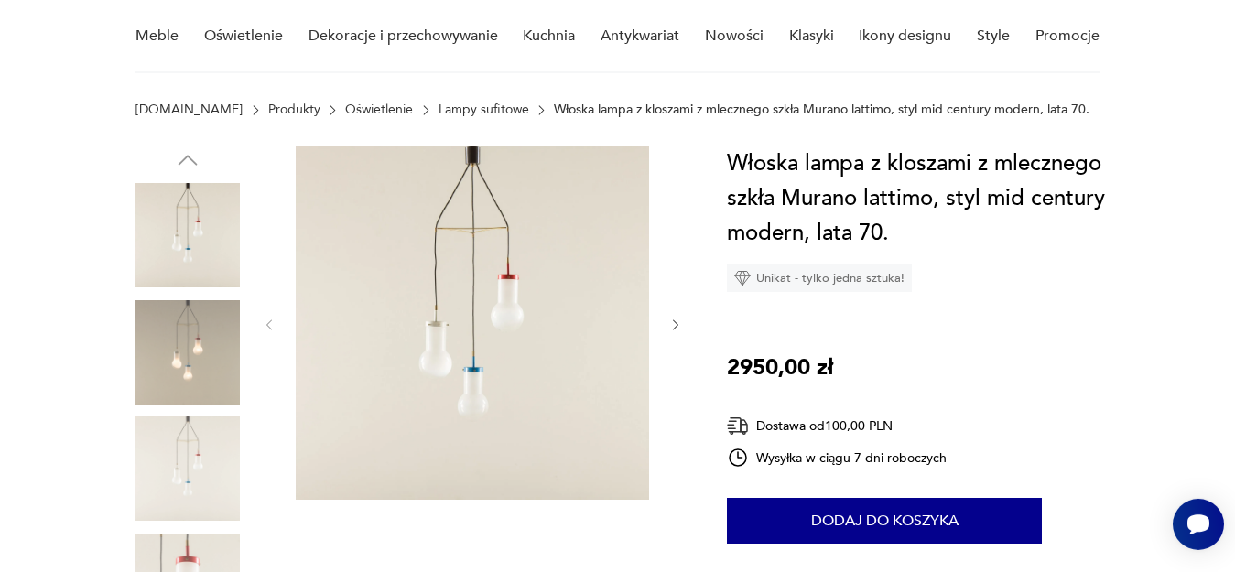
click at [449, 355] on img at bounding box center [472, 322] width 353 height 353
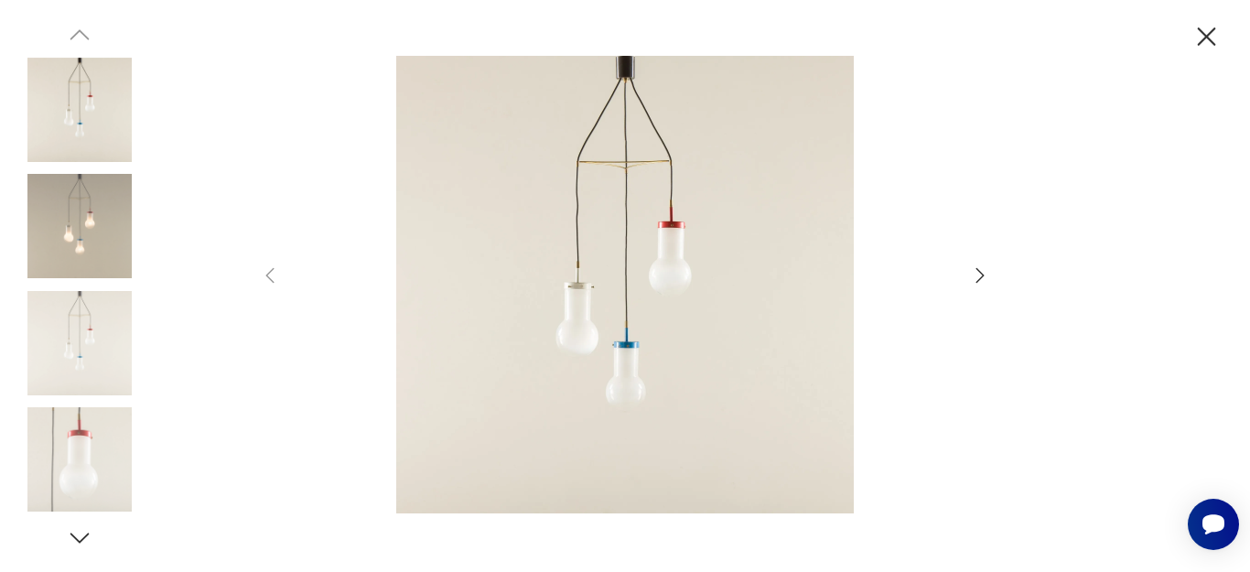
click at [590, 290] on img at bounding box center [625, 285] width 652 height 458
click at [1076, 340] on div at bounding box center [625, 286] width 1250 height 572
click at [982, 276] on icon "button" at bounding box center [980, 276] width 22 height 22
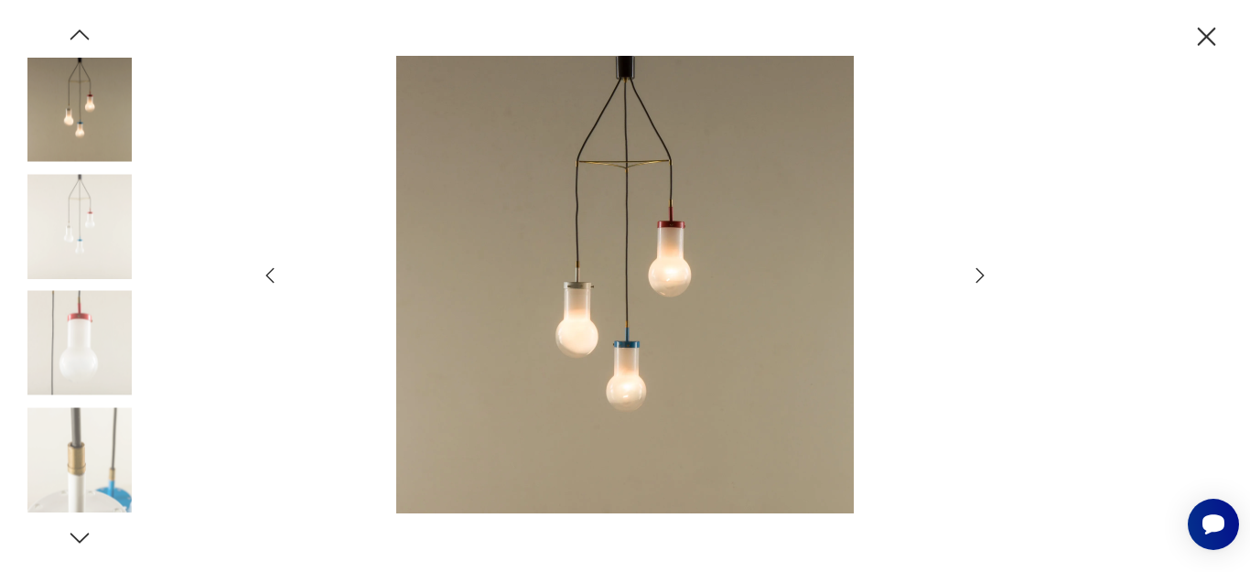
click at [609, 325] on img at bounding box center [625, 285] width 652 height 458
click at [982, 280] on icon "button" at bounding box center [980, 276] width 22 height 22
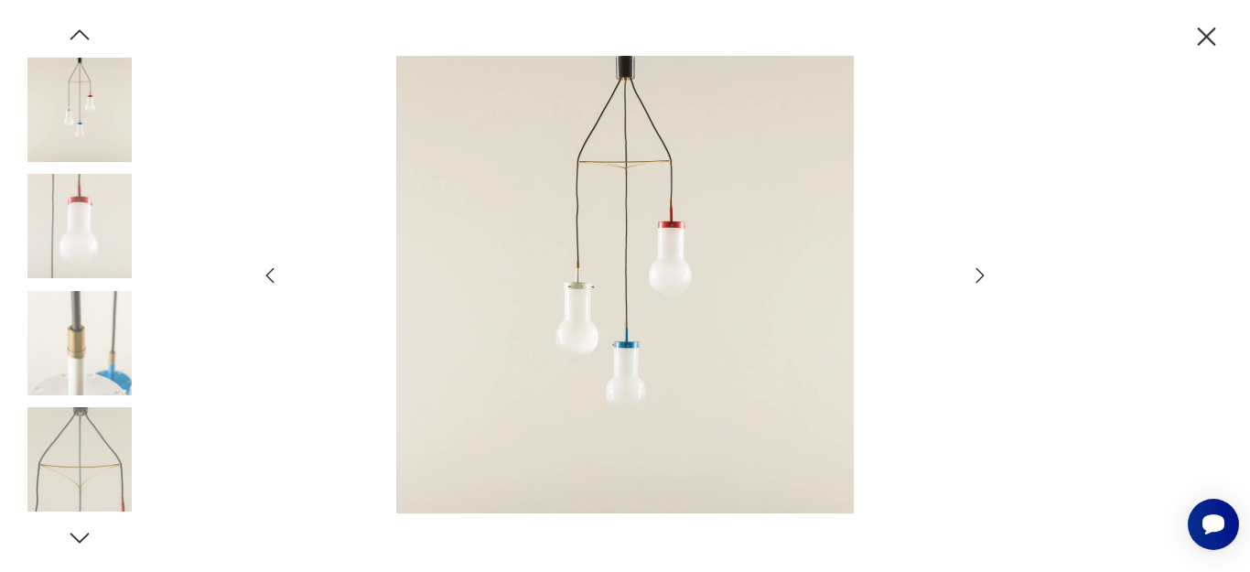
click at [982, 280] on icon "button" at bounding box center [980, 276] width 22 height 22
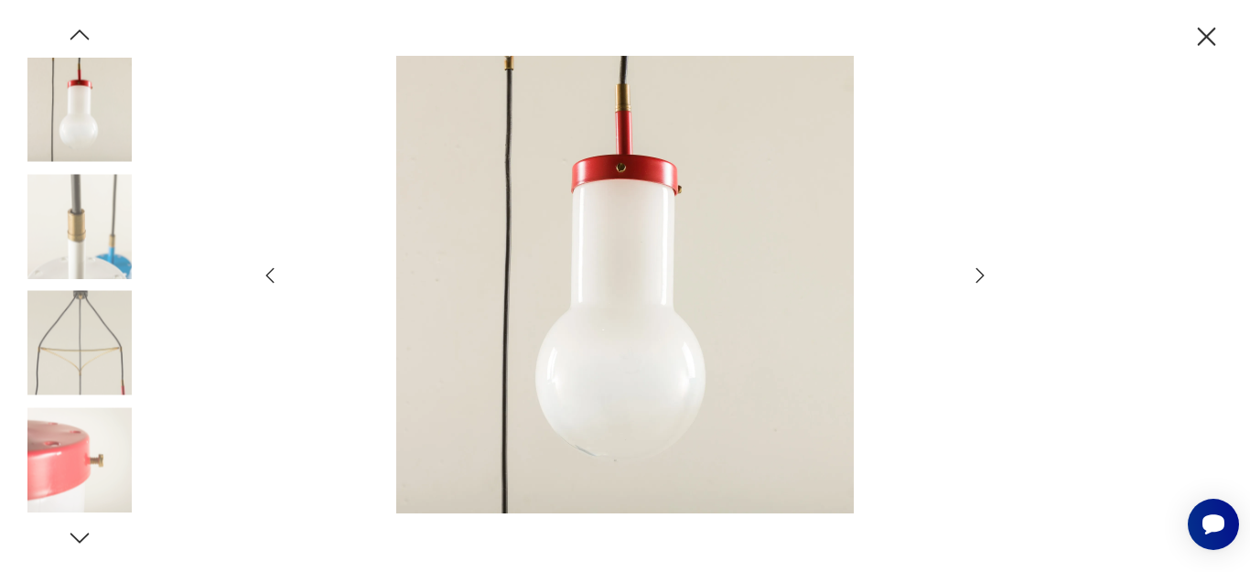
click at [982, 280] on icon "button" at bounding box center [980, 276] width 22 height 22
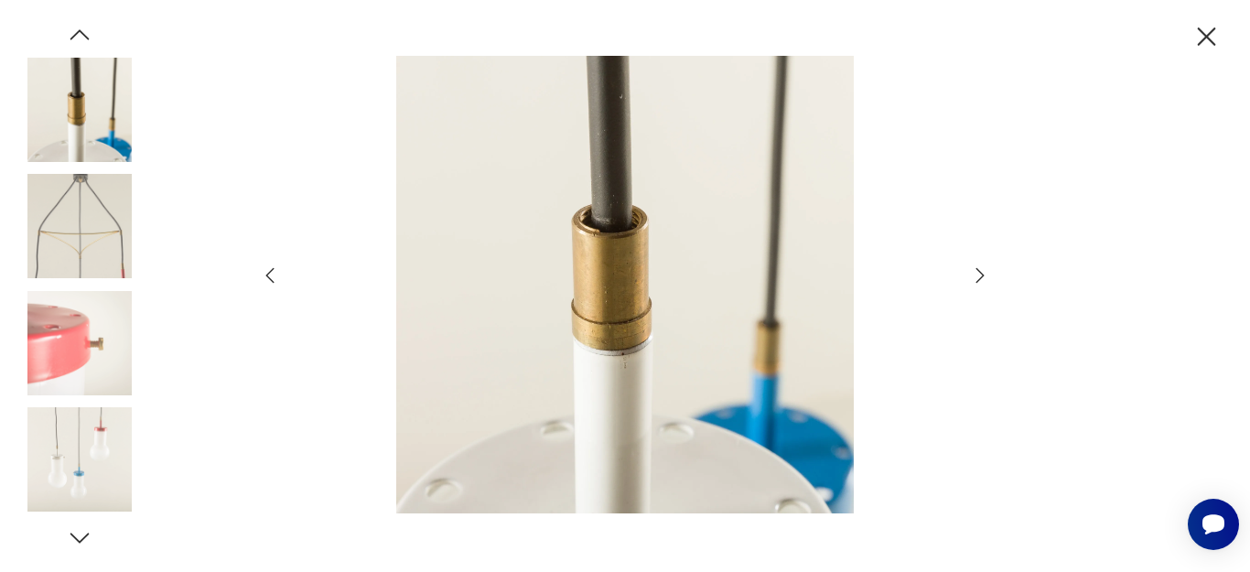
click at [982, 280] on icon "button" at bounding box center [980, 276] width 22 height 22
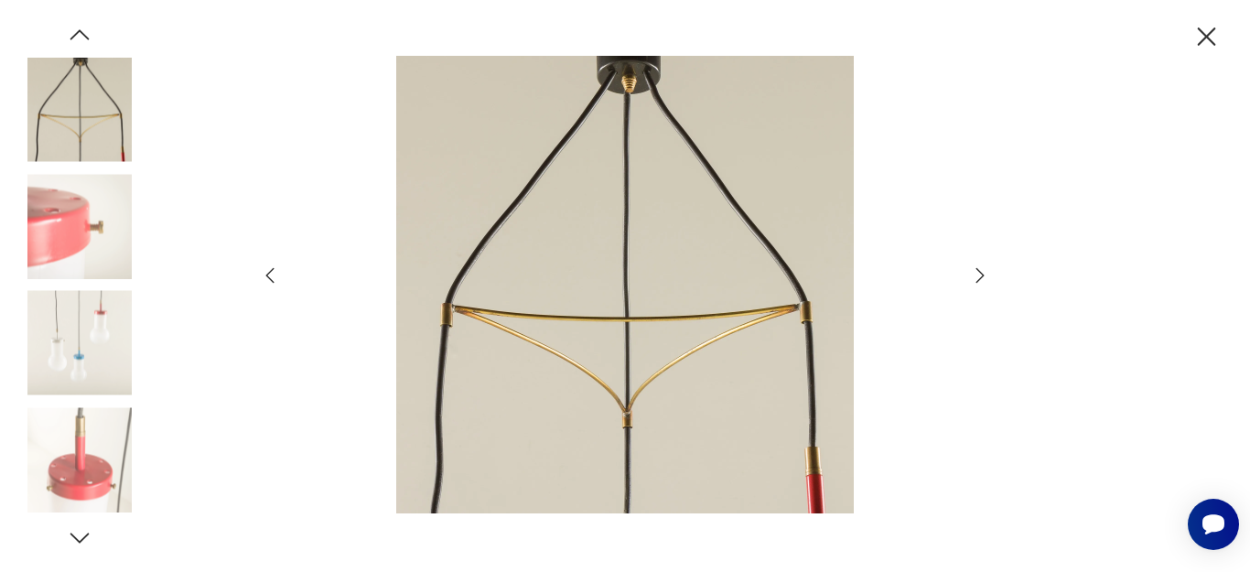
click at [982, 280] on icon "button" at bounding box center [980, 276] width 22 height 22
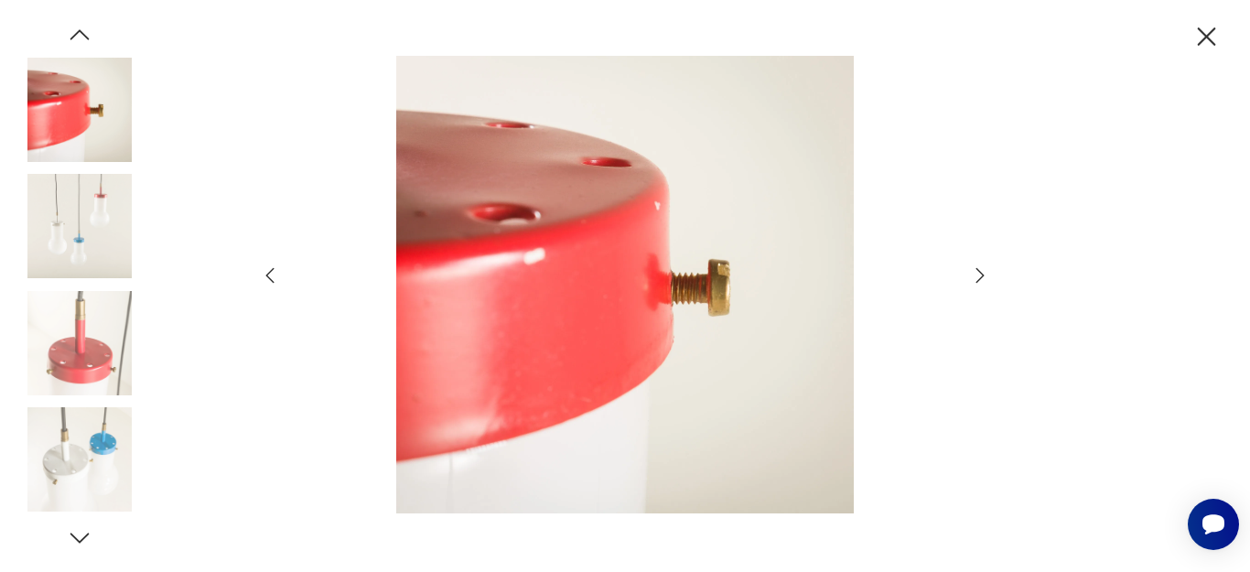
click at [982, 280] on icon "button" at bounding box center [980, 276] width 22 height 22
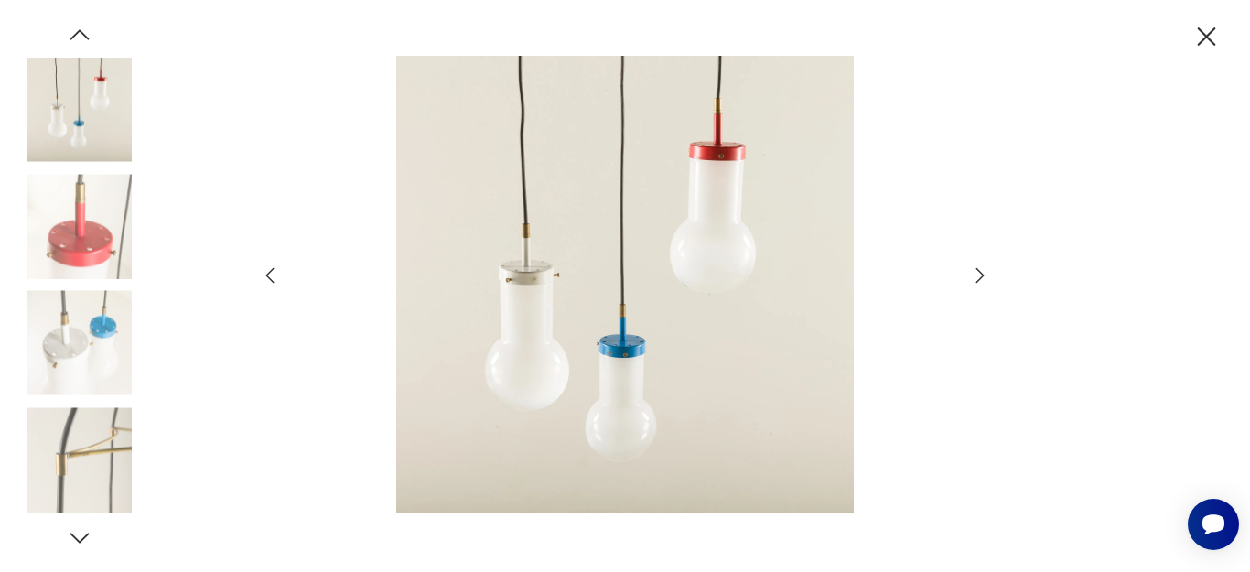
click at [982, 280] on icon "button" at bounding box center [980, 276] width 22 height 22
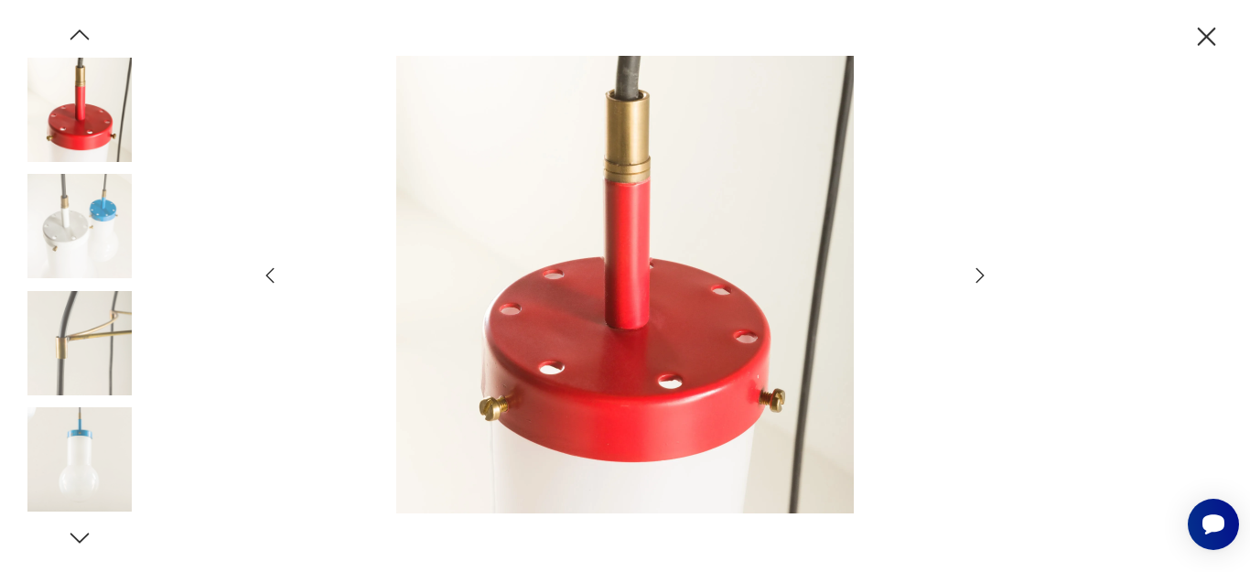
click at [982, 280] on icon "button" at bounding box center [980, 276] width 22 height 22
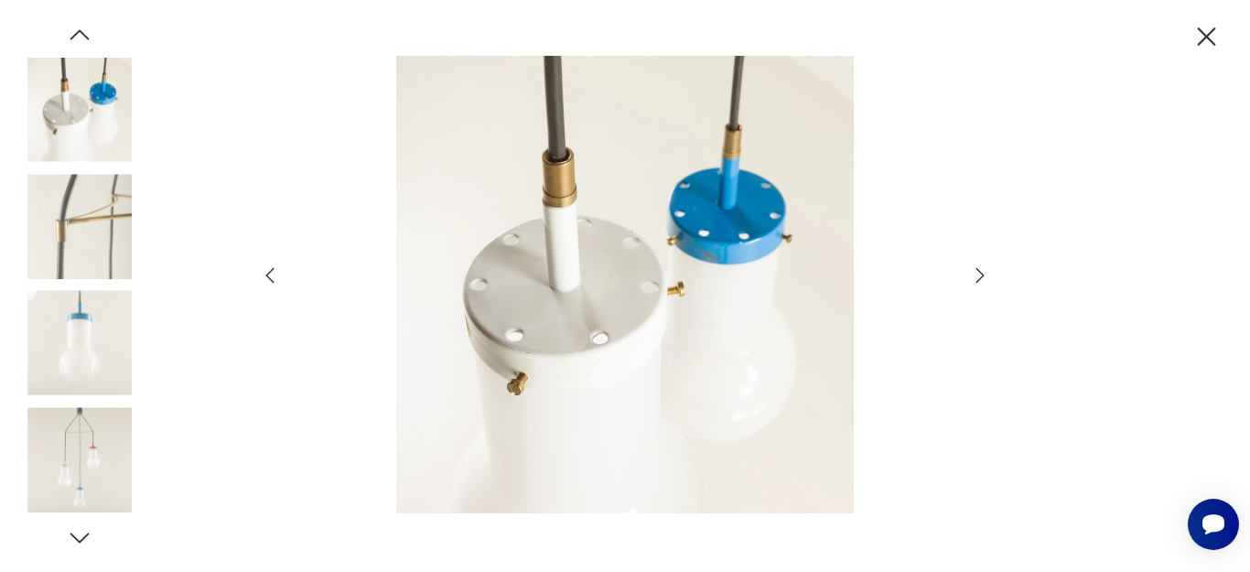
click at [982, 280] on icon "button" at bounding box center [980, 276] width 22 height 22
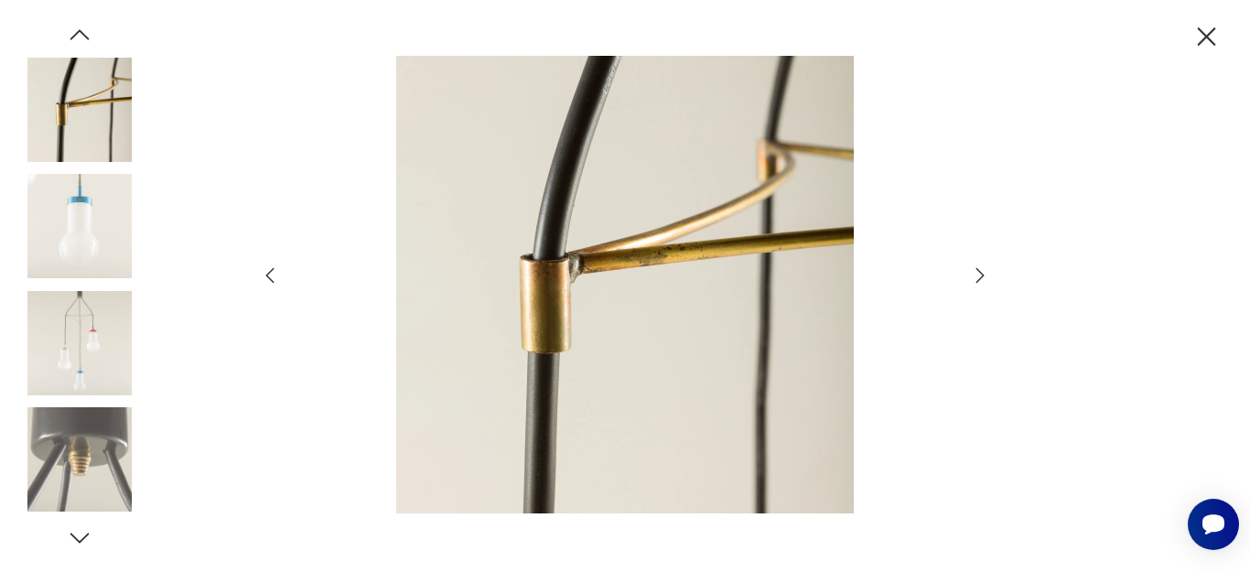
click at [982, 280] on icon "button" at bounding box center [980, 276] width 22 height 22
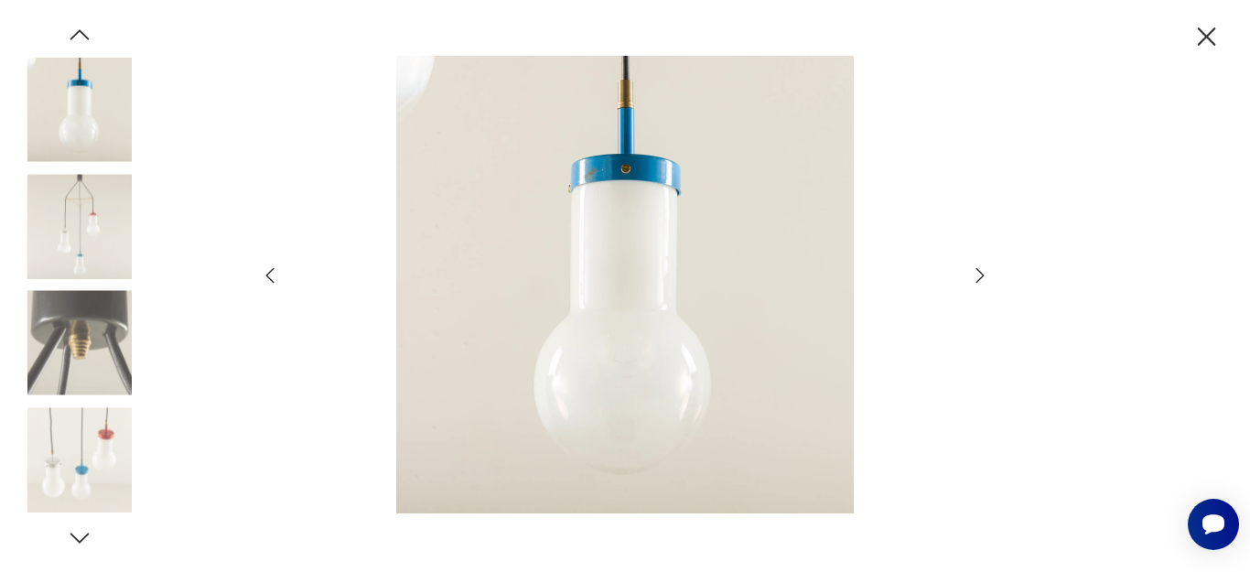
click at [982, 280] on icon "button" at bounding box center [980, 276] width 22 height 22
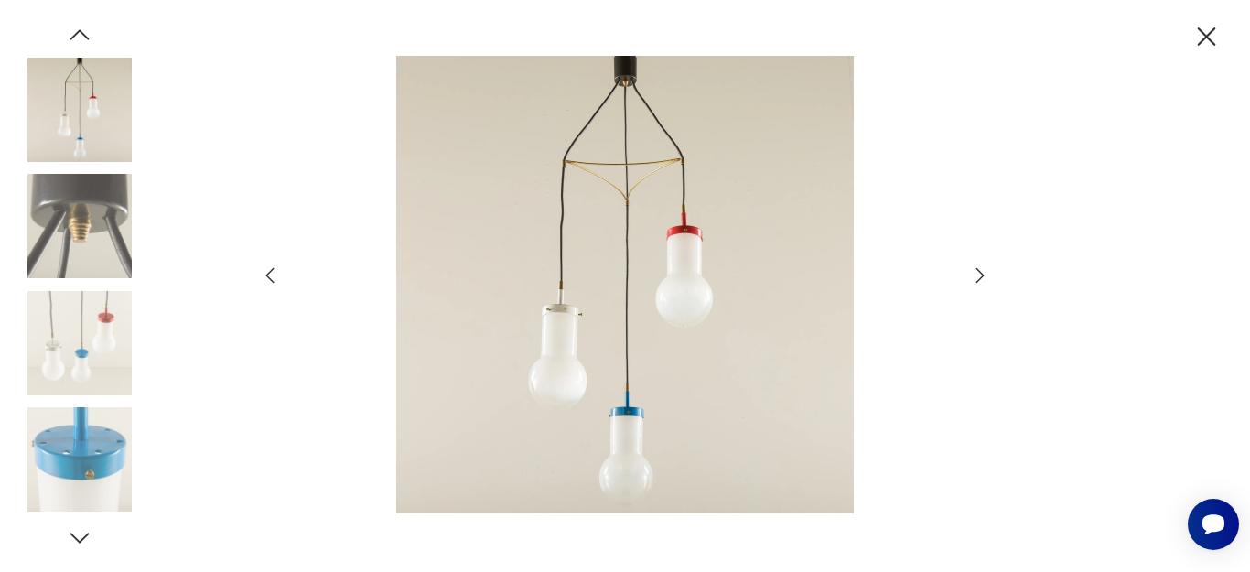
click at [986, 277] on icon "button" at bounding box center [980, 276] width 22 height 22
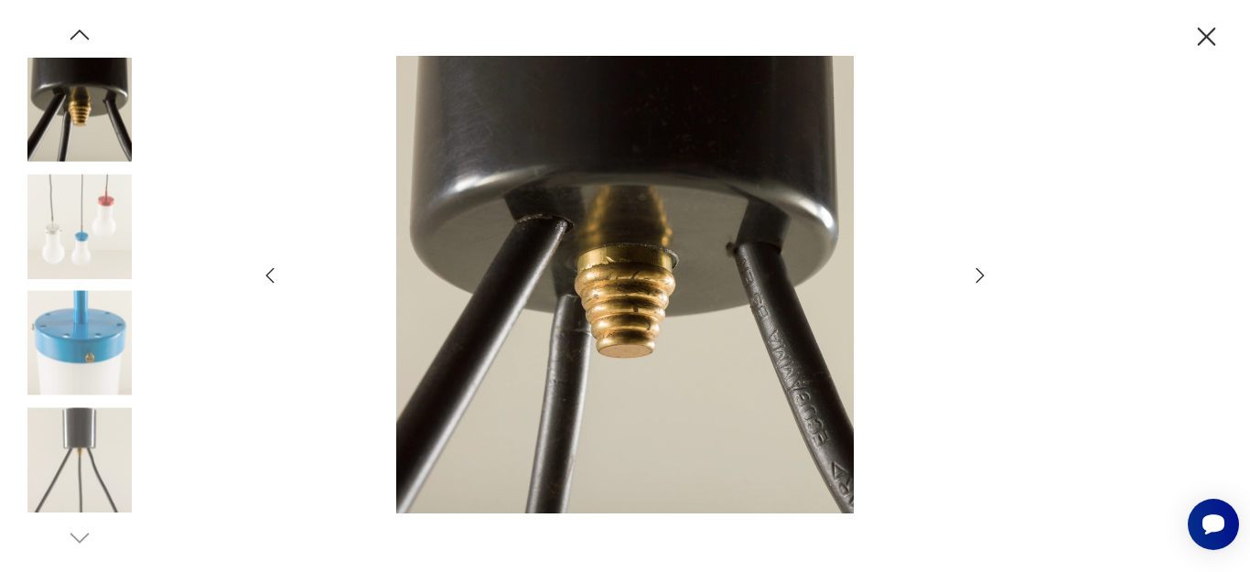
click at [986, 276] on icon "button" at bounding box center [980, 276] width 22 height 22
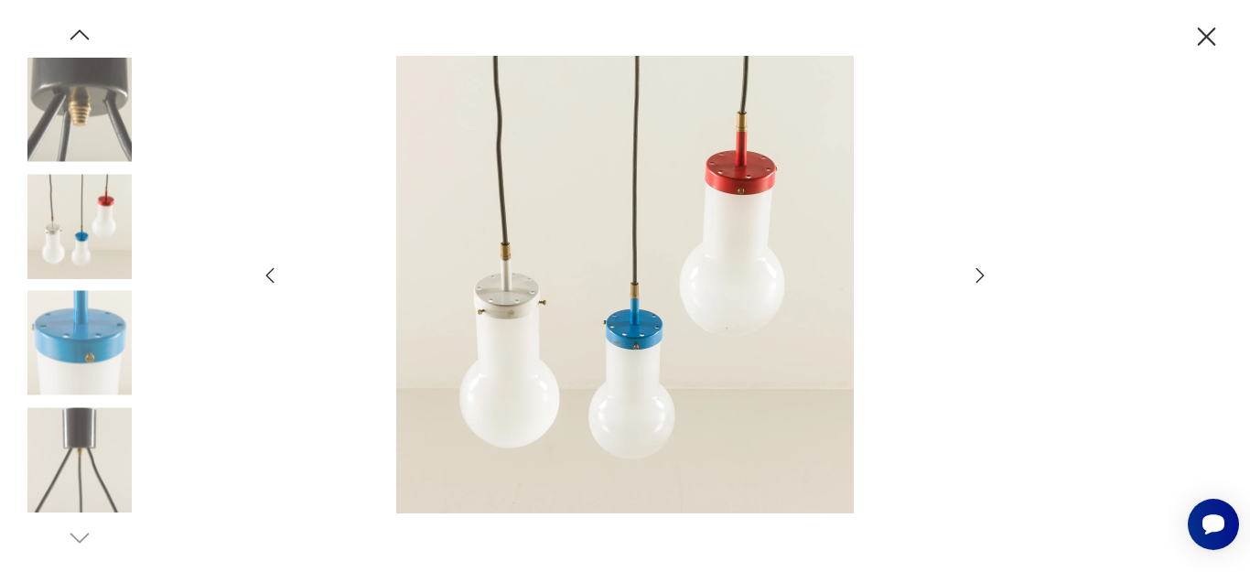
click at [986, 276] on icon "button" at bounding box center [980, 276] width 22 height 22
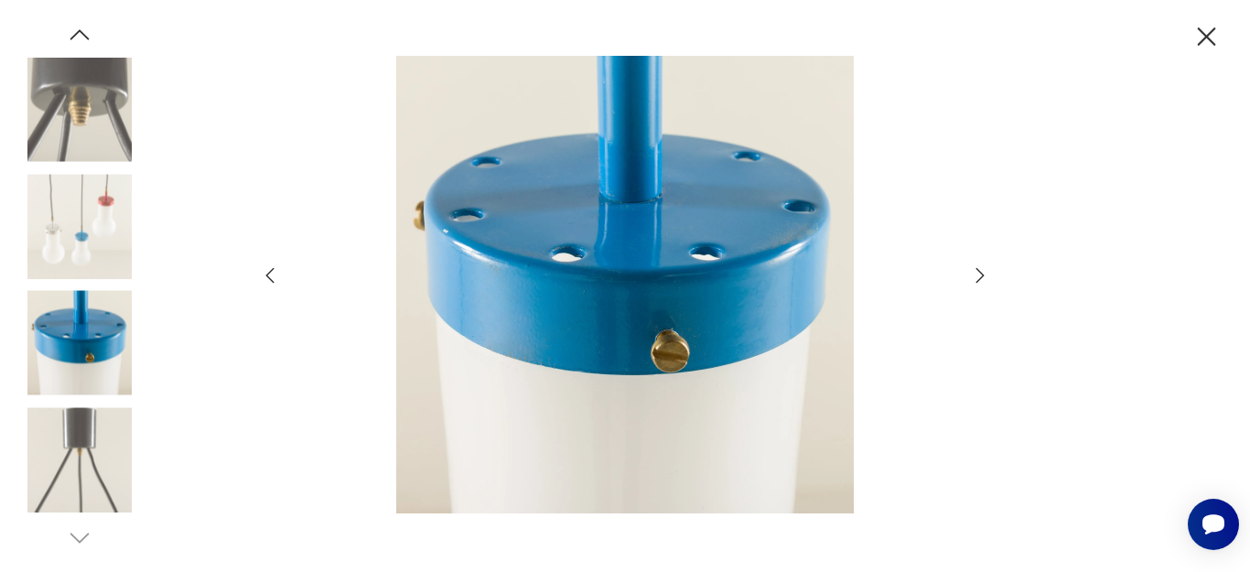
click at [986, 276] on icon "button" at bounding box center [980, 276] width 22 height 22
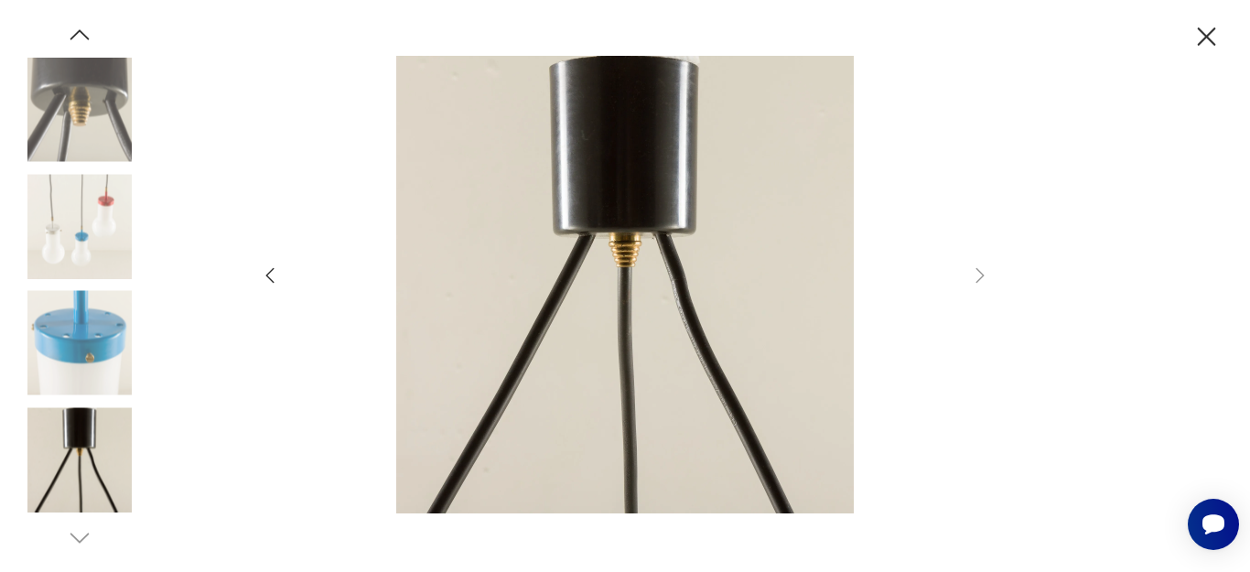
click at [1205, 39] on icon "button" at bounding box center [1207, 36] width 18 height 18
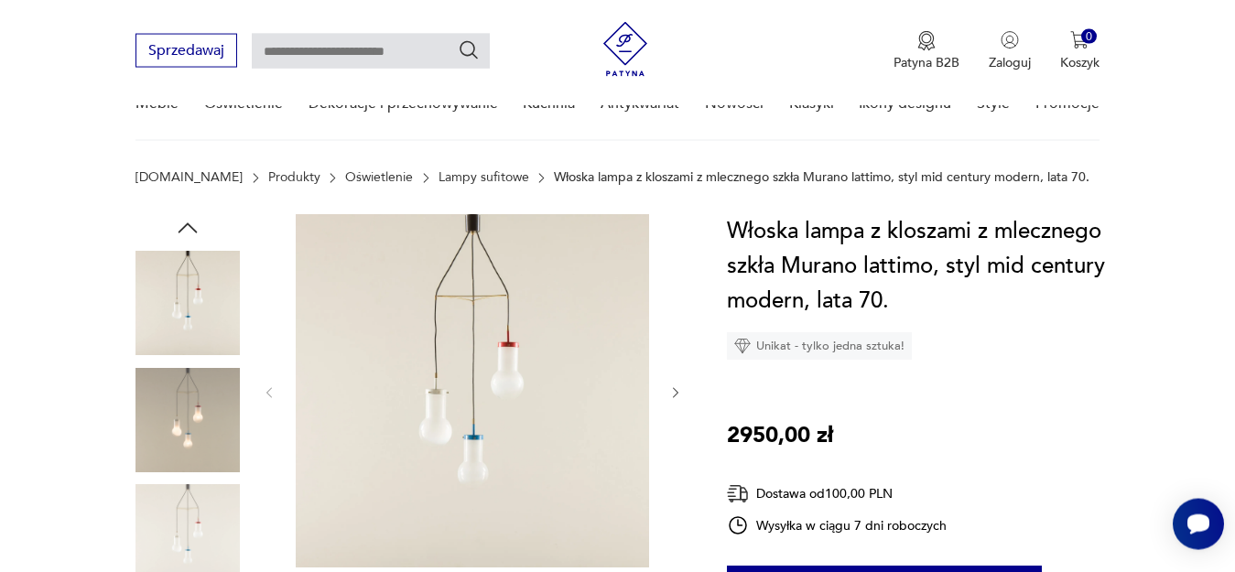
scroll to position [187, 0]
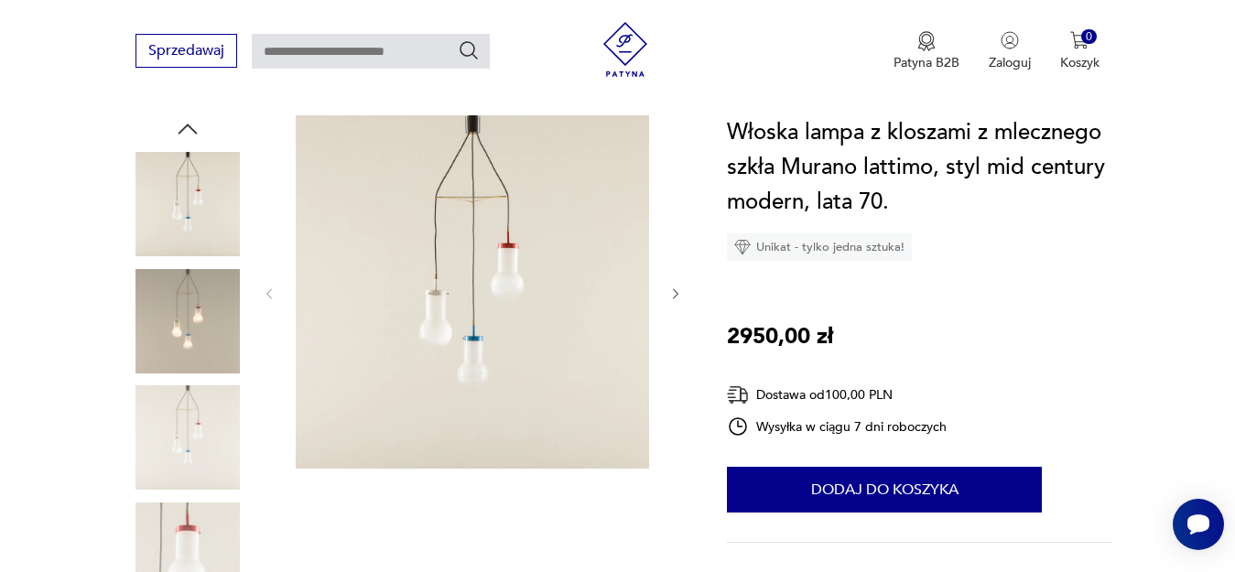
click at [168, 330] on img at bounding box center [187, 321] width 104 height 104
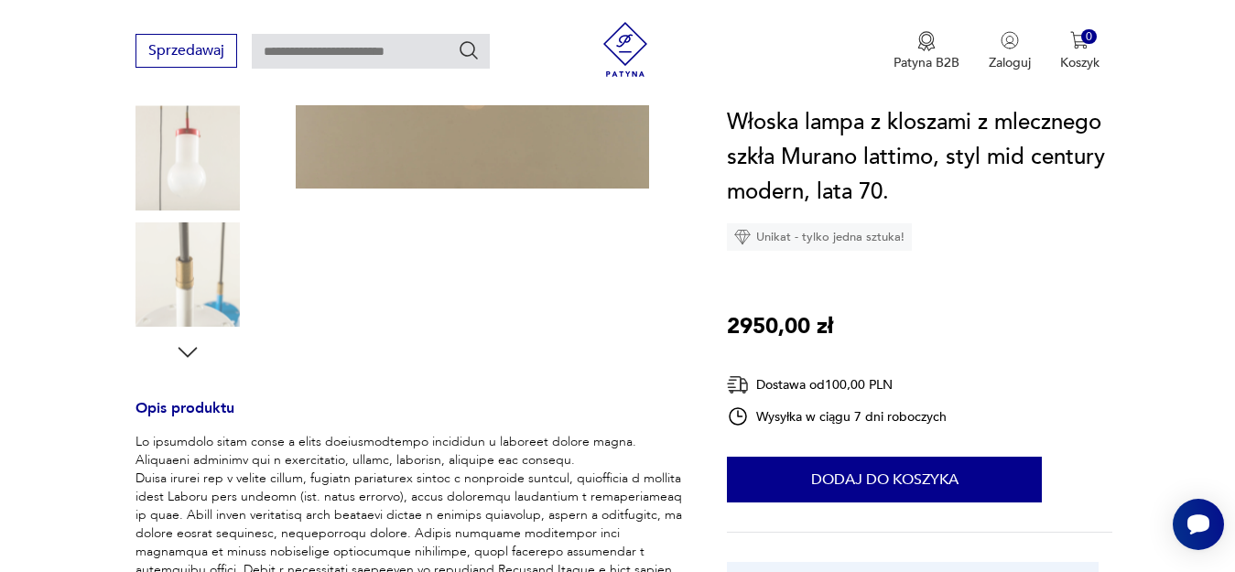
scroll to position [93, 0]
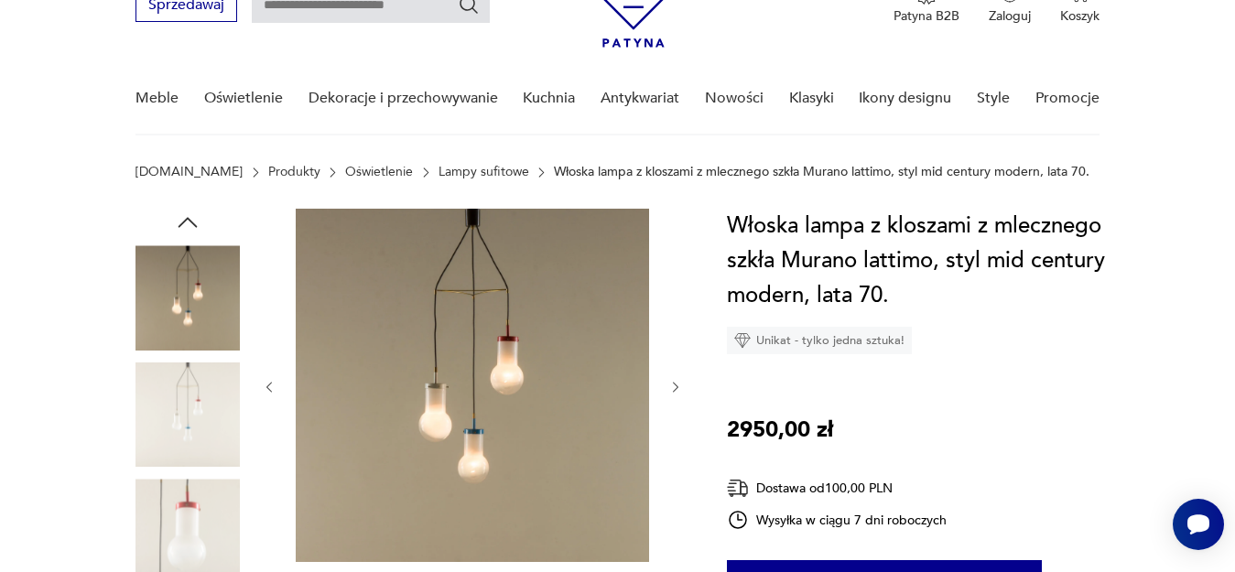
click at [172, 449] on img at bounding box center [187, 414] width 104 height 104
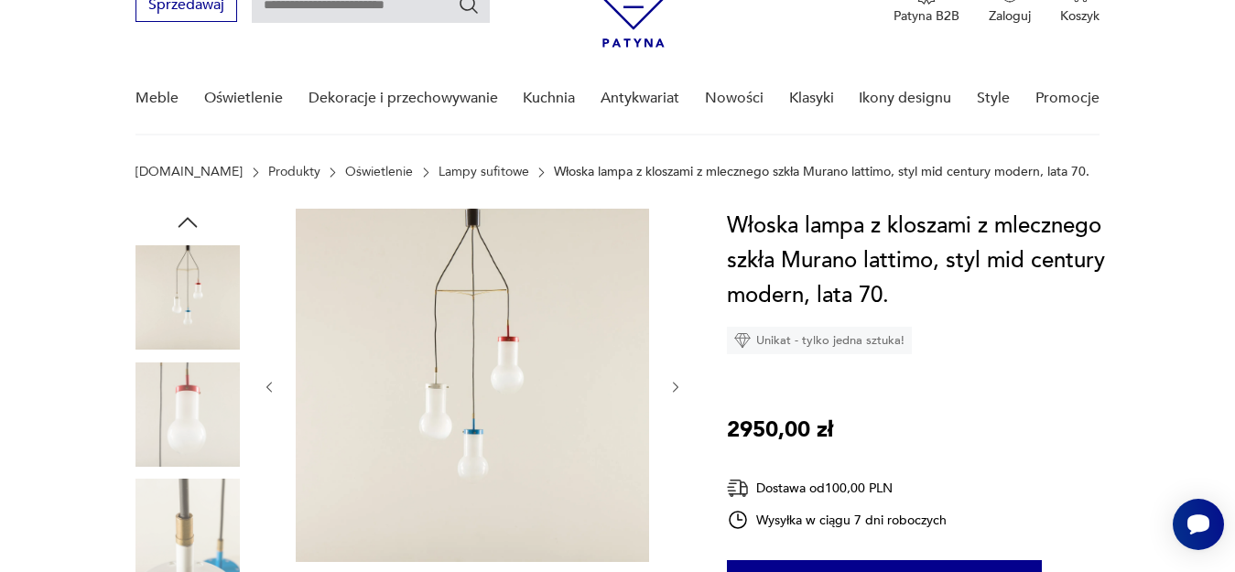
click at [173, 438] on img at bounding box center [187, 414] width 104 height 104
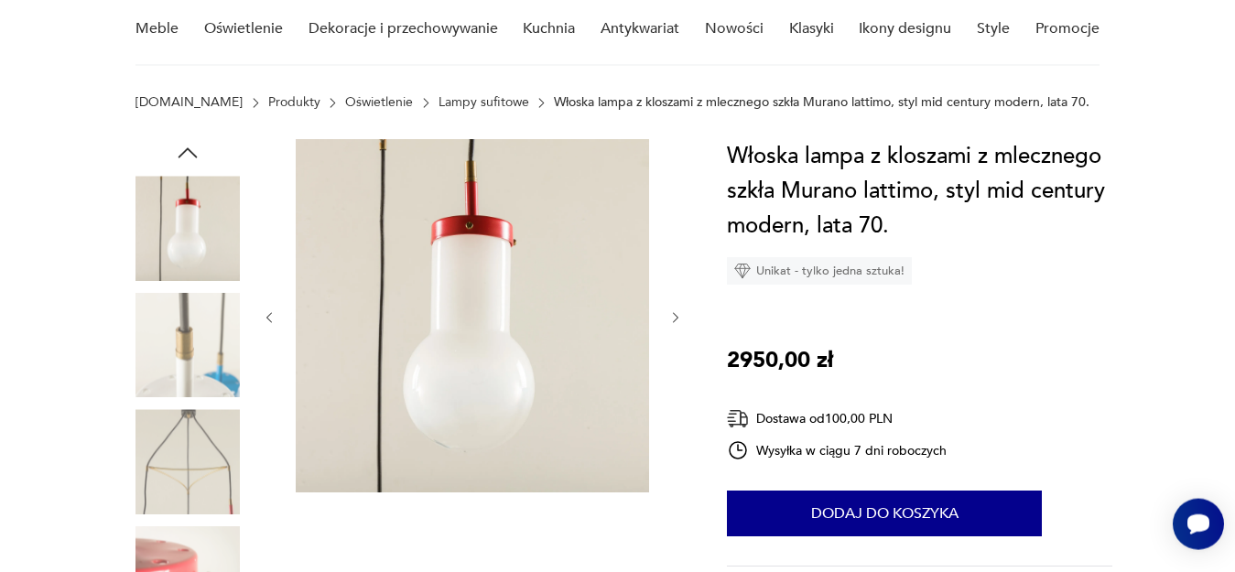
scroll to position [280, 0]
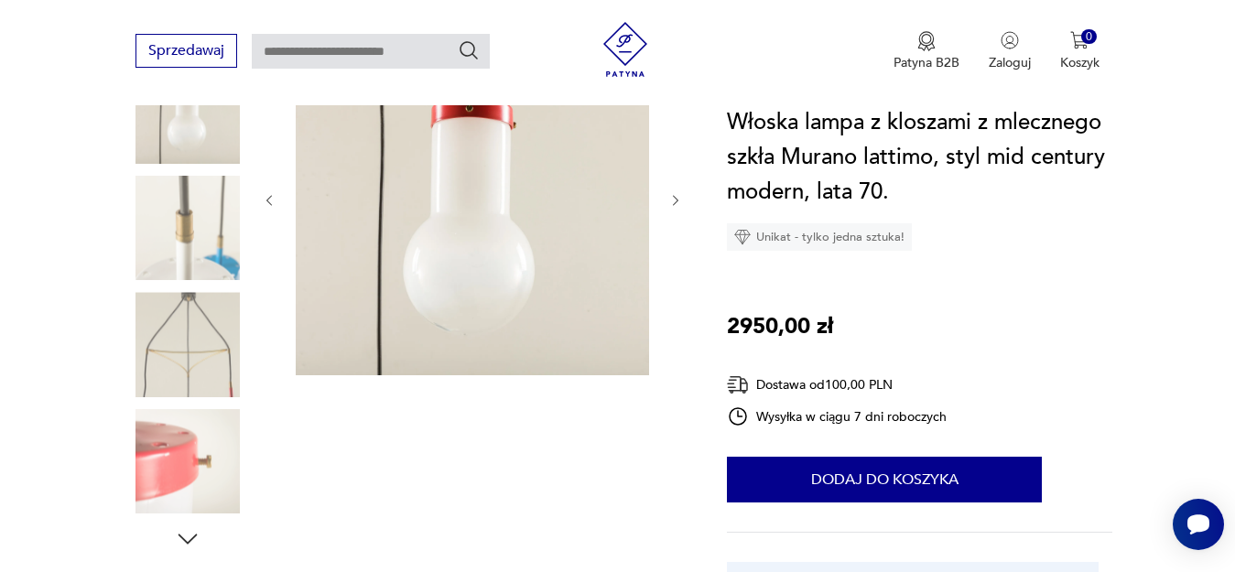
click at [188, 527] on icon "button" at bounding box center [187, 538] width 27 height 27
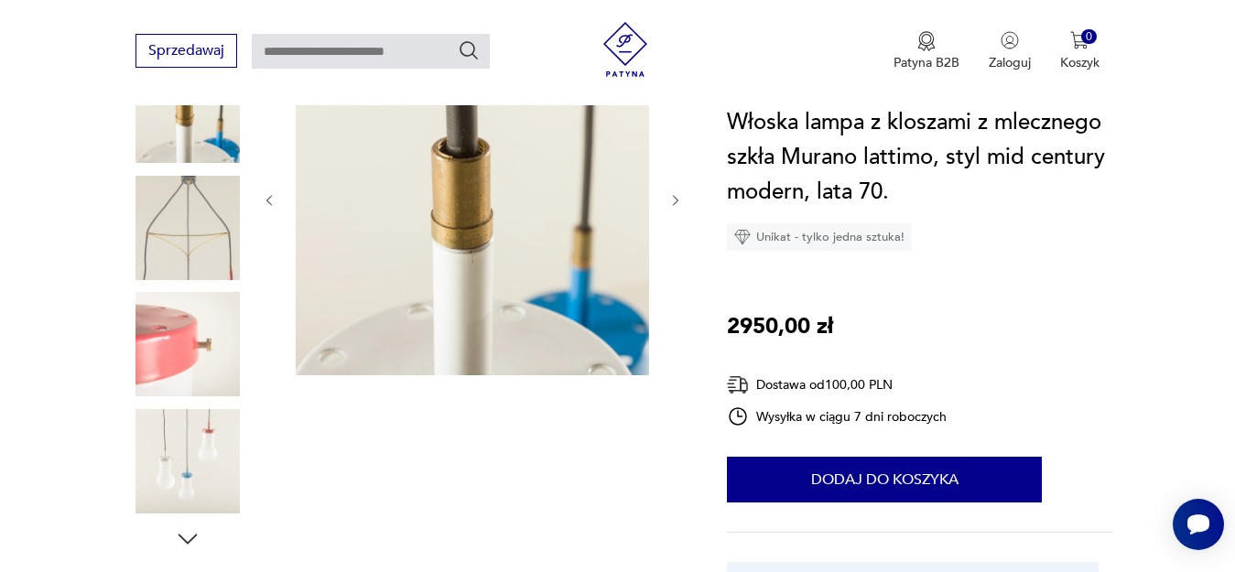
click at [188, 527] on icon "button" at bounding box center [187, 538] width 27 height 27
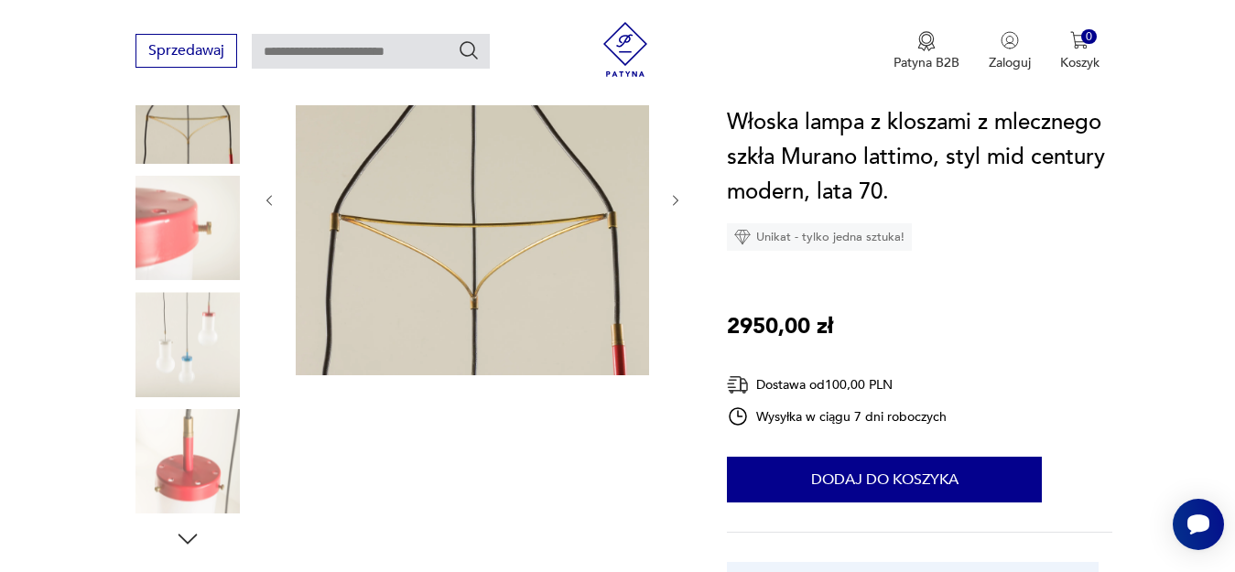
click at [192, 361] on img at bounding box center [187, 344] width 104 height 104
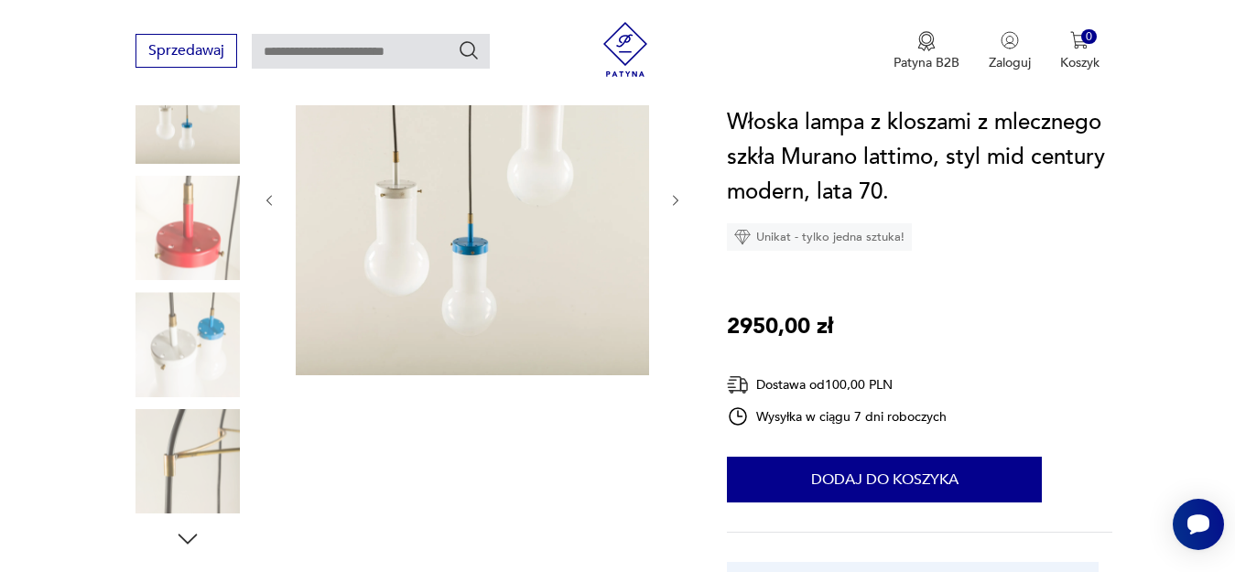
click at [188, 480] on img at bounding box center [187, 461] width 104 height 104
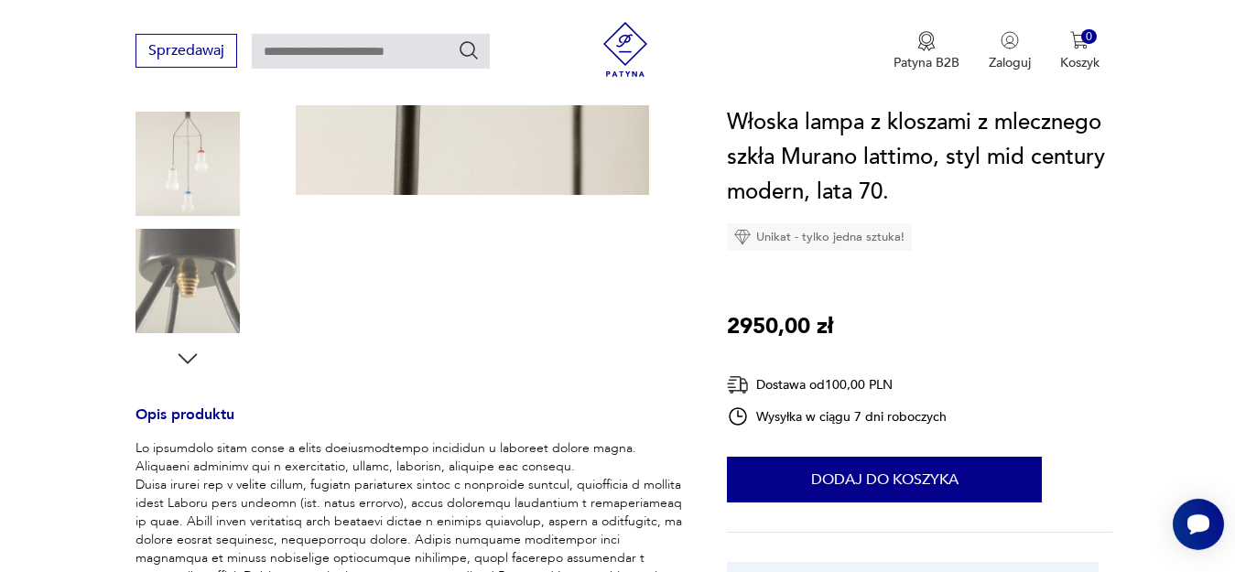
scroll to position [467, 0]
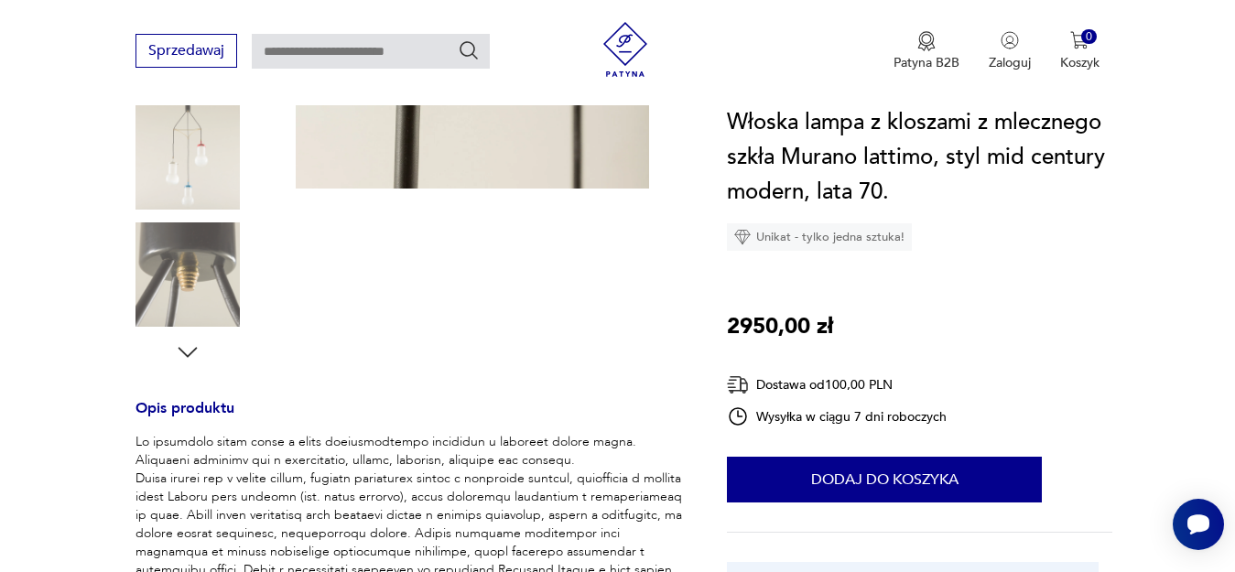
click at [185, 354] on icon "button" at bounding box center [187, 352] width 19 height 10
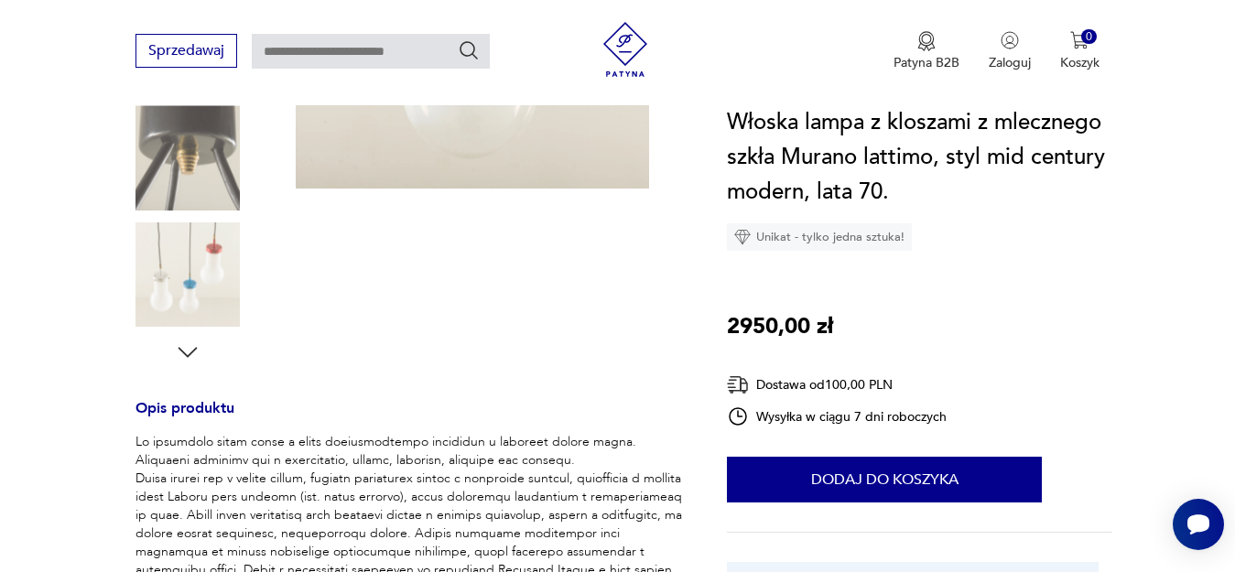
click at [189, 281] on img at bounding box center [187, 274] width 104 height 104
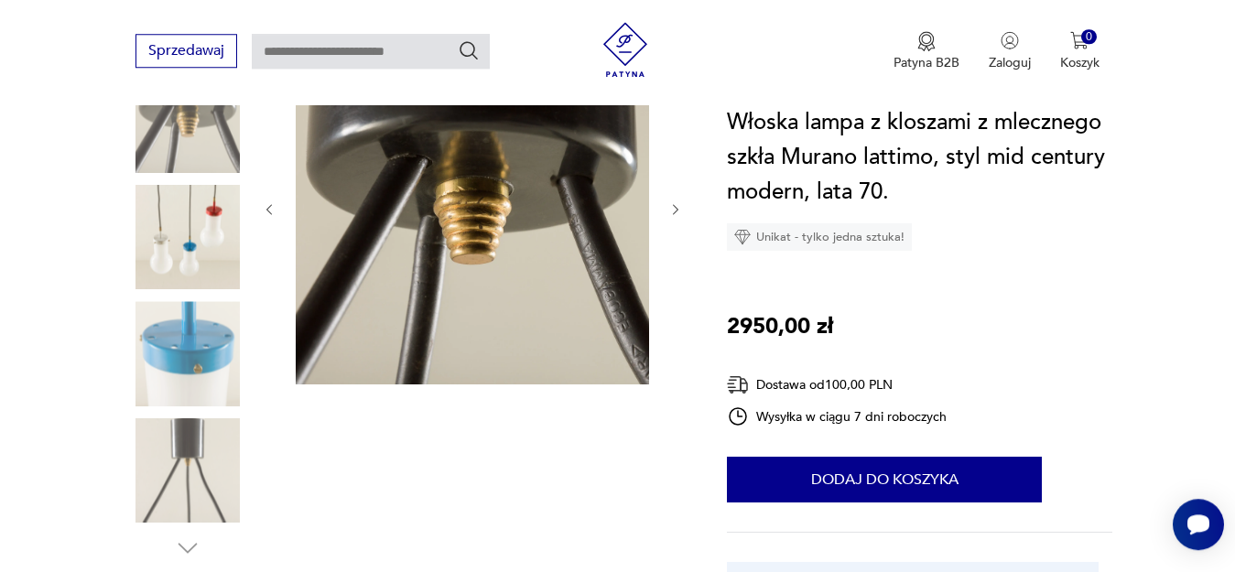
scroll to position [187, 0]
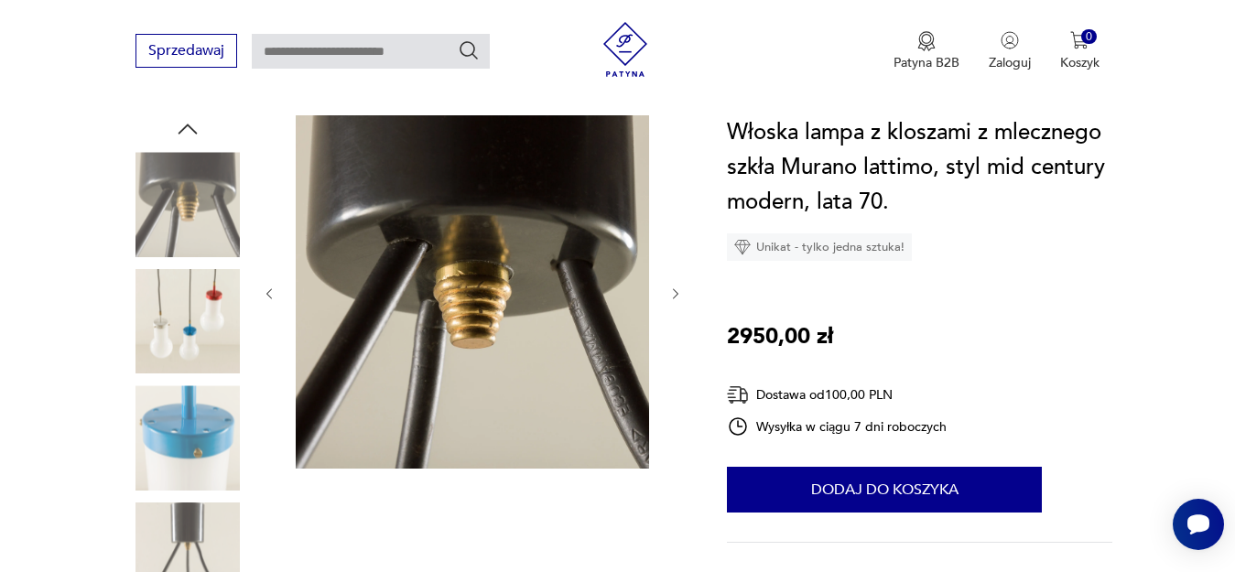
click at [180, 310] on img at bounding box center [187, 321] width 104 height 104
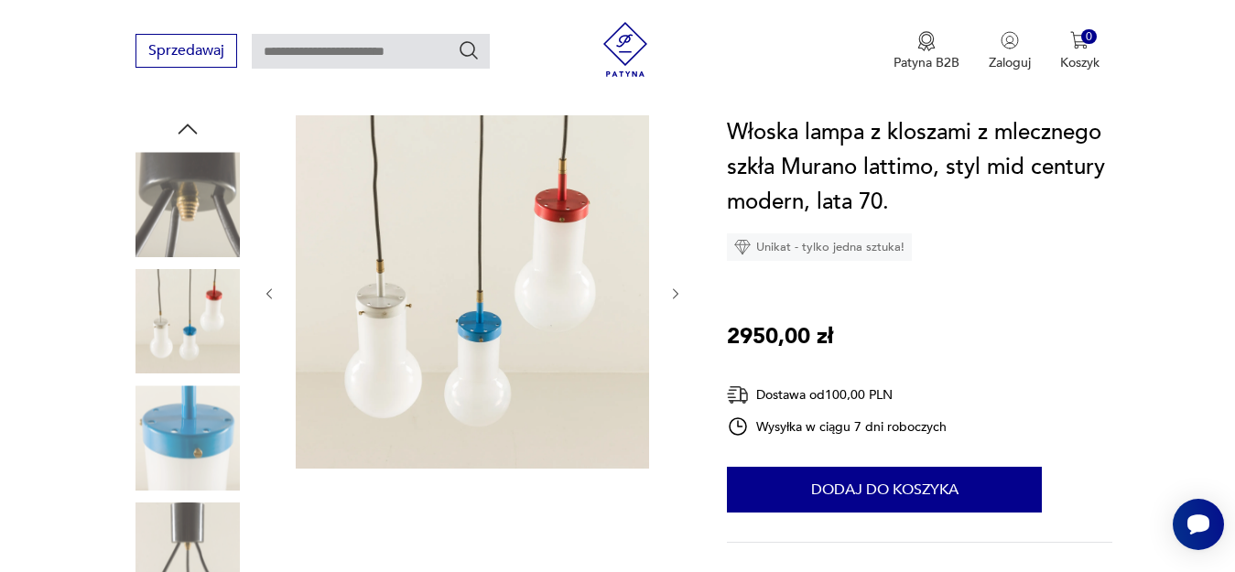
click at [408, 350] on img at bounding box center [472, 291] width 353 height 353
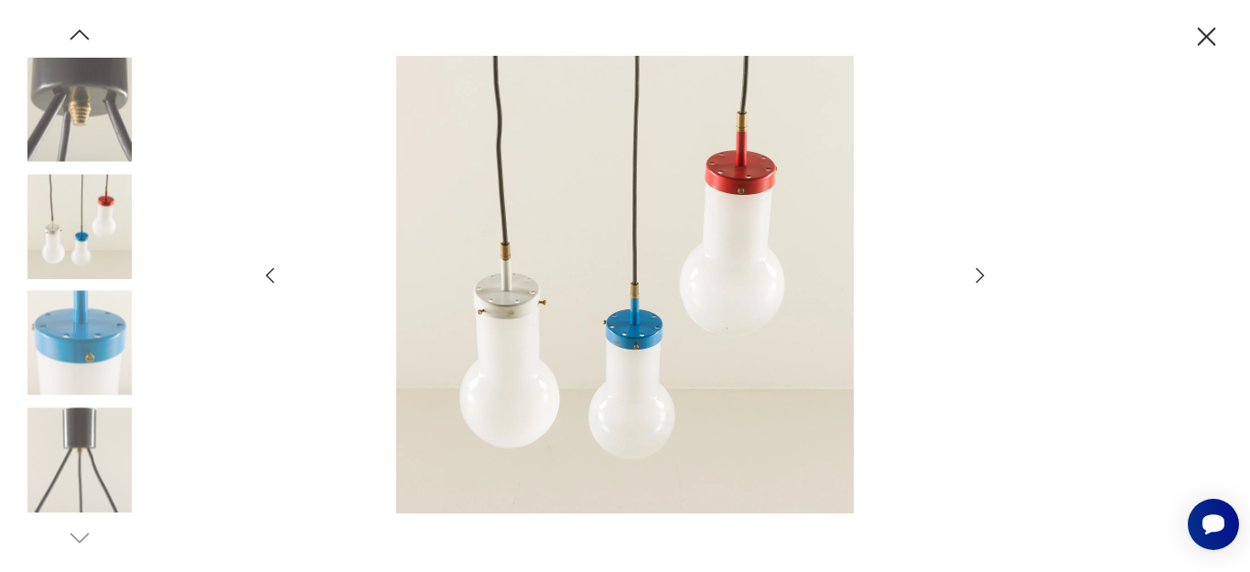
click at [1208, 37] on icon "button" at bounding box center [1207, 36] width 18 height 18
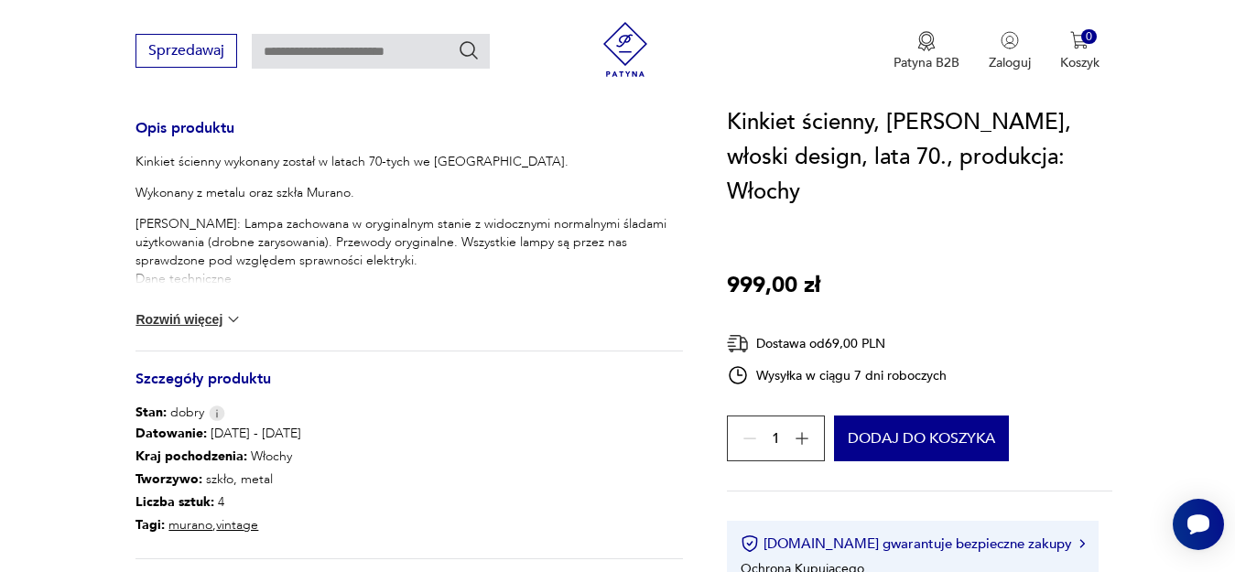
click at [210, 320] on button "Rozwiń więcej" at bounding box center [188, 319] width 106 height 18
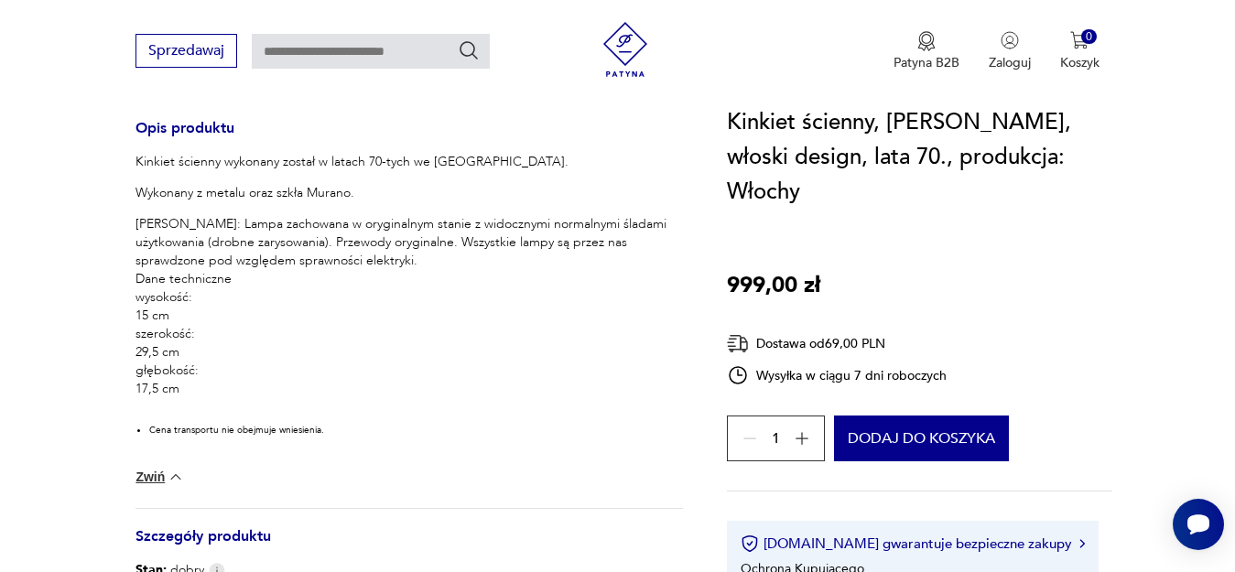
scroll to position [280, 0]
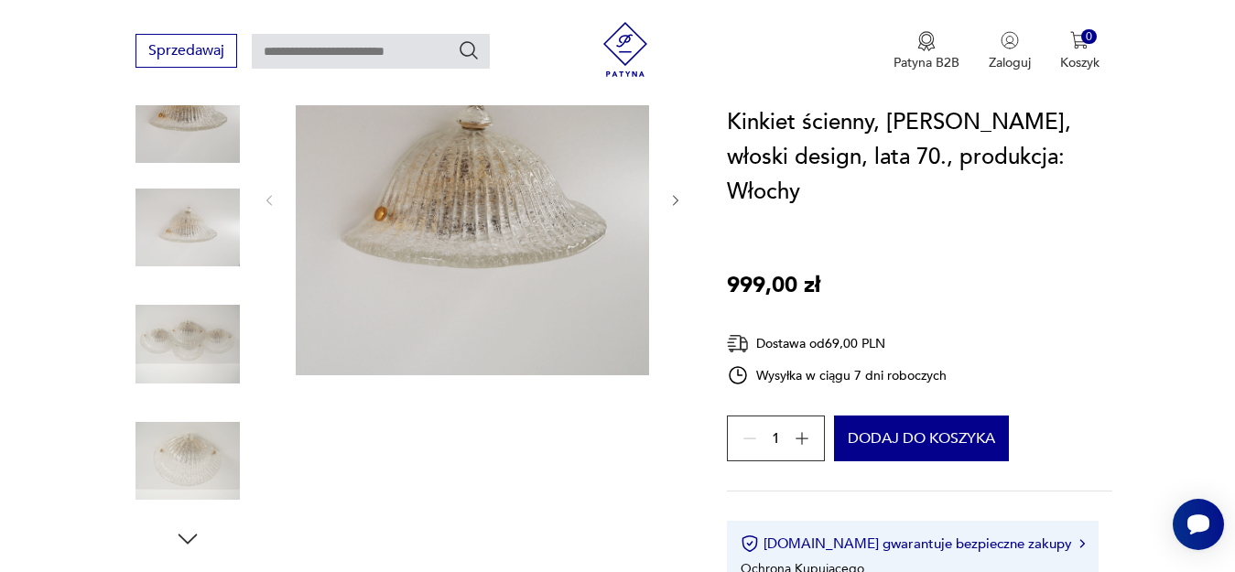
click at [196, 344] on img at bounding box center [187, 344] width 104 height 104
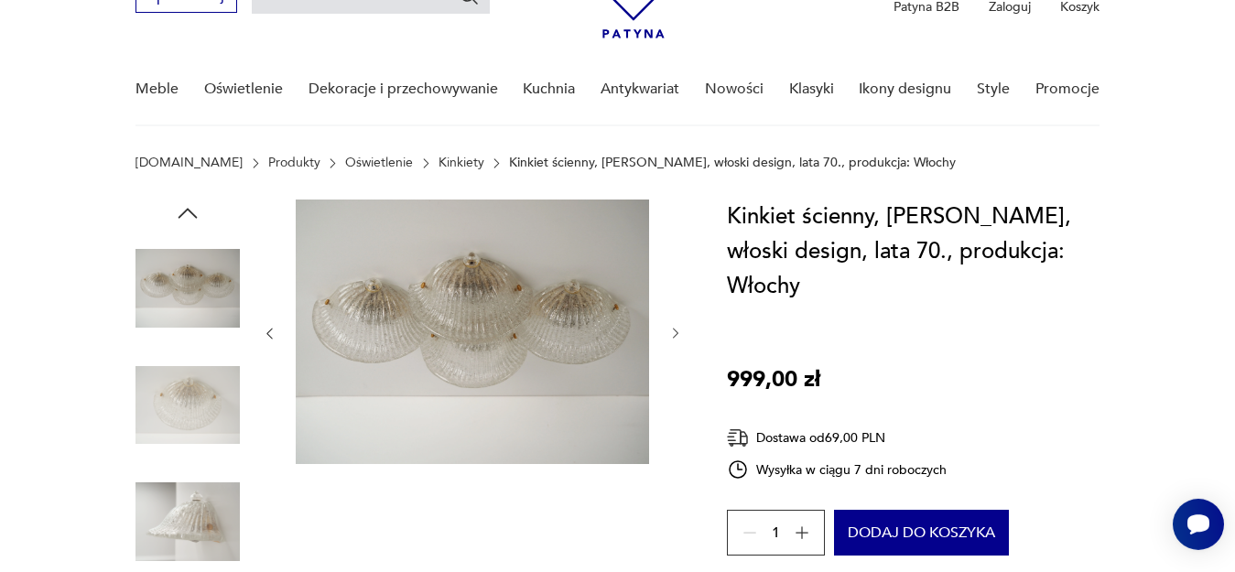
scroll to position [93, 0]
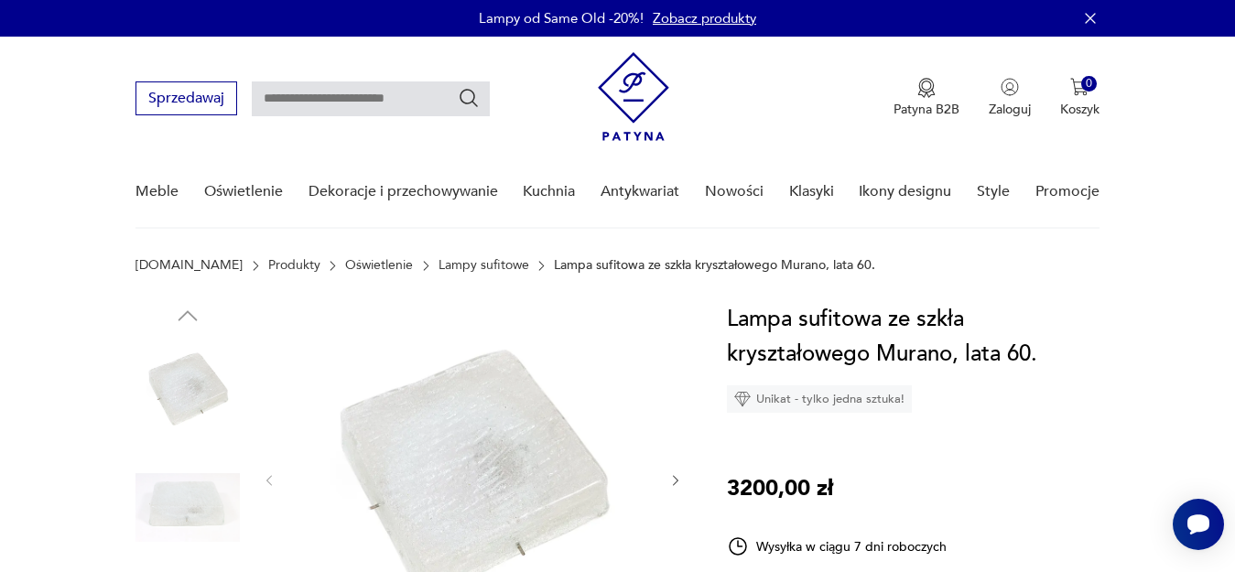
scroll to position [467, 0]
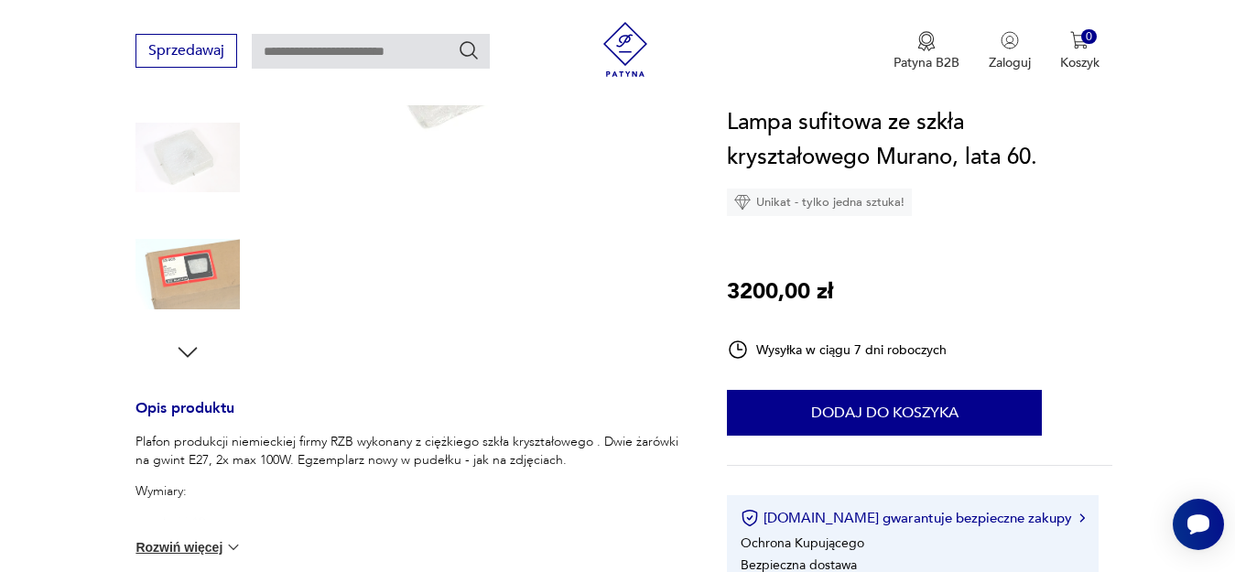
click at [155, 552] on button "Rozwiń więcej" at bounding box center [188, 547] width 106 height 18
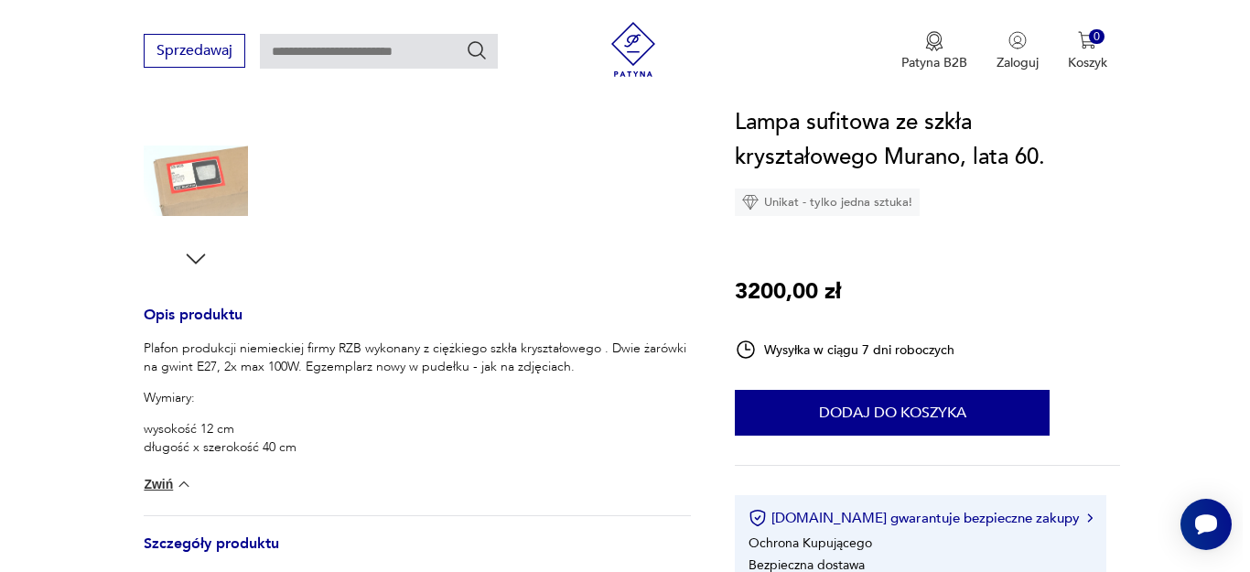
scroll to position [93, 0]
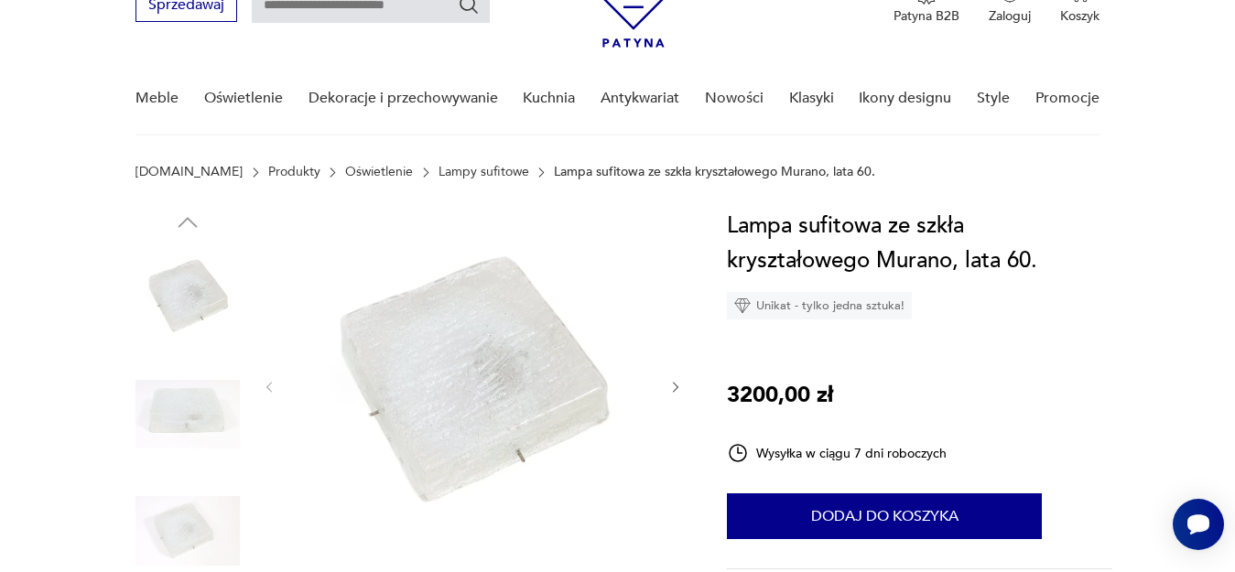
click at [471, 367] on img at bounding box center [472, 385] width 353 height 353
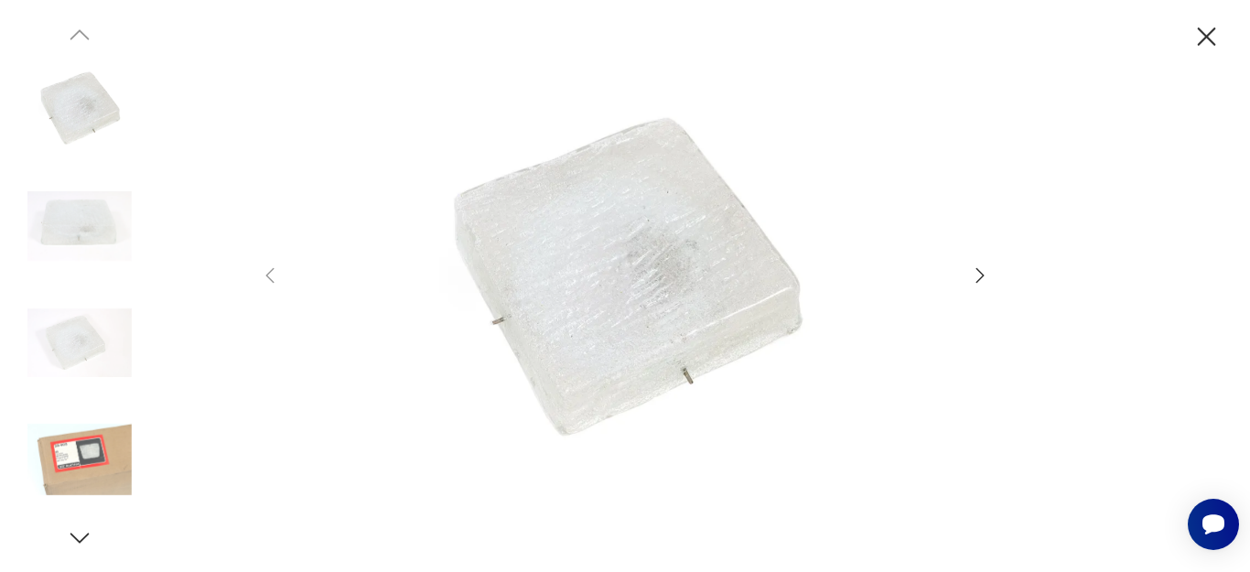
click at [978, 276] on icon "button" at bounding box center [980, 276] width 22 height 22
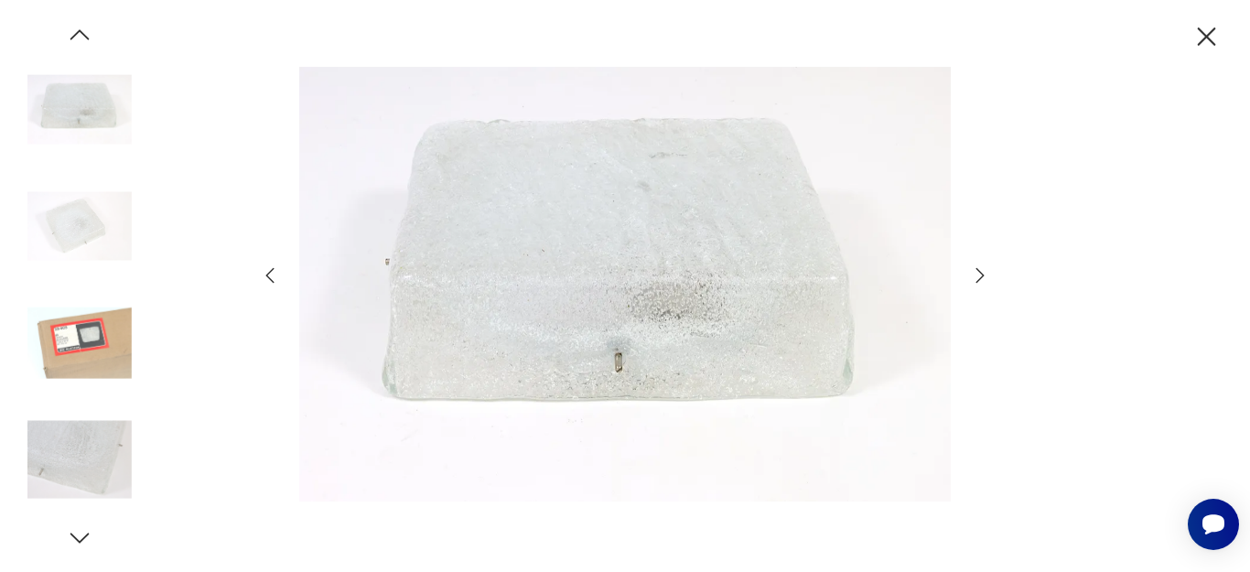
click at [978, 276] on icon "button" at bounding box center [980, 276] width 22 height 22
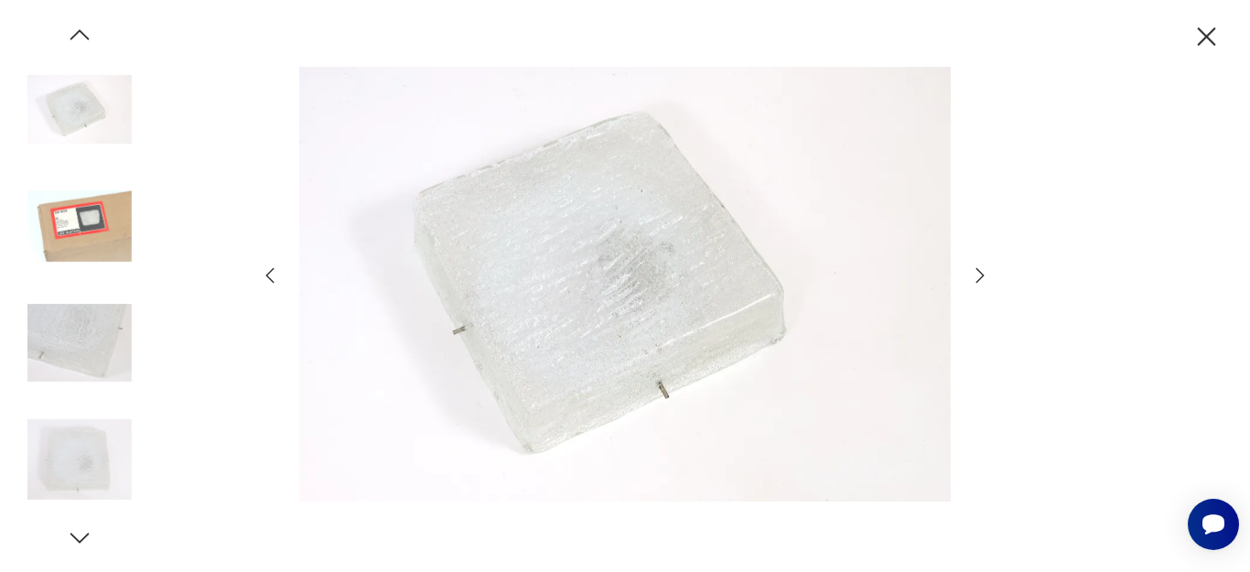
click at [978, 276] on icon "button" at bounding box center [980, 276] width 22 height 22
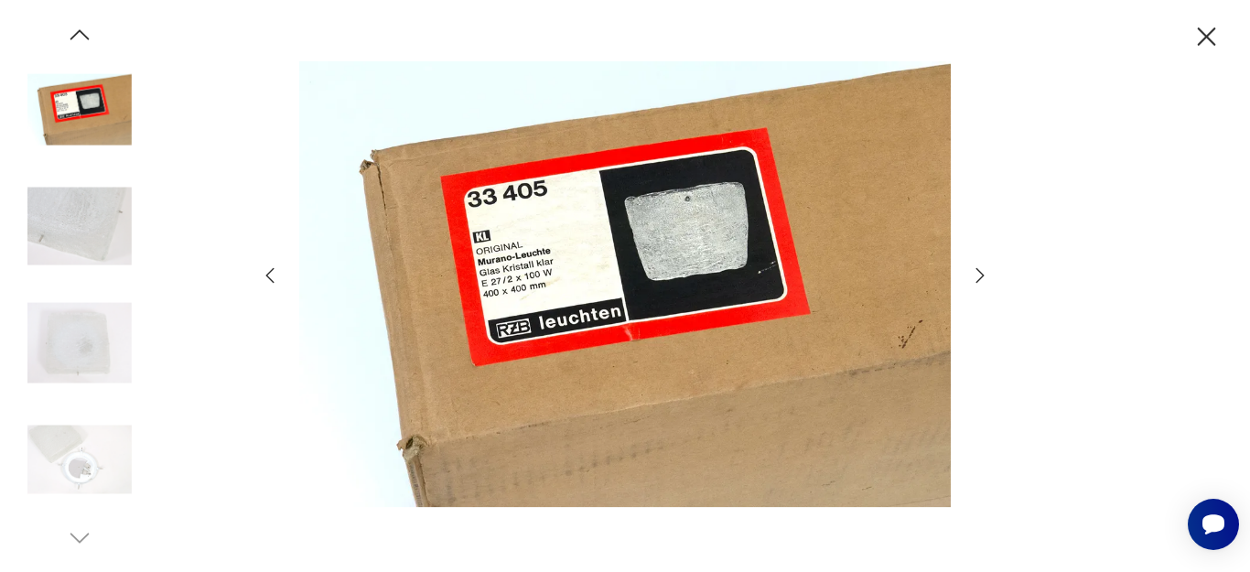
click at [978, 276] on icon "button" at bounding box center [980, 276] width 22 height 22
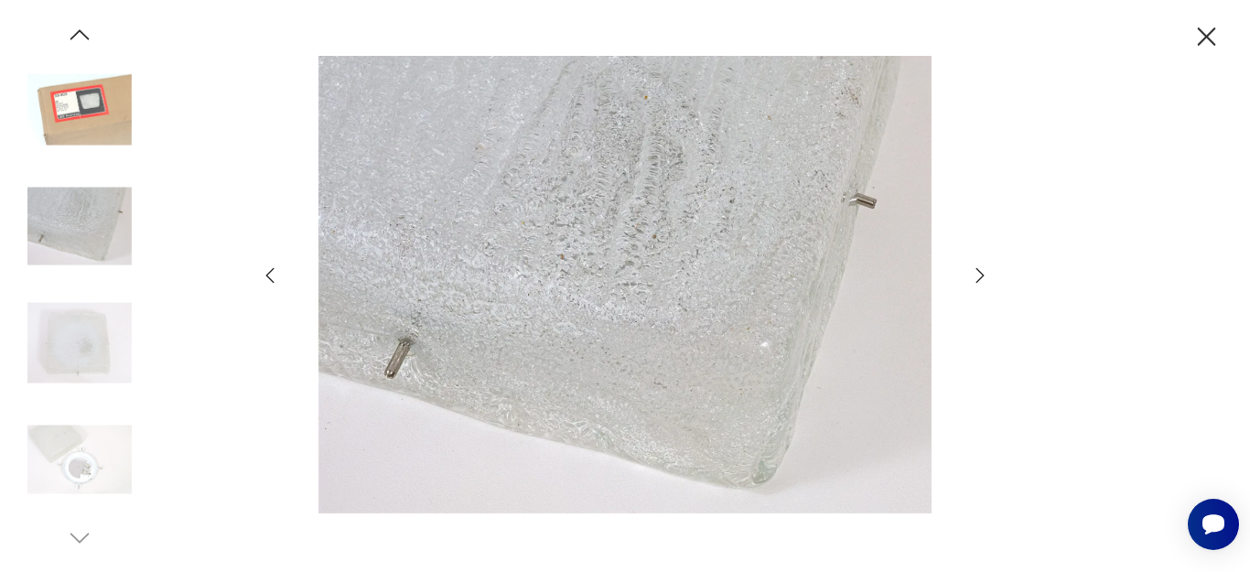
click at [978, 276] on icon "button" at bounding box center [980, 276] width 22 height 22
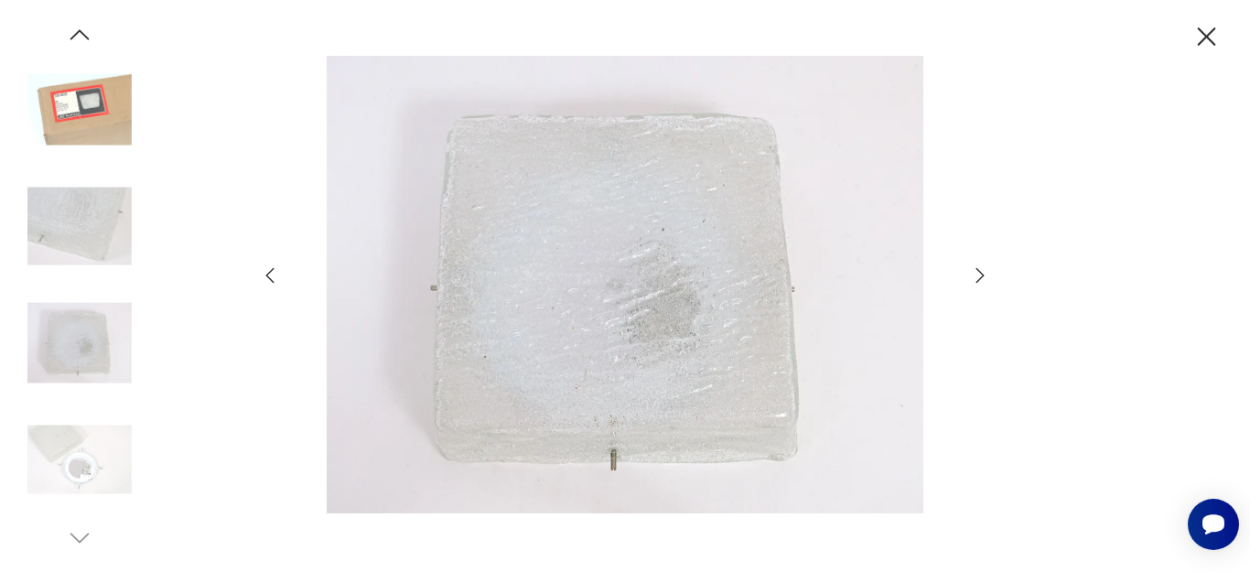
click at [978, 276] on icon "button" at bounding box center [980, 276] width 22 height 22
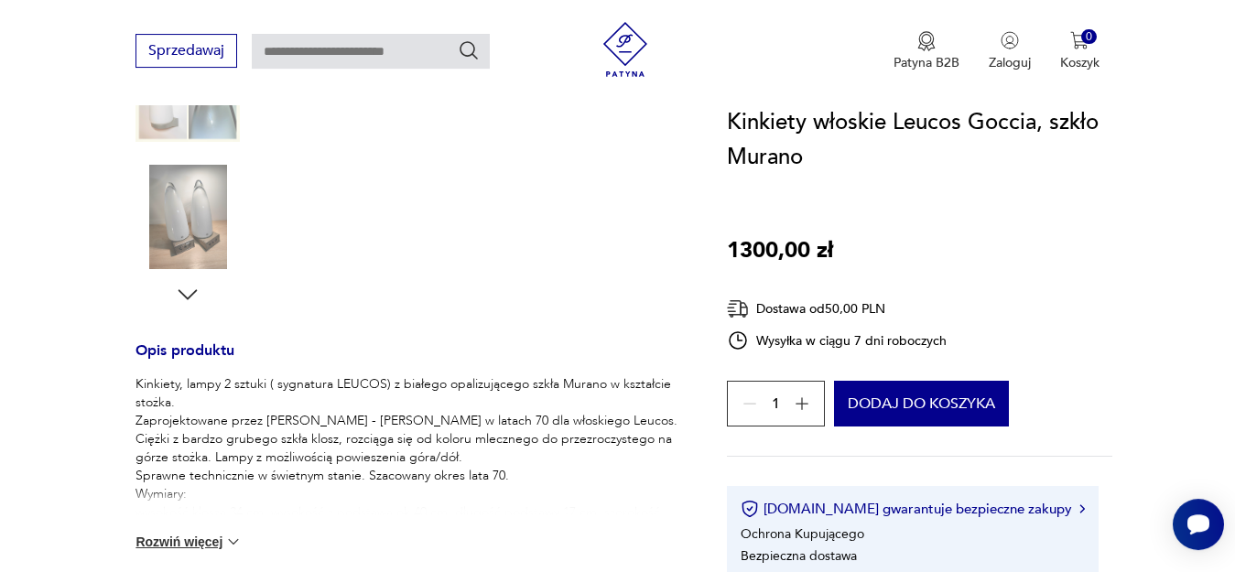
scroll to position [560, 0]
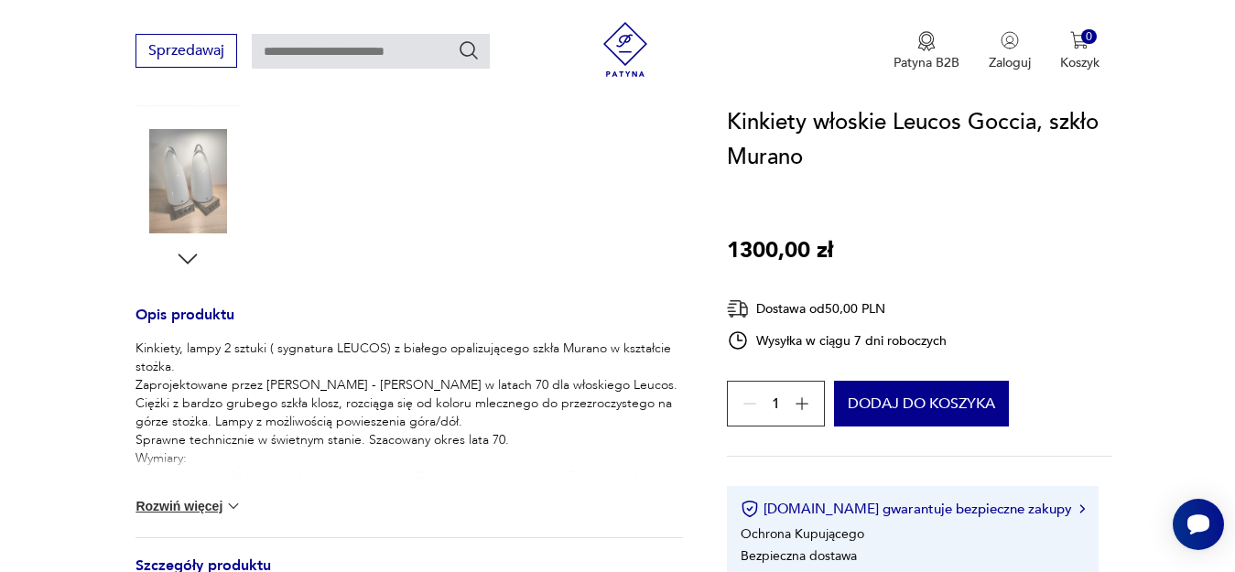
click at [179, 504] on button "Rozwiń więcej" at bounding box center [188, 506] width 106 height 18
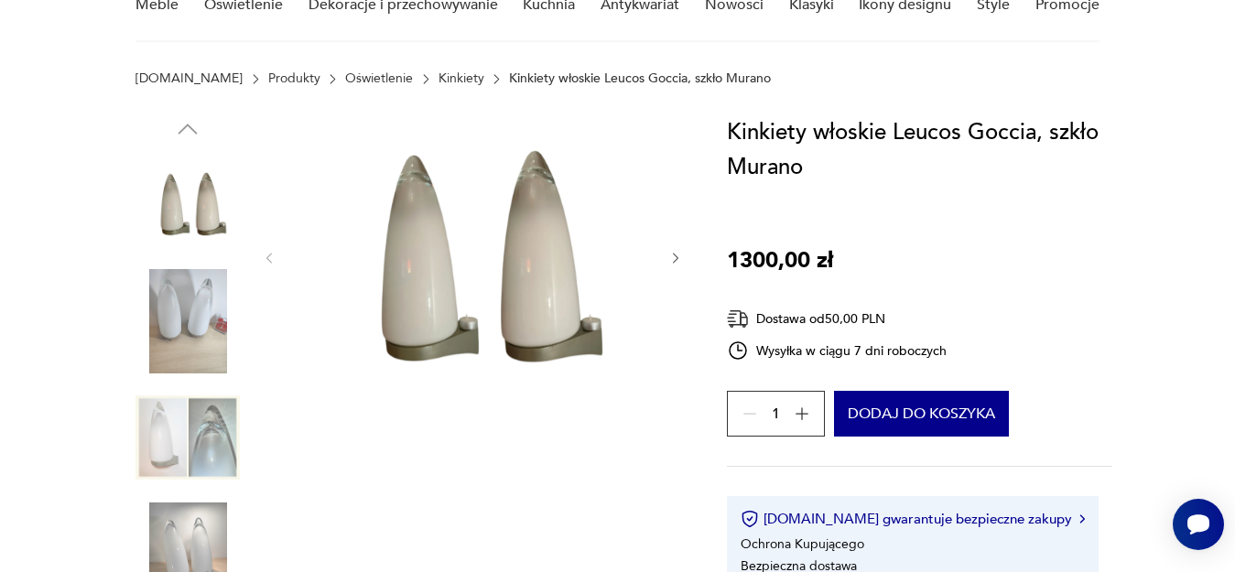
scroll to position [93, 0]
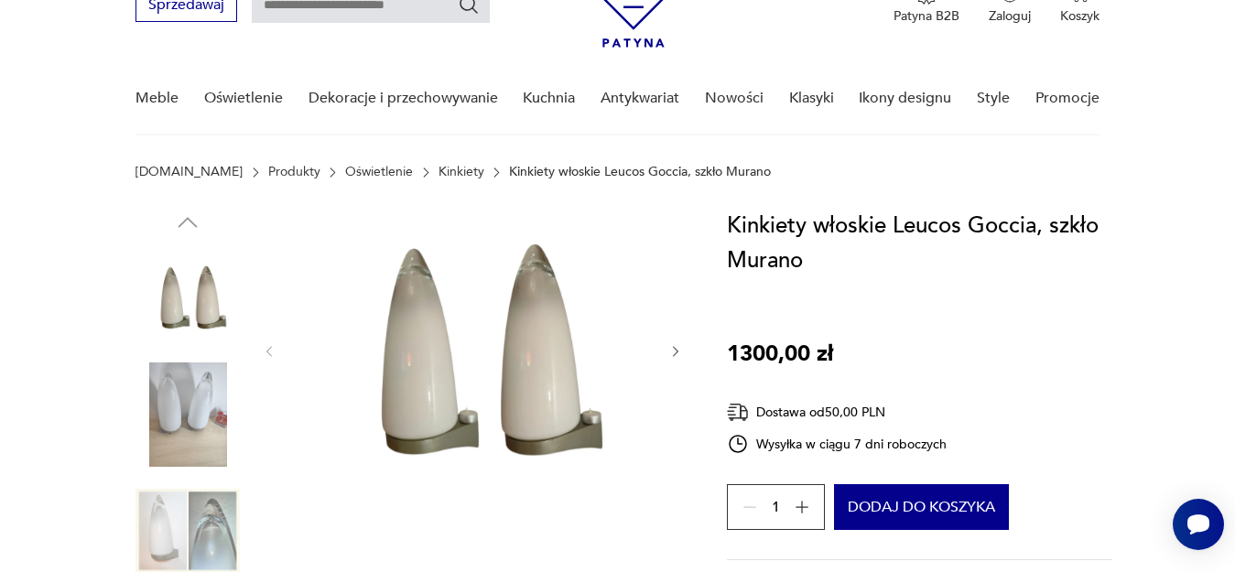
click at [549, 388] on img at bounding box center [472, 350] width 353 height 283
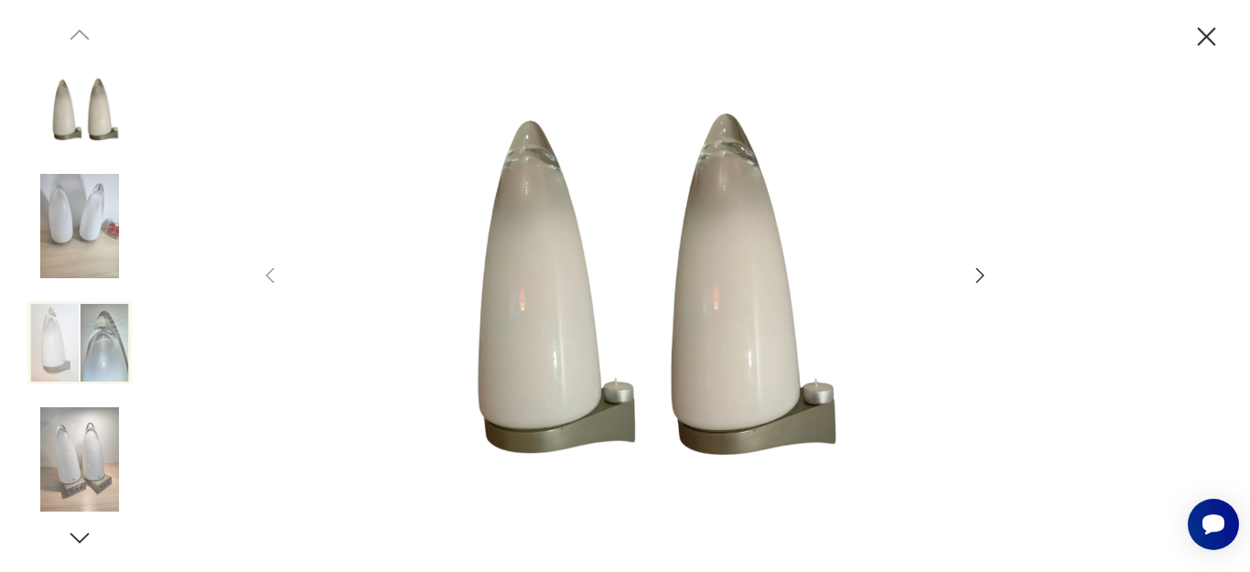
click at [979, 271] on icon "button" at bounding box center [981, 274] width 8 height 15
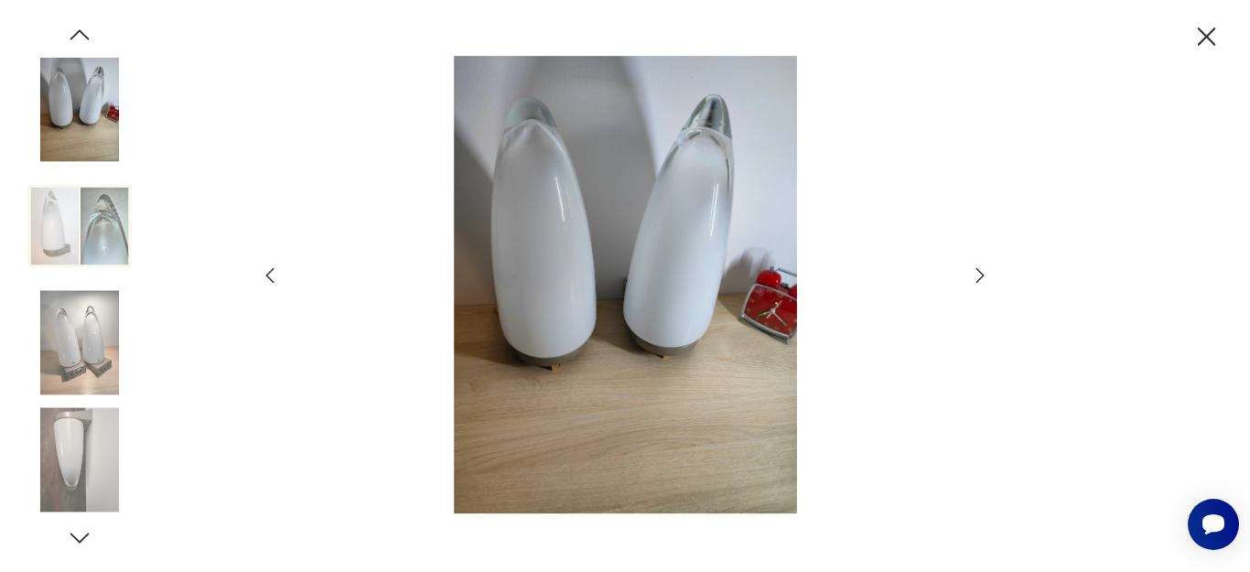
click at [979, 271] on icon "button" at bounding box center [981, 274] width 8 height 15
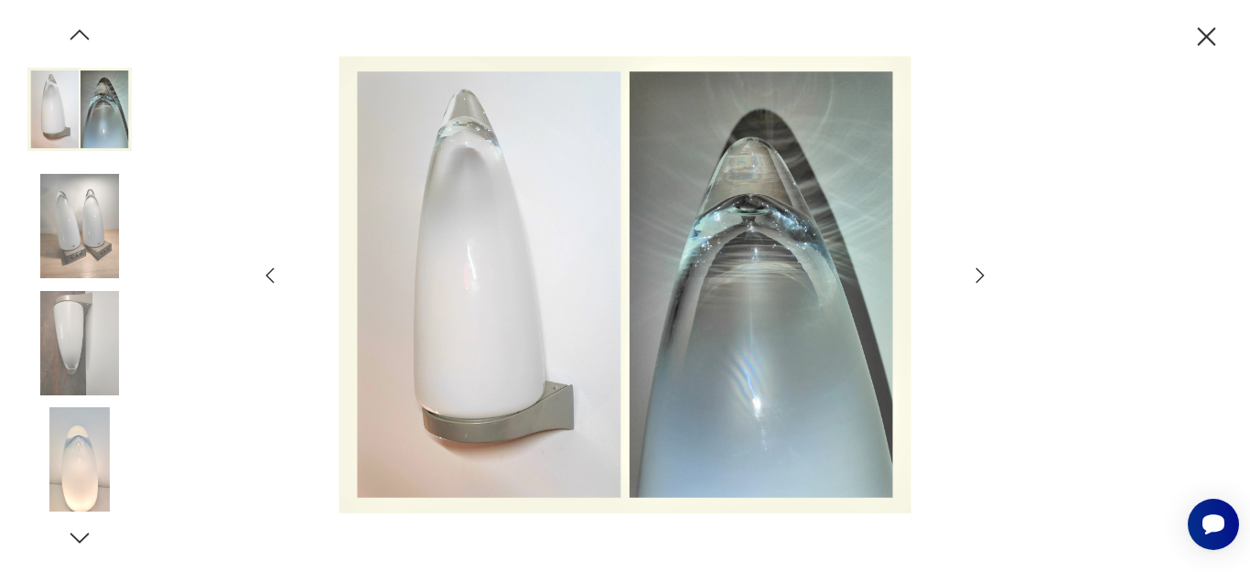
click at [979, 271] on icon "button" at bounding box center [981, 274] width 8 height 15
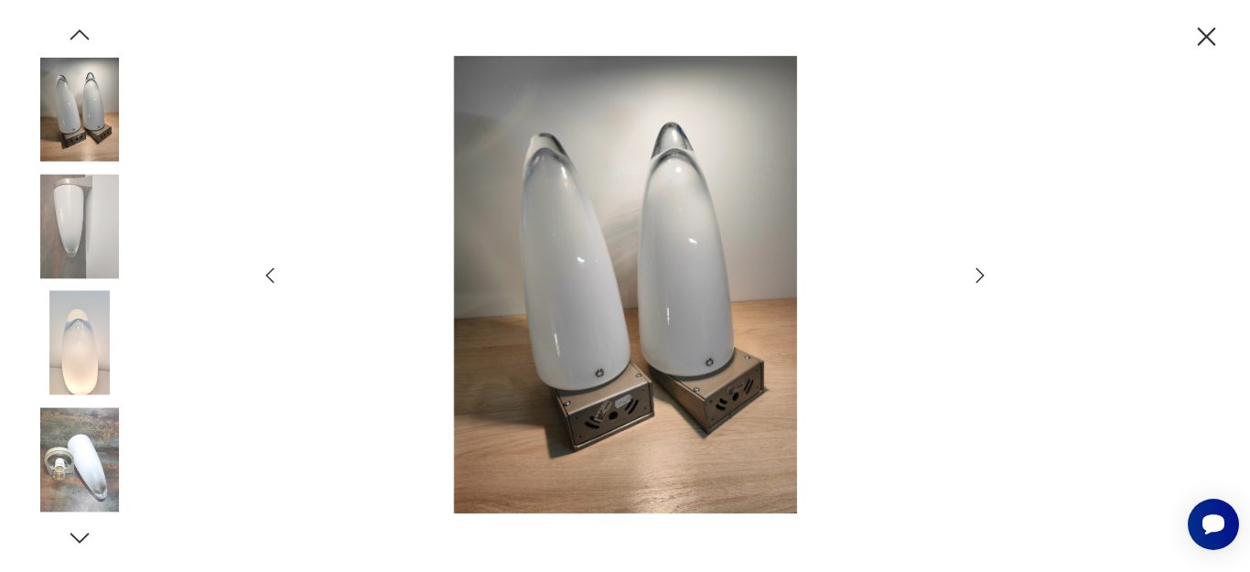
click at [985, 279] on icon "button" at bounding box center [980, 276] width 22 height 22
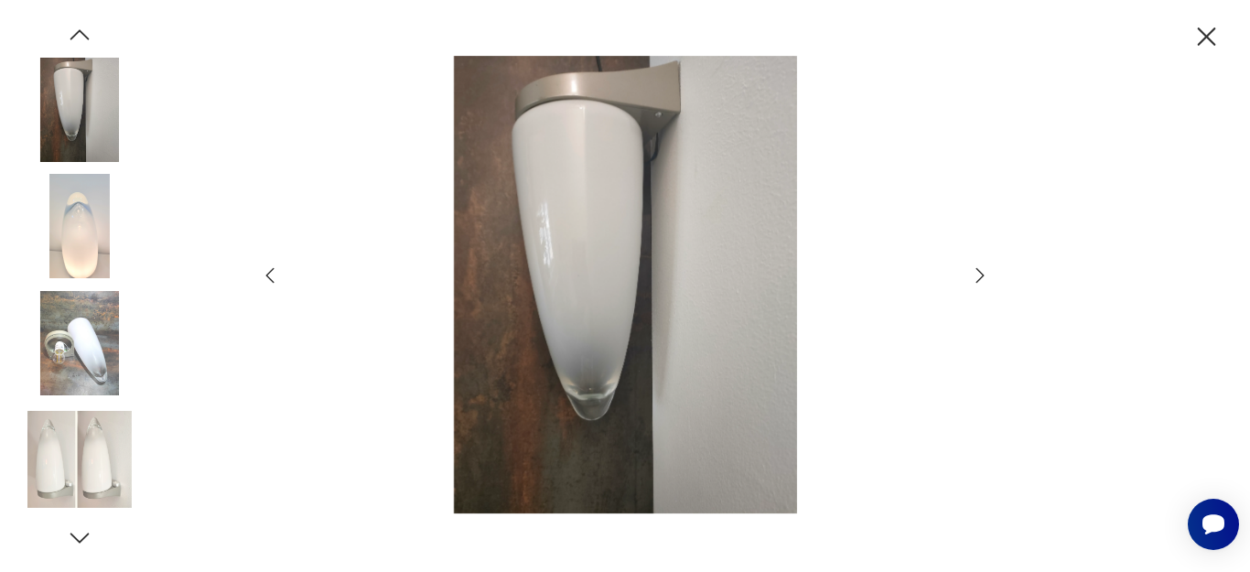
click at [985, 279] on icon "button" at bounding box center [980, 276] width 22 height 22
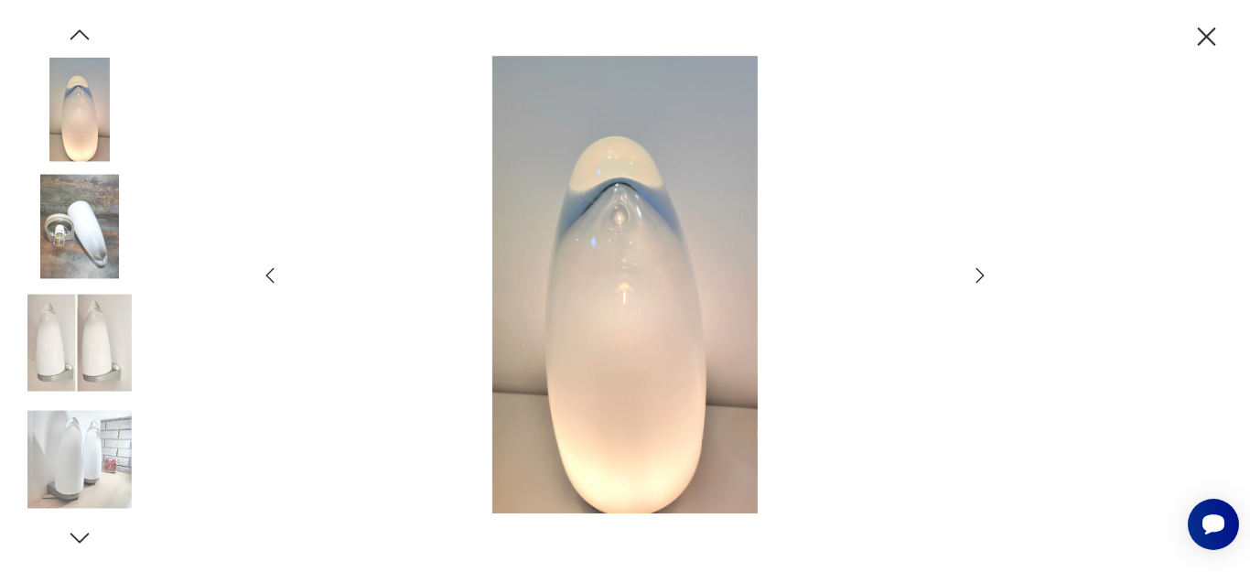
click at [985, 279] on icon "button" at bounding box center [980, 276] width 22 height 22
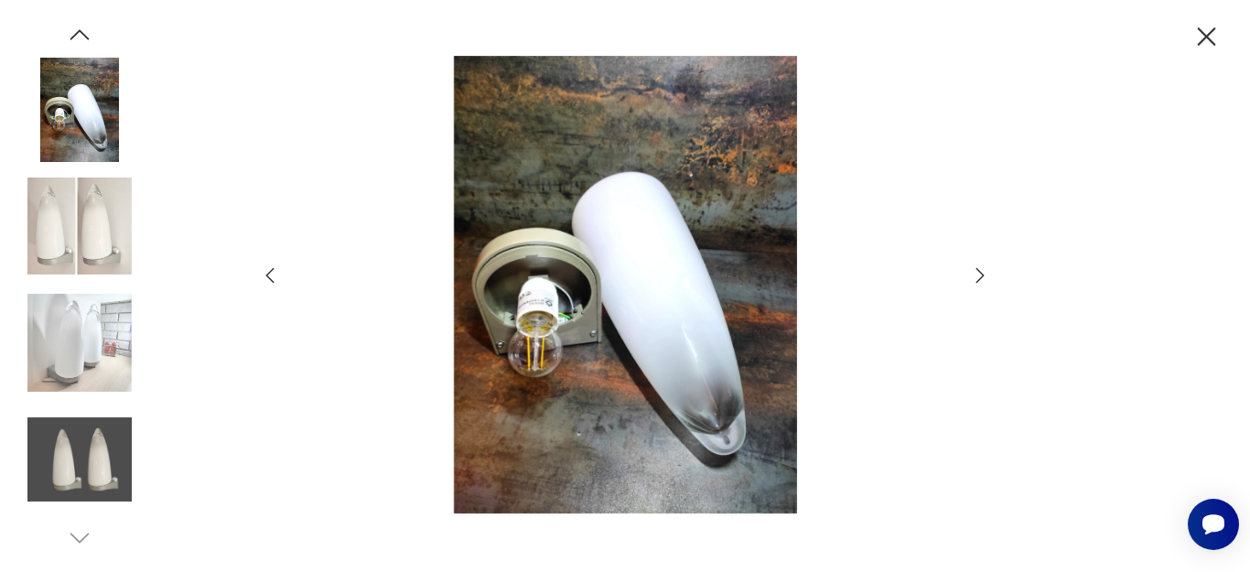
click at [985, 279] on icon "button" at bounding box center [980, 276] width 22 height 22
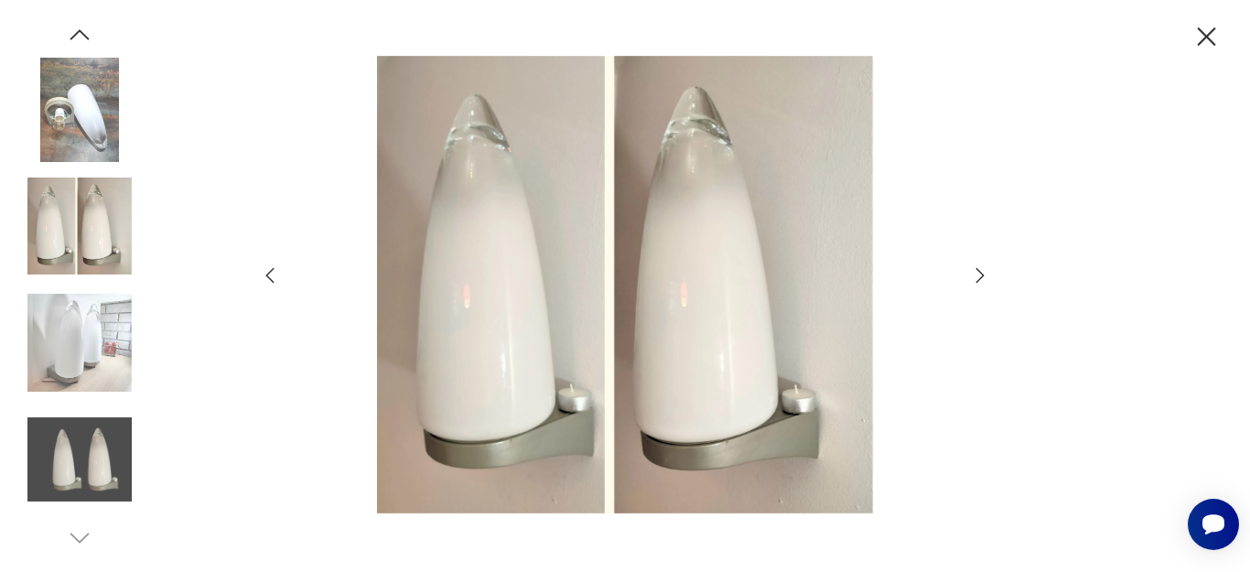
click at [985, 279] on icon "button" at bounding box center [980, 276] width 22 height 22
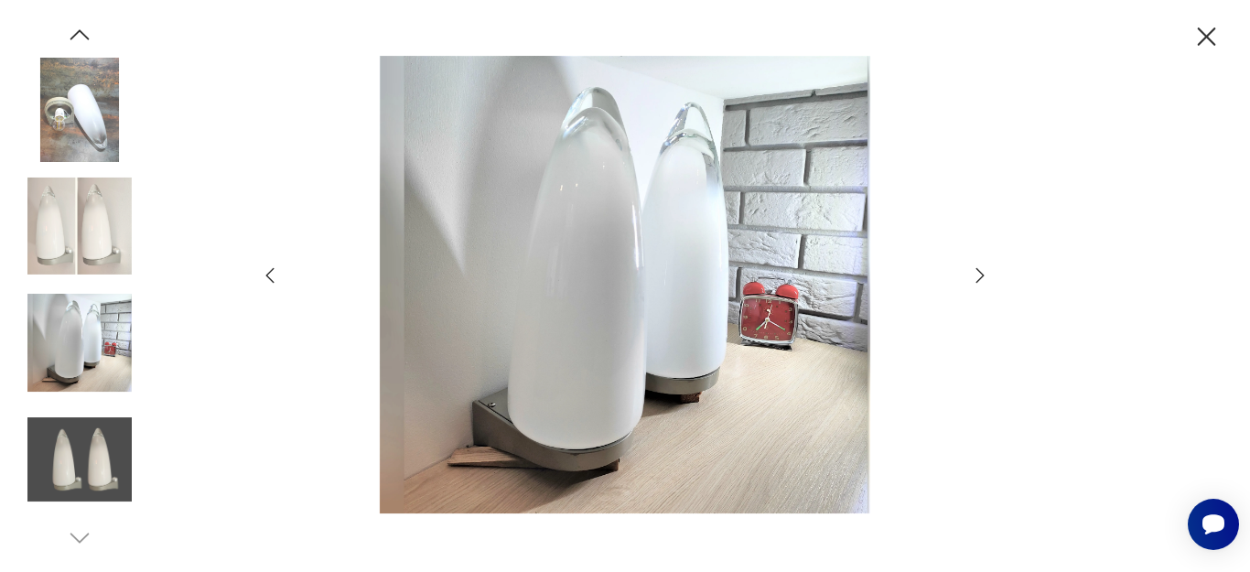
click at [985, 279] on icon "button" at bounding box center [980, 276] width 22 height 22
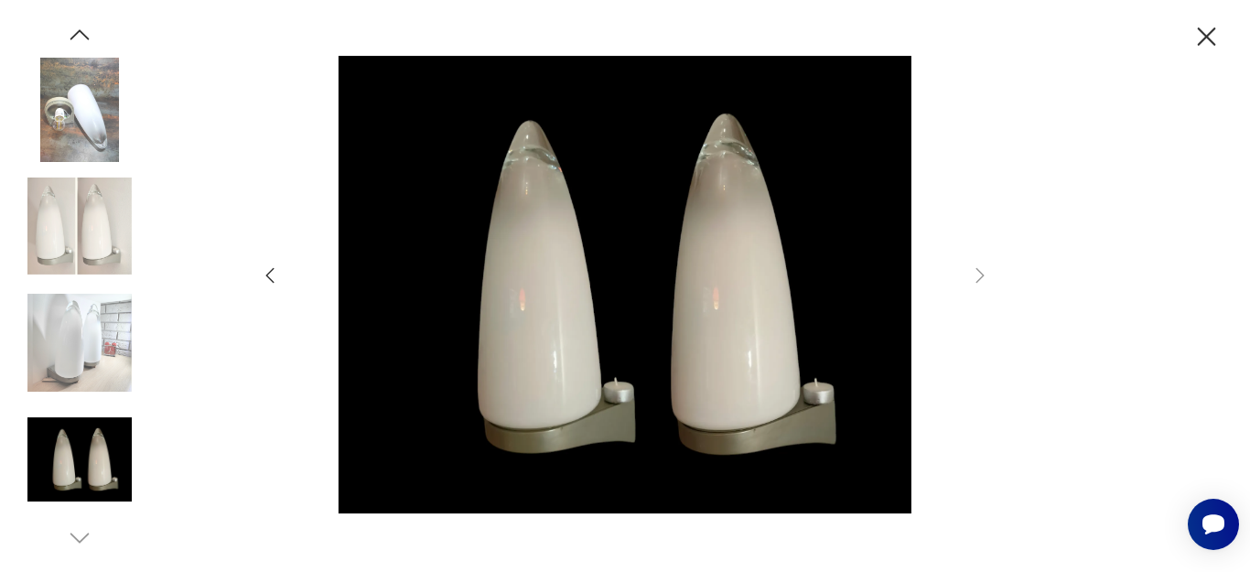
click at [82, 146] on img at bounding box center [79, 110] width 104 height 104
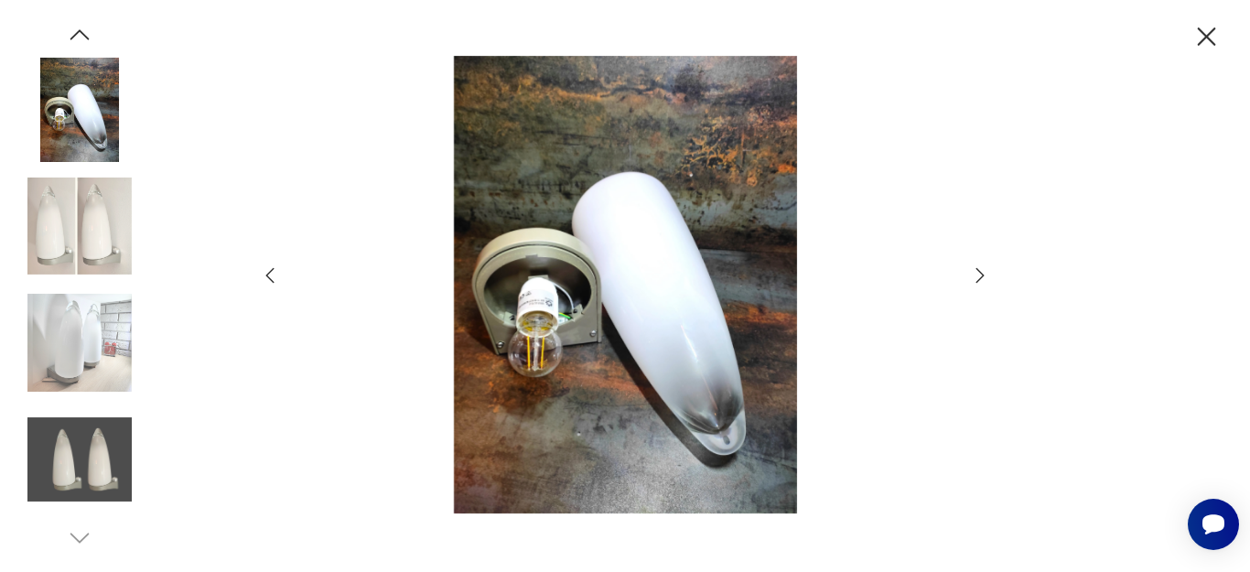
click at [91, 249] on img at bounding box center [79, 226] width 104 height 104
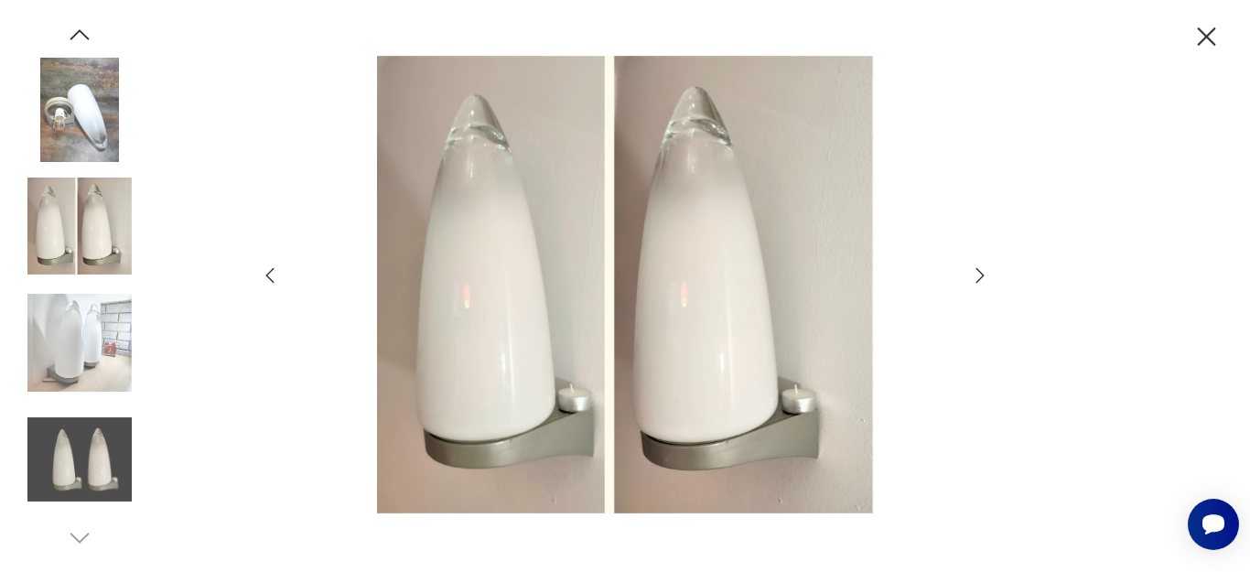
click at [1200, 29] on icon "button" at bounding box center [1207, 36] width 18 height 18
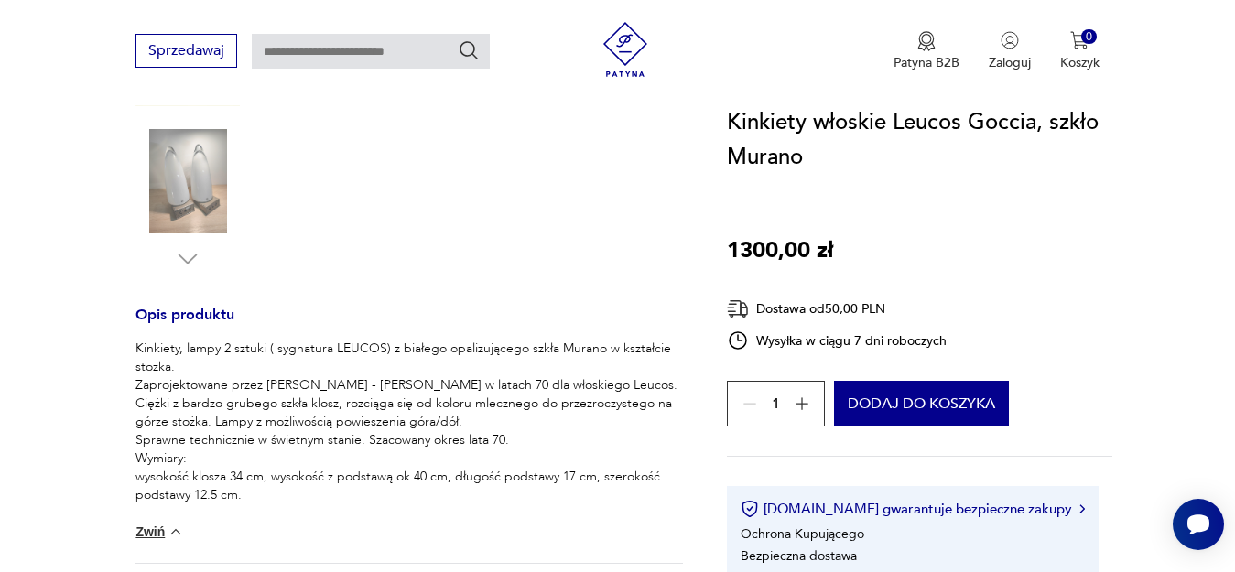
scroll to position [467, 0]
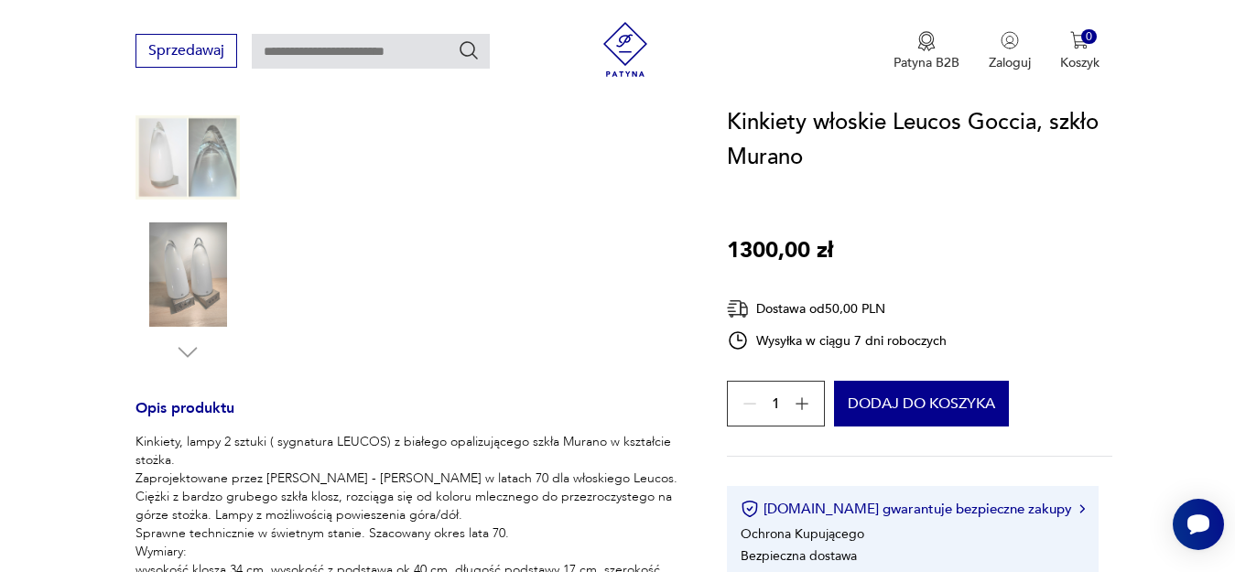
click at [211, 296] on img at bounding box center [187, 274] width 104 height 104
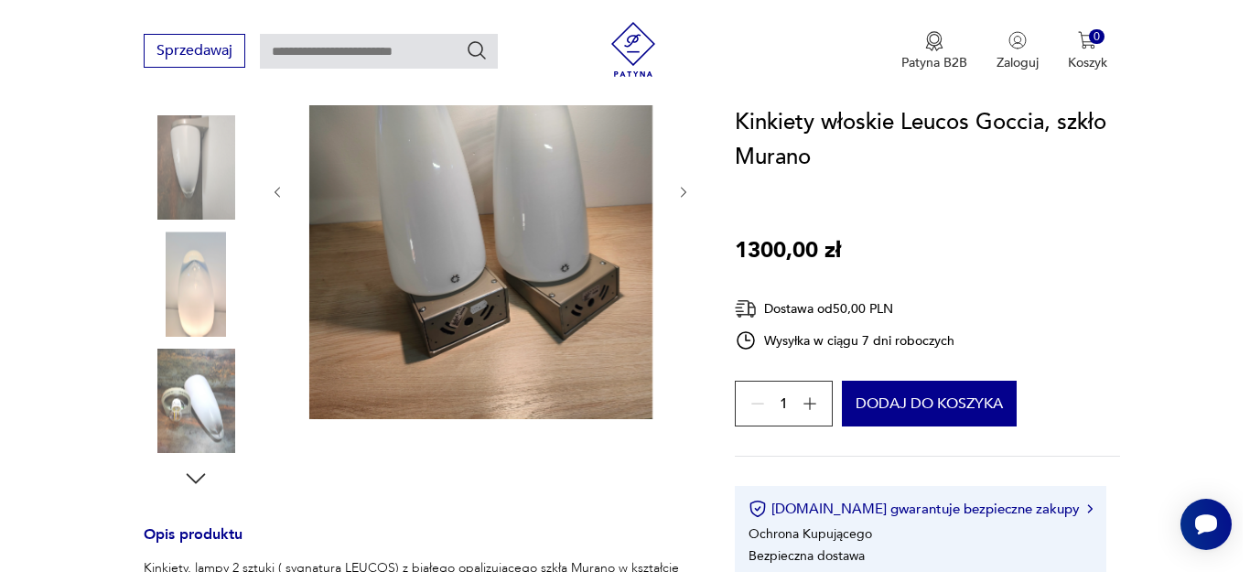
scroll to position [233, 0]
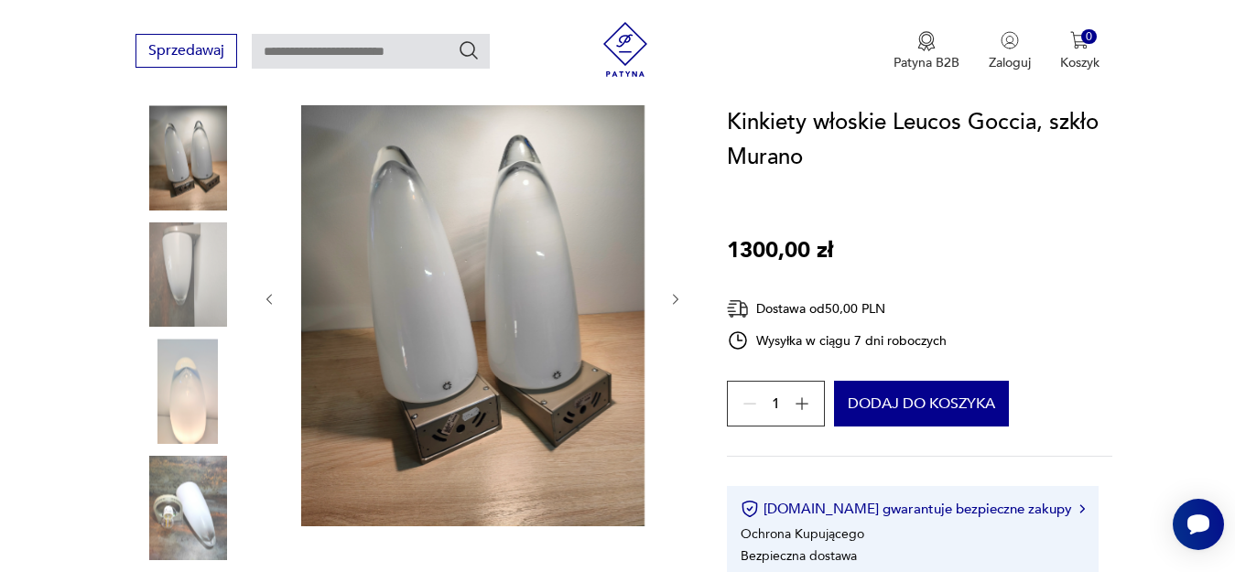
click at [541, 332] on img at bounding box center [472, 298] width 353 height 458
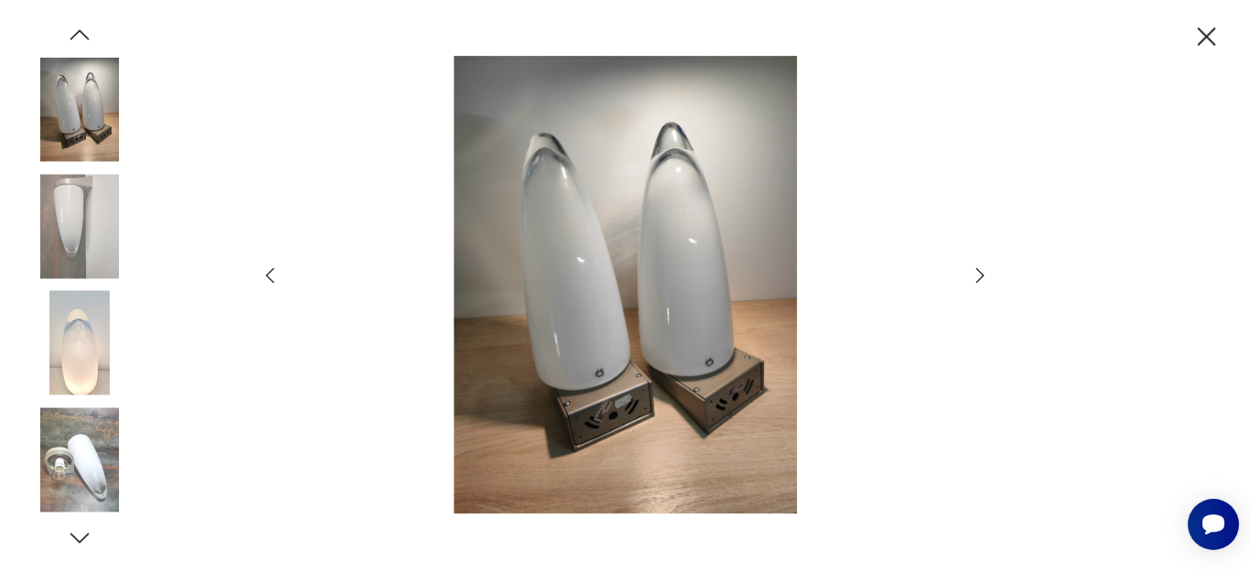
click at [105, 248] on img at bounding box center [79, 226] width 104 height 104
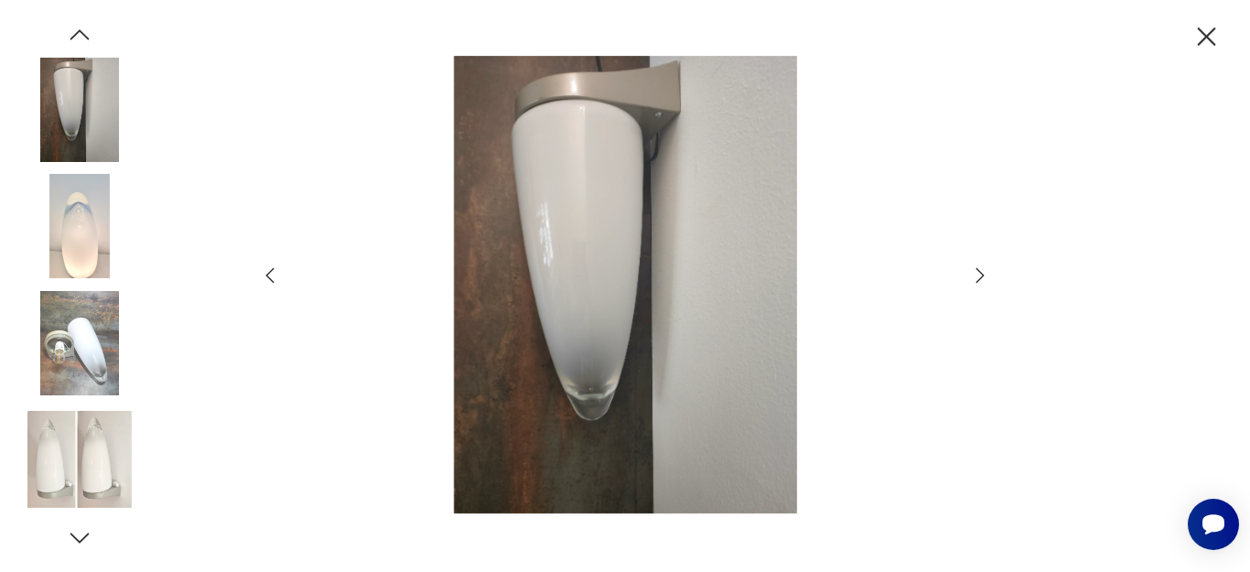
click at [89, 228] on img at bounding box center [79, 226] width 104 height 104
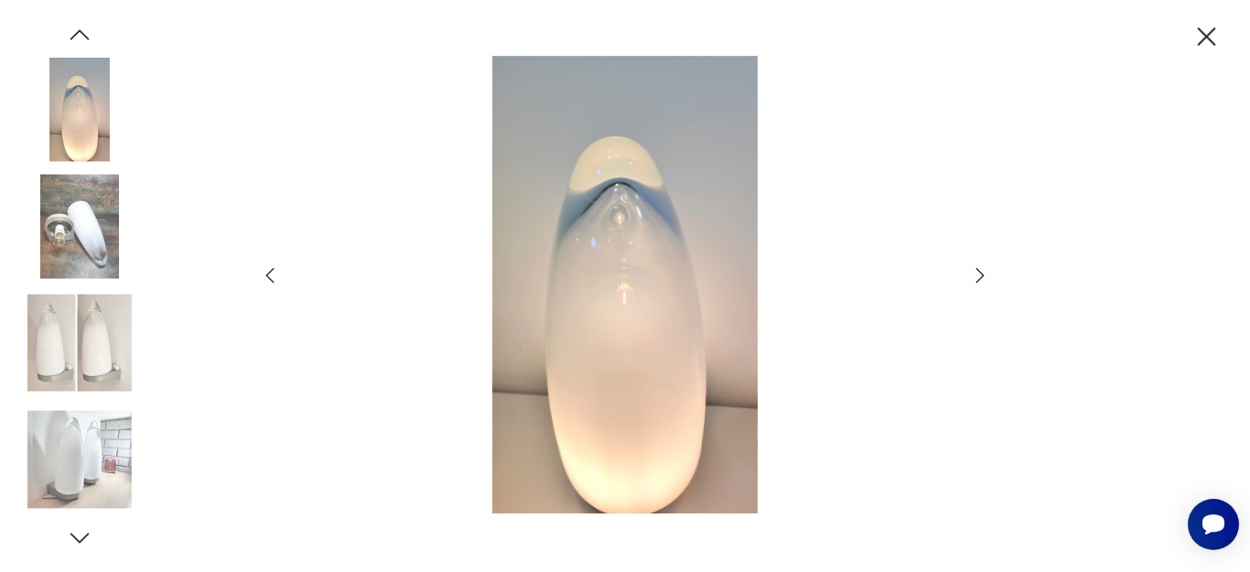
click at [59, 445] on img at bounding box center [79, 459] width 104 height 104
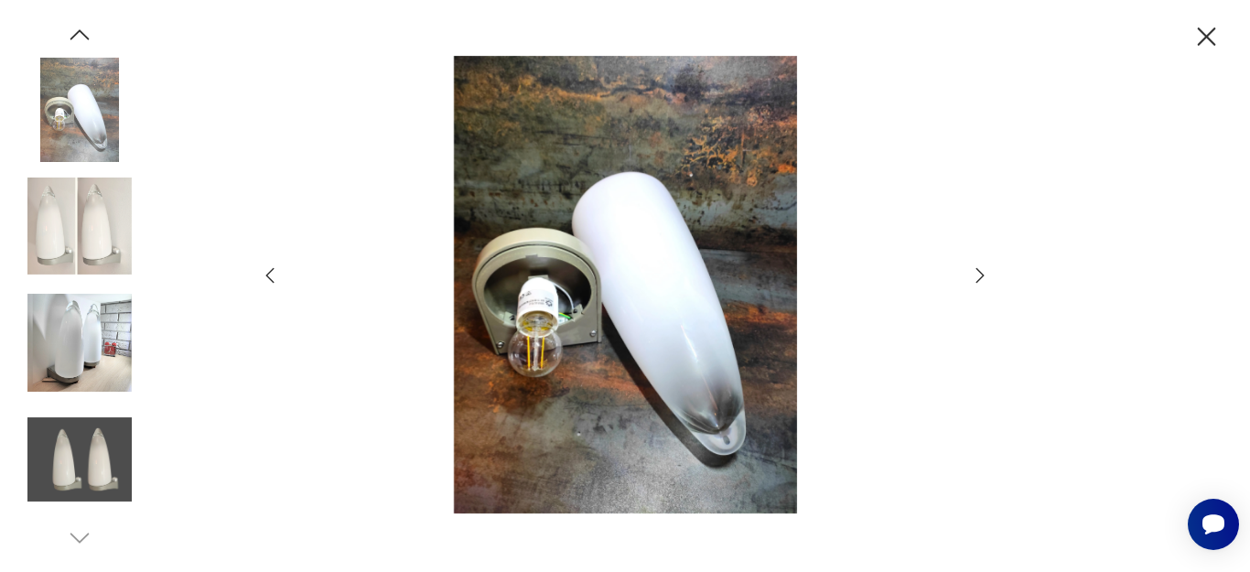
click at [70, 451] on img at bounding box center [79, 459] width 104 height 104
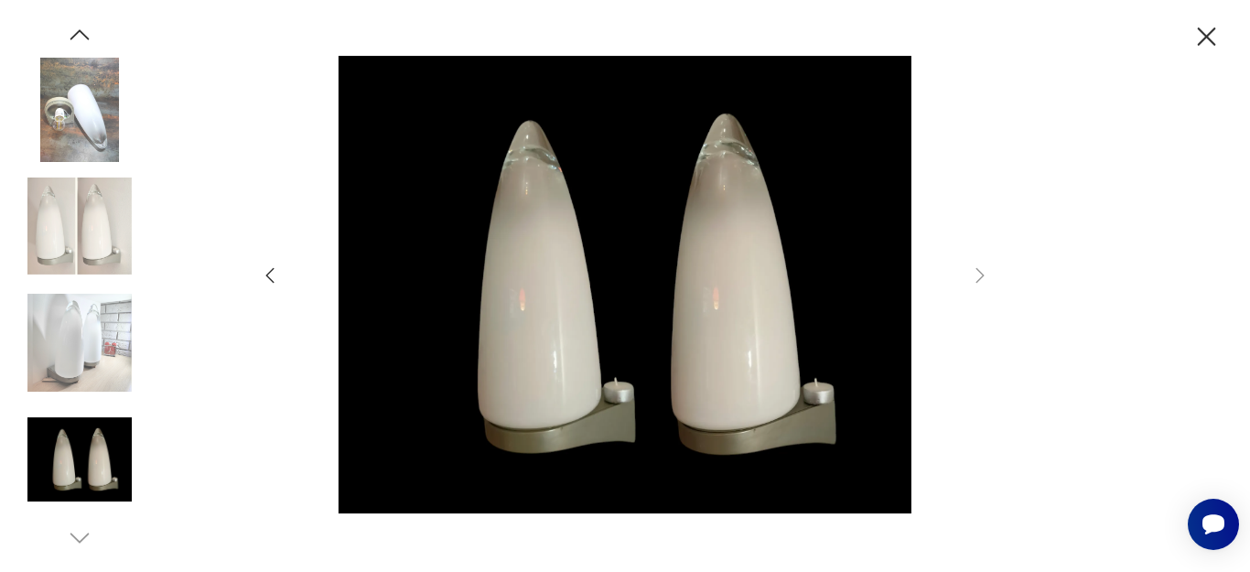
click at [78, 358] on img at bounding box center [79, 343] width 104 height 104
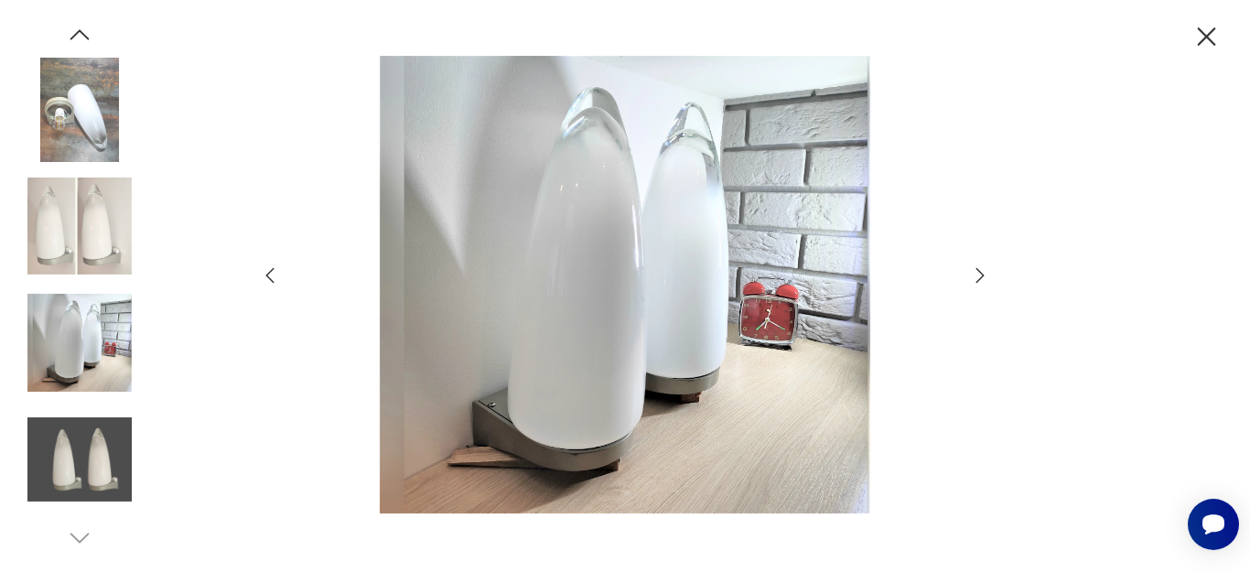
click at [75, 136] on img at bounding box center [79, 110] width 104 height 104
